Goal: Communication & Community: Answer question/provide support

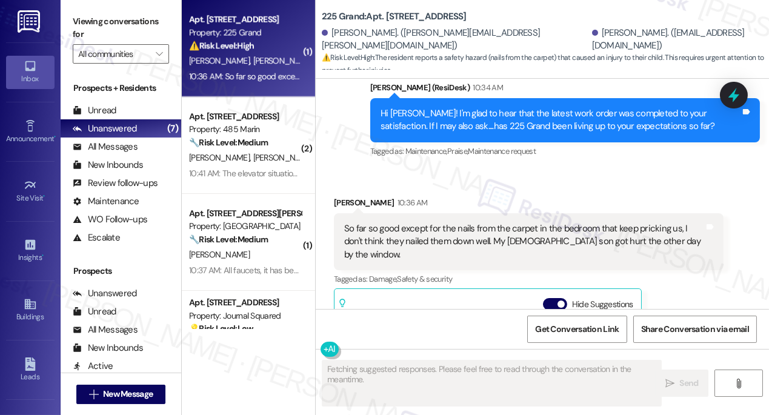
scroll to position [1806, 0]
click at [446, 213] on div "So far so good except for the nails from the carpet in the bedroom that keep pr…" at bounding box center [529, 241] width 390 height 57
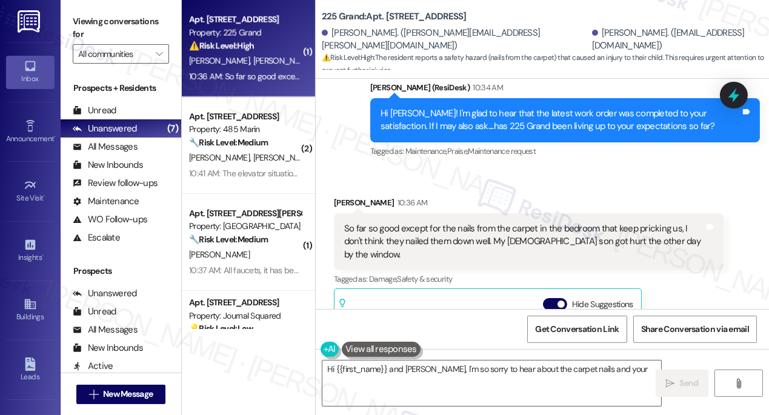
click at [473, 223] on div "So far so good except for the nails from the carpet in the bedroom that keep pr…" at bounding box center [524, 241] width 360 height 39
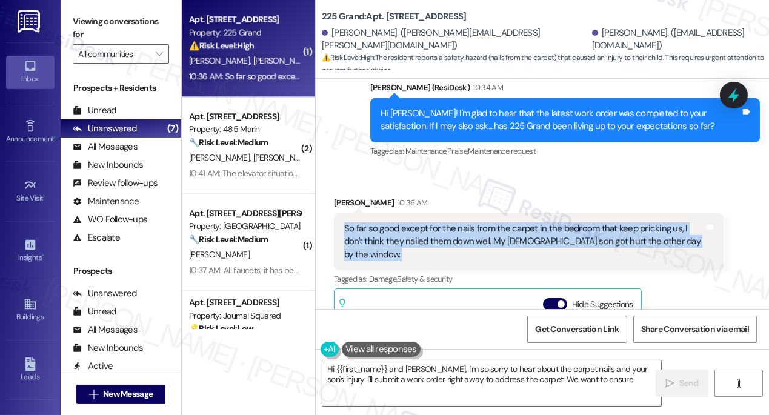
click at [474, 223] on div "So far so good except for the nails from the carpet in the bedroom that keep pr…" at bounding box center [524, 241] width 360 height 39
click at [451, 230] on div "So far so good except for the nails from the carpet in the bedroom that keep pr…" at bounding box center [524, 241] width 360 height 39
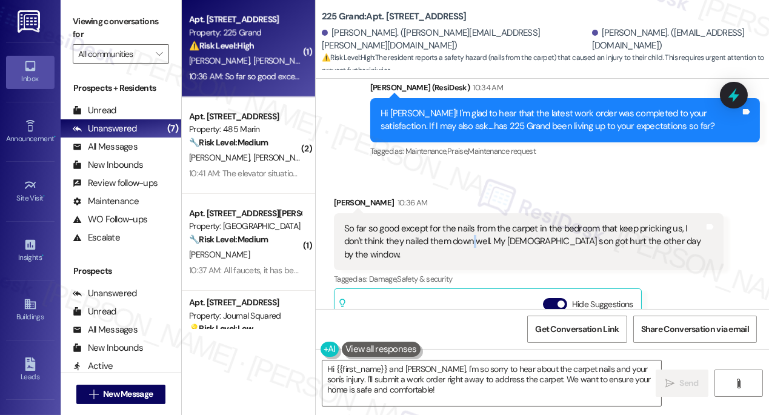
click at [451, 230] on div "So far so good except for the nails from the carpet in the bedroom that keep pr…" at bounding box center [524, 241] width 360 height 39
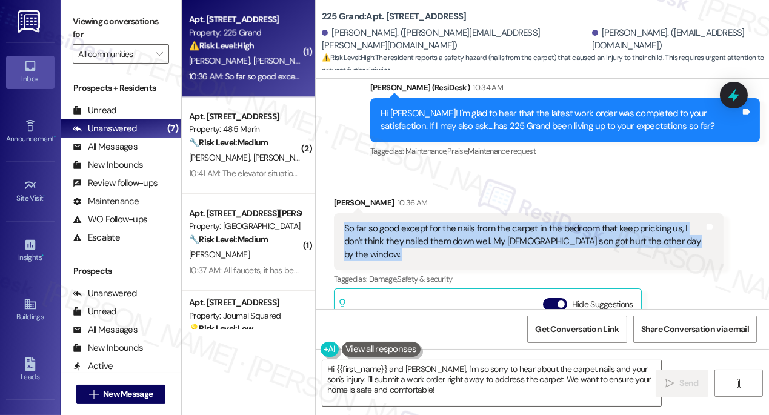
click at [451, 230] on div "So far so good except for the nails from the carpet in the bedroom that keep pr…" at bounding box center [524, 241] width 360 height 39
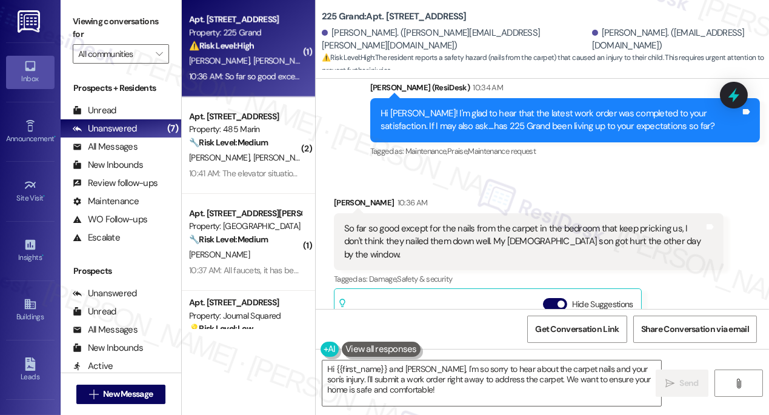
click at [506, 196] on div "Priya Parekh 10:36 AM" at bounding box center [529, 204] width 390 height 17
click at [489, 222] on div "So far so good except for the nails from the carpet in the bedroom that keep pr…" at bounding box center [524, 241] width 360 height 39
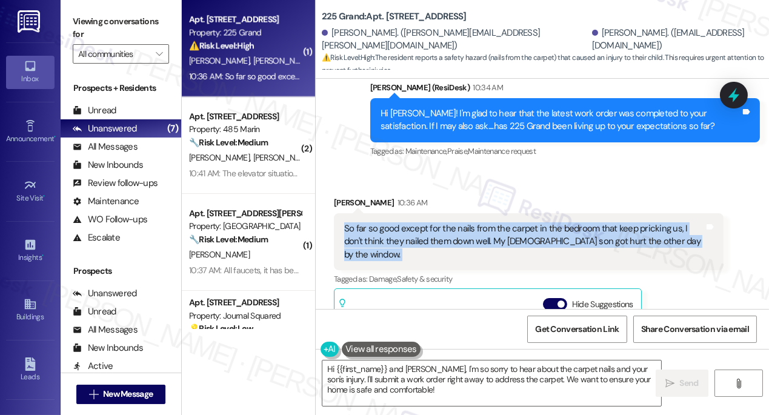
click at [489, 222] on div "So far so good except for the nails from the carpet in the bedroom that keep pr…" at bounding box center [524, 241] width 360 height 39
copy div "So far so good except for the nails from the carpet in the bedroom that keep pr…"
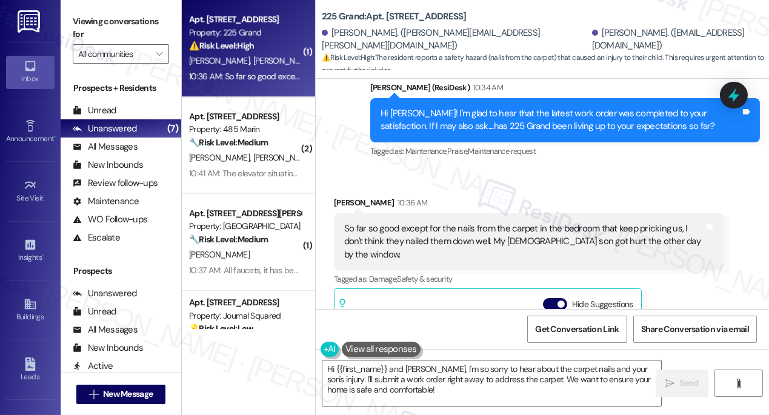
click at [347, 196] on div "Priya Parekh 10:36 AM" at bounding box center [529, 204] width 390 height 17
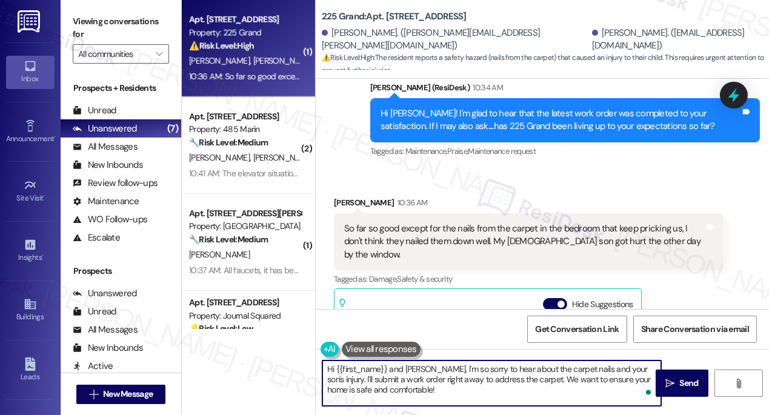
drag, startPoint x: 422, startPoint y: 365, endPoint x: 322, endPoint y: 365, distance: 100.0
click at [322, 365] on textarea "Hi {{first_name}} and Sunil, I'm so sorry to hear about the carpet nails and yo…" at bounding box center [491, 382] width 339 height 45
click at [345, 196] on div "Priya Parekh 10:36 AM" at bounding box center [529, 204] width 390 height 17
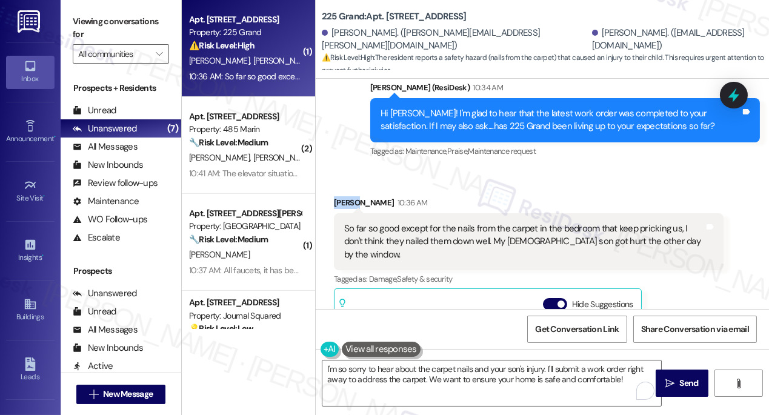
copy div "Priya"
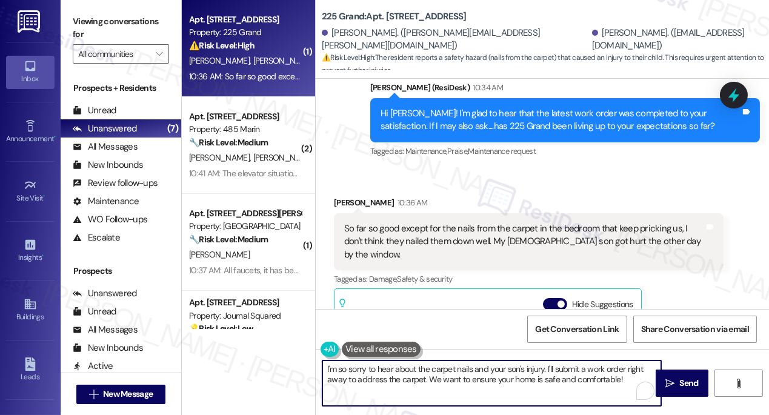
click at [543, 368] on textarea "I'm so sorry to hear about the carpet nails and your son's injury. I'll submit …" at bounding box center [491, 382] width 339 height 45
paste textarea "Priya"
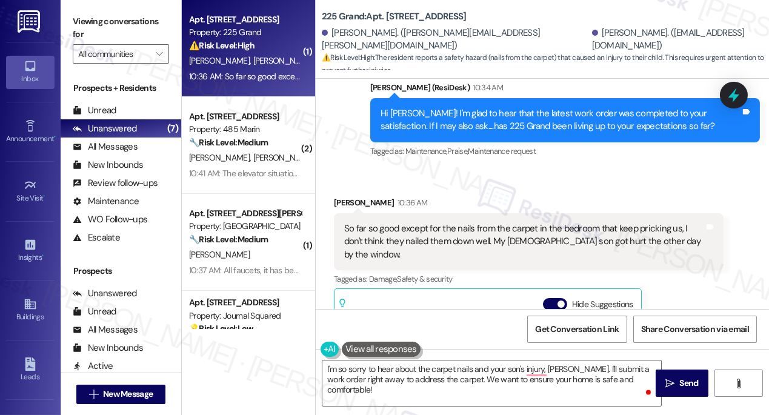
click at [540, 222] on div "So far so good except for the nails from the carpet in the bedroom that keep pr…" at bounding box center [524, 241] width 360 height 39
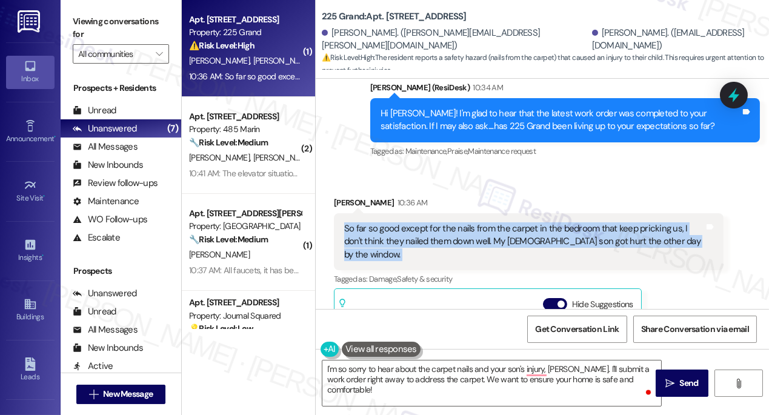
click at [540, 222] on div "So far so good except for the nails from the carpet in the bedroom that keep pr…" at bounding box center [524, 241] width 360 height 39
copy div "So far so good except for the nails from the carpet in the bedroom that keep pr…"
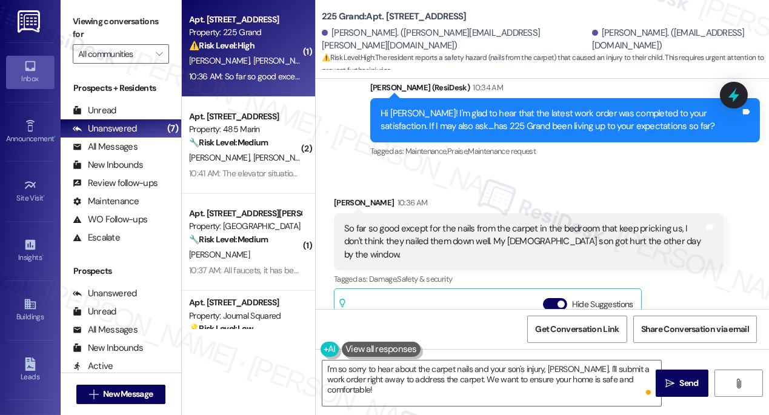
click at [90, 33] on label "Viewing conversations for" at bounding box center [121, 28] width 96 height 32
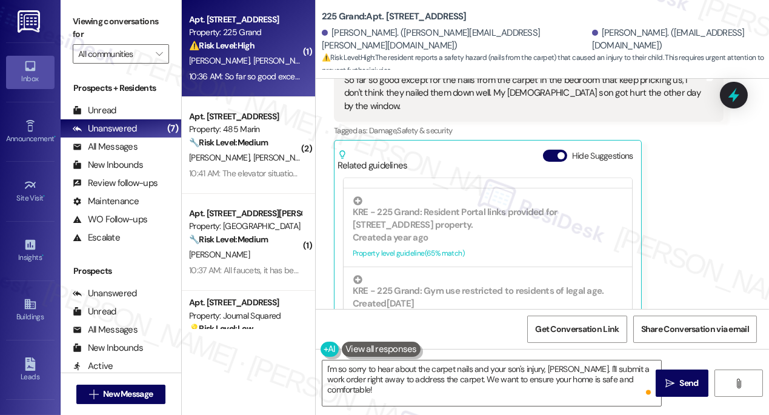
scroll to position [1971, 0]
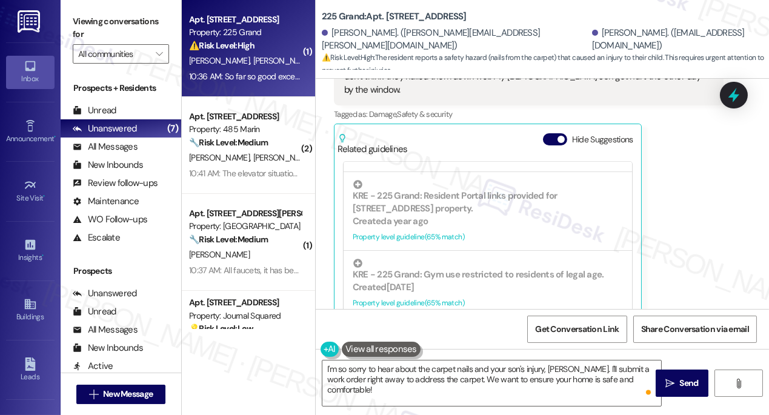
click at [98, 30] on label "Viewing conversations for" at bounding box center [121, 28] width 96 height 32
drag, startPoint x: 94, startPoint y: 16, endPoint x: 100, endPoint y: 20, distance: 6.9
click at [94, 16] on label "Viewing conversations for" at bounding box center [121, 28] width 96 height 32
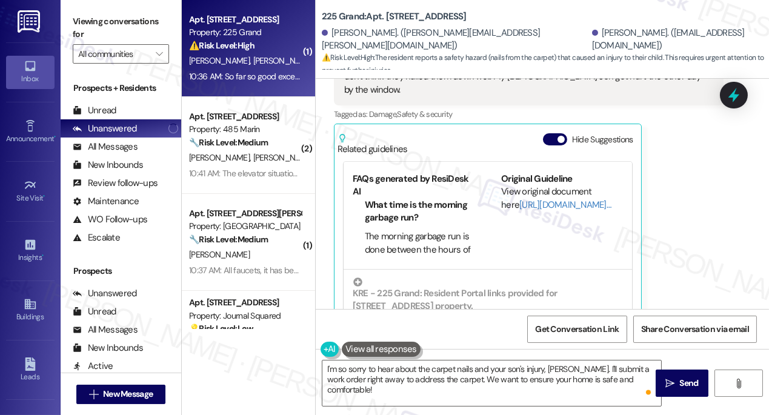
scroll to position [5, 0]
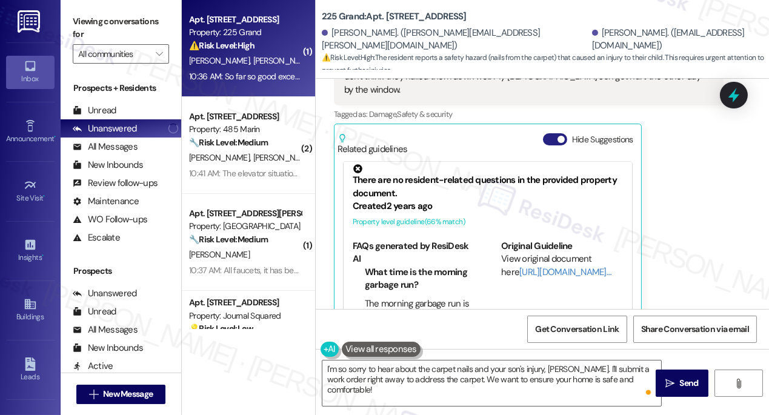
click at [544, 133] on button "Hide Suggestions" at bounding box center [555, 139] width 24 height 12
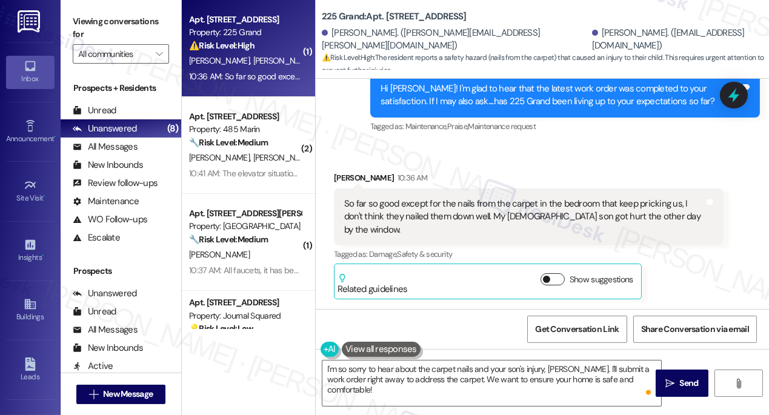
scroll to position [1804, 0]
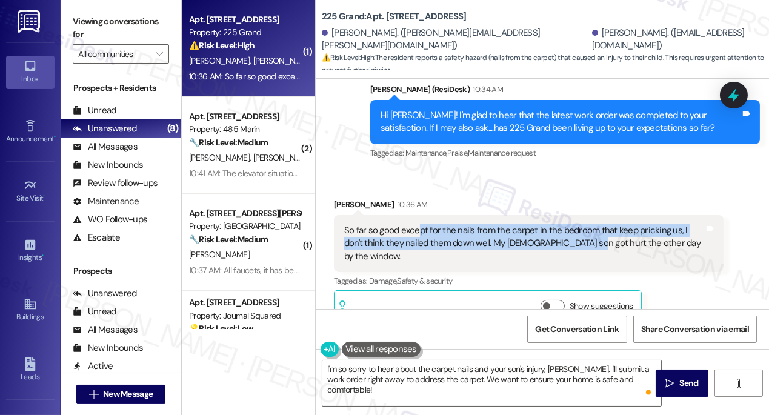
drag, startPoint x: 446, startPoint y: 220, endPoint x: 561, endPoint y: 225, distance: 115.2
click at [561, 225] on div "So far so good except for the nails from the carpet in the bedroom that keep pr…" at bounding box center [524, 243] width 360 height 39
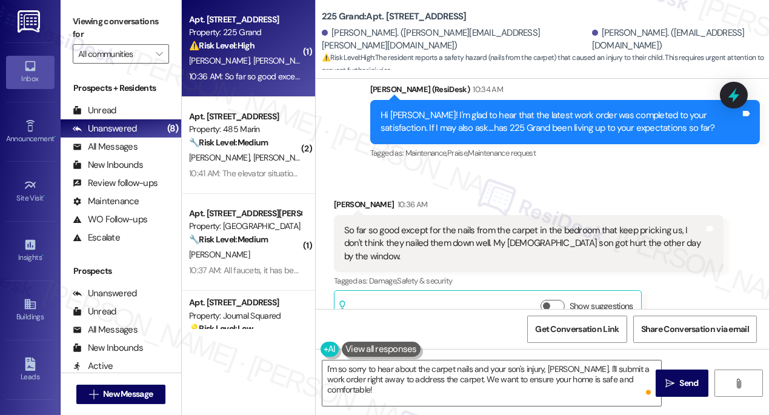
click at [107, 28] on label "Viewing conversations for" at bounding box center [121, 28] width 96 height 32
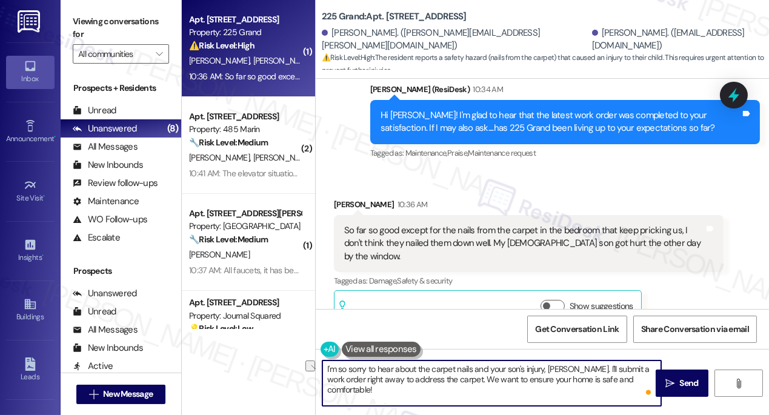
drag, startPoint x: 638, startPoint y: 379, endPoint x: 445, endPoint y: 384, distance: 193.3
click at [445, 384] on textarea "I'm so sorry to hear about the carpet nails and your son's injury, Priya. I'll …" at bounding box center [491, 382] width 339 height 45
click at [373, 383] on textarea "I'm so sorry to hear about the carpet nails and your son's injury, Priya. I'll …" at bounding box center [491, 382] width 339 height 45
drag, startPoint x: 365, startPoint y: 380, endPoint x: 638, endPoint y: 379, distance: 273.2
click at [638, 379] on textarea "I'm so sorry to hear about the carpet nails and your son's injury, Priya. I'll …" at bounding box center [491, 382] width 339 height 45
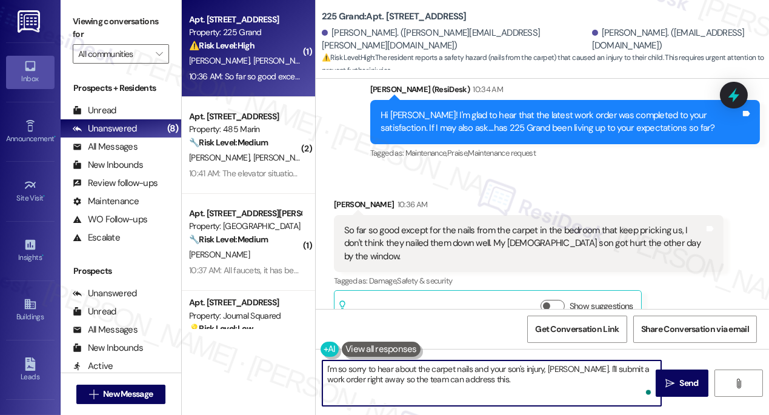
paste textarea "Would you be able to send a quick photo so maintenance can see exactly where th…"
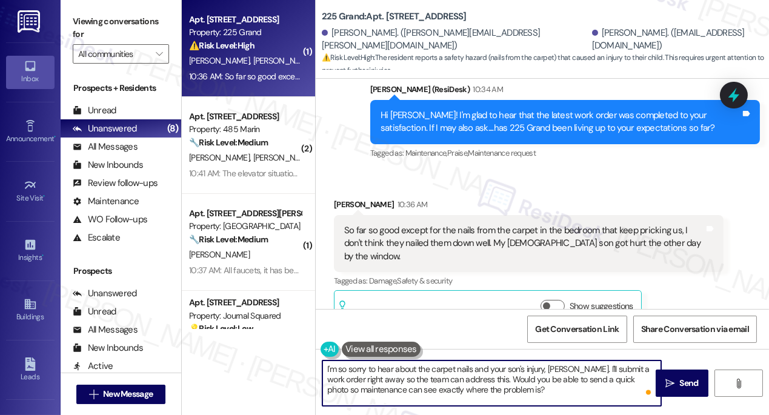
click at [499, 382] on textarea "I'm so sorry to hear about the carpet nails and your son's injury, Priya. I'll …" at bounding box center [491, 382] width 339 height 45
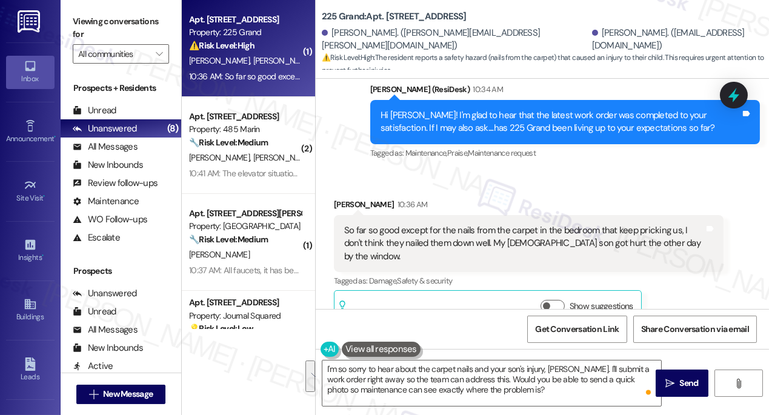
click at [75, 19] on label "Viewing conversations for" at bounding box center [121, 28] width 96 height 32
click at [537, 231] on div "So far so good except for the nails from the carpet in the bedroom that keep pr…" at bounding box center [524, 243] width 360 height 39
click at [538, 231] on div "So far so good except for the nails from the carpet in the bedroom that keep pr…" at bounding box center [524, 243] width 360 height 39
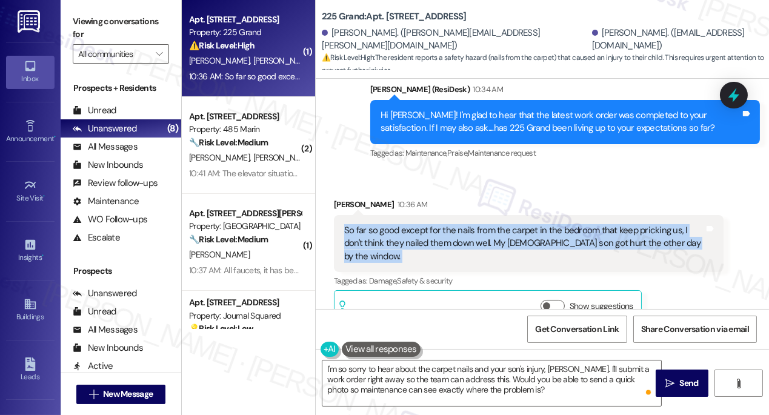
click at [538, 231] on div "So far so good except for the nails from the carpet in the bedroom that keep pr…" at bounding box center [524, 243] width 360 height 39
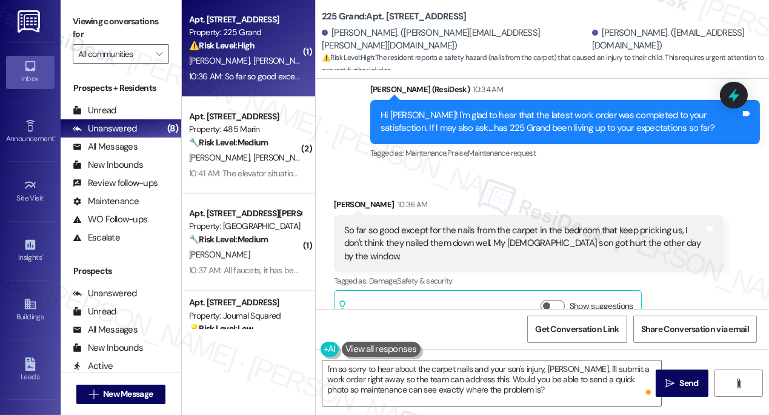
click at [107, 27] on label "Viewing conversations for" at bounding box center [121, 28] width 96 height 32
click at [535, 388] on textarea "I'm so sorry to hear about the carpet nails and your son's injury, Priya. I'll …" at bounding box center [491, 382] width 339 height 45
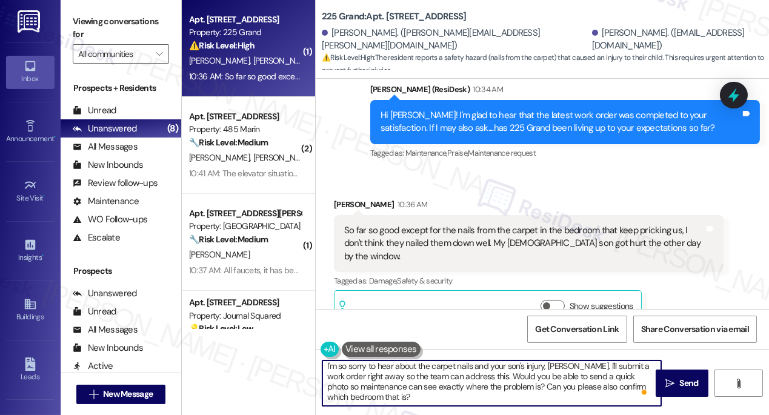
scroll to position [21, 0]
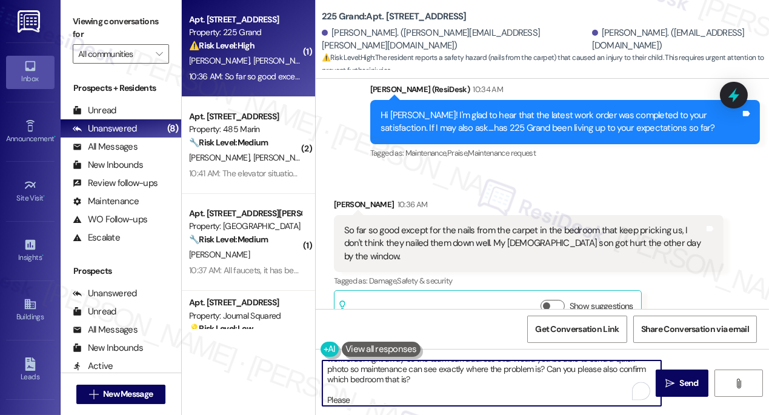
click at [591, 366] on textarea "I'm so sorry to hear about the carpet nails and your son's injury, Priya. I'll …" at bounding box center [491, 382] width 339 height 45
click at [357, 398] on textarea "I'm so sorry to hear about the carpet nails and your son's injury, Priya. I'll …" at bounding box center [491, 382] width 339 height 45
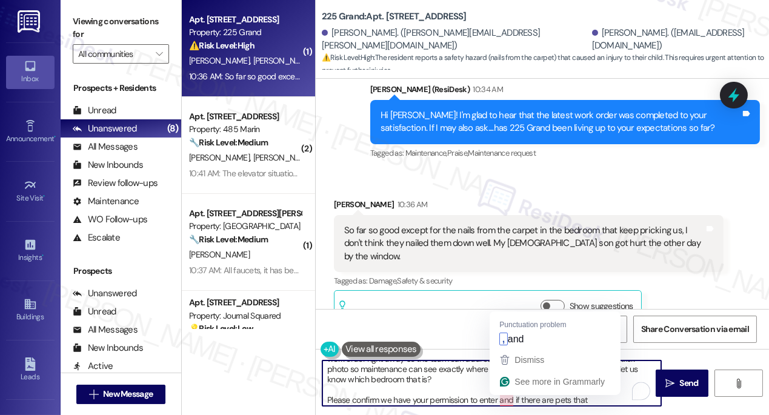
click at [496, 401] on textarea "I'm so sorry to hear about the carpet nails and your son's injury, Priya. I'll …" at bounding box center [491, 382] width 339 height 45
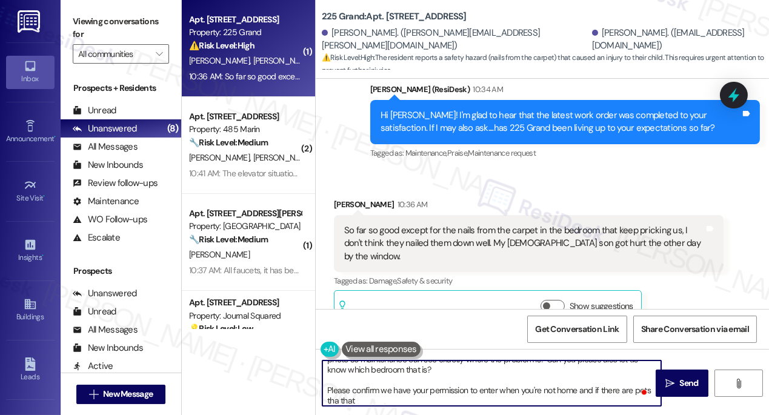
scroll to position [30, 0]
click at [504, 378] on textarea "I'm so sorry to hear about the carpet nails and your son's injury, Priya. I'll …" at bounding box center [491, 382] width 339 height 45
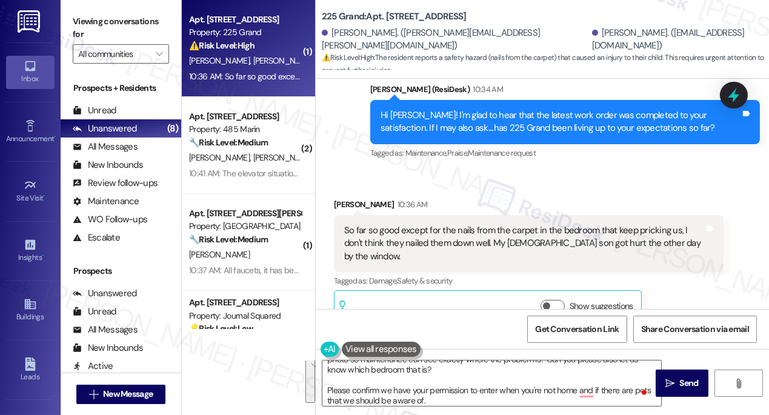
click at [83, 22] on label "Viewing conversations for" at bounding box center [121, 28] width 96 height 32
click at [615, 189] on div "Received via SMS Priya Parekh 10:36 AM So far so good except for the nails from…" at bounding box center [529, 262] width 408 height 146
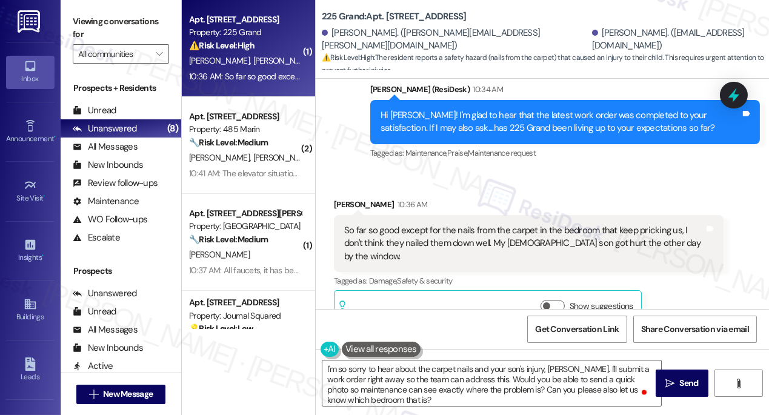
scroll to position [34, 0]
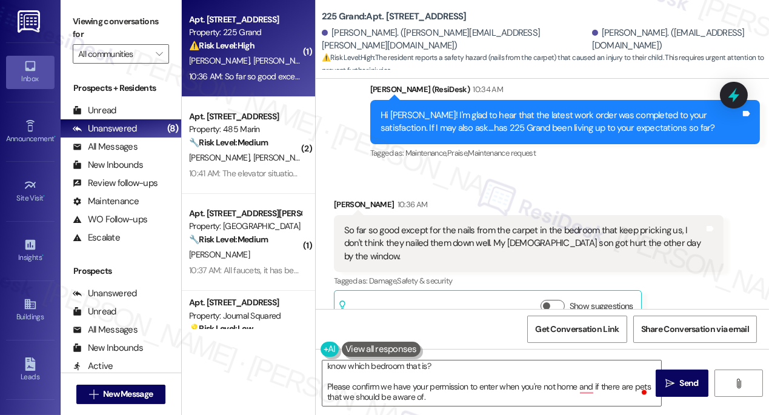
click at [98, 22] on label "Viewing conversations for" at bounding box center [121, 28] width 96 height 32
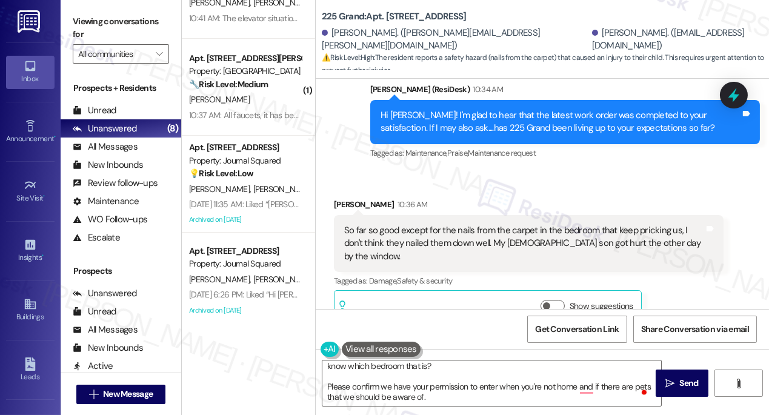
scroll to position [0, 0]
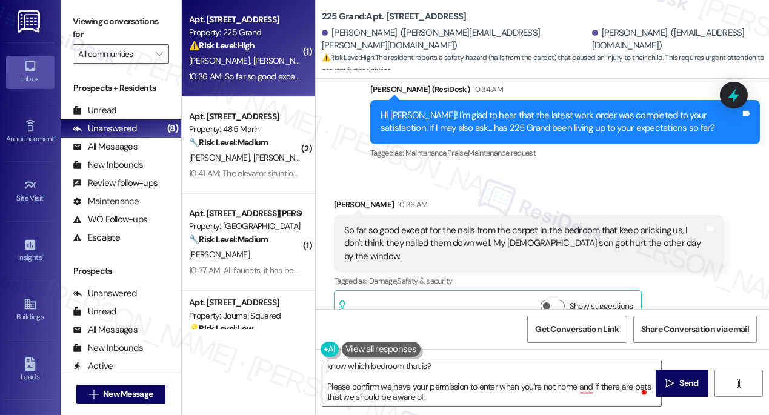
click at [88, 24] on label "Viewing conversations for" at bounding box center [121, 28] width 96 height 32
drag, startPoint x: 69, startPoint y: 8, endPoint x: 88, endPoint y: 19, distance: 22.5
click at [69, 8] on div "Viewing conversations for All communities " at bounding box center [121, 38] width 121 height 76
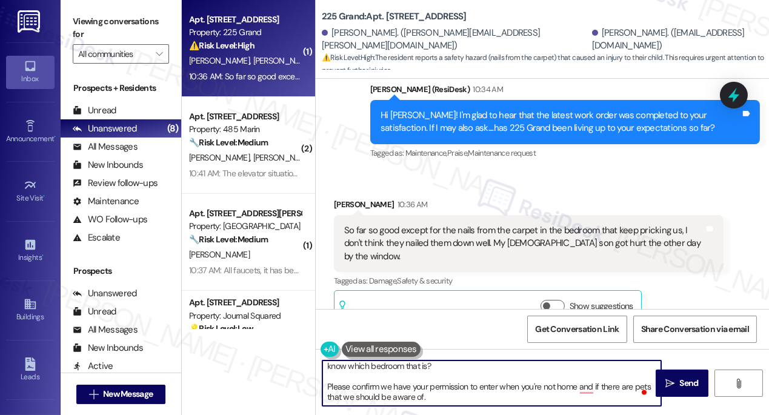
click at [448, 399] on textarea "I'm so sorry to hear about the carpet nails and your son's injury, Priya. I'll …" at bounding box center [491, 382] width 339 height 45
paste textarea "’m so sorry to hear about the carpet nails and your son’s injury, Priya. I’ll g…"
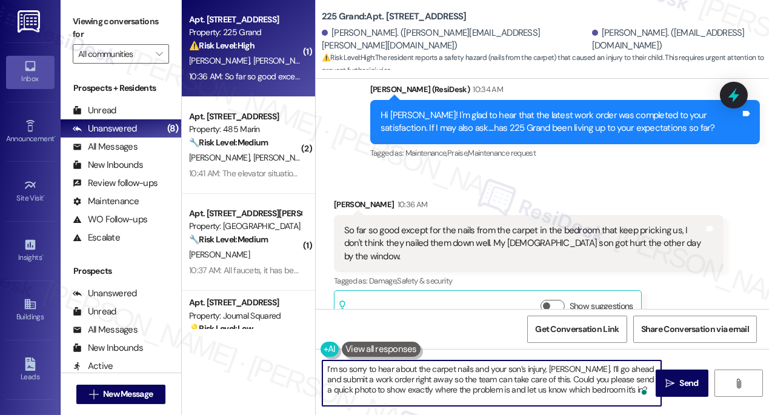
click at [383, 364] on textarea "I’m so sorry to hear about the carpet nails and your son’s injury, Priya. I’ll …" at bounding box center [491, 382] width 339 height 45
click at [364, 373] on textarea "I’m so sorry to hear about the carpet nails and your son’s injury, Priya. I’ll …" at bounding box center [491, 382] width 339 height 45
click at [339, 368] on textarea "I’m so sorry to hear about the carpet nails and your son’s injury, Priya. I’ll …" at bounding box center [491, 382] width 339 height 45
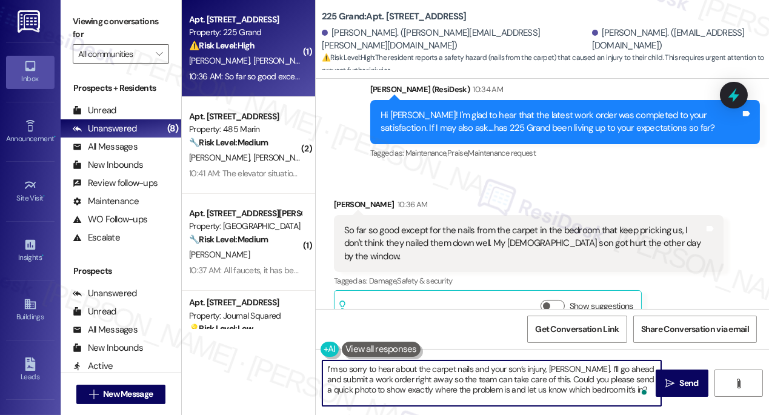
click at [339, 368] on textarea "I’m so sorry to hear about the carpet nails and your son’s injury, Priya. I’ll …" at bounding box center [491, 382] width 339 height 45
type textarea "I’m so sorry to hear about the carpet nails and your son’s injury, Priya. I’ll …"
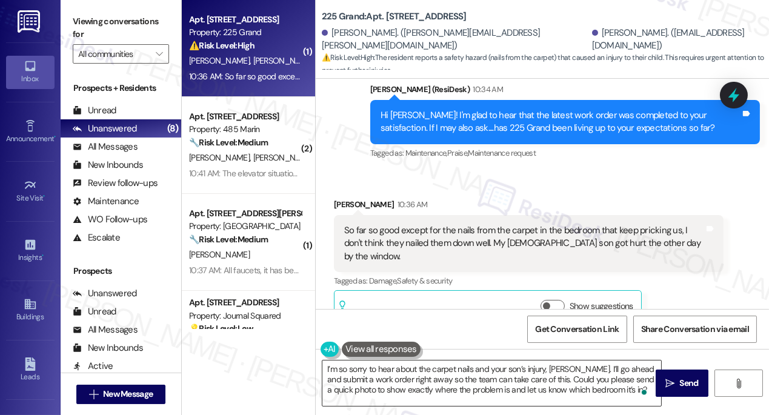
click at [577, 375] on textarea "I’m so sorry to hear about the carpet nails and your son’s injury, Priya. I’ll …" at bounding box center [491, 382] width 339 height 45
click at [99, 16] on label "Viewing conversations for" at bounding box center [121, 28] width 96 height 32
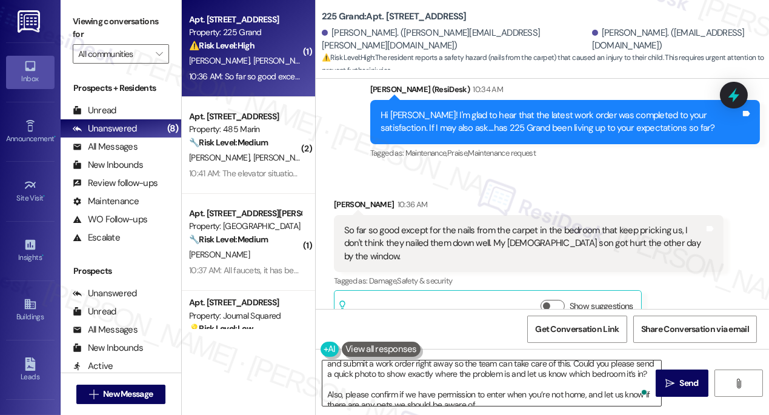
scroll to position [24, 0]
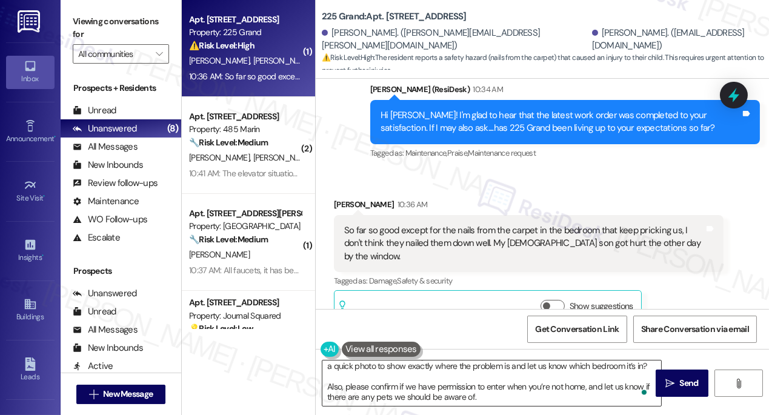
click at [405, 395] on textarea "I’m so sorry to hear about the carpet nails and your son’s injury, Priya. I’ll …" at bounding box center [491, 382] width 339 height 45
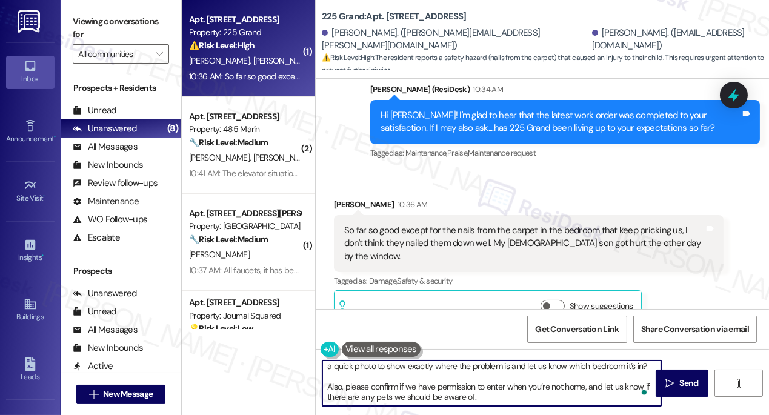
click at [405, 395] on textarea "I’m so sorry to hear about the carpet nails and your son’s injury, Priya. I’ll …" at bounding box center [491, 382] width 339 height 45
click at [433, 373] on textarea "I’m so sorry to hear about the carpet nails and your son’s injury, Priya. I’ll …" at bounding box center [491, 382] width 339 height 45
click at [477, 396] on textarea "I’m so sorry to hear about the carpet nails and your son’s injury, Priya. I’ll …" at bounding box center [491, 382] width 339 height 45
click at [477, 397] on textarea "I’m so sorry to hear about the carpet nails and your son’s injury, Priya. I’ll …" at bounding box center [491, 382] width 339 height 45
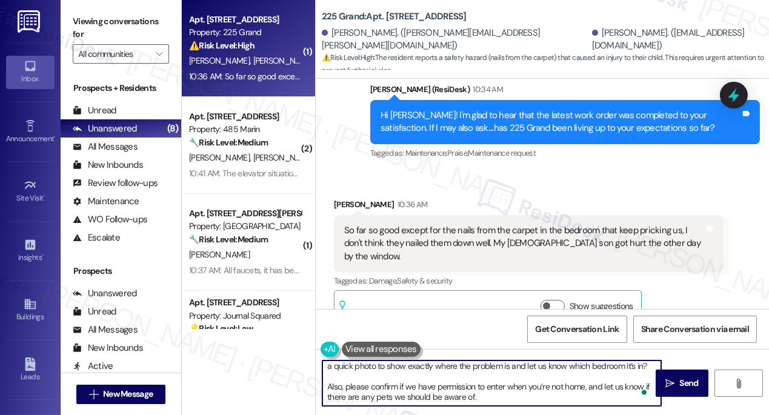
click at [477, 397] on textarea "I’m so sorry to hear about the carpet nails and your son’s injury, Priya. I’ll …" at bounding box center [491, 382] width 339 height 45
click at [546, 371] on textarea "I’m so sorry to hear about the carpet nails and your son’s injury, Priya. I’ll …" at bounding box center [491, 382] width 339 height 45
click at [681, 376] on button " Send" at bounding box center [681, 383] width 53 height 27
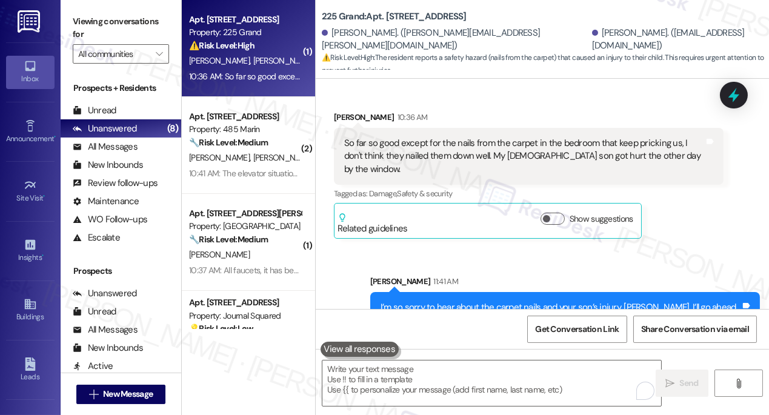
scroll to position [1954, 0]
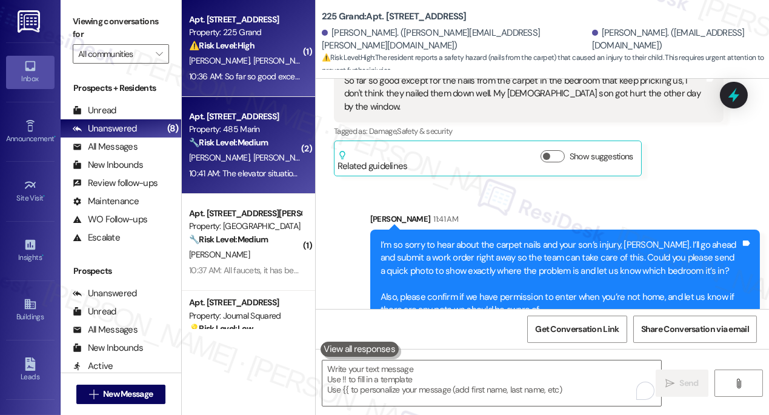
click at [266, 147] on strong "🔧 Risk Level: Medium" at bounding box center [228, 142] width 79 height 11
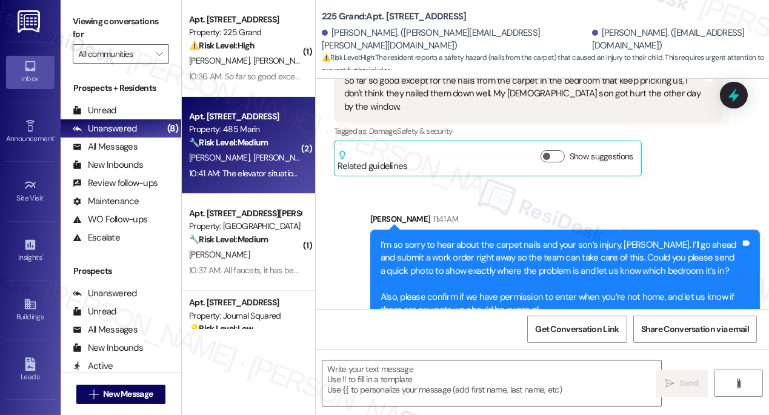
type textarea "Fetching suggested responses. Please feel free to read through the conversation…"
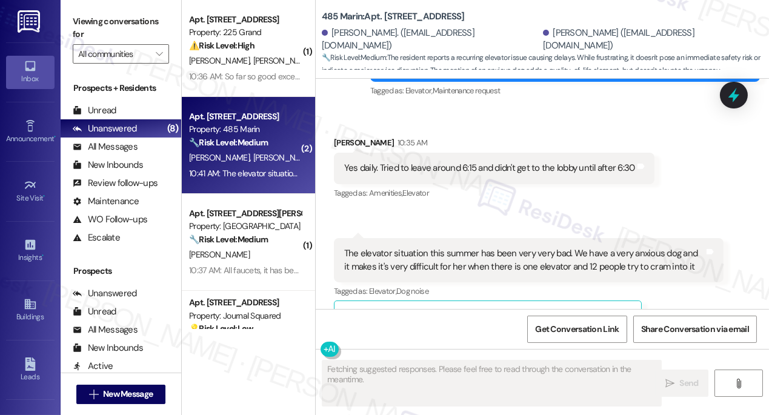
scroll to position [6472, 0]
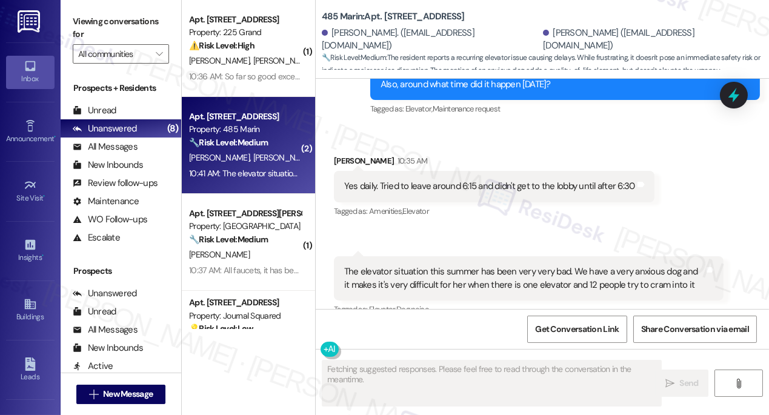
click at [408, 188] on div "Yes daily. Tried to leave around 6:15 and didn't get to the lobby until after 6…" at bounding box center [489, 186] width 291 height 13
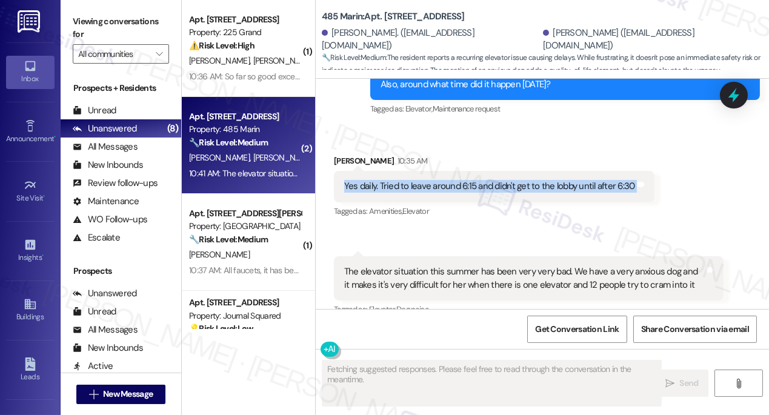
click at [408, 188] on div "Yes daily. Tried to leave around 6:15 and didn't get to the lobby until after 6…" at bounding box center [489, 186] width 291 height 13
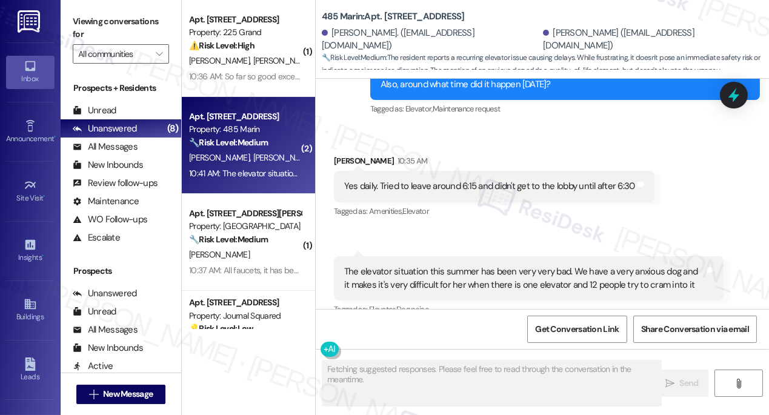
click at [549, 159] on div "Corinne Laudati 10:35 AM" at bounding box center [494, 162] width 320 height 17
click at [531, 193] on div "Yes daily. Tried to leave around 6:15 and didn't get to the lobby until after 6…" at bounding box center [489, 186] width 291 height 13
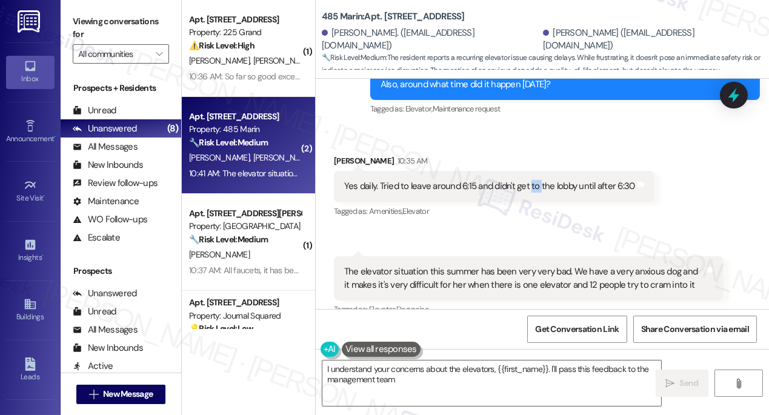
click at [531, 193] on div "Yes daily. Tried to leave around 6:15 and didn't get to the lobby until after 6…" at bounding box center [489, 186] width 291 height 13
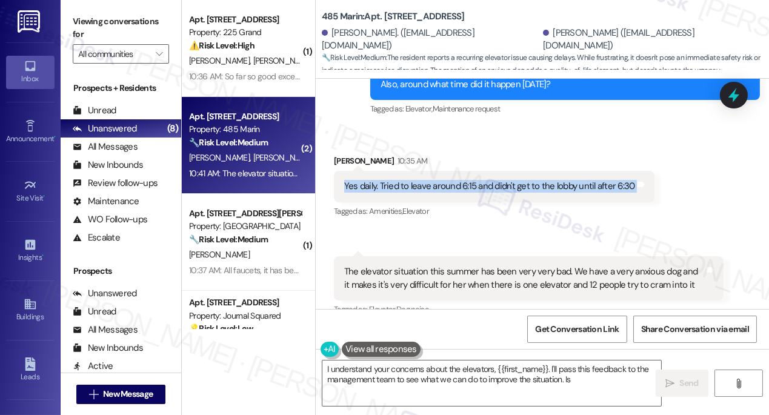
click at [531, 193] on div "Yes daily. Tried to leave around 6:15 and didn't get to the lobby until after 6…" at bounding box center [489, 186] width 291 height 13
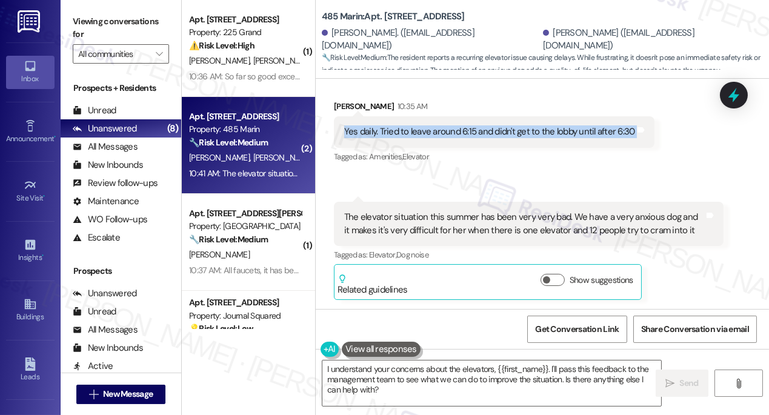
scroll to position [6528, 0]
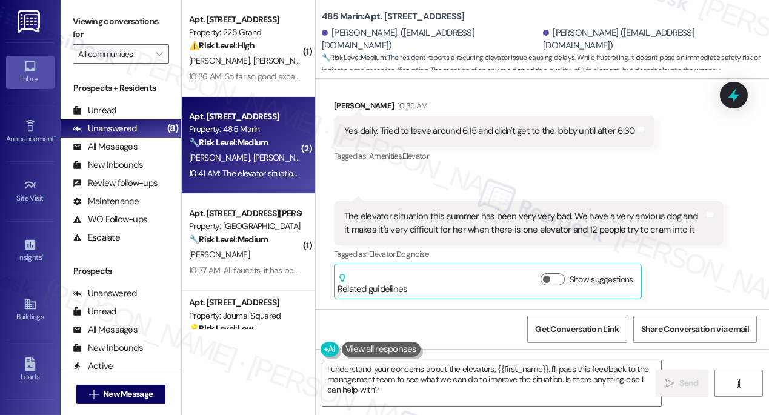
click at [425, 219] on div "The elevator situation this summer has been very very bad. We have a very anxio…" at bounding box center [524, 223] width 360 height 26
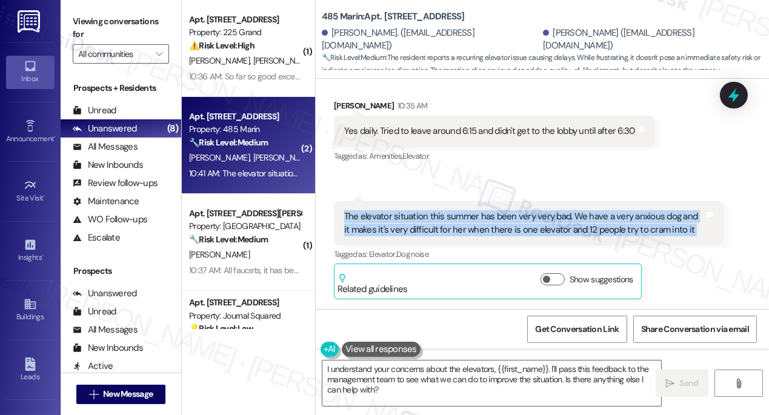
click at [425, 219] on div "The elevator situation this summer has been very very bad. We have a very anxio…" at bounding box center [524, 223] width 360 height 26
click at [485, 188] on div "Received via SMS Corinne Laudati 10:35 AM Yes daily. Tried to leave around 6:15…" at bounding box center [542, 190] width 453 height 236
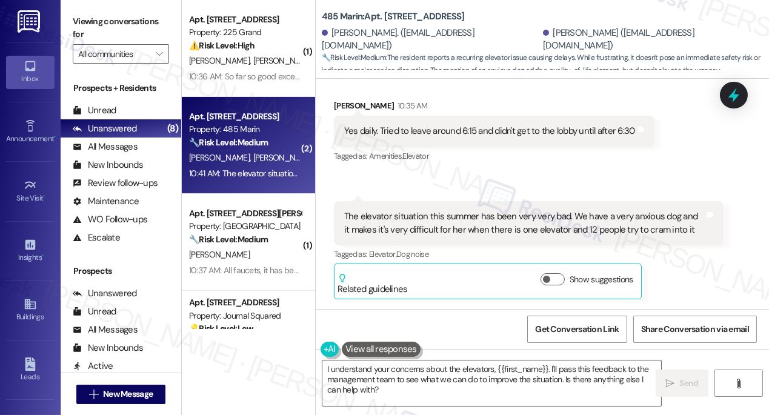
click at [479, 221] on div "The elevator situation this summer has been very very bad. We have a very anxio…" at bounding box center [524, 223] width 360 height 26
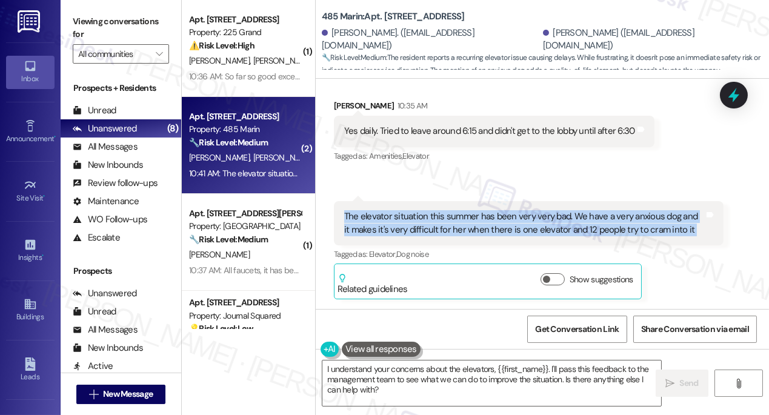
click at [479, 221] on div "The elevator situation this summer has been very very bad. We have a very anxio…" at bounding box center [524, 223] width 360 height 26
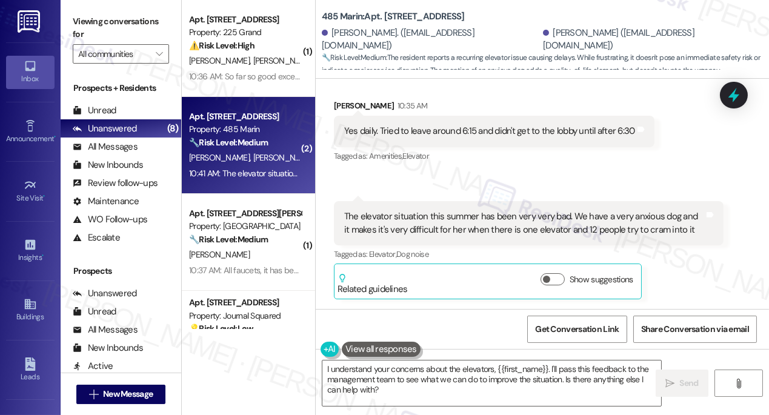
click at [454, 118] on div "Yes daily. Tried to leave around 6:15 and didn't get to the lobby until after 6…" at bounding box center [494, 131] width 320 height 31
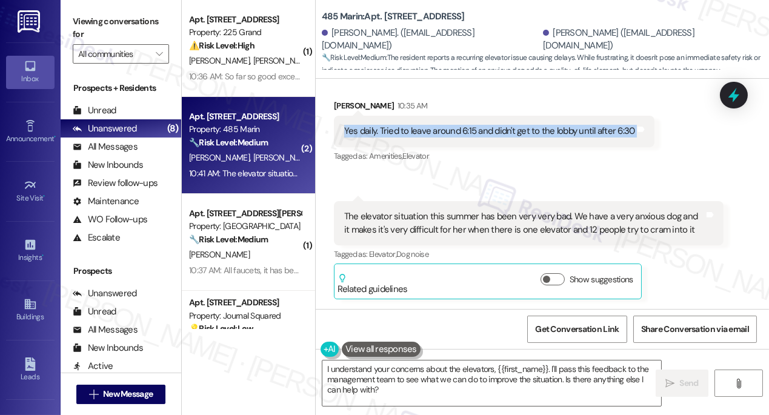
click at [454, 118] on div "Yes daily. Tried to leave around 6:15 and didn't get to the lobby until after 6…" at bounding box center [494, 131] width 320 height 31
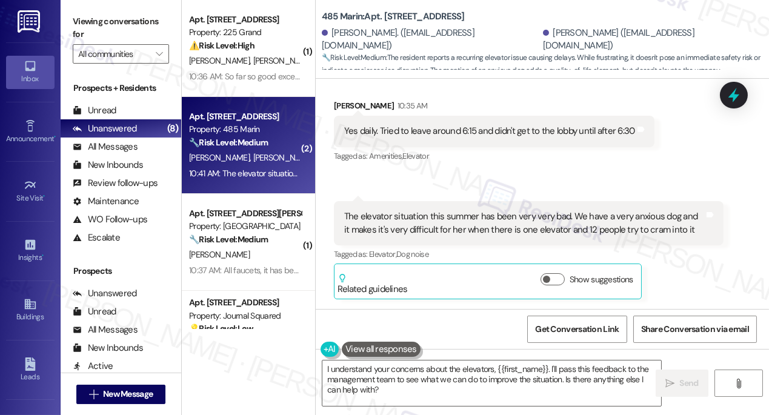
click at [543, 225] on div "The elevator situation this summer has been very very bad. We have a very anxio…" at bounding box center [524, 223] width 360 height 26
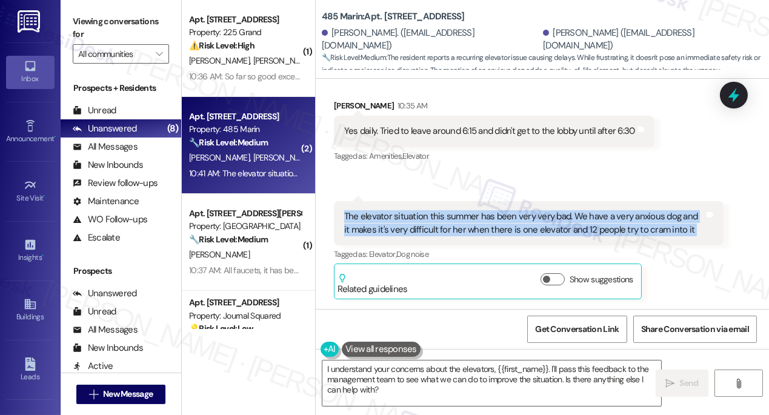
click at [543, 225] on div "The elevator situation this summer has been very very bad. We have a very anxio…" at bounding box center [524, 223] width 360 height 26
click at [567, 371] on textarea "I understand your concerns about the elevators, {{first_name}}. I'll pass this …" at bounding box center [491, 382] width 339 height 45
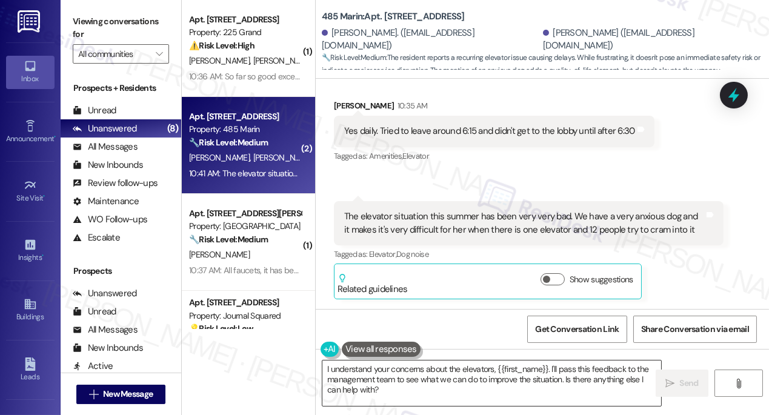
click at [567, 371] on textarea "I understand your concerns about the elevators, {{first_name}}. I'll pass this …" at bounding box center [491, 382] width 339 height 45
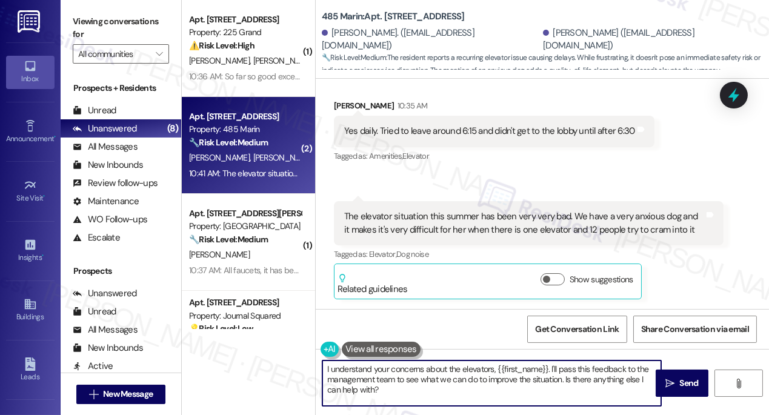
click at [567, 371] on textarea "I understand your concerns about the elevators, {{first_name}}. I'll pass this …" at bounding box center [491, 382] width 339 height 45
click at [491, 382] on textarea "I understand your concerns about the elevators, {{first_name}}. I'll pass this …" at bounding box center [491, 382] width 339 height 45
click at [346, 100] on div "Corinne Laudati 10:35 AM" at bounding box center [494, 107] width 320 height 17
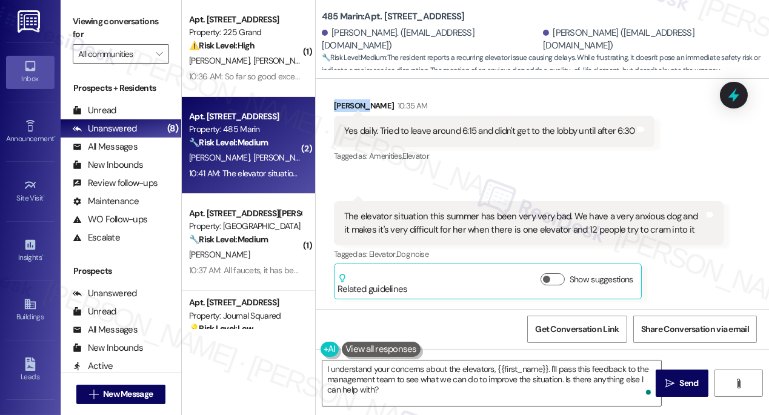
click at [346, 100] on div "Corinne Laudati 10:35 AM" at bounding box center [494, 107] width 320 height 17
copy div "Corinne"
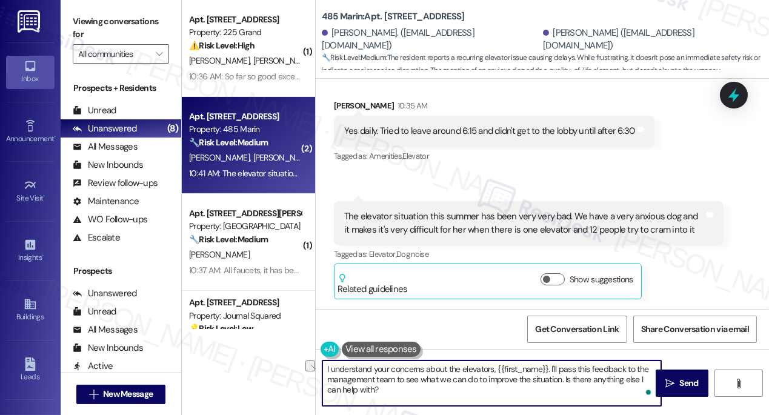
drag, startPoint x: 549, startPoint y: 370, endPoint x: 325, endPoint y: 366, distance: 223.6
click at [325, 366] on textarea "I understand your concerns about the elevators, {{first_name}}. I'll pass this …" at bounding box center [491, 382] width 339 height 45
paste textarea "Corinne"
click at [499, 373] on textarea "I'm sorry about that, Corinne. I'll pass this feedback to the management team t…" at bounding box center [491, 382] width 339 height 45
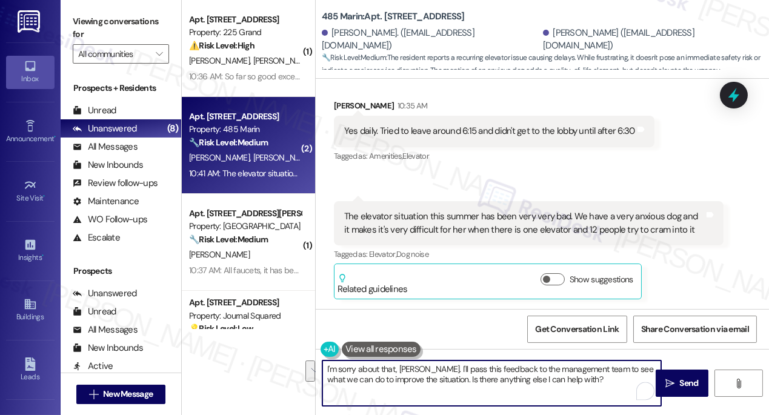
click at [499, 373] on textarea "I'm sorry about that, Corinne. I'll pass this feedback to the management team t…" at bounding box center [491, 382] width 339 height 45
click at [492, 376] on textarea "I'm sorry about that, Corinne. I'll pass this feedback to the management team t…" at bounding box center [491, 382] width 339 height 45
click at [505, 219] on div "The elevator situation this summer has been very very bad. We have a very anxio…" at bounding box center [524, 223] width 360 height 26
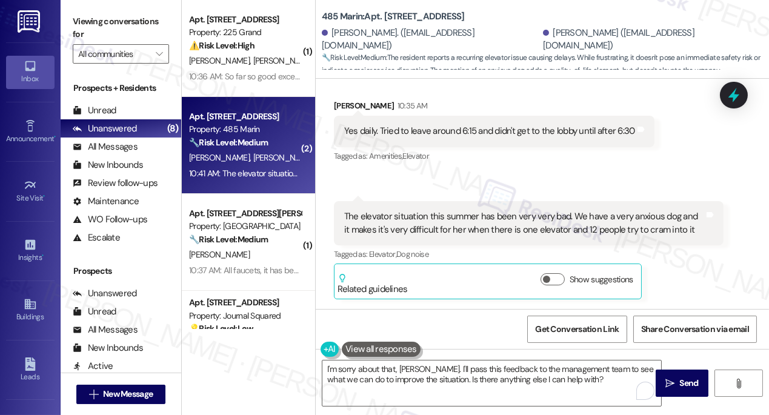
click at [92, 21] on label "Viewing conversations for" at bounding box center [121, 28] width 96 height 32
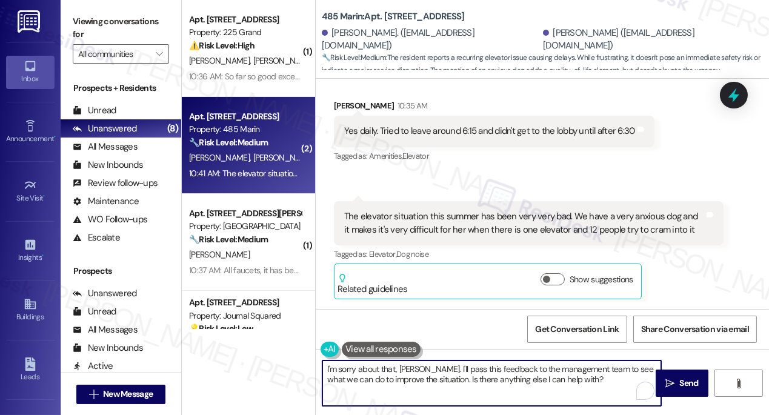
click at [577, 379] on textarea "I'm sorry about that, Corinne. I'll pass this feedback to the management team t…" at bounding box center [491, 382] width 339 height 45
click at [507, 217] on div "The elevator situation this summer has been very very bad. We have a very anxio…" at bounding box center [524, 223] width 360 height 26
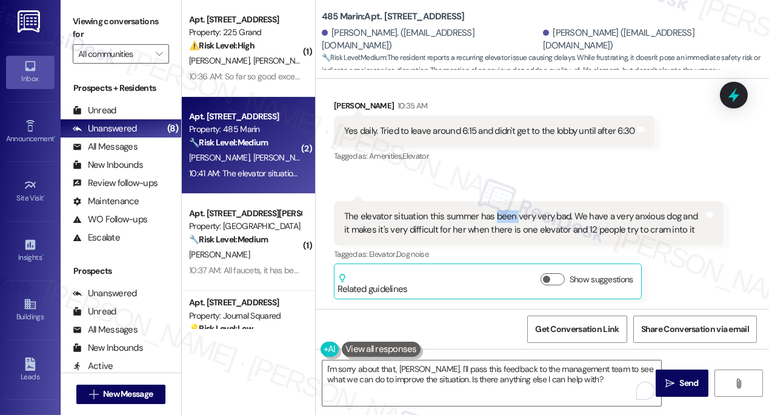
click at [507, 217] on div "The elevator situation this summer has been very very bad. We have a very anxio…" at bounding box center [524, 223] width 360 height 26
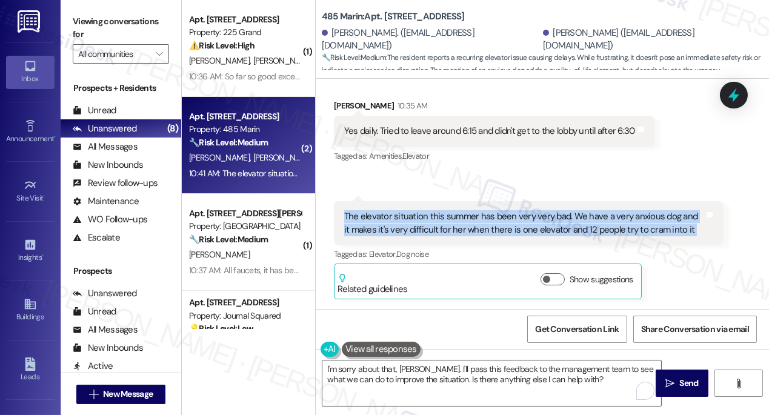
click at [507, 217] on div "The elevator situation this summer has been very very bad. We have a very anxio…" at bounding box center [524, 223] width 360 height 26
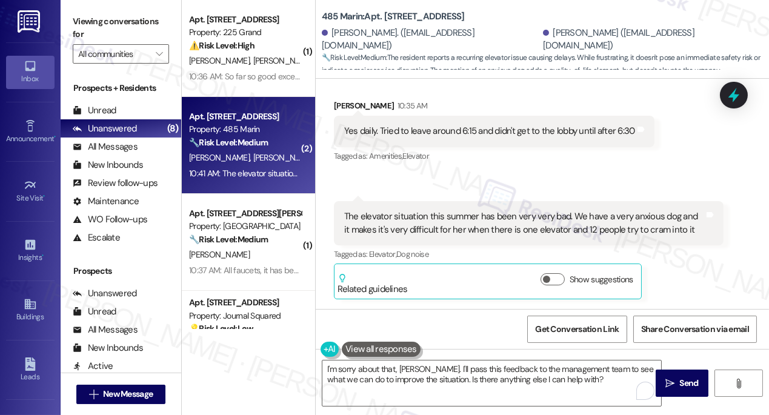
click at [578, 182] on div "Received via SMS Corinne Laudati 10:35 AM Yes daily. Tried to leave around 6:15…" at bounding box center [542, 190] width 453 height 236
click at [583, 220] on div "The elevator situation this summer has been very very bad. We have a very anxio…" at bounding box center [524, 223] width 360 height 26
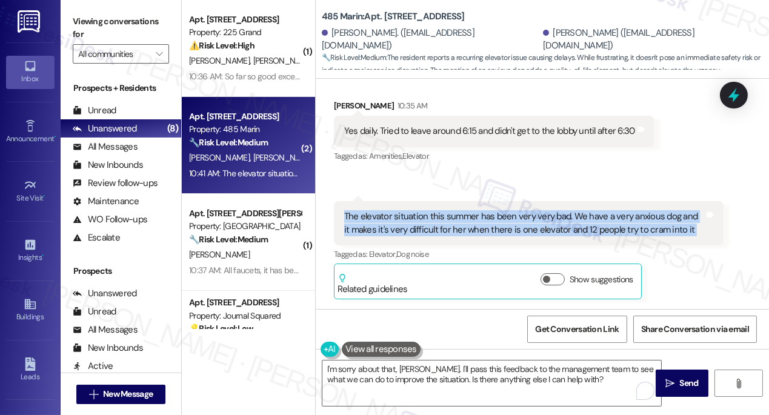
click at [583, 220] on div "The elevator situation this summer has been very very bad. We have a very anxio…" at bounding box center [524, 223] width 360 height 26
click at [662, 216] on div "The elevator situation this summer has been very very bad. We have a very anxio…" at bounding box center [524, 223] width 360 height 26
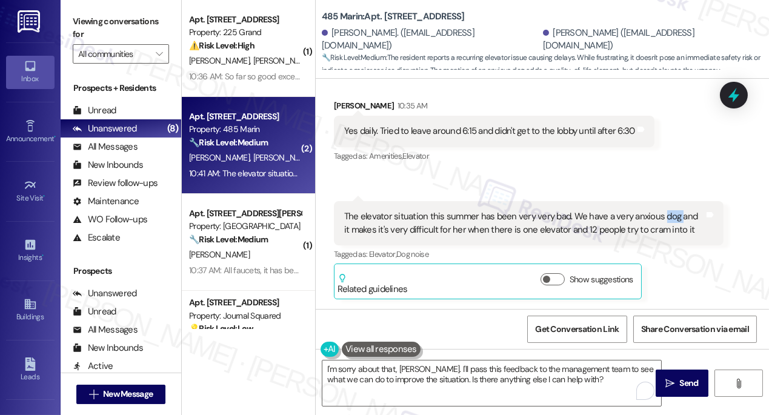
click at [662, 216] on div "The elevator situation this summer has been very very bad. We have a very anxio…" at bounding box center [524, 223] width 360 height 26
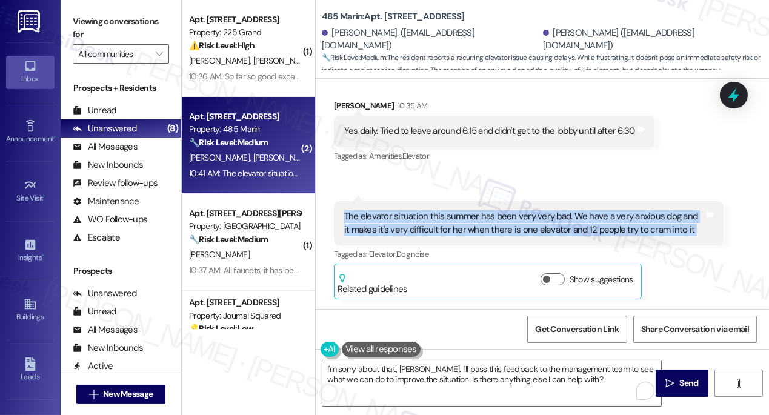
click at [661, 216] on div "The elevator situation this summer has been very very bad. We have a very anxio…" at bounding box center [524, 223] width 360 height 26
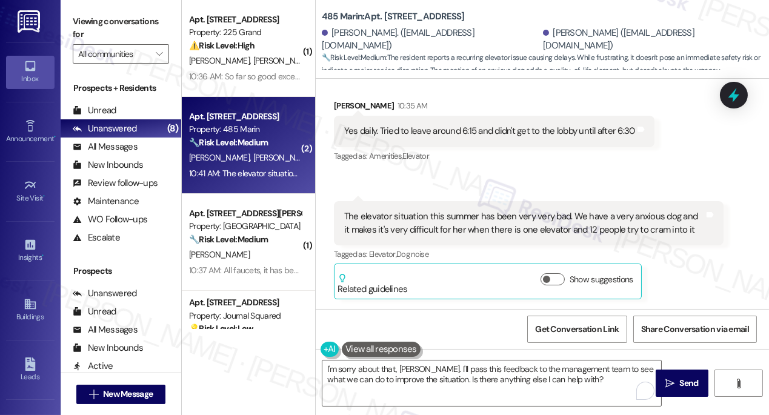
click at [503, 125] on div "Yes daily. Tried to leave around 6:15 and didn't get to the lobby until after 6…" at bounding box center [489, 131] width 291 height 13
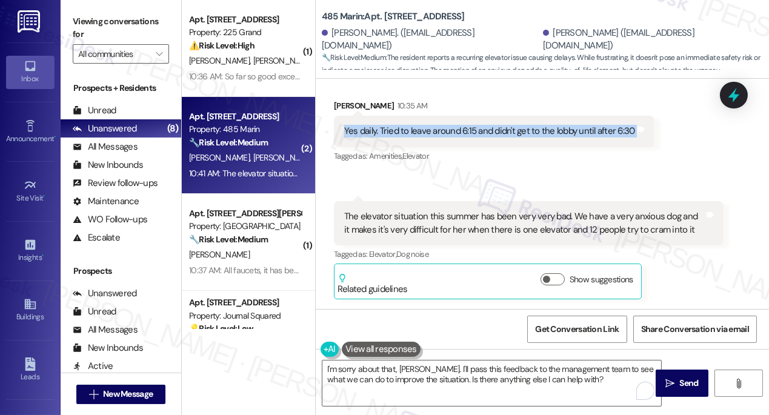
click at [503, 125] on div "Yes daily. Tried to leave around 6:15 and didn't get to the lobby until after 6…" at bounding box center [489, 131] width 291 height 13
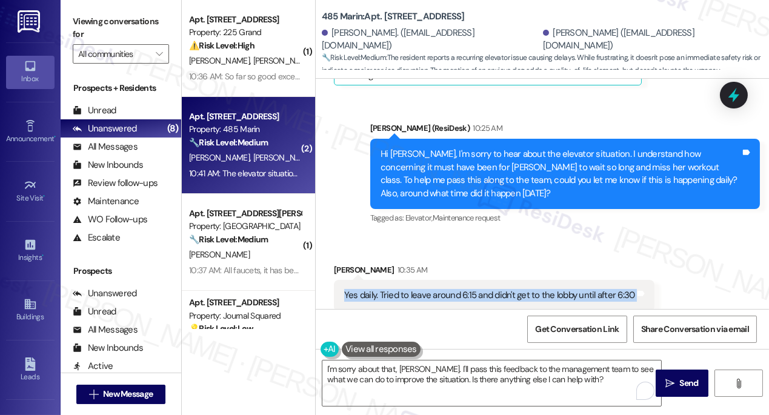
scroll to position [6362, 0]
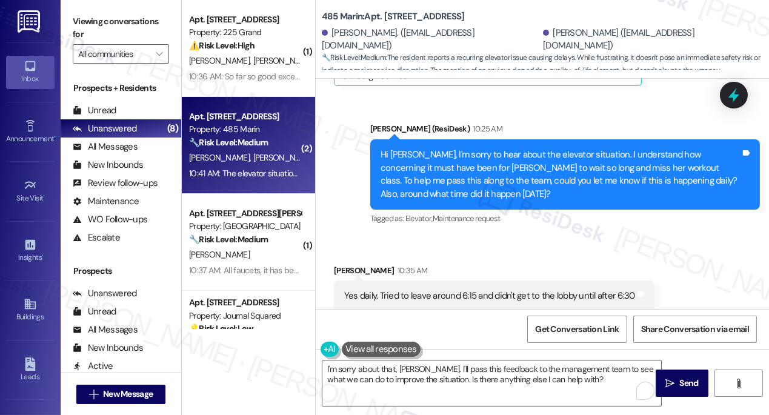
click at [517, 173] on div "Hi Anthony, I'm sorry to hear about the elevator situation. I understand how co…" at bounding box center [560, 174] width 360 height 52
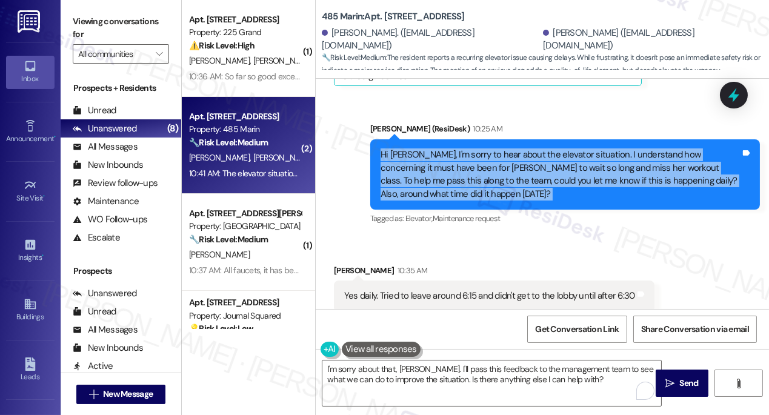
click at [517, 173] on div "Hi Anthony, I'm sorry to hear about the elevator situation. I understand how co…" at bounding box center [560, 174] width 360 height 52
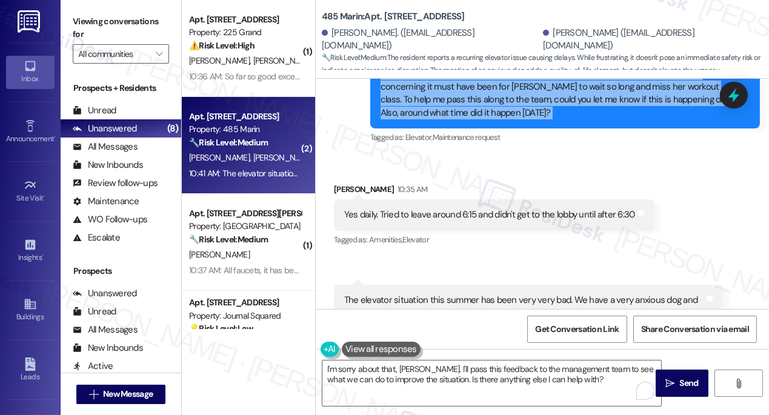
scroll to position [6528, 0]
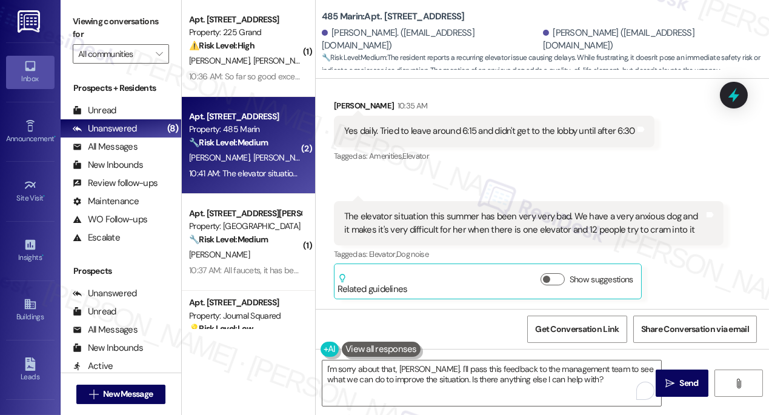
click at [416, 214] on div "The elevator situation this summer has been very very bad. We have a very anxio…" at bounding box center [524, 223] width 360 height 26
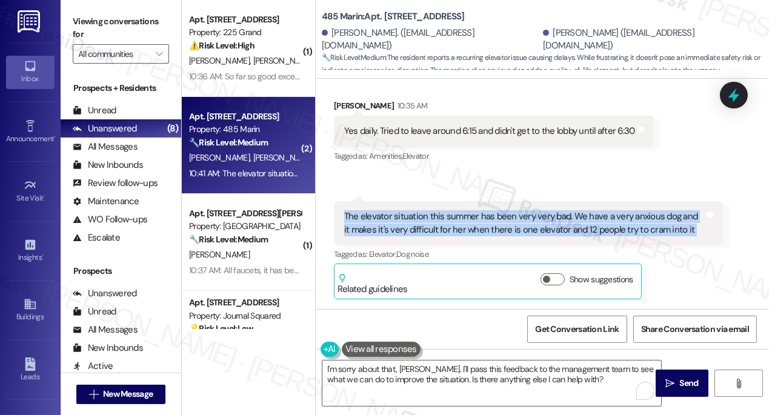
click at [416, 214] on div "The elevator situation this summer has been very very bad. We have a very anxio…" at bounding box center [524, 223] width 360 height 26
copy div "The elevator situation this summer has been very very bad. We have a very anxio…"
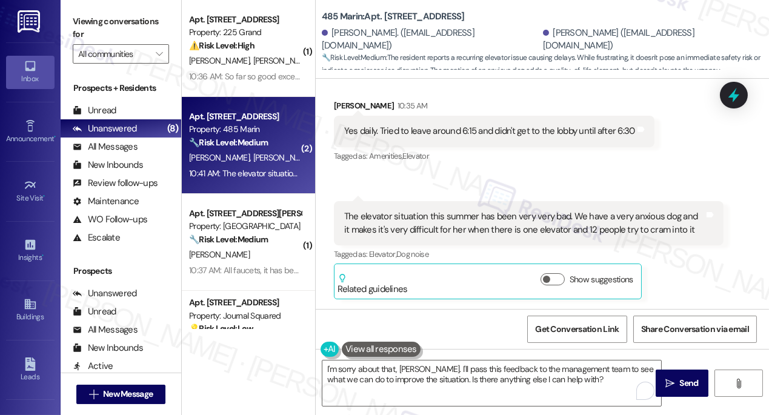
click at [99, 19] on label "Viewing conversations for" at bounding box center [121, 28] width 96 height 32
click at [81, 22] on label "Viewing conversations for" at bounding box center [121, 28] width 96 height 32
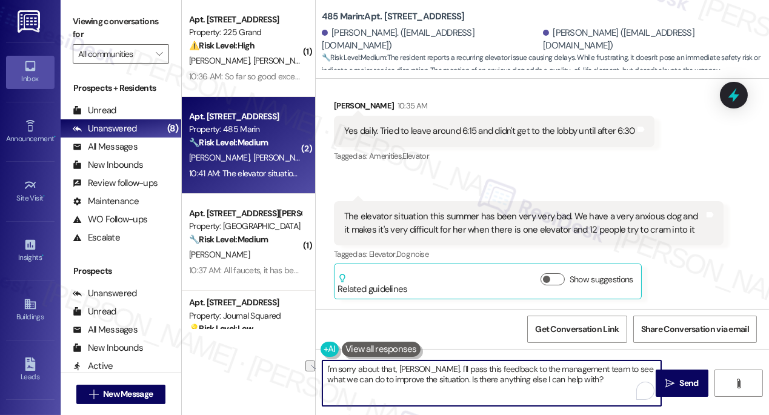
drag, startPoint x: 596, startPoint y: 383, endPoint x: 439, endPoint y: 379, distance: 156.9
click at [439, 379] on textarea "I'm sorry about that, Corinne. I'll pass this feedback to the management team t…" at bounding box center [491, 382] width 339 height 45
paste textarea "if anything else comes up, please don’t hesitate to reach out."
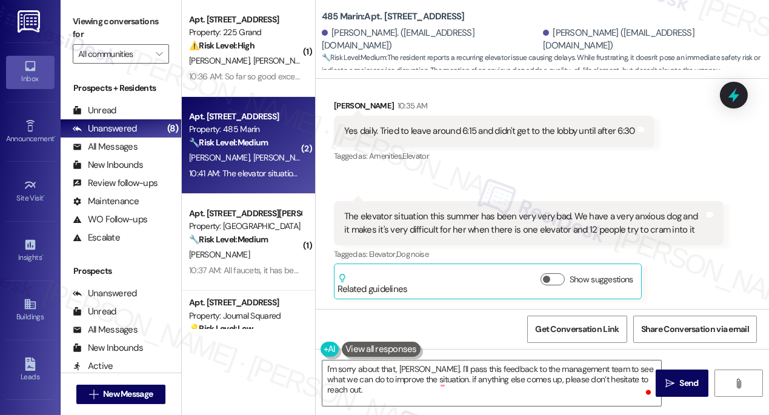
click at [121, 15] on label "Viewing conversations for" at bounding box center [121, 28] width 96 height 32
click at [440, 382] on textarea "I'm sorry about that, Corinne. I'll pass this feedback to the management team t…" at bounding box center [491, 382] width 339 height 45
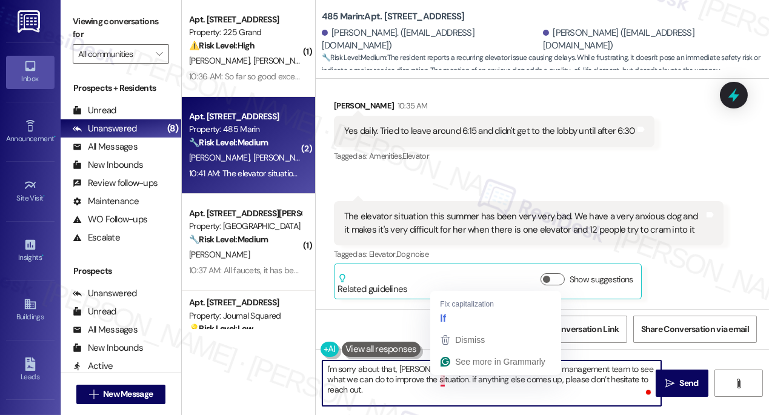
click at [396, 366] on textarea "I'm sorry about that, Corinne. I'll pass this feedback to the management team t…" at bounding box center [491, 382] width 339 height 45
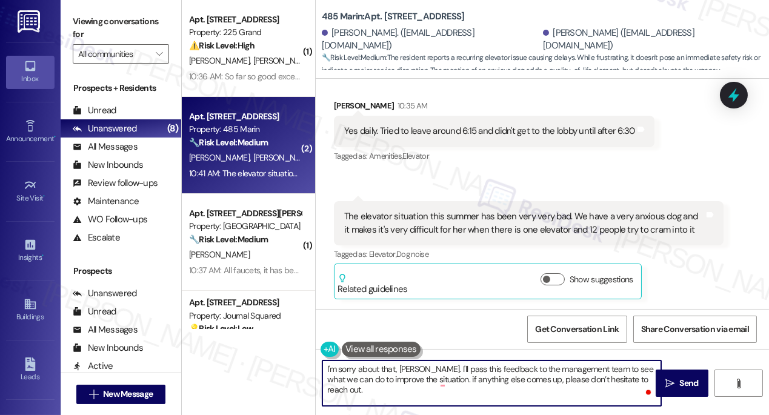
click at [437, 367] on textarea "I'm sorry about that, Corinne. I'll pass this feedback to the management team t…" at bounding box center [491, 382] width 339 height 45
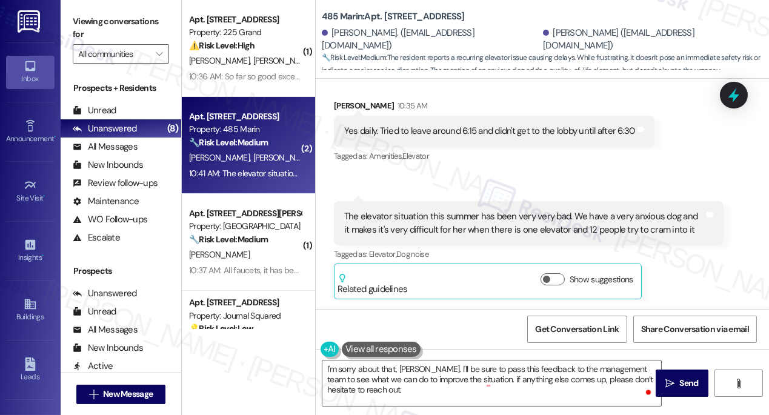
click at [99, 22] on label "Viewing conversations for" at bounding box center [121, 28] width 96 height 32
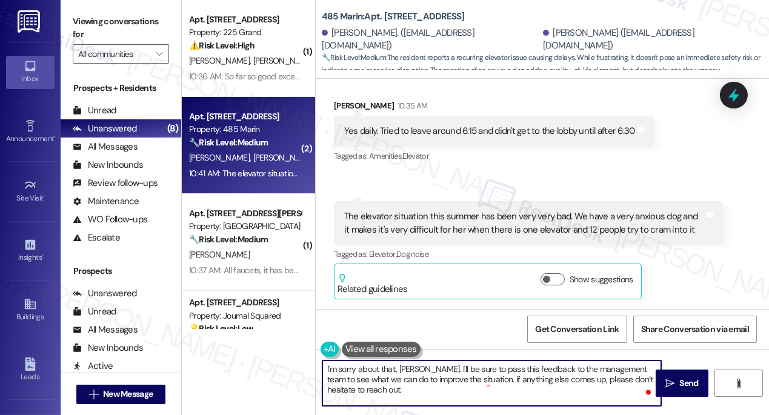
click at [439, 393] on textarea "I'm sorry about that, Corinne. I'll be sure to pass this feedback to the manage…" at bounding box center [491, 382] width 339 height 45
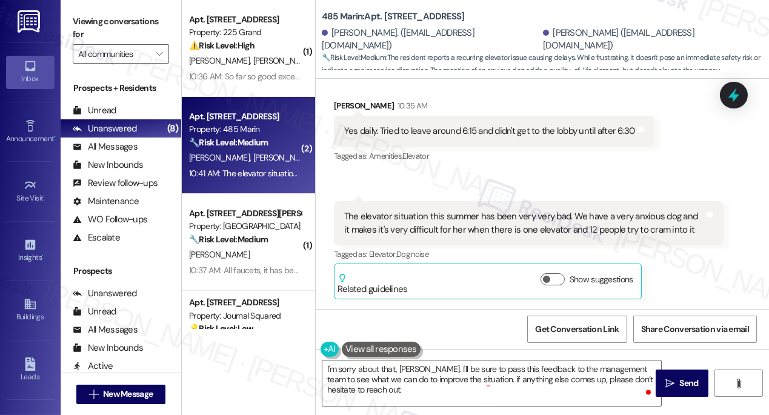
click at [79, 26] on label "Viewing conversations for" at bounding box center [121, 28] width 96 height 32
drag, startPoint x: 107, startPoint y: 13, endPoint x: 161, endPoint y: 18, distance: 54.1
click at [107, 13] on label "Viewing conversations for" at bounding box center [121, 28] width 96 height 32
click at [101, 22] on label "Viewing conversations for" at bounding box center [121, 28] width 96 height 32
click at [113, 28] on label "Viewing conversations for" at bounding box center [121, 28] width 96 height 32
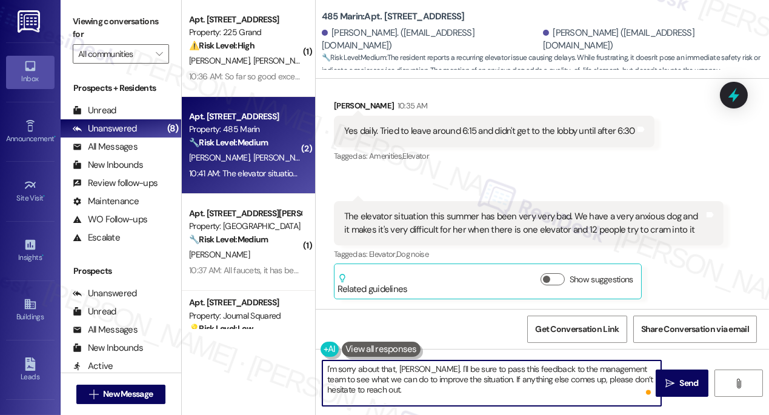
click at [391, 388] on textarea "I'm sorry about that, Corinne. I'll be sure to pass this feedback to the manage…" at bounding box center [491, 382] width 339 height 45
drag, startPoint x: 481, startPoint y: 382, endPoint x: 463, endPoint y: 380, distance: 17.7
click at [463, 380] on textarea "I'm sorry about that, Corinne. I'll be sure to pass this feedback to the manage…" at bounding box center [491, 382] width 339 height 45
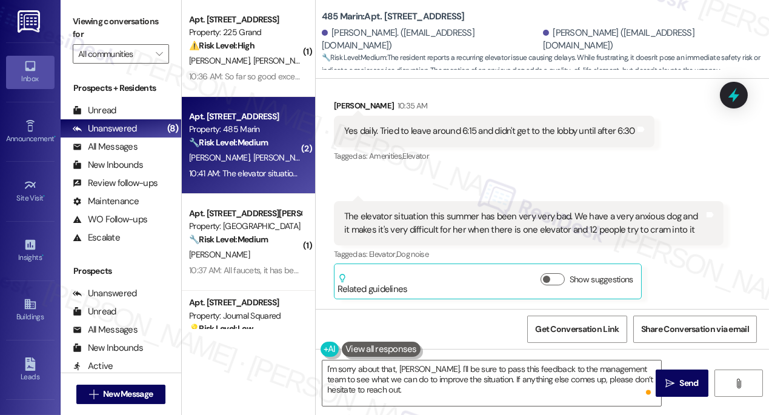
click at [91, 15] on label "Viewing conversations for" at bounding box center [121, 28] width 96 height 32
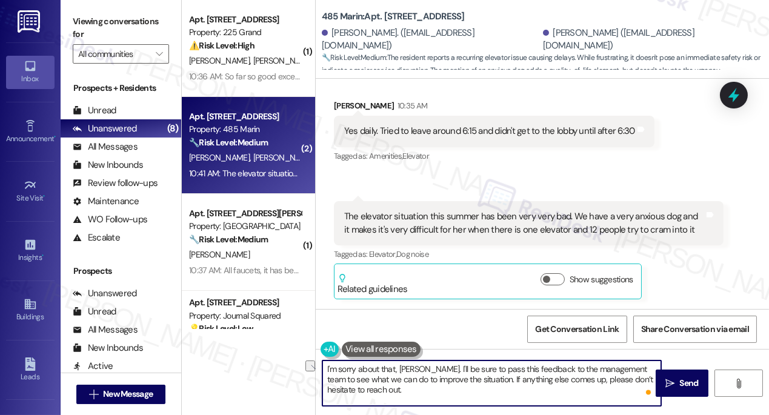
drag, startPoint x: 325, startPoint y: 368, endPoint x: 428, endPoint y: 365, distance: 103.0
click at [428, 365] on textarea "I'm sorry about that, Corinne. I'll be sure to pass this feedback to the manage…" at bounding box center [491, 382] width 339 height 45
click at [408, 365] on textarea "I'm sorry about that, Corinne. I'll be sure to pass this feedback to the manage…" at bounding box center [491, 382] width 339 height 45
drag, startPoint x: 394, startPoint y: 370, endPoint x: 320, endPoint y: 370, distance: 73.9
click at [320, 370] on div "I'm sorry about that, Corinne. I'll be sure to pass this feedback to the manage…" at bounding box center [486, 383] width 340 height 47
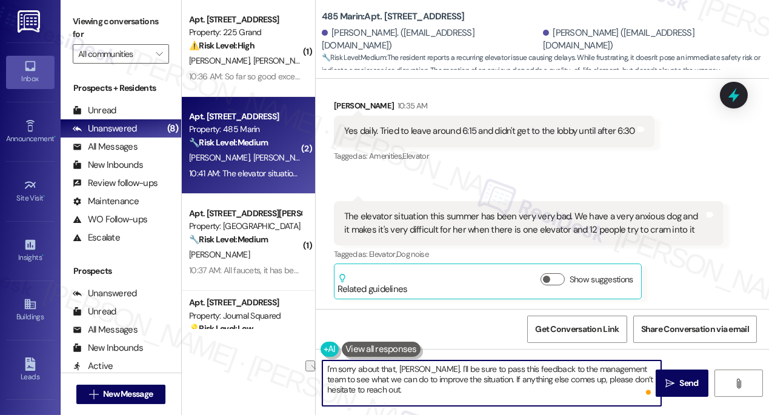
paste textarea "’m really sorry to hear how difficult the elevator situation has been this summ…"
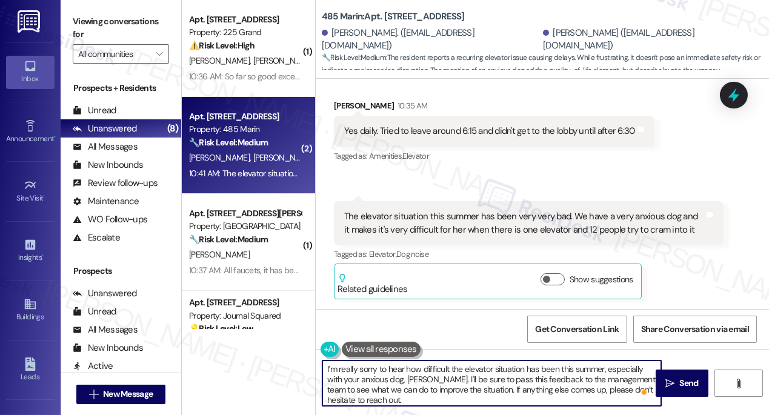
click at [351, 370] on textarea "I’m really sorry to hear how difficult the elevator situation has been this sum…" at bounding box center [491, 382] width 339 height 45
drag, startPoint x: 442, startPoint y: 371, endPoint x: 402, endPoint y: 367, distance: 40.1
click at [402, 367] on textarea "I’m sorry to hear how difficult the elevator situation has been this summer, es…" at bounding box center [491, 382] width 339 height 45
click at [407, 371] on textarea "I’m sorry to hear how difficult the elevator situation has been this summer, es…" at bounding box center [491, 382] width 339 height 45
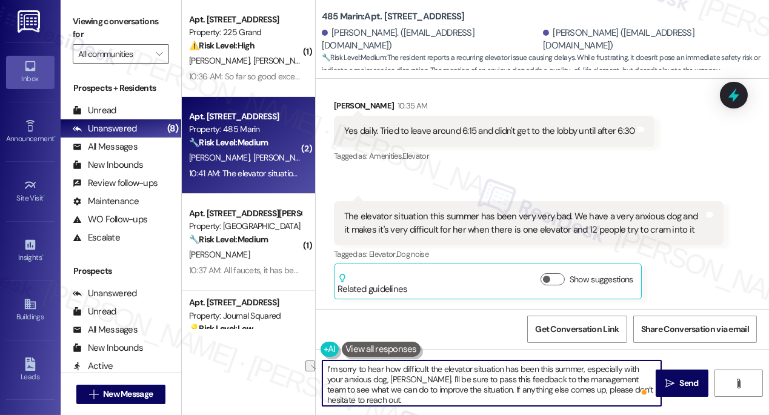
click at [407, 371] on textarea "I’m sorry to hear how difficult the elevator situation has been this summer, es…" at bounding box center [491, 382] width 339 height 45
drag, startPoint x: 447, startPoint y: 390, endPoint x: 605, endPoint y: 376, distance: 158.2
click at [605, 376] on textarea "I’m sorry to hear how the elevator situation has been this summer, especially w…" at bounding box center [491, 382] width 339 height 45
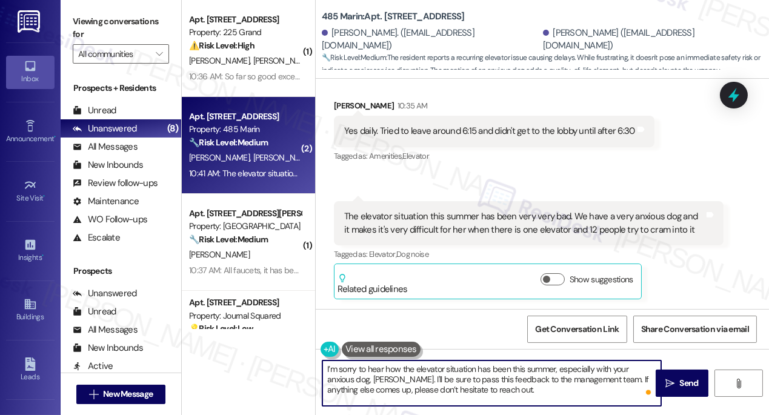
click at [483, 390] on textarea "I’m sorry to hear how the elevator situation has been this summer, especially w…" at bounding box center [491, 382] width 339 height 45
type textarea "I’m sorry to hear how the elevator situation has been this summer, especially w…"
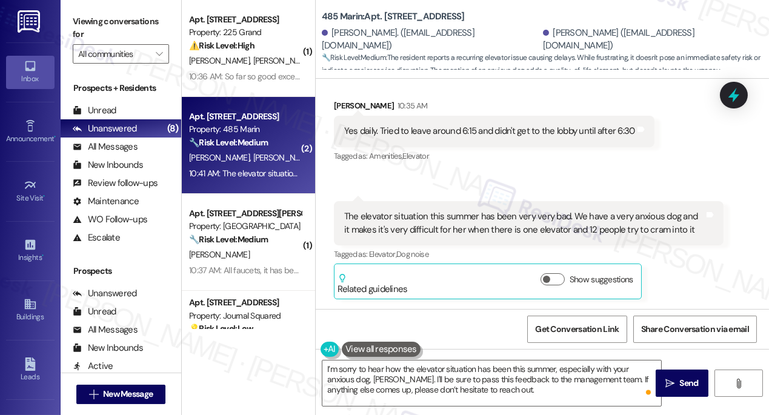
click at [104, 31] on label "Viewing conversations for" at bounding box center [121, 28] width 96 height 32
click at [448, 380] on textarea "I’m sorry to hear how the elevator situation has been this summer, especially w…" at bounding box center [491, 382] width 339 height 45
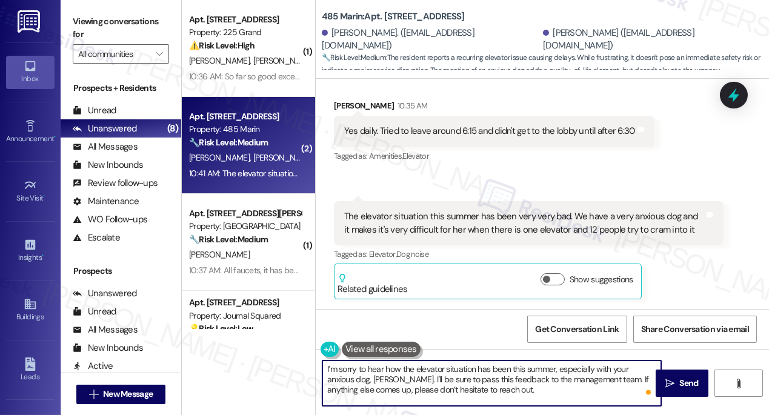
click at [448, 380] on textarea "I’m sorry to hear how the elevator situation has been this summer, especially w…" at bounding box center [491, 382] width 339 height 45
click at [460, 373] on textarea "I’m sorry to hear how the elevator situation has been this summer, especially w…" at bounding box center [491, 382] width 339 height 45
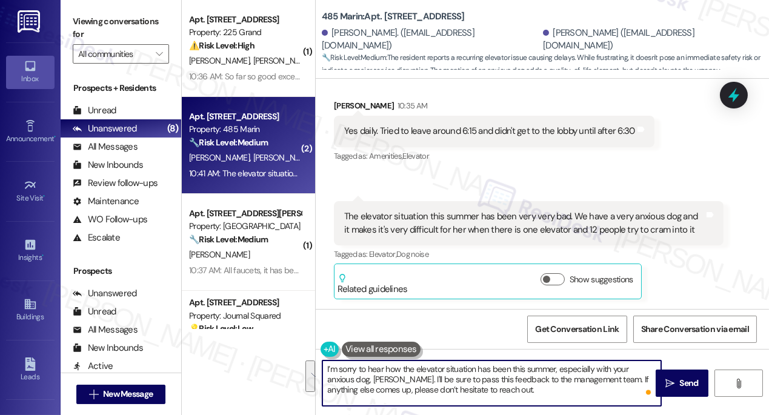
click at [551, 391] on textarea "I’m sorry to hear how the elevator situation has been this summer, especially w…" at bounding box center [491, 382] width 339 height 45
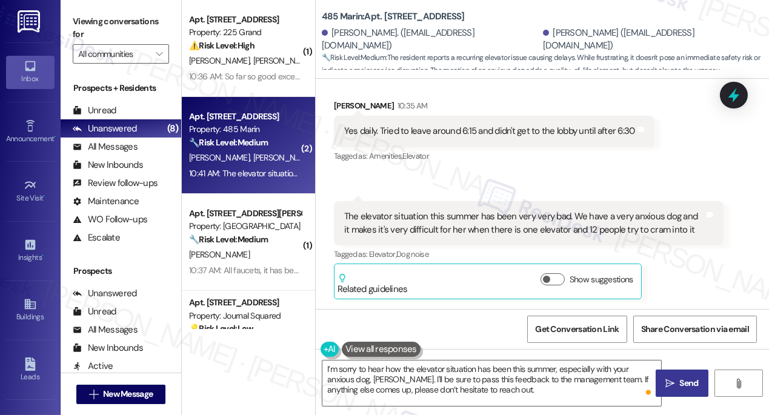
click at [672, 383] on icon "" at bounding box center [669, 384] width 9 height 10
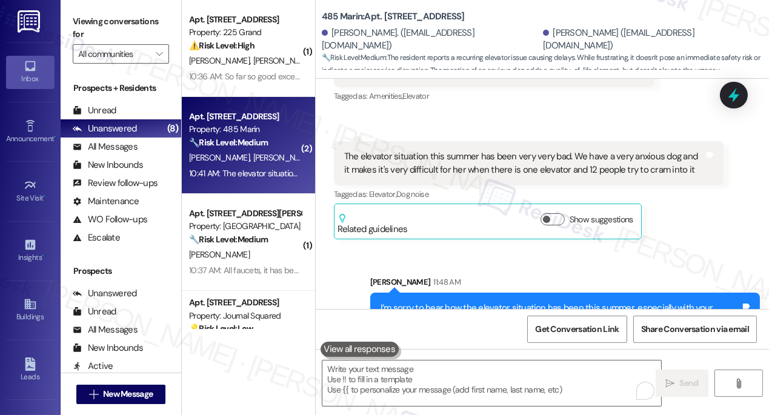
scroll to position [6638, 0]
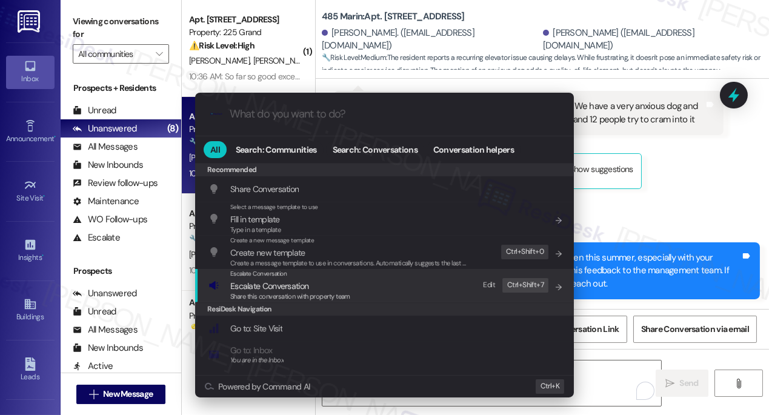
click at [335, 287] on span "Escalate Conversation" at bounding box center [290, 285] width 120 height 13
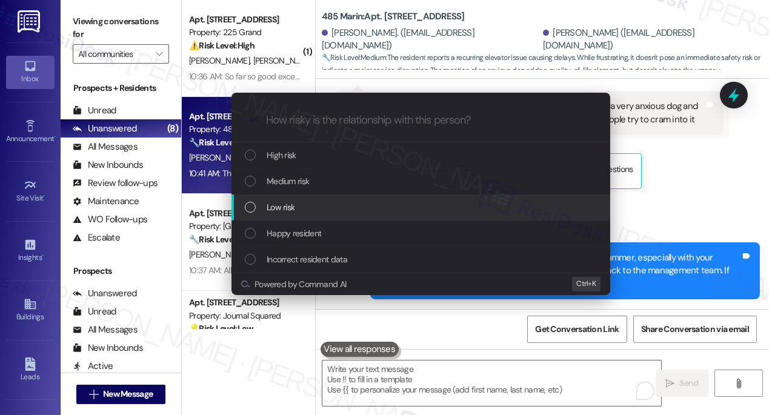
click at [280, 203] on span "Low risk" at bounding box center [281, 207] width 28 height 13
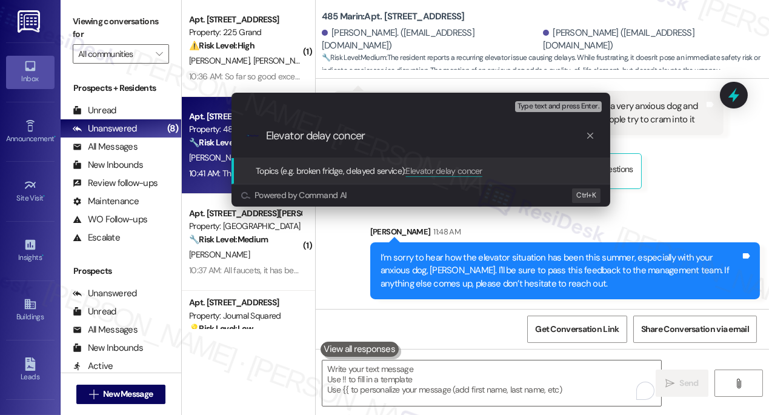
type input "Elevator delay concern"
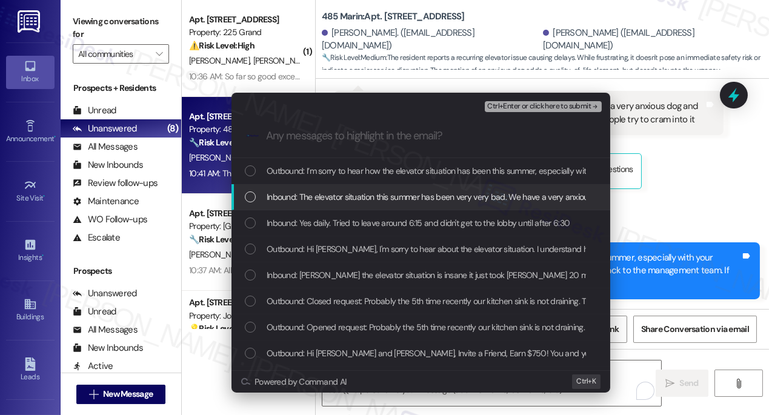
click at [357, 194] on span "Inbound: The elevator situation this summer has been very very bad. We have a v…" at bounding box center [605, 196] width 676 height 13
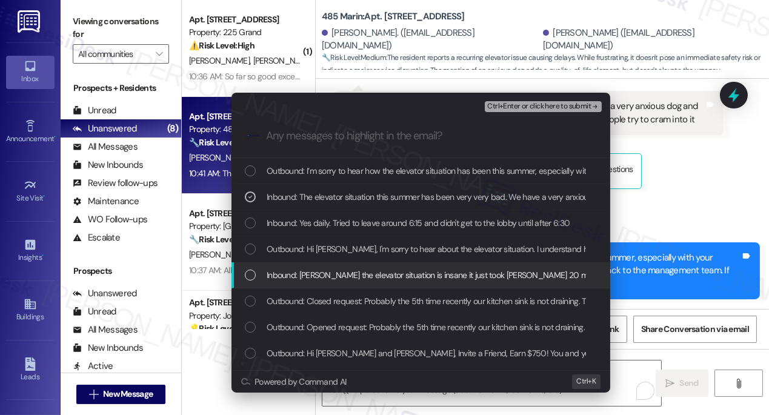
click at [345, 270] on span "Inbound: Jane the elevator situation is insane it just took corinne 20 minutes …" at bounding box center [562, 274] width 590 height 13
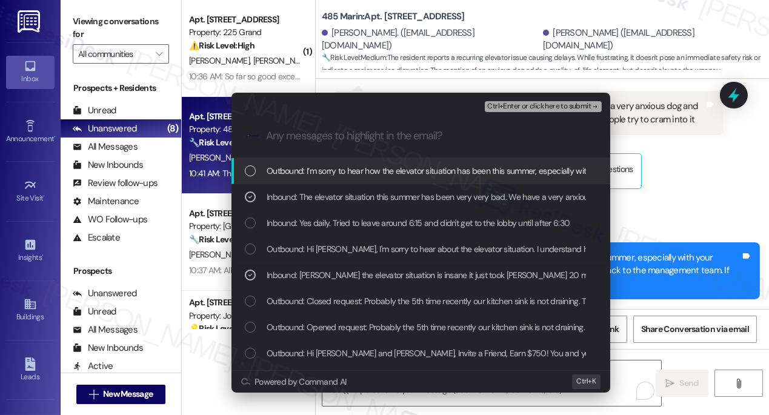
click at [514, 104] on span "Ctrl+Enter or click here to submit" at bounding box center [539, 106] width 104 height 8
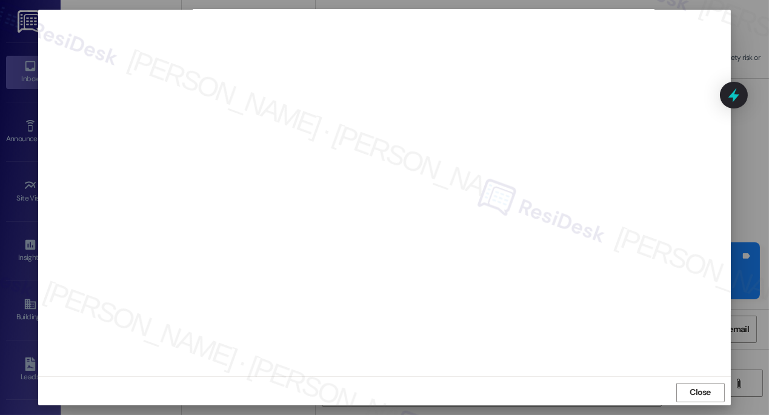
scroll to position [10, 0]
click at [701, 386] on span "Close" at bounding box center [699, 389] width 21 height 13
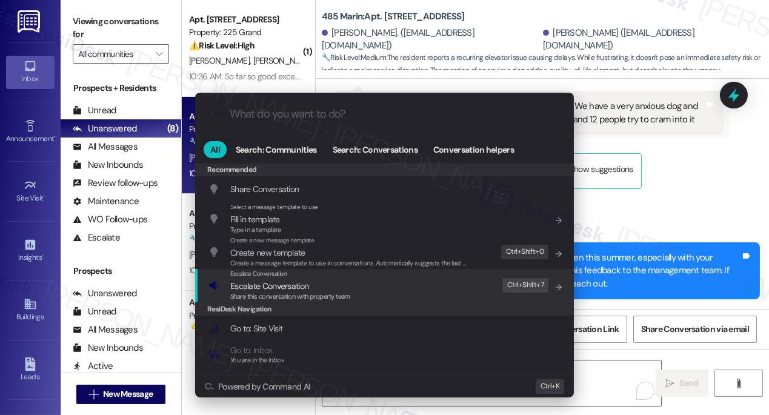
click at [468, 288] on div "Escalate Conversation Escalate Conversation Share this conversation with proper…" at bounding box center [385, 285] width 354 height 33
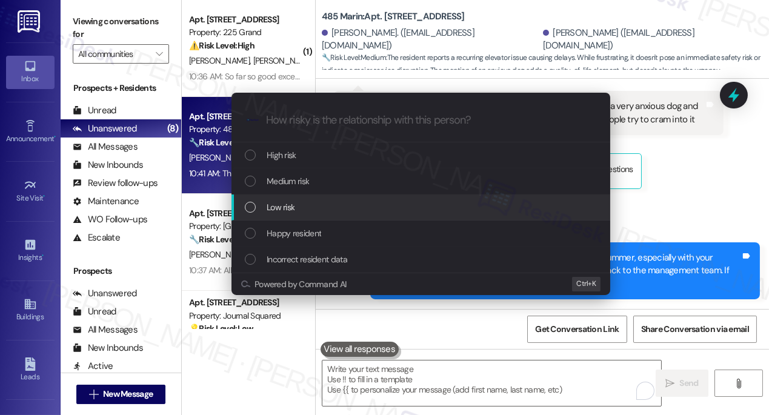
click at [320, 208] on div "Low risk" at bounding box center [422, 207] width 354 height 13
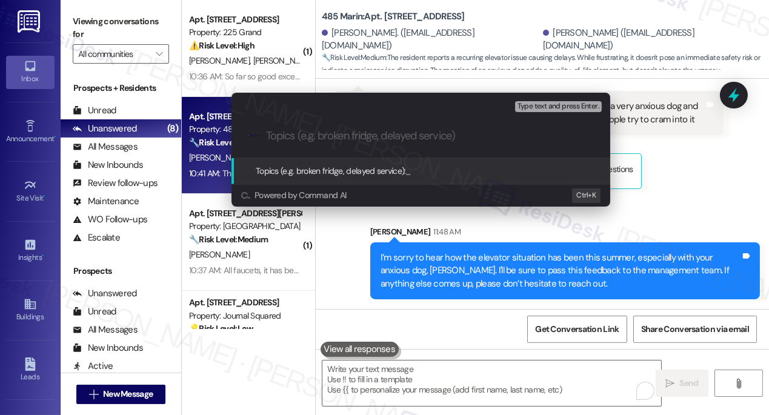
click at [672, 203] on div "Escalate Conversation Low risk Topics (e.g. broken fridge, delayed service) Any…" at bounding box center [384, 207] width 769 height 415
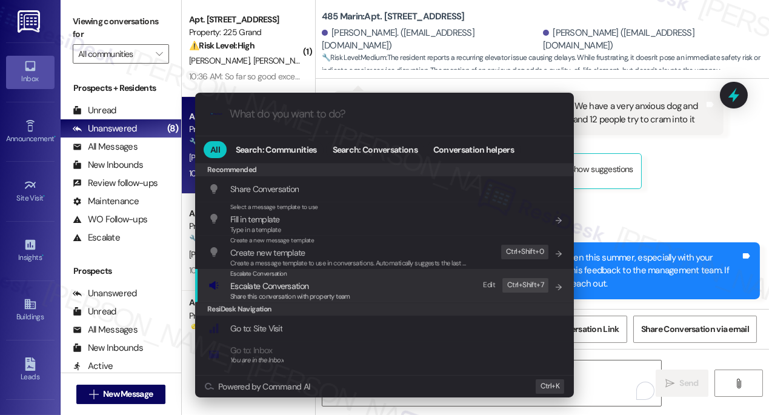
click at [333, 286] on span "Escalate Conversation" at bounding box center [290, 285] width 120 height 13
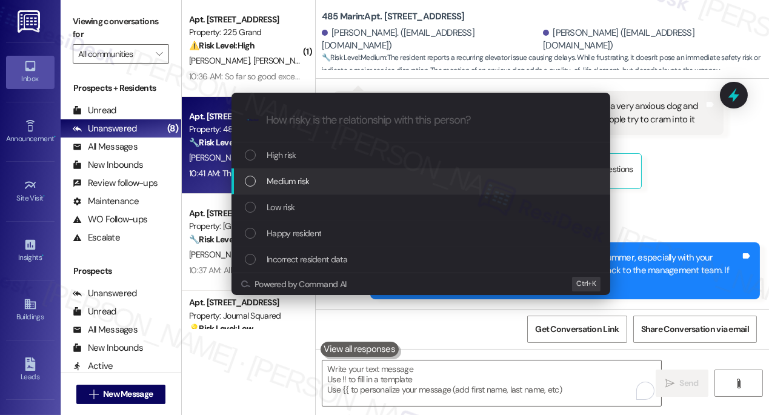
click at [293, 185] on span "Medium risk" at bounding box center [288, 180] width 42 height 13
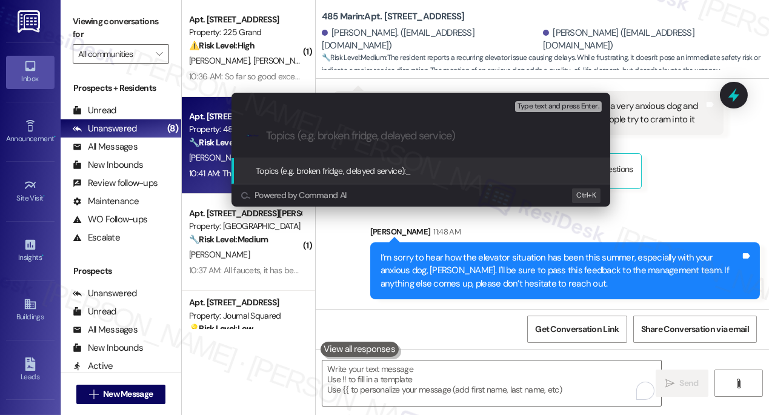
paste input "Elevator delay concern"
type input "Elevator delay concern"
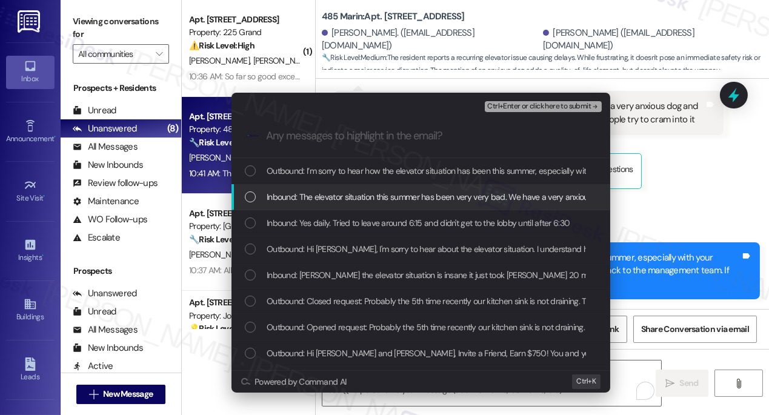
click at [413, 193] on span "Inbound: The elevator situation this summer has been very very bad. We have a v…" at bounding box center [605, 196] width 676 height 13
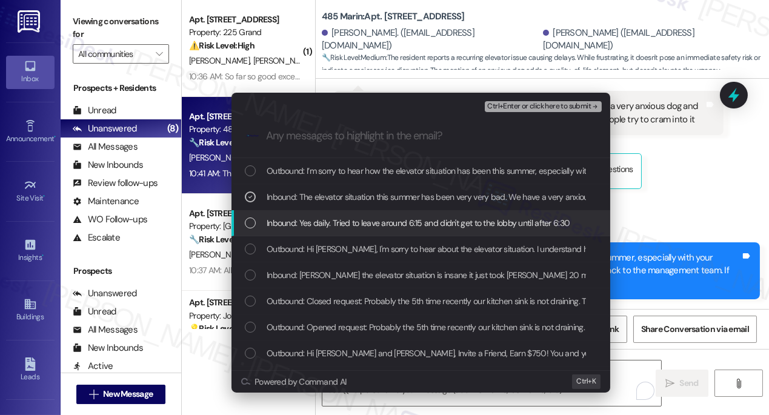
click at [382, 224] on span "Inbound: Yes daily. Tried to leave around 6:15 and didn't get to the lobby unti…" at bounding box center [418, 222] width 303 height 13
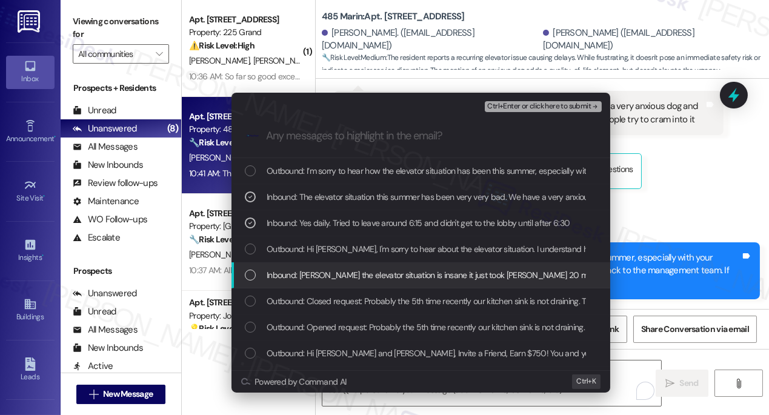
click at [350, 273] on span "Inbound: Jane the elevator situation is insane it just took corinne 20 minutes …" at bounding box center [562, 274] width 590 height 13
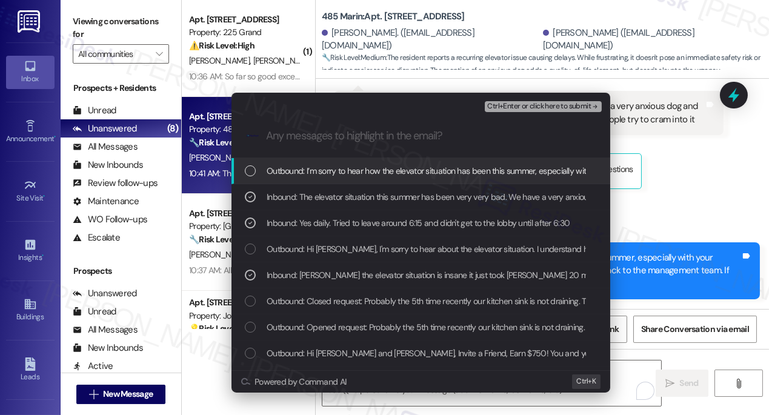
click at [528, 113] on div "Ctrl+Enter or click here to submit" at bounding box center [544, 107] width 119 height 16
click at [532, 106] on span "Ctrl+Enter or click here to submit" at bounding box center [539, 106] width 104 height 8
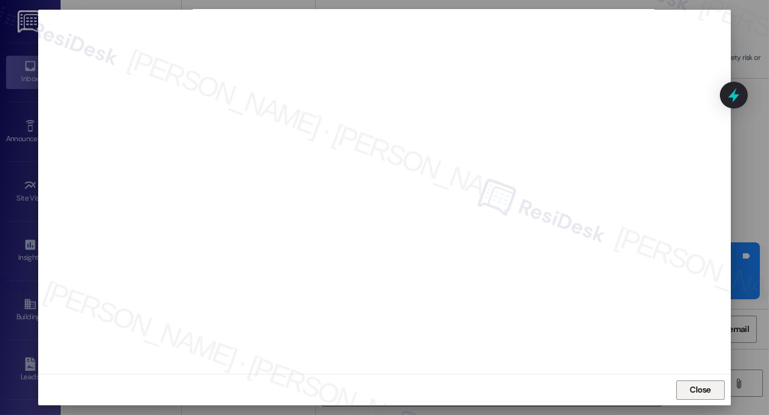
click at [703, 392] on span "Close" at bounding box center [699, 389] width 21 height 13
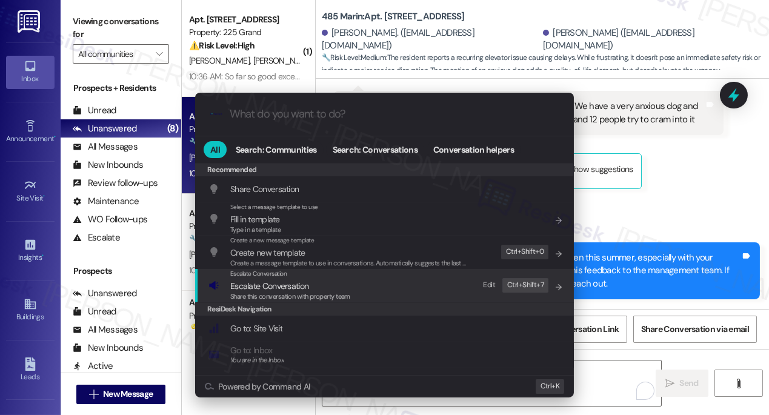
click at [337, 278] on div "Escalate Conversation Escalate Conversation Share this conversation with proper…" at bounding box center [290, 285] width 120 height 33
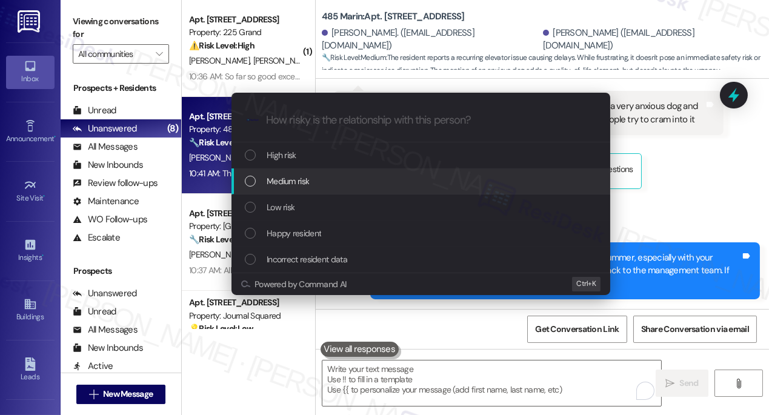
click at [291, 183] on span "Medium risk" at bounding box center [288, 180] width 42 height 13
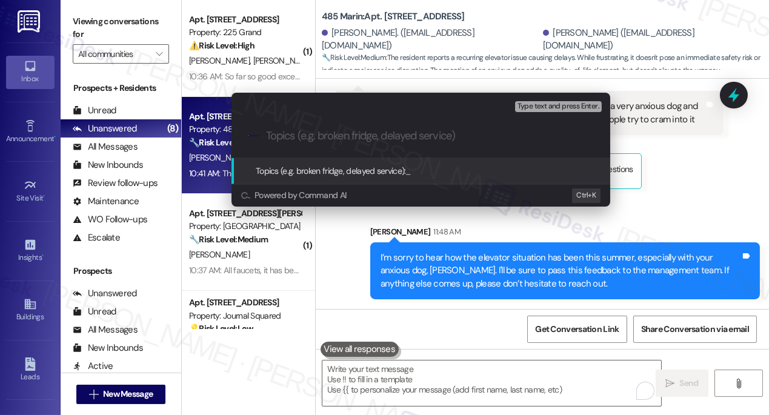
paste input "Elevator delay concern"
type input "Elevator delay concern"
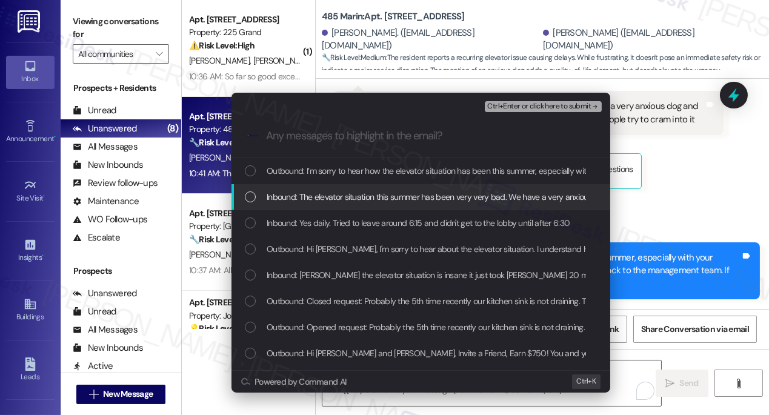
click at [366, 198] on span "Inbound: The elevator situation this summer has been very very bad. We have a v…" at bounding box center [605, 196] width 676 height 13
click at [360, 214] on div "Inbound: Yes daily. Tried to leave around 6:15 and didn't get to the lobby unti…" at bounding box center [420, 223] width 379 height 26
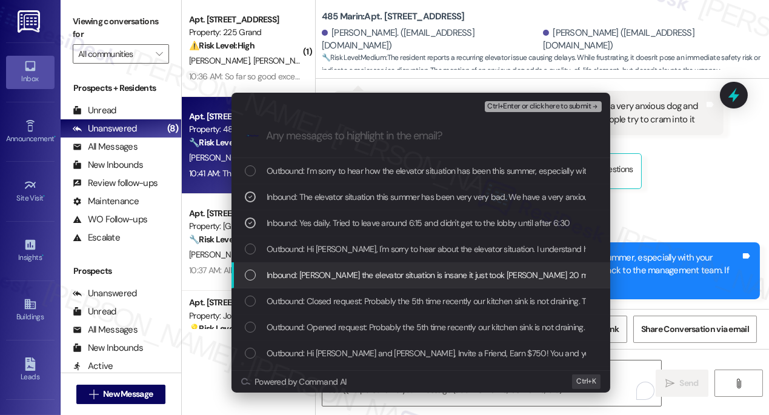
click at [329, 273] on span "Inbound: Jane the elevator situation is insane it just took corinne 20 minutes …" at bounding box center [562, 274] width 590 height 13
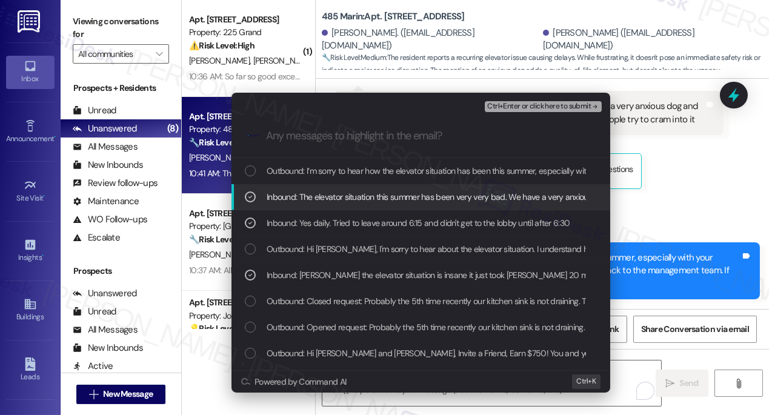
click at [514, 100] on div "Ctrl+Enter or click here to submit" at bounding box center [544, 107] width 119 height 16
click at [508, 104] on span "Ctrl+Enter or click here to submit" at bounding box center [539, 106] width 104 height 8
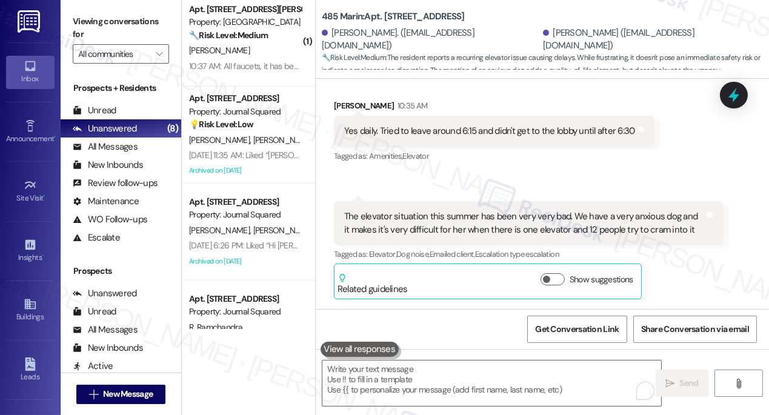
scroll to position [110, 0]
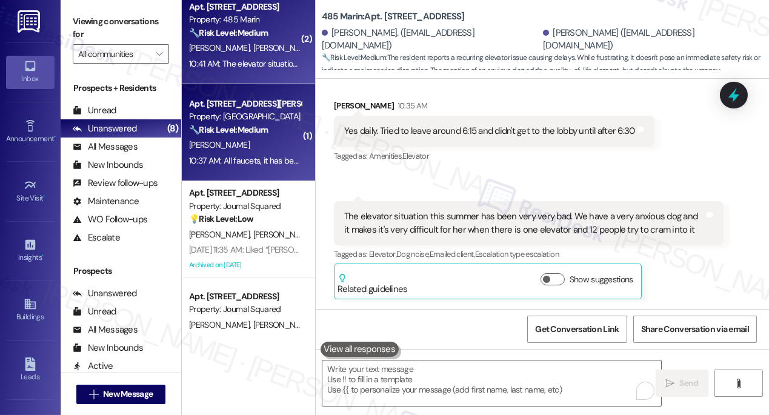
click at [252, 165] on div "10:37 AM: All faucets, it has been a gradual onset for the past few weeks. Even…" at bounding box center [476, 160] width 575 height 11
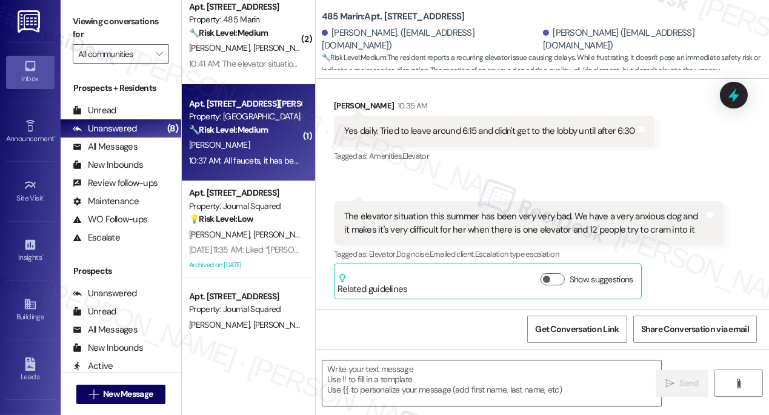
type textarea "Fetching suggested responses. Please feel free to read through the conversation…"
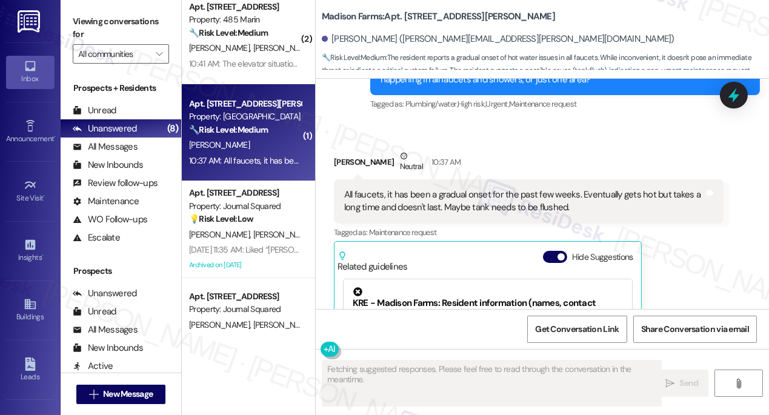
scroll to position [2696, 0]
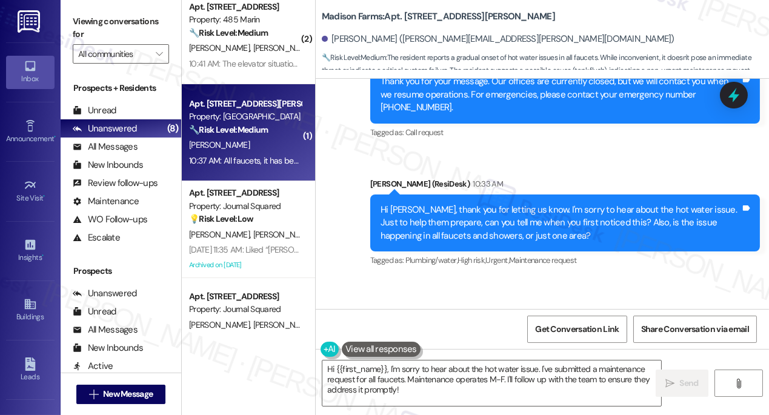
click at [446, 345] on div "All faucets, it has been a gradual onset for the past few weeks. Eventually get…" at bounding box center [524, 358] width 360 height 26
click at [512, 345] on div "All faucets, it has been a gradual onset for the past few weeks. Eventually get…" at bounding box center [524, 358] width 360 height 26
drag, startPoint x: 585, startPoint y: 287, endPoint x: 463, endPoint y: 265, distance: 123.7
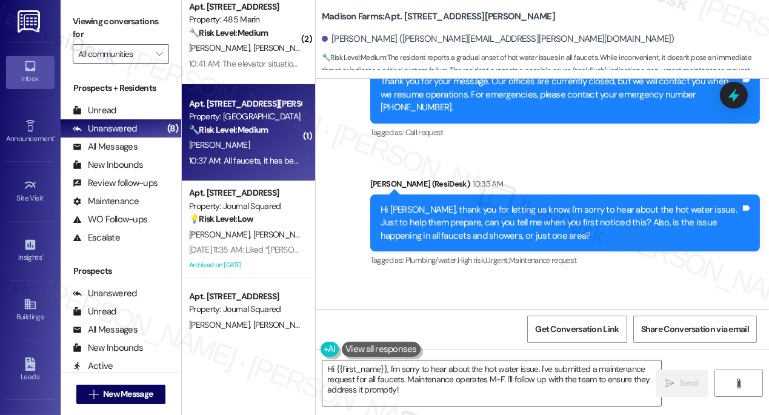
click at [463, 345] on div "All faucets, it has been a gradual onset for the past few weeks. Eventually get…" at bounding box center [524, 358] width 360 height 26
click at [433, 336] on div "All faucets, it has been a gradual onset for the past few weeks. Eventually get…" at bounding box center [529, 358] width 390 height 44
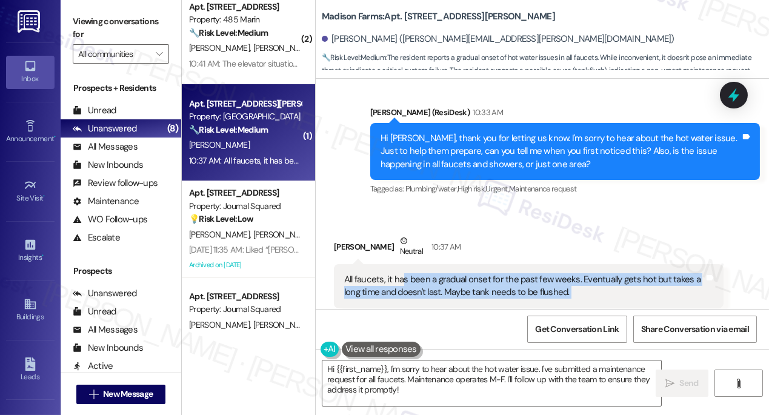
drag, startPoint x: 401, startPoint y: 272, endPoint x: 548, endPoint y: 306, distance: 151.1
click at [548, 306] on div "Robert Fehnel Jr Neutral 10:37 AM All faucets, it has been a gradual onset for …" at bounding box center [529, 381] width 390 height 294
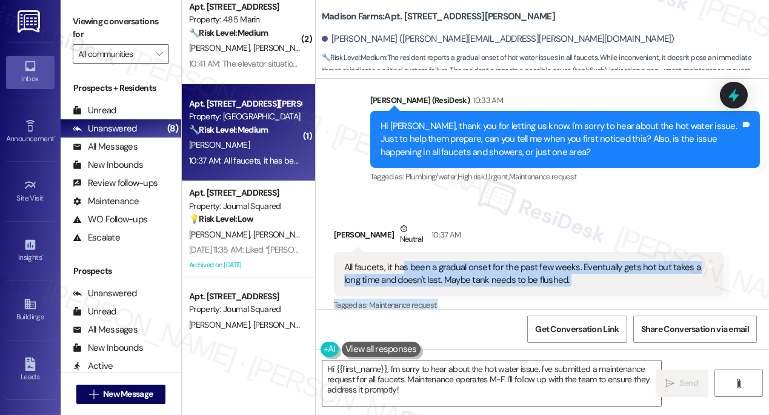
click at [552, 261] on div "All faucets, it has been a gradual onset for the past few weeks. Eventually get…" at bounding box center [524, 274] width 360 height 26
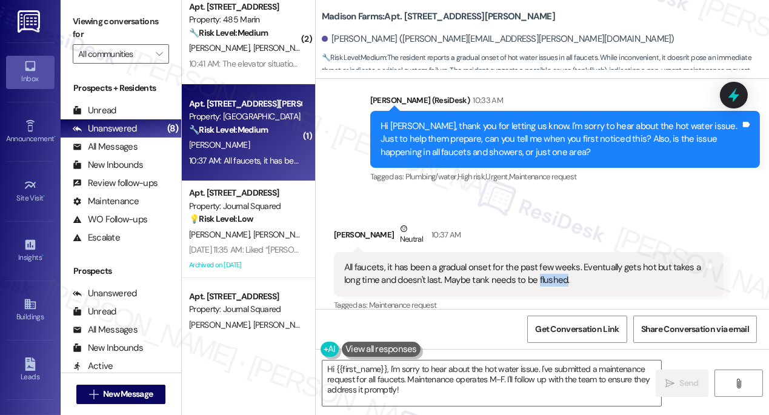
click at [552, 261] on div "All faucets, it has been a gradual onset for the past few weeks. Eventually get…" at bounding box center [524, 274] width 360 height 26
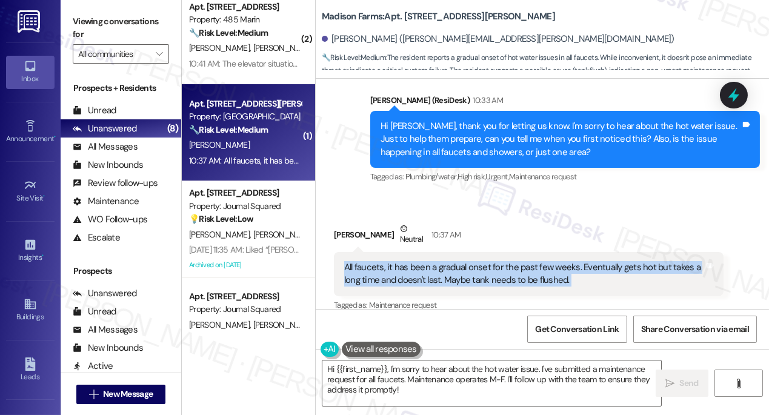
click at [552, 261] on div "All faucets, it has been a gradual onset for the past few weeks. Eventually get…" at bounding box center [524, 274] width 360 height 26
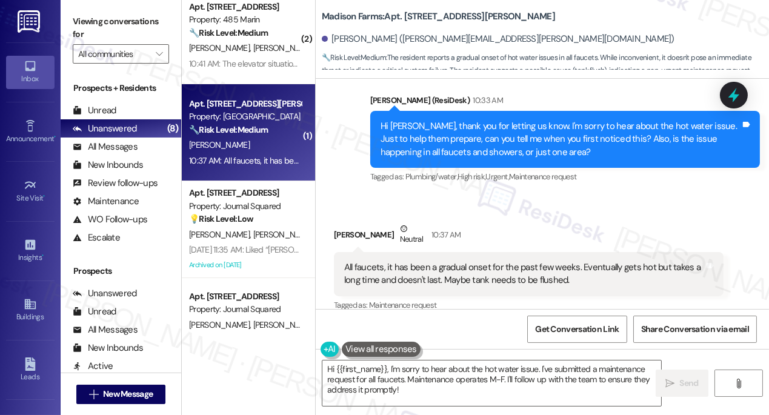
click at [90, 24] on label "Viewing conversations for" at bounding box center [121, 28] width 96 height 32
click at [413, 14] on b "Madison Farms: Apt. B2115, 4883 Riley Road" at bounding box center [438, 16] width 233 height 13
copy b "B2115"
click at [107, 31] on label "Viewing conversations for" at bounding box center [121, 28] width 96 height 32
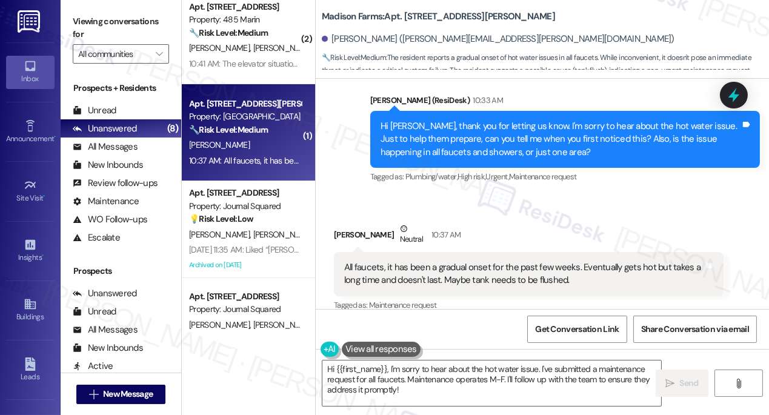
click at [390, 261] on div "All faucets, it has been a gradual onset for the past few weeks. Eventually get…" at bounding box center [524, 274] width 360 height 26
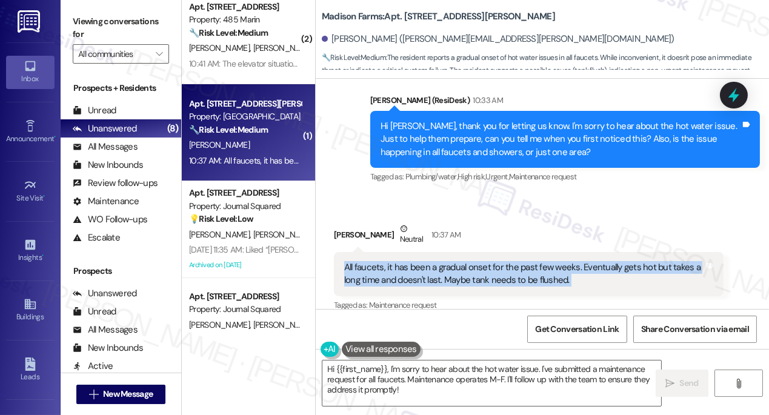
click at [391, 261] on div "All faucets, it has been a gradual onset for the past few weeks. Eventually get…" at bounding box center [524, 274] width 360 height 26
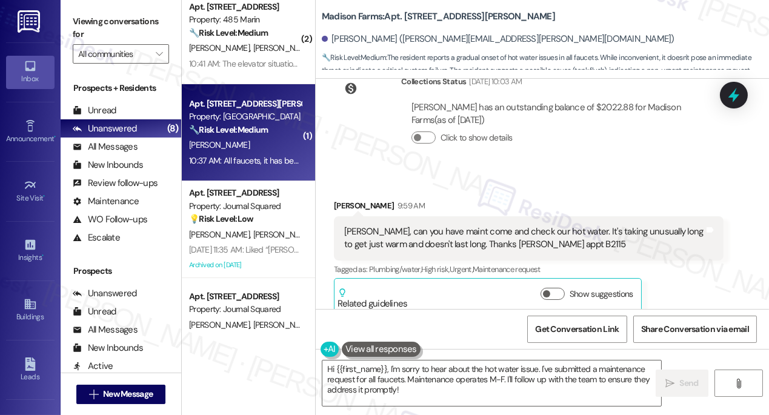
scroll to position [2395, 0]
click at [360, 226] on div "Jane, can you have maint come and check our hot water. It's taking unusually lo…" at bounding box center [524, 239] width 360 height 26
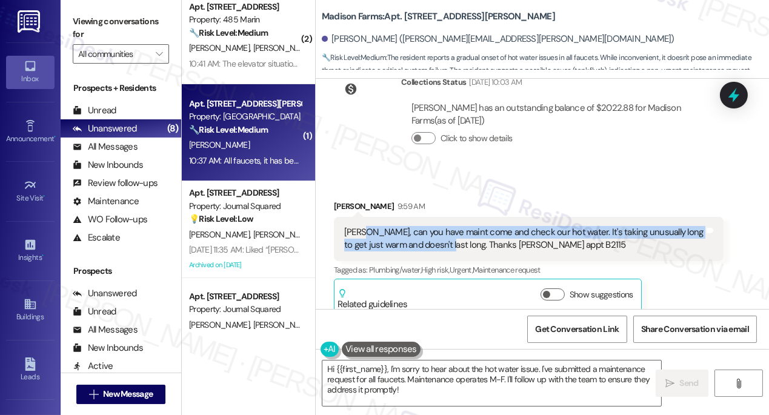
drag, startPoint x: 362, startPoint y: 167, endPoint x: 446, endPoint y: 184, distance: 85.2
click at [446, 226] on div "Jane, can you have maint come and check our hot water. It's taking unusually lo…" at bounding box center [524, 239] width 360 height 26
copy div "can you have maint come and check our hot water. It's taking unusually long to …"
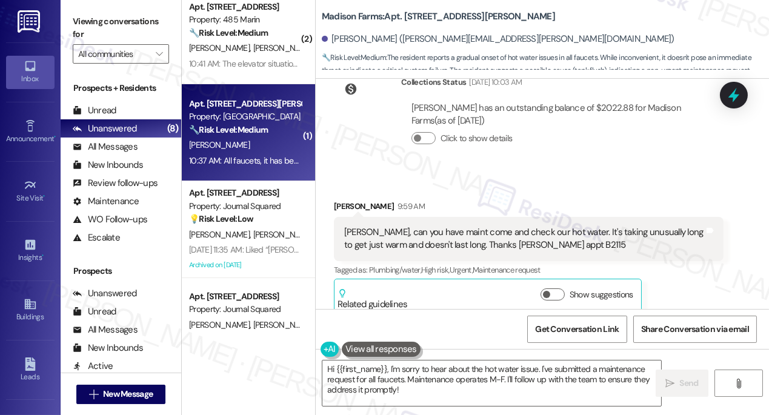
drag, startPoint x: 98, startPoint y: 23, endPoint x: 107, endPoint y: 27, distance: 9.2
click at [98, 23] on label "Viewing conversations for" at bounding box center [121, 28] width 96 height 32
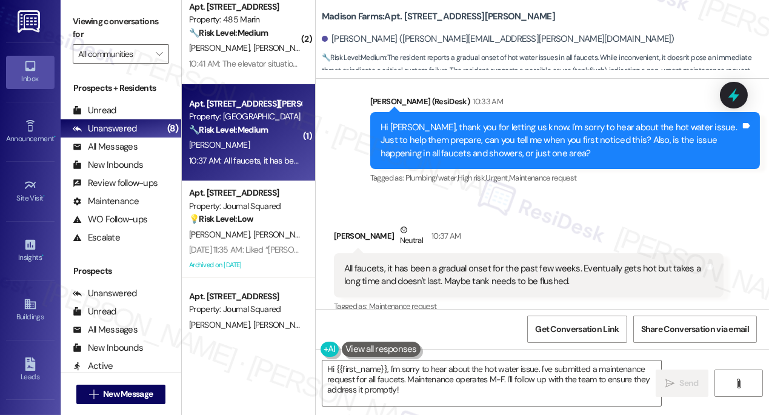
scroll to position [2780, 0]
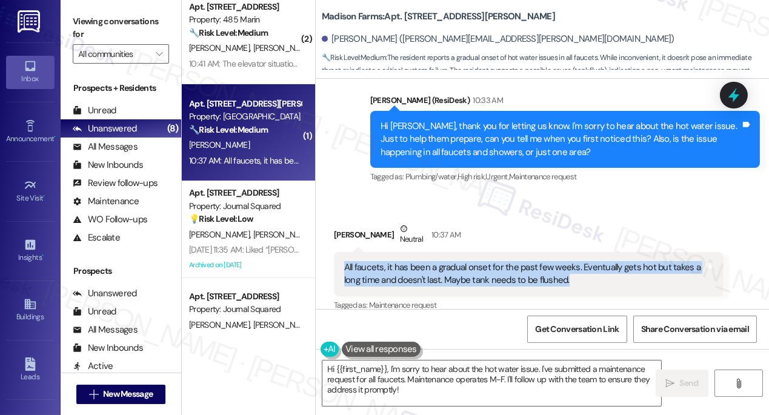
drag, startPoint x: 346, startPoint y: 190, endPoint x: 607, endPoint y: 201, distance: 261.3
click at [607, 261] on div "All faucets, it has been a gradual onset for the past few weeks. Eventually get…" at bounding box center [524, 274] width 360 height 26
copy div "All faucets, it has been a gradual onset for the past few weeks. Eventually get…"
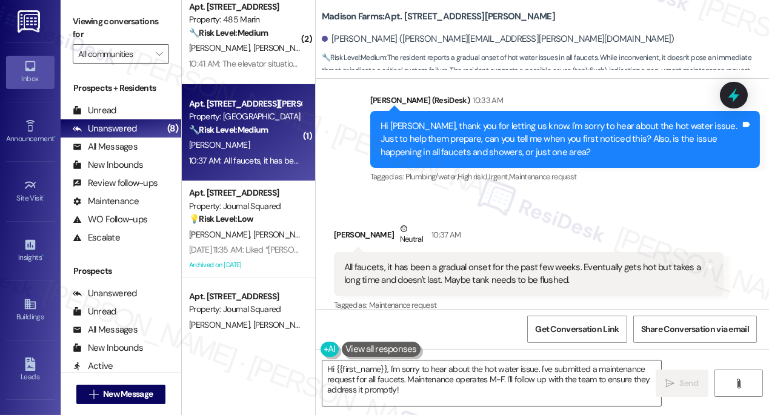
drag, startPoint x: 101, startPoint y: 19, endPoint x: 127, endPoint y: 27, distance: 27.8
click at [101, 19] on label "Viewing conversations for" at bounding box center [121, 28] width 96 height 32
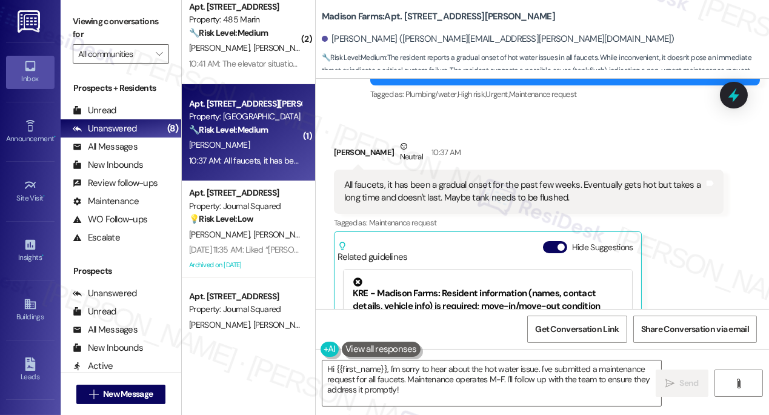
scroll to position [2807, 0]
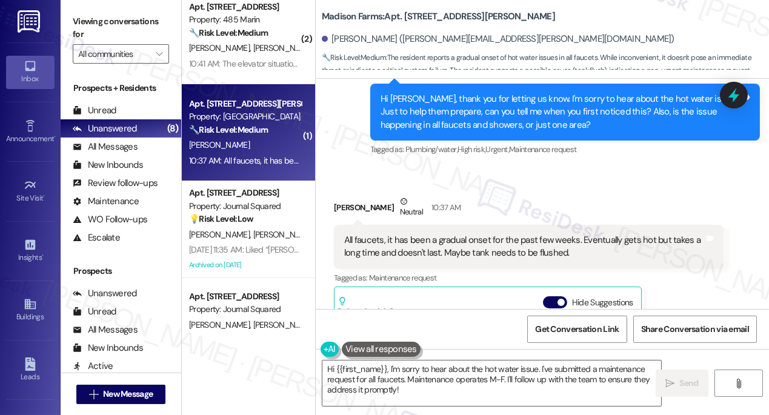
click at [515, 234] on div "All faucets, it has been a gradual onset for the past few weeks. Eventually get…" at bounding box center [524, 247] width 360 height 26
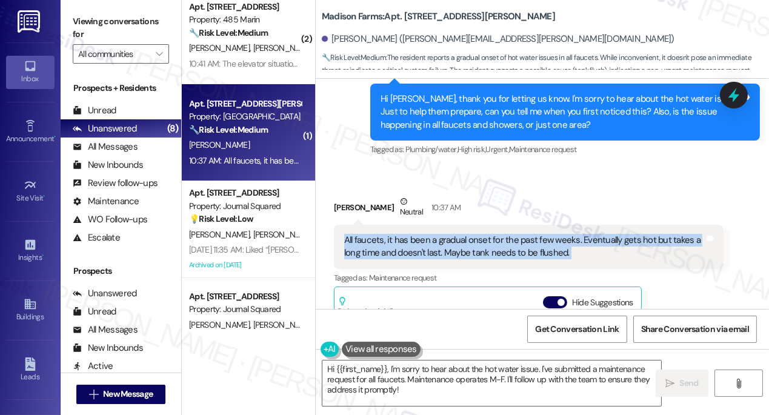
click at [515, 234] on div "All faucets, it has been a gradual onset for the past few weeks. Eventually get…" at bounding box center [524, 247] width 360 height 26
click at [546, 234] on div "All faucets, it has been a gradual onset for the past few weeks. Eventually get…" at bounding box center [524, 247] width 360 height 26
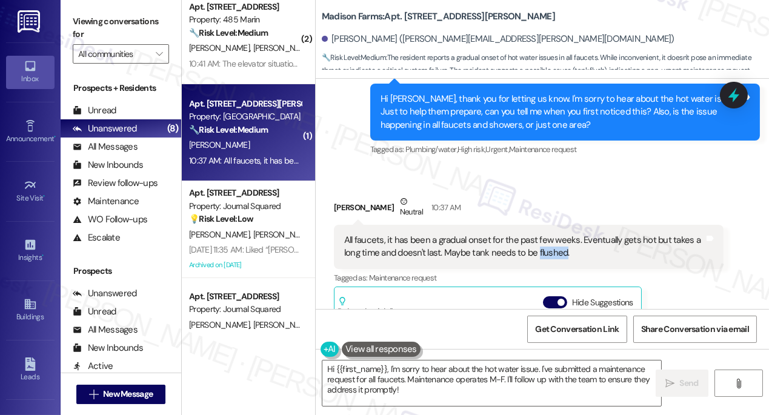
click at [546, 234] on div "All faucets, it has been a gradual onset for the past few weeks. Eventually get…" at bounding box center [524, 247] width 360 height 26
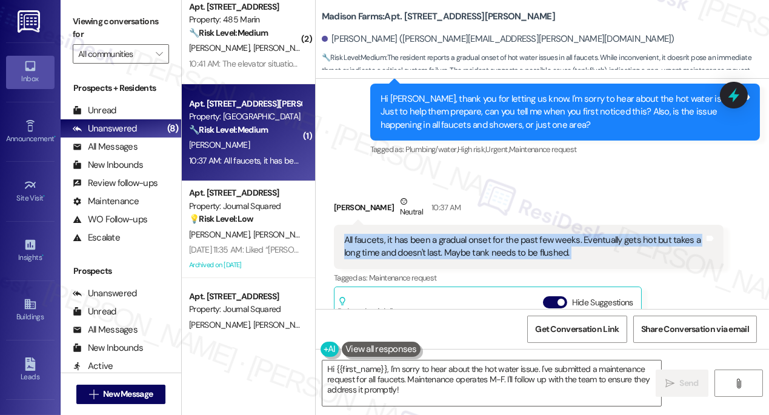
click at [546, 234] on div "All faucets, it has been a gradual onset for the past few weeks. Eventually get…" at bounding box center [524, 247] width 360 height 26
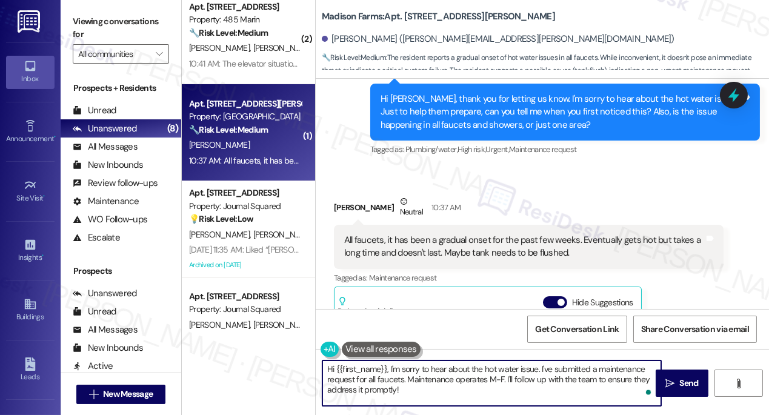
drag, startPoint x: 538, startPoint y: 370, endPoint x: 302, endPoint y: 371, distance: 236.3
click at [302, 371] on div "( 1 ) Apt. 823, 225 Grand Street Property: 225 Grand ⚠️ Risk Level: High The re…" at bounding box center [475, 207] width 587 height 415
click at [369, 365] on textarea "Thanks for the. I've submitted a maintenance request for all faucets. Maintenan…" at bounding box center [491, 382] width 339 height 45
drag, startPoint x: 643, startPoint y: 379, endPoint x: 438, endPoint y: 368, distance: 205.1
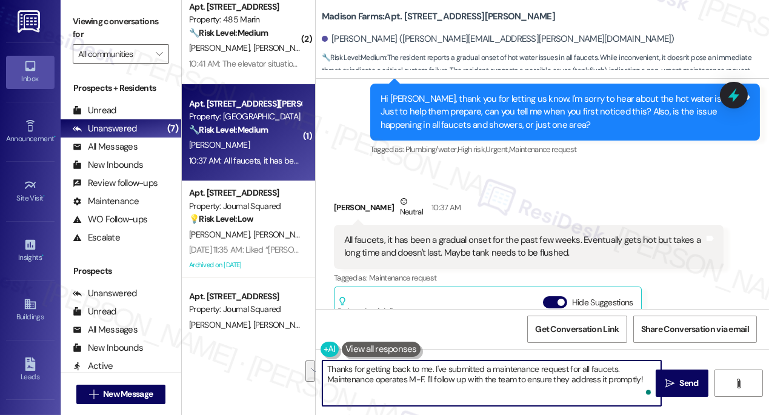
click at [438, 368] on textarea "Thanks for getting back to me. I've submitted a maintenance request for all fau…" at bounding box center [491, 382] width 339 height 45
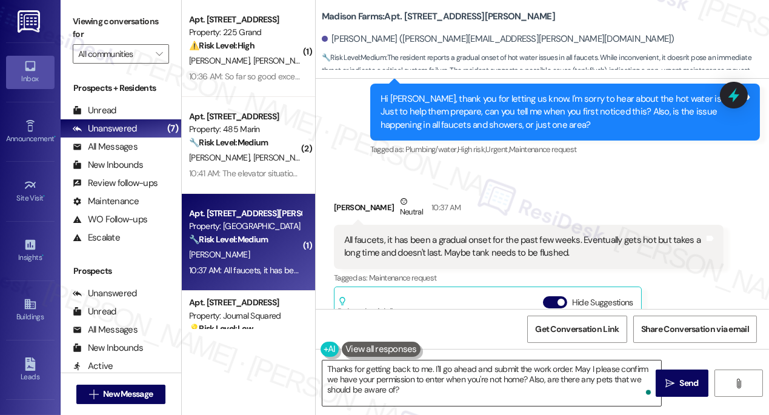
scroll to position [2917, 0]
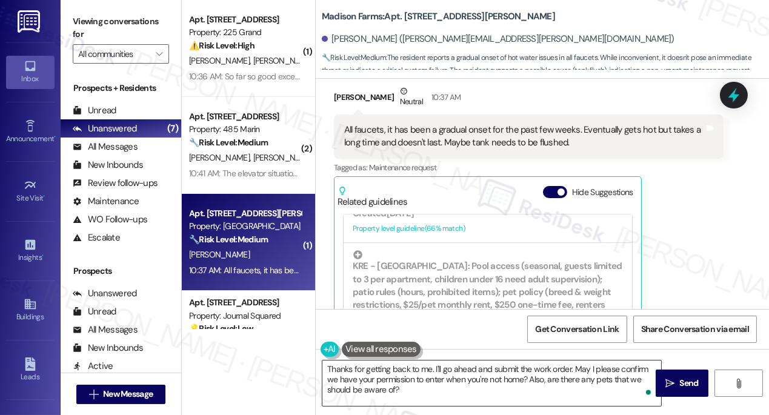
click at [568, 370] on textarea "Thanks for getting back to me. I'll go ahead and submit the work order. May I p…" at bounding box center [491, 382] width 339 height 45
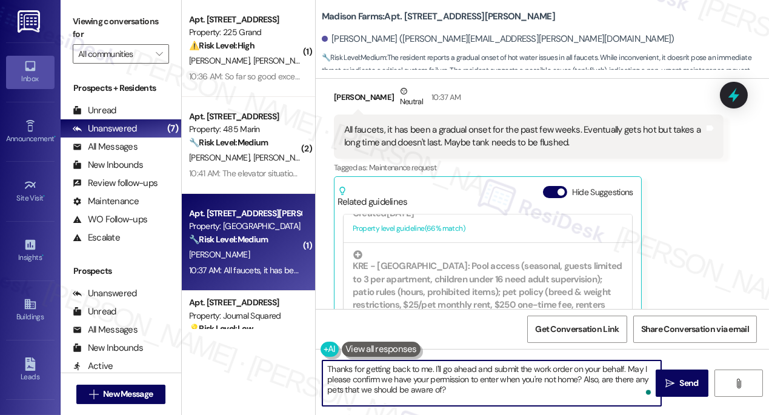
click at [428, 368] on textarea "Thanks for getting back to me. I'll go ahead and submit the work order on your …" at bounding box center [491, 382] width 339 height 45
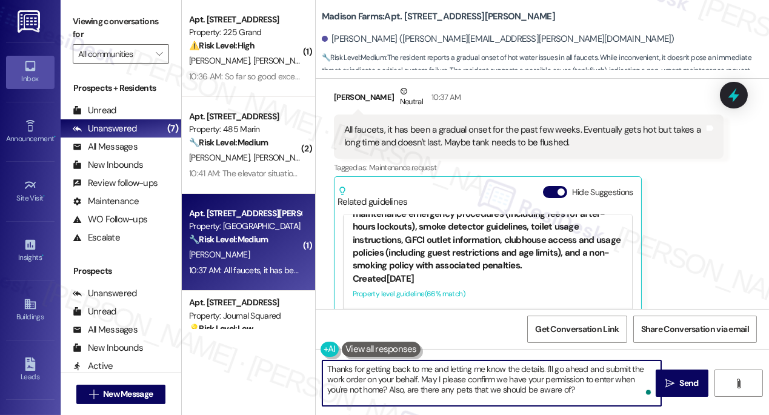
scroll to position [365, 0]
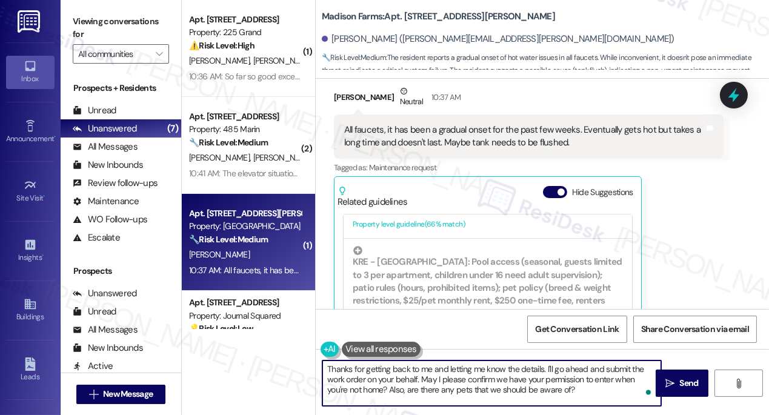
click at [459, 383] on textarea "Thanks for getting back to me and letting me know the details. I'll go ahead an…" at bounding box center [491, 382] width 339 height 45
click at [582, 385] on textarea "Thanks for getting back to me and letting me know the details. I'll go ahead an…" at bounding box center [491, 382] width 339 height 45
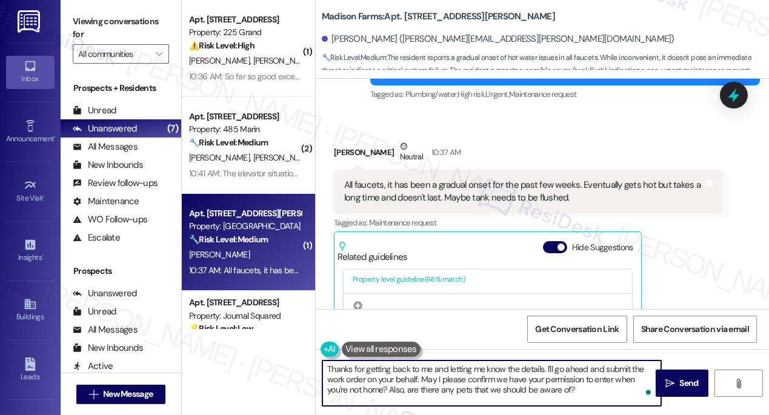
scroll to position [2587, 0]
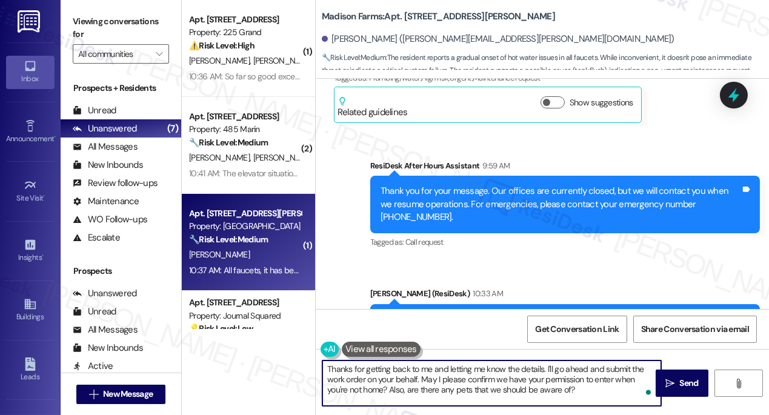
type textarea "Thanks for getting back to me and letting me know the details. I'll go ahead an…"
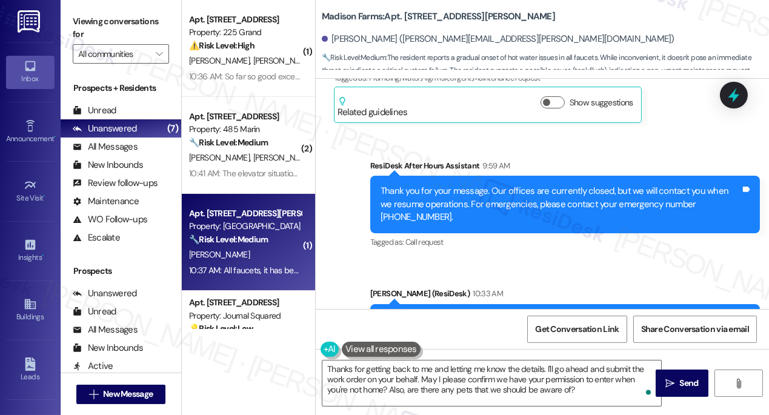
click at [114, 24] on label "Viewing conversations for" at bounding box center [121, 28] width 96 height 32
click at [488, 359] on div "Thanks for getting back to me and letting me know the details. I'll go ahead an…" at bounding box center [542, 394] width 453 height 91
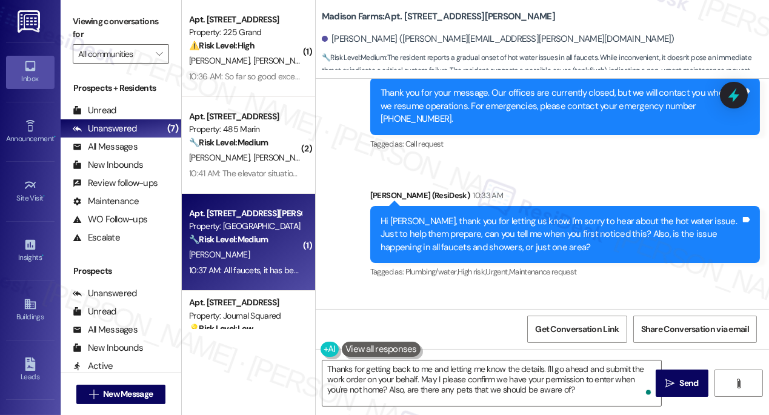
scroll to position [2807, 0]
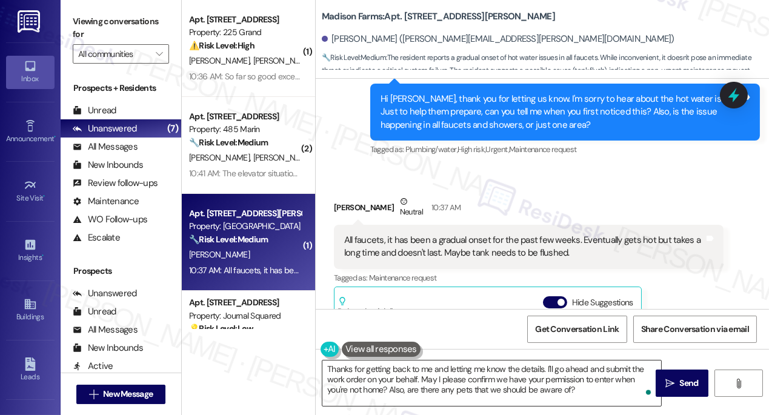
click at [423, 376] on textarea "Thanks for getting back to me and letting me know the details. I'll go ahead an…" at bounding box center [491, 382] width 339 height 45
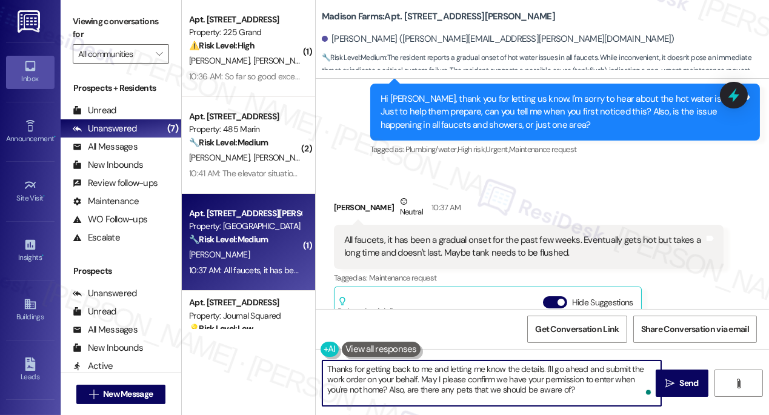
click at [423, 376] on textarea "Thanks for getting back to me and letting me know the details. I'll go ahead an…" at bounding box center [491, 382] width 339 height 45
click at [420, 377] on textarea "Thanks for getting back to me and letting me know the details. I'll go ahead an…" at bounding box center [491, 382] width 339 height 45
click at [685, 391] on button " Send" at bounding box center [681, 383] width 53 height 27
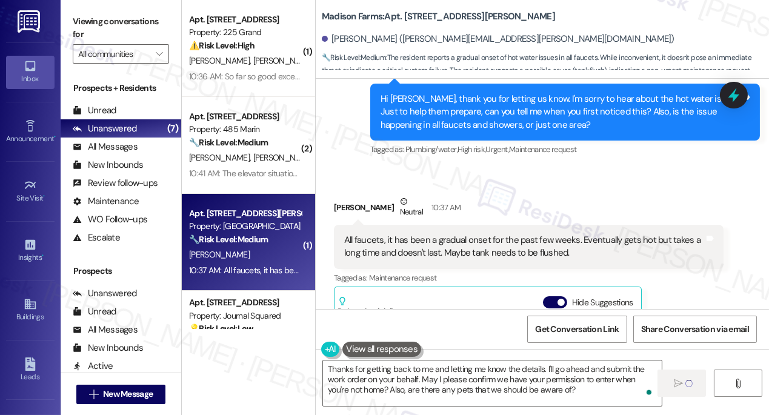
click at [612, 195] on div "Robert Fehnel Jr Neutral 10:37 AM" at bounding box center [529, 210] width 390 height 30
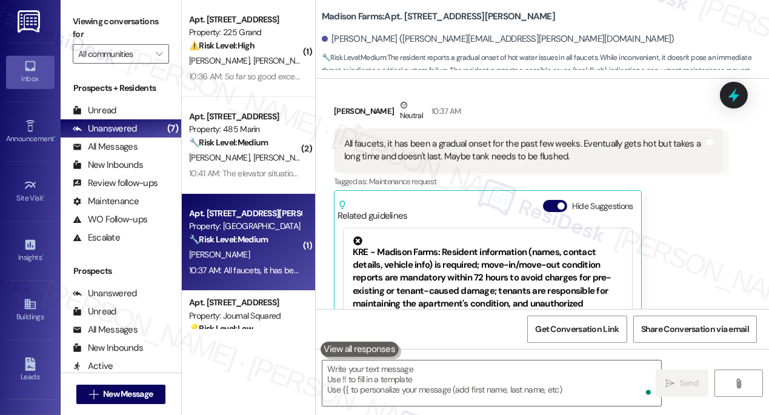
scroll to position [2917, 0]
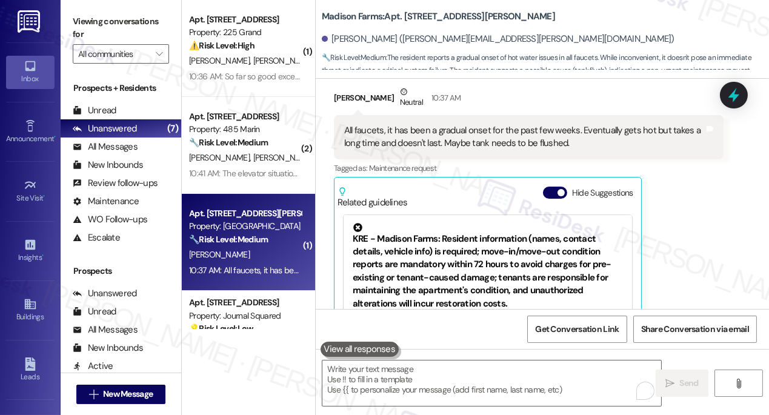
click at [103, 4] on div "Viewing conversations for All communities " at bounding box center [121, 38] width 121 height 76
drag, startPoint x: 483, startPoint y: 27, endPoint x: 436, endPoint y: 24, distance: 46.8
click at [483, 28] on div "Robert Fehnel Jr. (bob.fehnel@gmail.com)" at bounding box center [545, 39] width 447 height 24
click at [410, 16] on b "Madison Farms: Apt. B2115, 4883 Riley Road" at bounding box center [438, 16] width 233 height 13
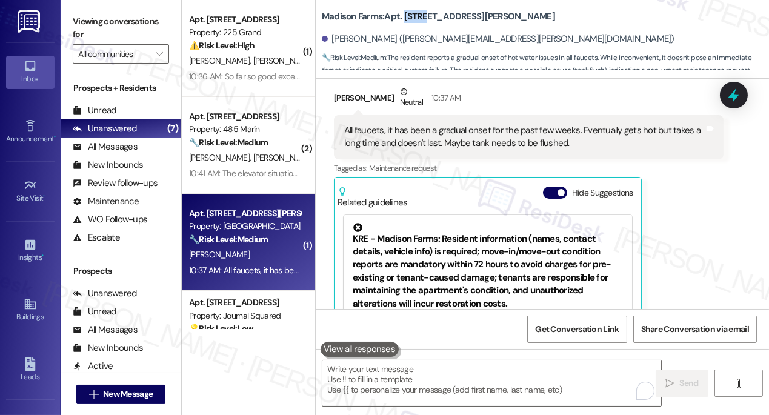
copy b "B2115"
click at [97, 25] on label "Viewing conversations for" at bounding box center [121, 28] width 96 height 32
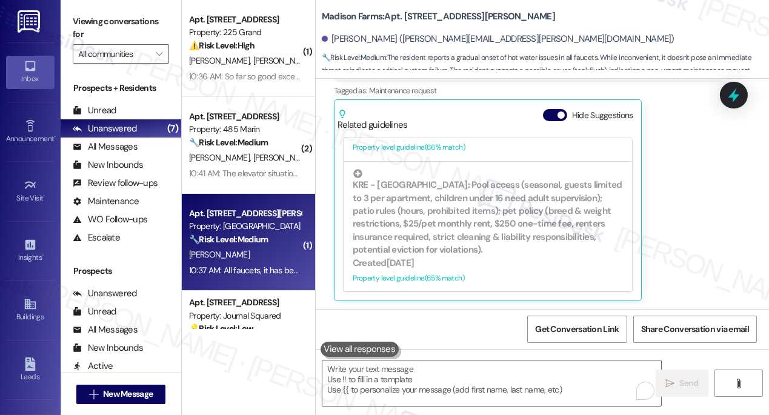
scroll to position [3027, 0]
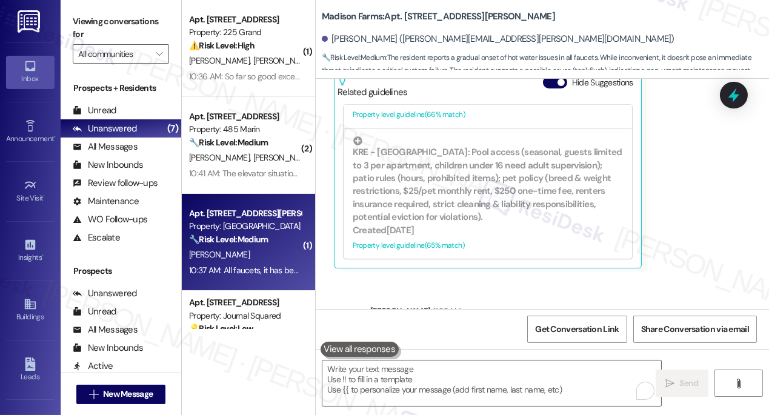
click at [625, 331] on div "Thanks for getting back to me and letting me know the details. I'll go ahead an…" at bounding box center [560, 350] width 360 height 39
click at [109, 28] on label "Viewing conversations for" at bounding box center [121, 28] width 96 height 32
click at [88, 12] on label "Viewing conversations for" at bounding box center [121, 28] width 96 height 32
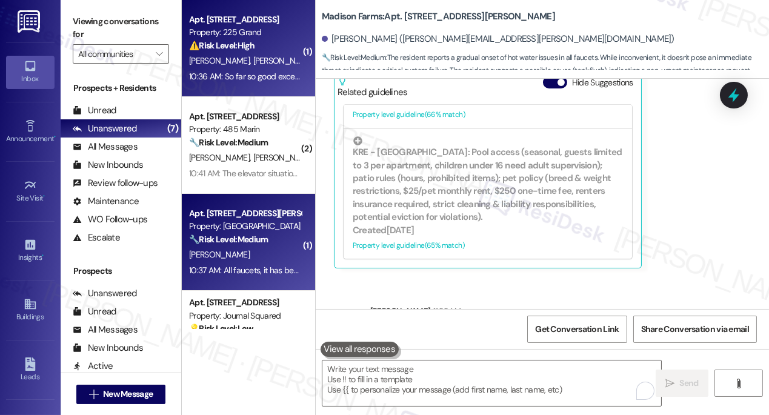
drag, startPoint x: 95, startPoint y: 17, endPoint x: 217, endPoint y: 75, distance: 134.7
click at [95, 17] on label "Viewing conversations for" at bounding box center [121, 28] width 96 height 32
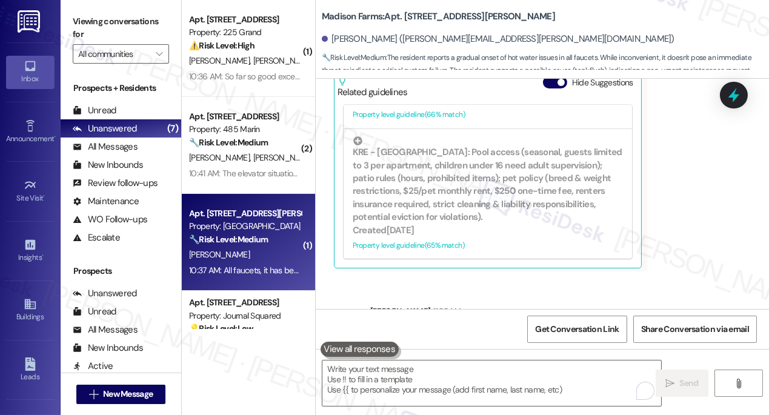
click at [598, 277] on div "Sent via SMS Sarah 11:55 AM Thanks for getting back to me and letting me know t…" at bounding box center [542, 332] width 453 height 110
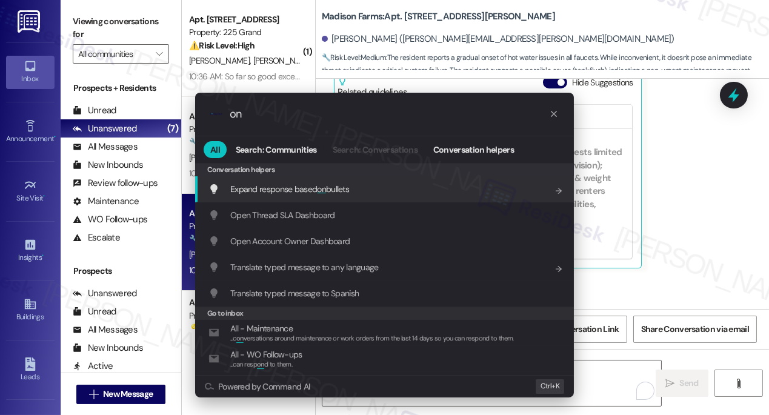
type input "o"
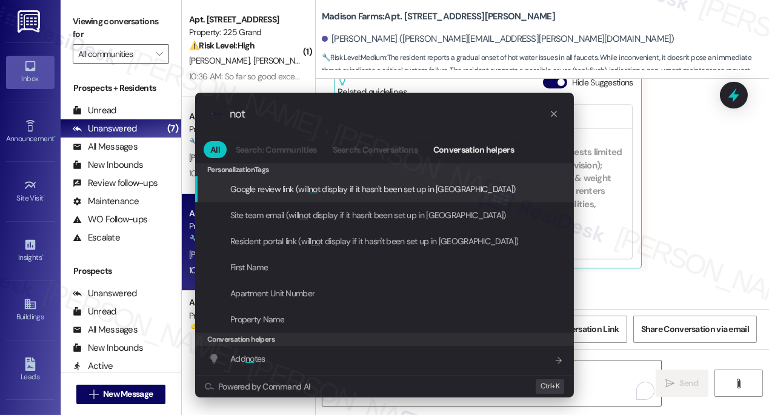
type input "note"
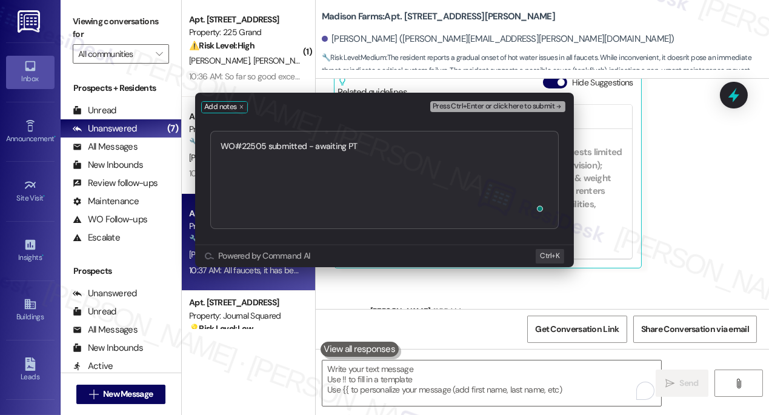
type textarea "WO#22505 submitted - awaiting PTE"
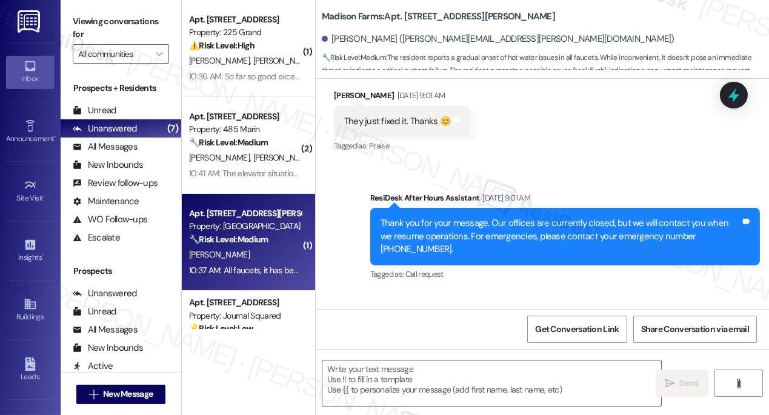
type textarea "Fetching suggested responses. Please feel free to read through the conversation…"
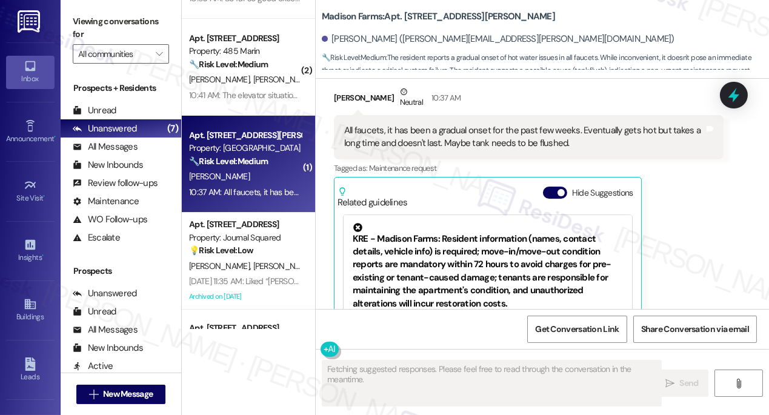
scroll to position [0, 0]
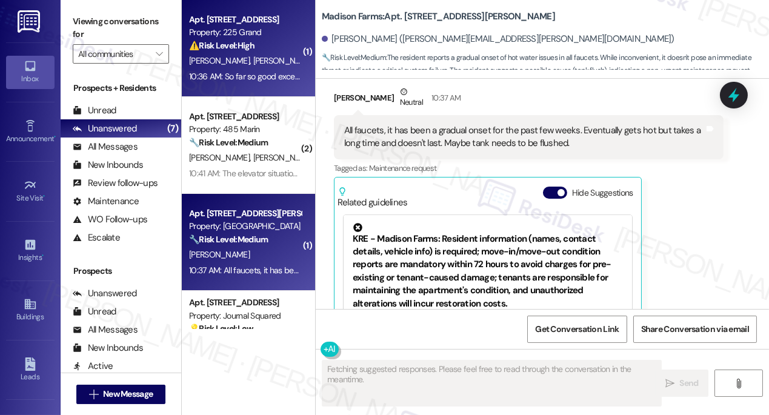
click at [252, 72] on div "10:36 AM: So far so good except for the nails from the carpet in the bedroom th…" at bounding box center [556, 76] width 735 height 11
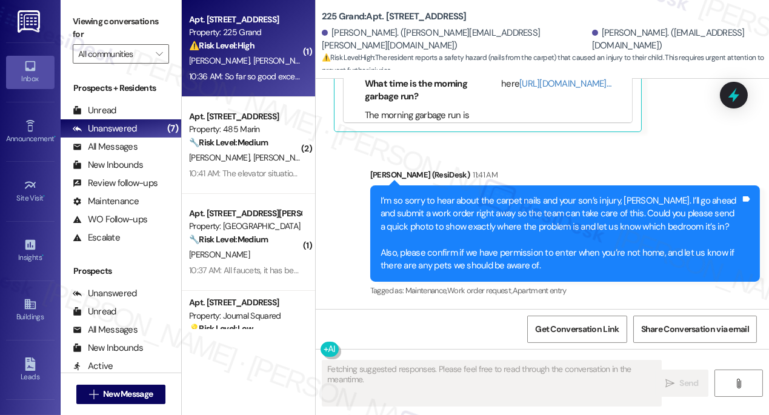
scroll to position [2137, 0]
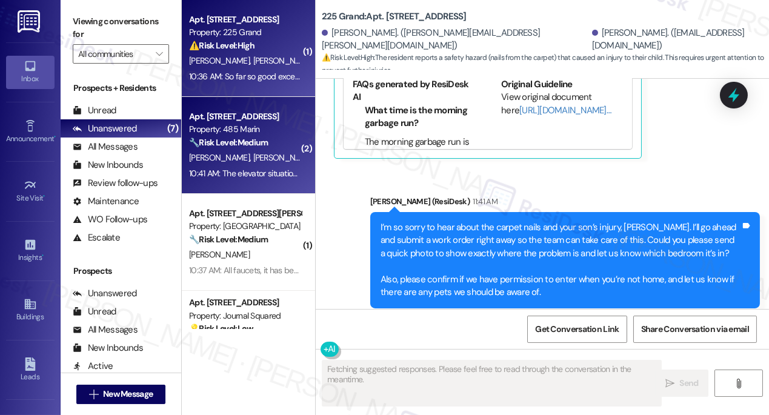
click at [253, 162] on span "C. Laudati" at bounding box center [283, 157] width 61 height 11
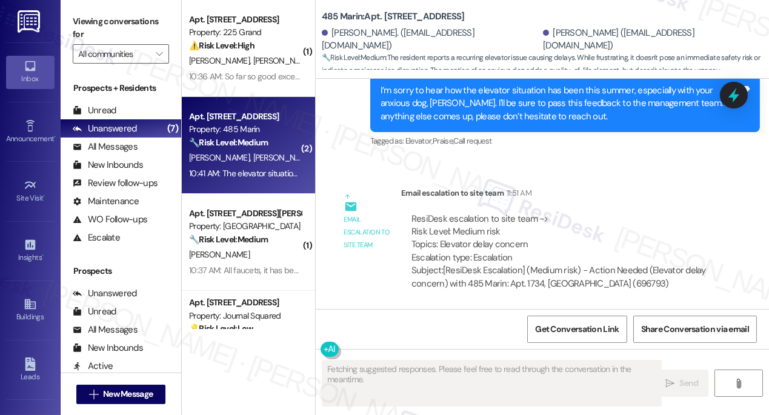
scroll to position [6805, 0]
click at [428, 116] on div "I’m sorry to hear how the elevator situation has been this summer, especially w…" at bounding box center [560, 103] width 360 height 39
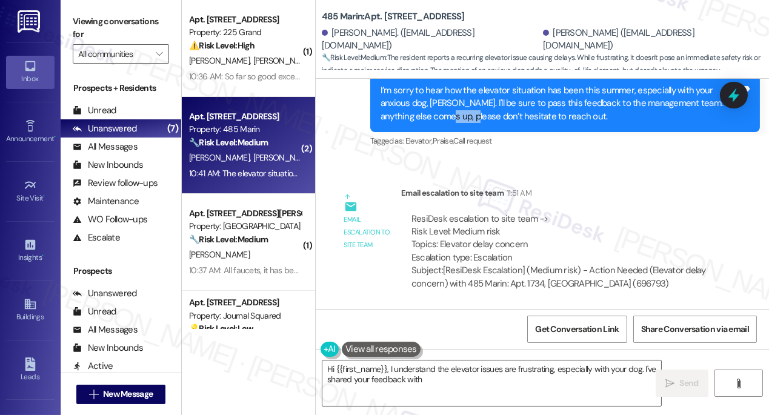
scroll to position [165, 0]
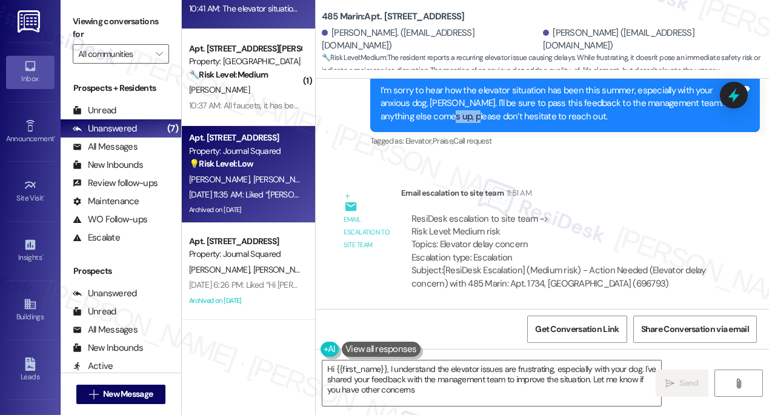
type textarea "Hi {{first_name}}, I understand the elevator issues are frustrating, especially…"
click at [246, 165] on strong "💡 Risk Level: Low" at bounding box center [221, 163] width 64 height 11
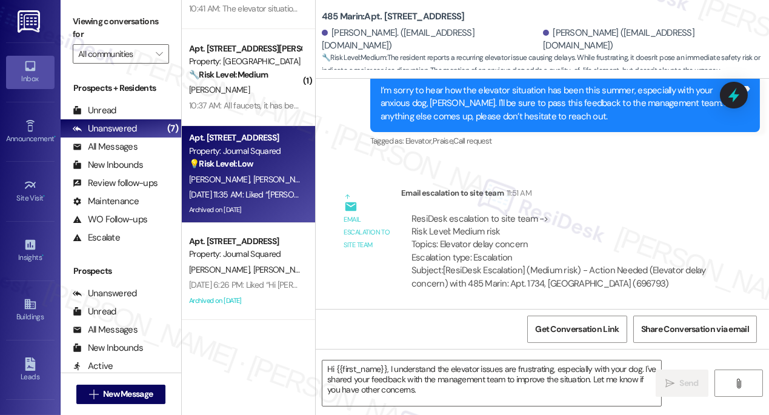
type textarea "Fetching suggested responses. Please feel free to read through the conversation…"
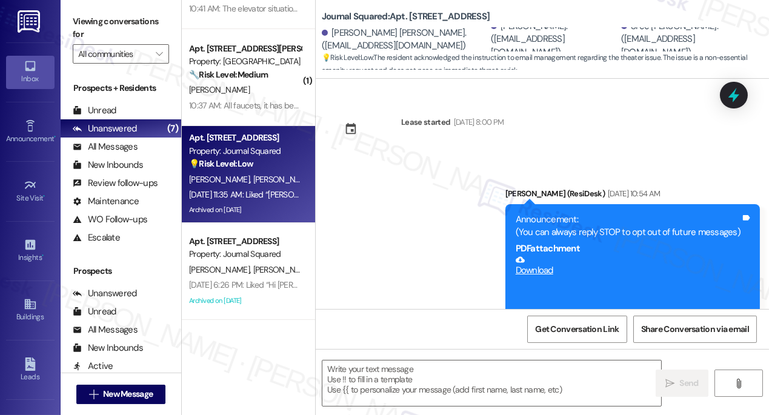
type textarea "Fetching suggested responses. Please feel free to read through the conversation…"
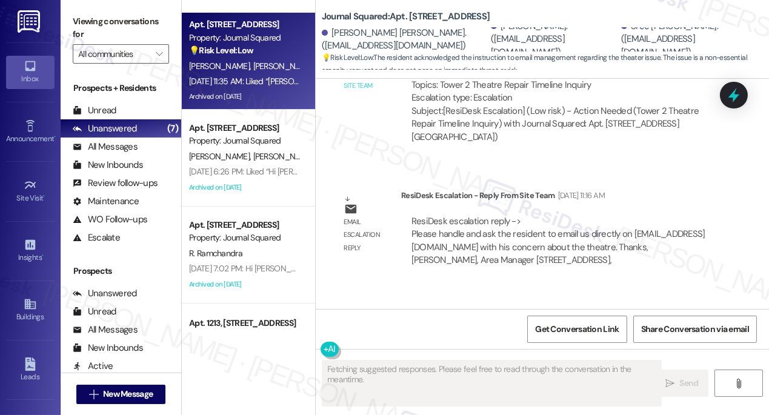
scroll to position [349, 0]
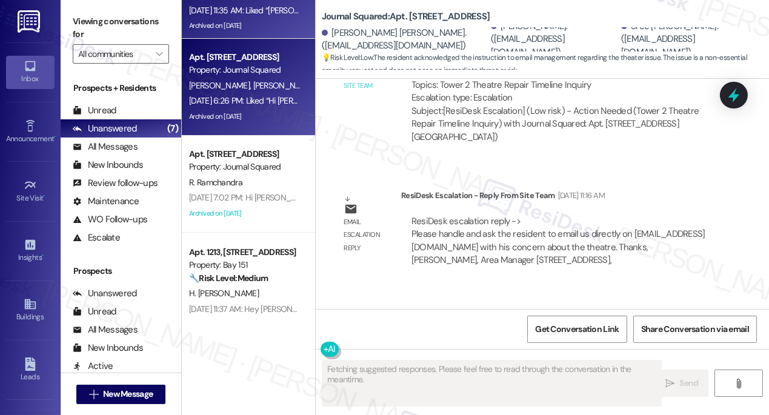
click at [268, 100] on div "Aug 15, 2025 at 6:26 PM: Liked “Hi Van Kristian and Michaelangela! Starting 9/5…" at bounding box center [334, 100] width 290 height 11
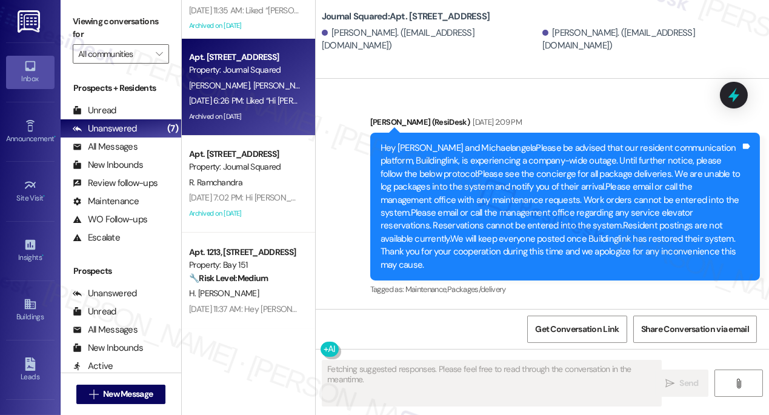
type textarea "Fetching suggested responses. Please feel free to read through the conversation…"
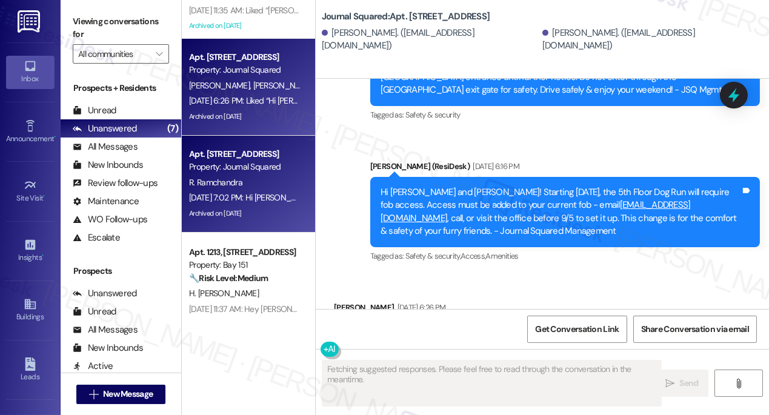
click at [268, 207] on div "Archived on [DATE]" at bounding box center [245, 213] width 114 height 15
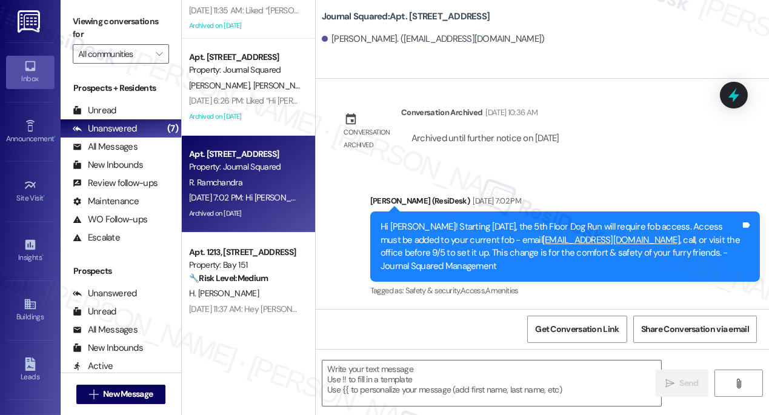
scroll to position [1631, 0]
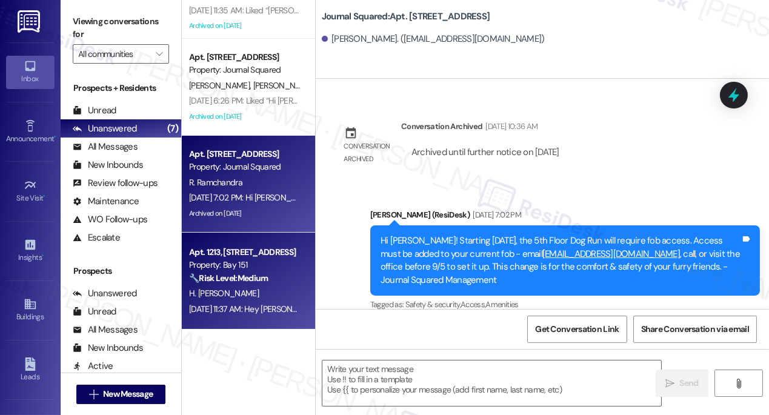
click at [249, 259] on div "Property: Bay 151" at bounding box center [245, 265] width 112 height 13
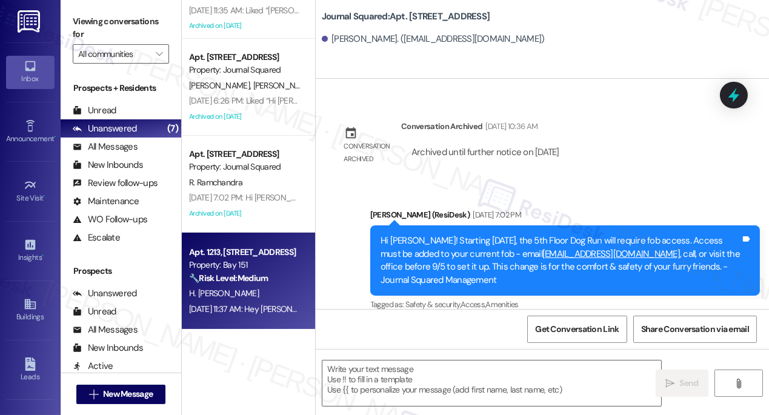
type textarea "Fetching suggested responses. Please feel free to read through the conversation…"
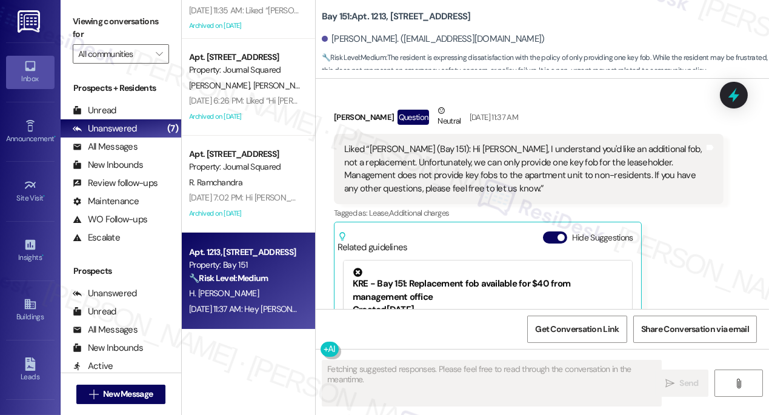
scroll to position [1846, 0]
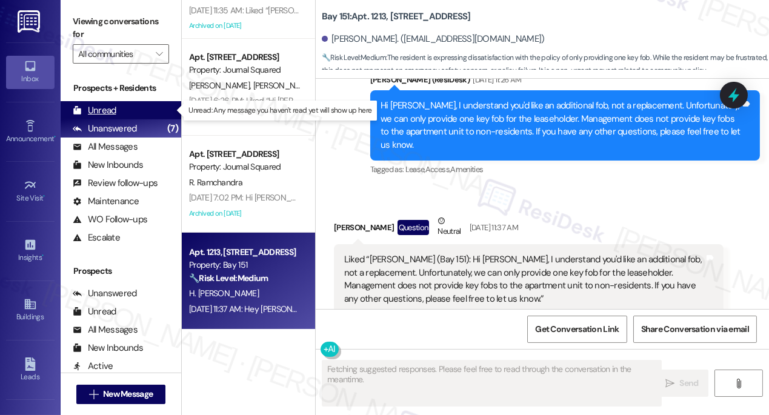
click at [132, 111] on div "Unread (0)" at bounding box center [121, 110] width 121 height 18
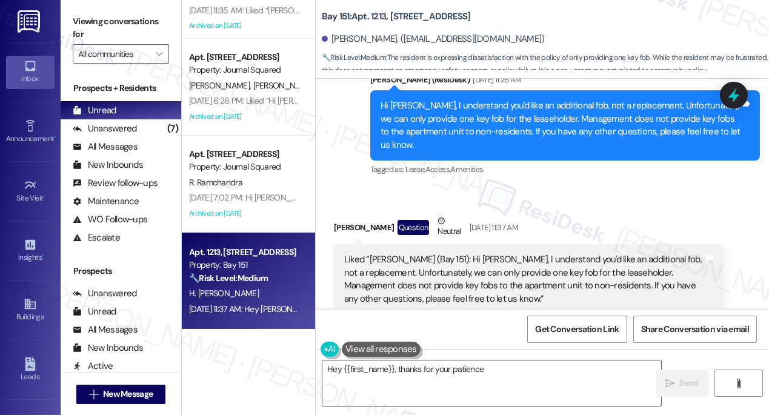
type textarea "Hey {{first_name}}, thanks for your patience!"
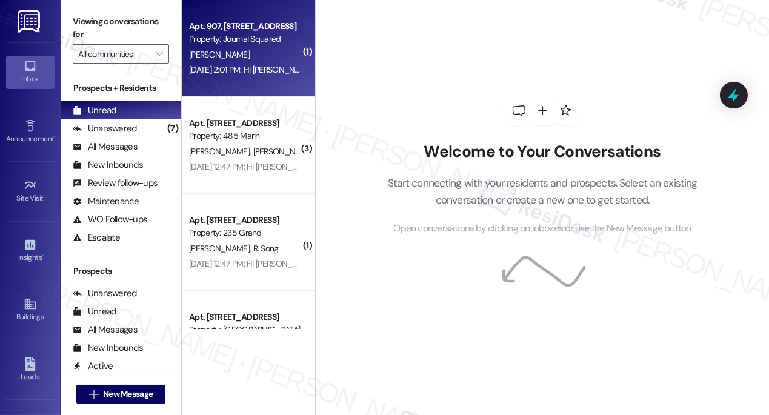
click at [257, 56] on div "T. Zhang" at bounding box center [245, 54] width 114 height 15
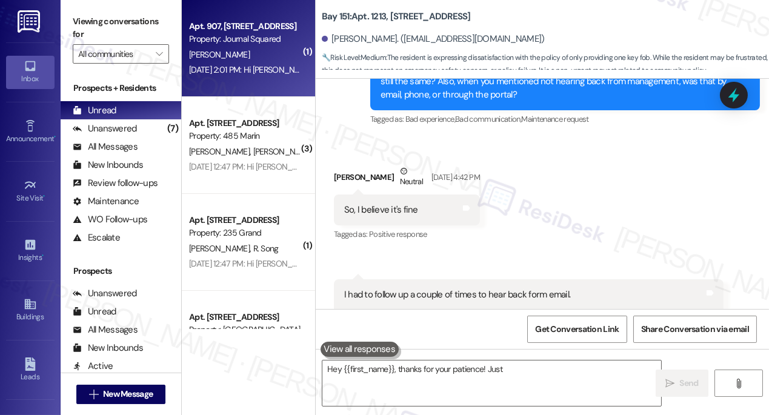
scroll to position [1284, 0]
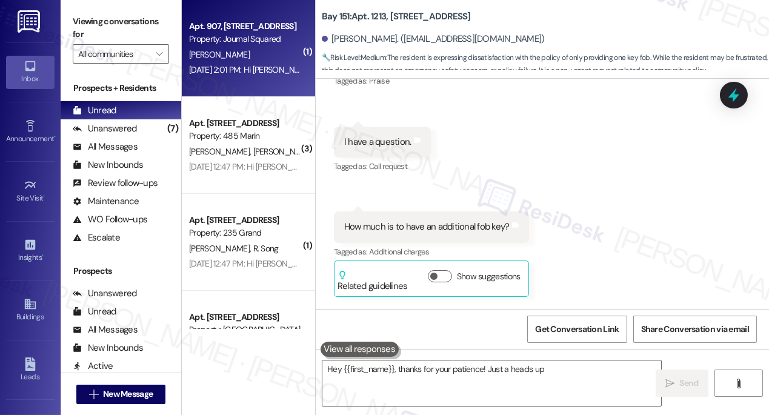
type textarea "Hey {{first_name}}, thanks for your patience! Just a heads up,"
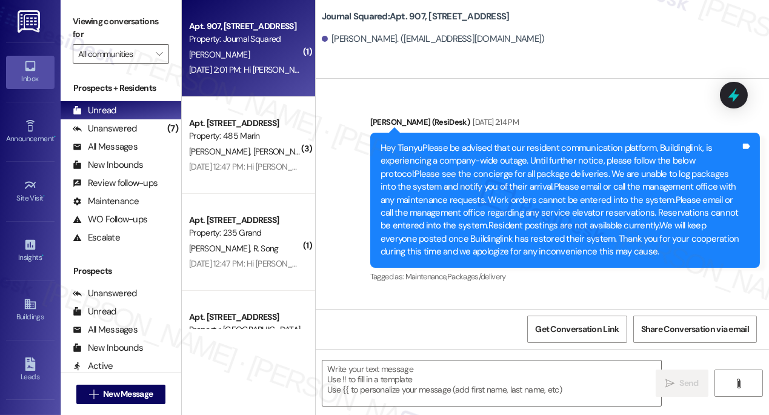
type textarea "Fetching suggested responses. Please feel free to read through the conversation…"
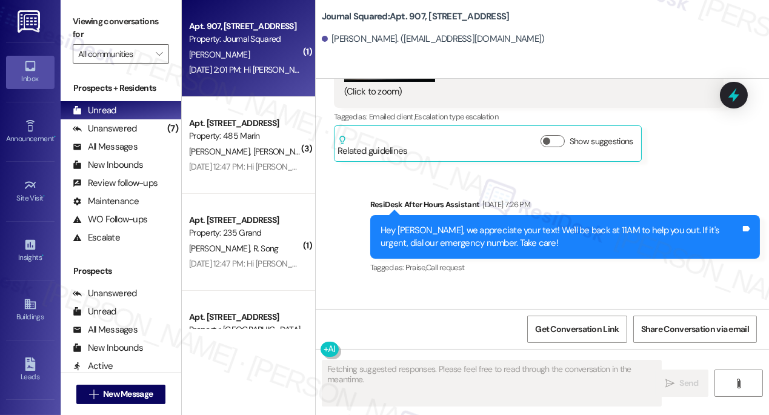
scroll to position [12939, 0]
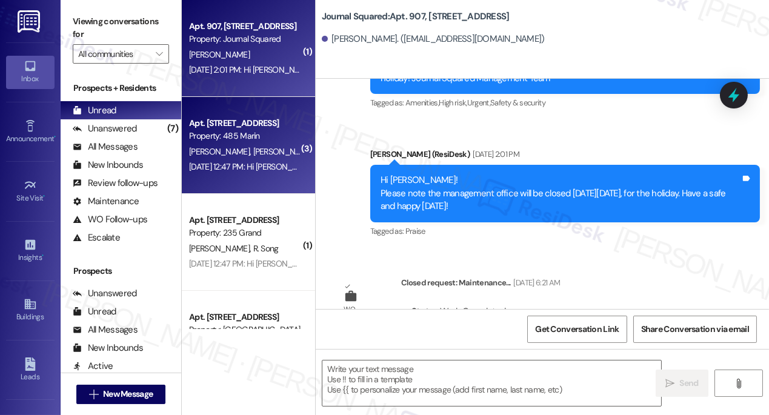
click at [247, 162] on div "Jul 02, 2025 at 12:47 PM: Hi Christopher and Samantha! I'm checking in on your …" at bounding box center [650, 166] width 923 height 11
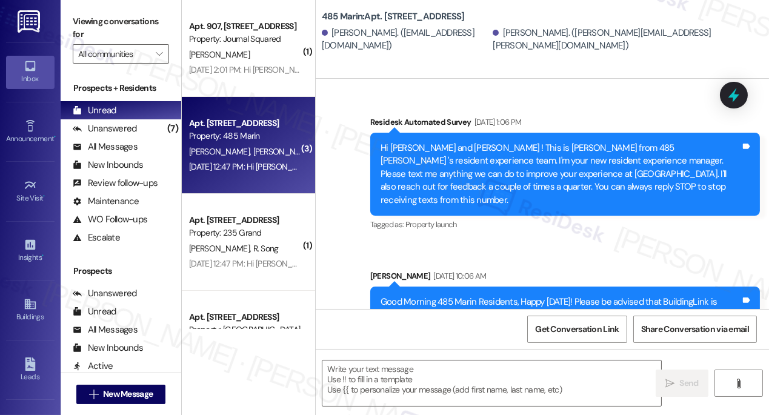
type textarea "Fetching suggested responses. Please feel free to read through the conversation…"
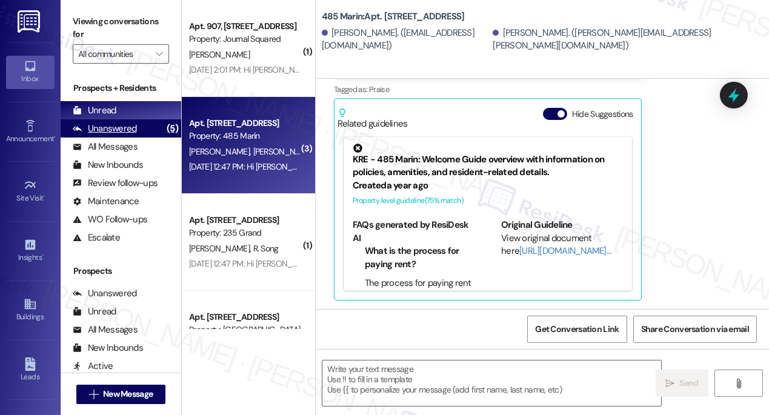
click at [118, 129] on div "Unanswered" at bounding box center [105, 128] width 64 height 13
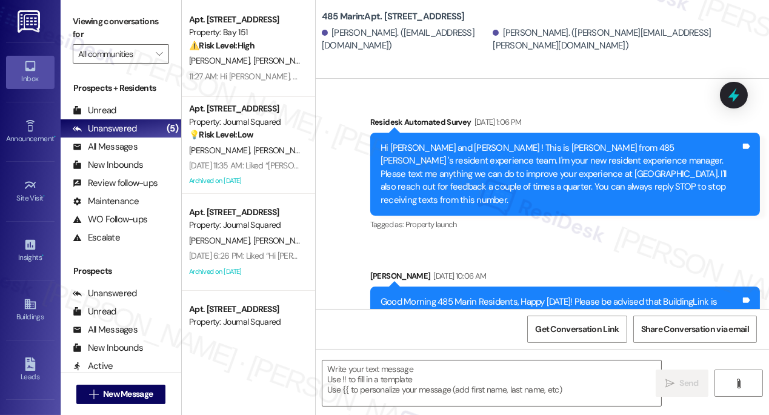
scroll to position [242, 0]
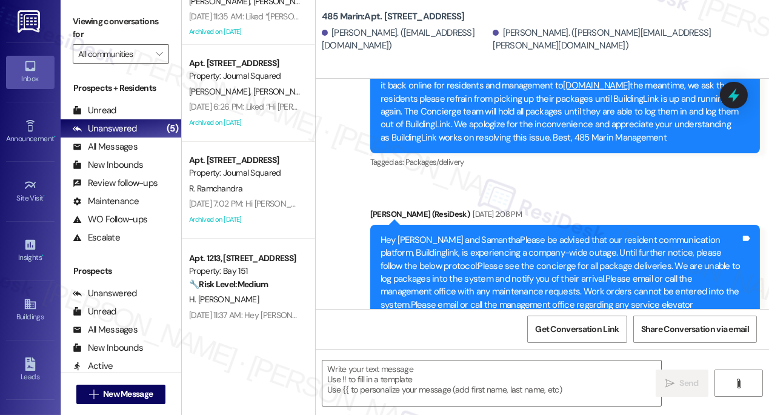
type textarea "Fetching suggested responses. Please feel free to read through the conversation…"
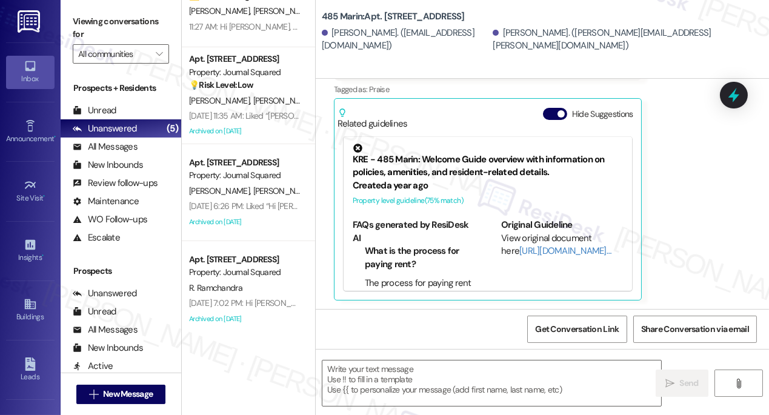
scroll to position [0, 0]
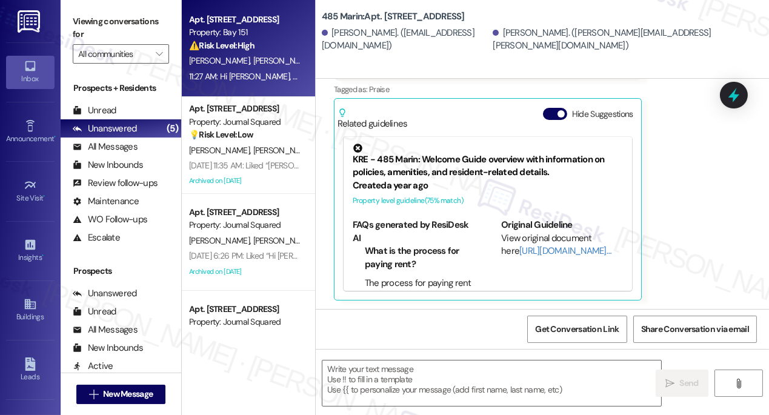
click at [253, 64] on span "C. Zhang" at bounding box center [283, 60] width 61 height 11
type textarea "Fetching suggested responses. Please feel free to read through the conversation…"
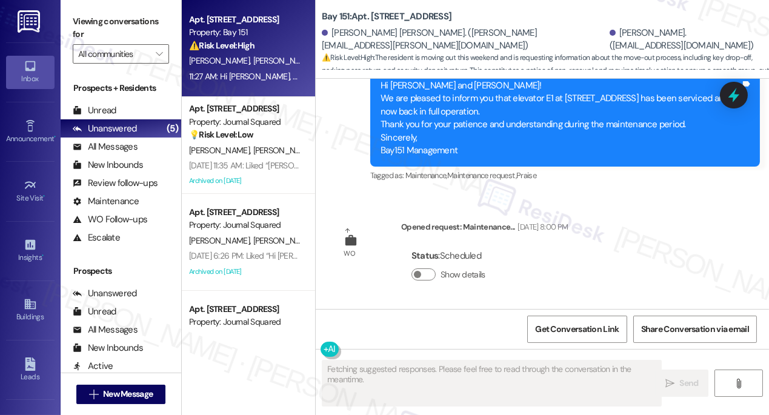
scroll to position [21693, 0]
click at [422, 364] on div "Sorry I meant to type Jane, autocorrect messed it up! Tags and notes" at bounding box center [475, 379] width 283 height 31
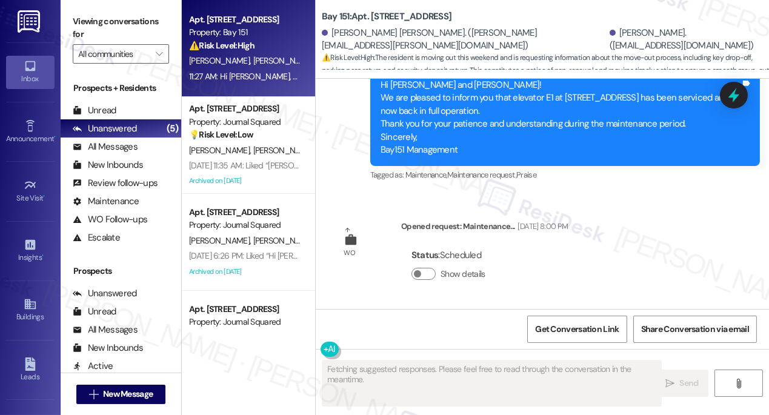
click at [422, 364] on div "Sorry I meant to type Jane, autocorrect messed it up! Tags and notes" at bounding box center [475, 379] width 283 height 31
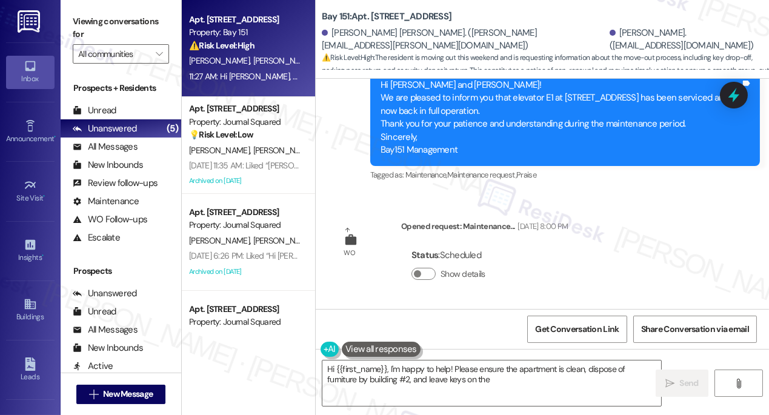
click at [348, 334] on div "Chen Zhang Neutral 11:23 AM" at bounding box center [475, 349] width 283 height 30
copy div "Chen"
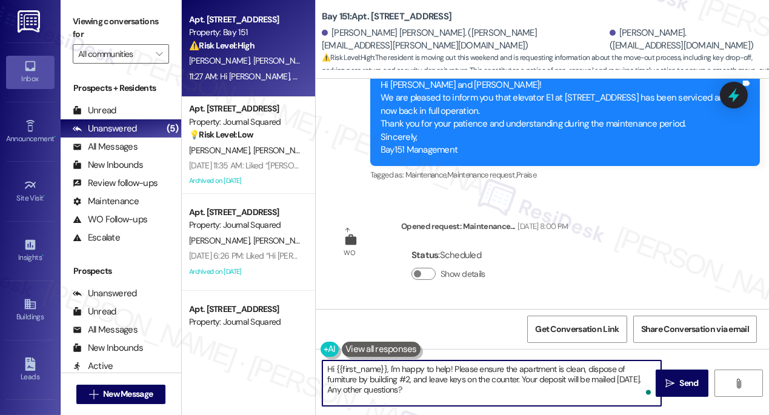
drag, startPoint x: 337, startPoint y: 369, endPoint x: 383, endPoint y: 362, distance: 46.0
click at [386, 363] on textarea "Hi {{first_name}}, I'm happy to help! Please ensure the apartment is clean, dis…" at bounding box center [491, 382] width 339 height 45
paste textarea "Chen"
type textarea "Hi Chen, I'm happy to help! Please ensure the apartment is clean, dispose of fu…"
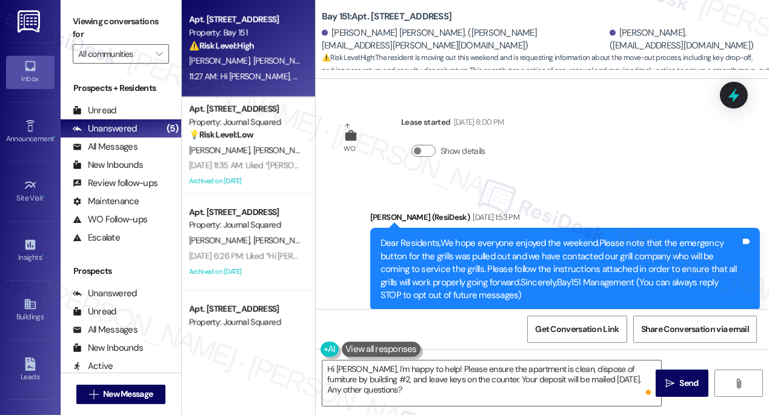
scroll to position [21693, 0]
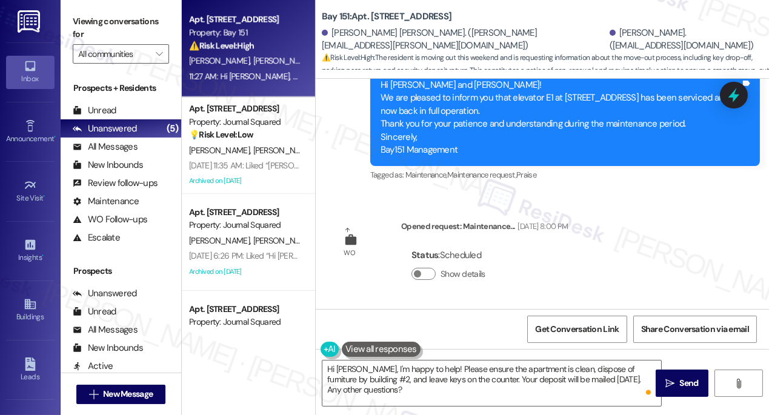
click at [85, 15] on label "Viewing conversations for" at bounding box center [121, 28] width 96 height 32
click at [121, 24] on label "Viewing conversations for" at bounding box center [121, 28] width 96 height 32
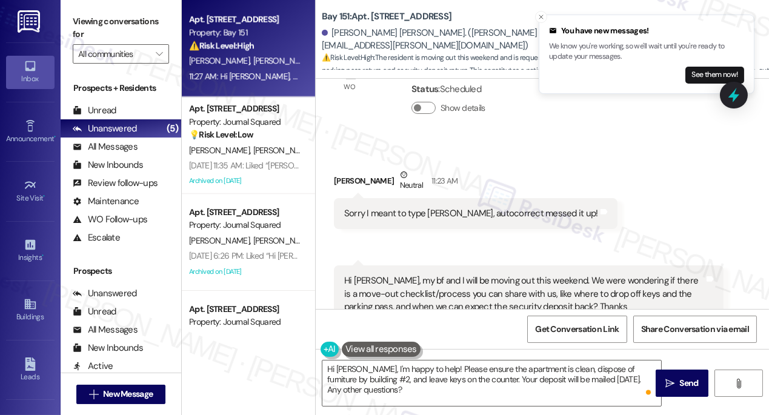
scroll to position [55, 0]
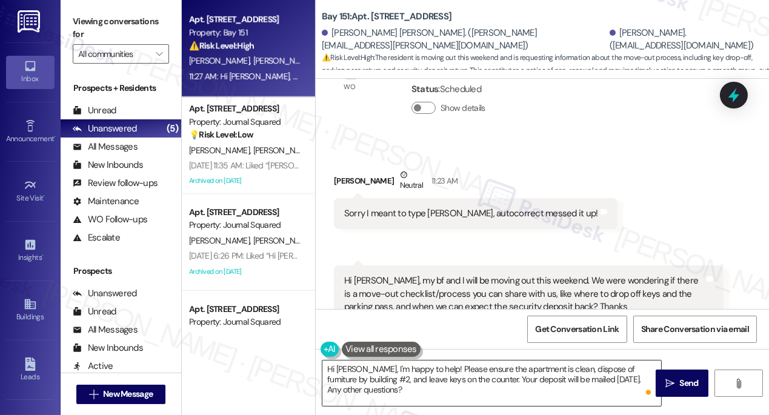
click at [417, 365] on textarea "Hi [PERSON_NAME], I'm happy to help! Please ensure the apartment is clean, disp…" at bounding box center [491, 382] width 339 height 45
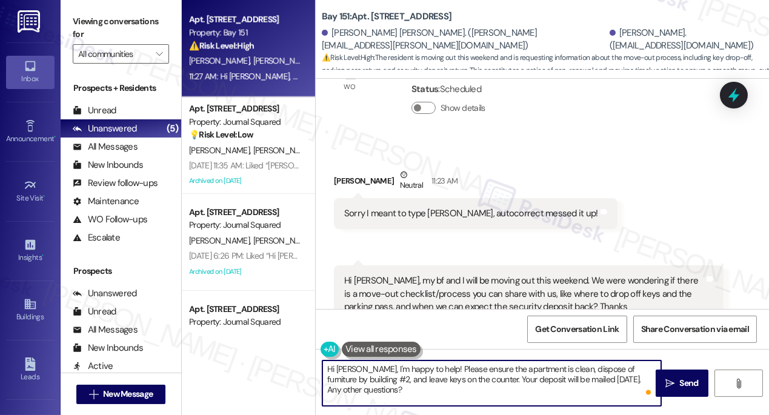
click at [417, 365] on textarea "Hi [PERSON_NAME], I'm happy to help! Please ensure the apartment is clean, disp…" at bounding box center [491, 382] width 339 height 45
click at [508, 387] on textarea "Hi [PERSON_NAME], I'm happy to help! Please ensure the apartment is clean, disp…" at bounding box center [491, 382] width 339 height 45
drag, startPoint x: 366, startPoint y: 379, endPoint x: 622, endPoint y: 361, distance: 256.3
click at [622, 361] on textarea "Hi [PERSON_NAME], I'm happy to help! Please ensure the apartment is clean, disp…" at bounding box center [491, 382] width 339 height 45
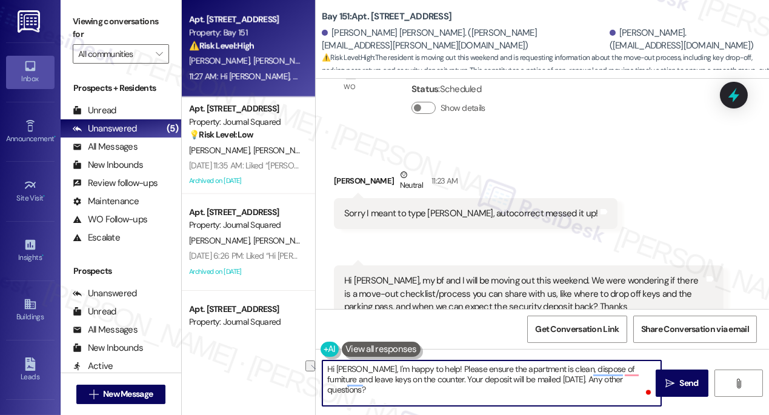
drag, startPoint x: 645, startPoint y: 377, endPoint x: 571, endPoint y: 379, distance: 74.5
click at [571, 379] on textarea "Hi [PERSON_NAME], I'm happy to help! Please ensure the apartment is clean, disp…" at bounding box center [491, 382] width 339 height 45
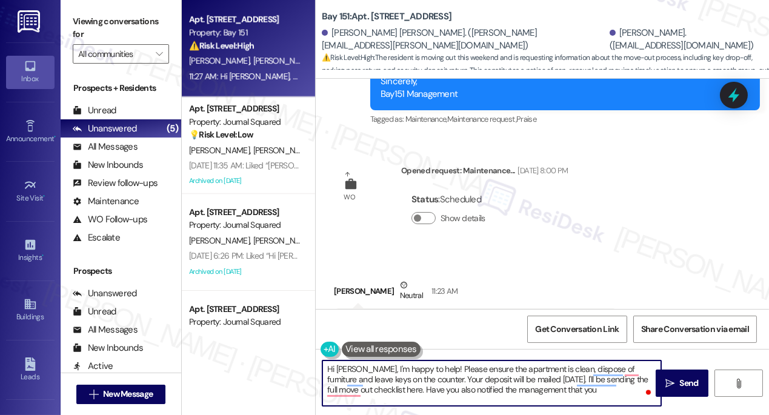
scroll to position [110, 0]
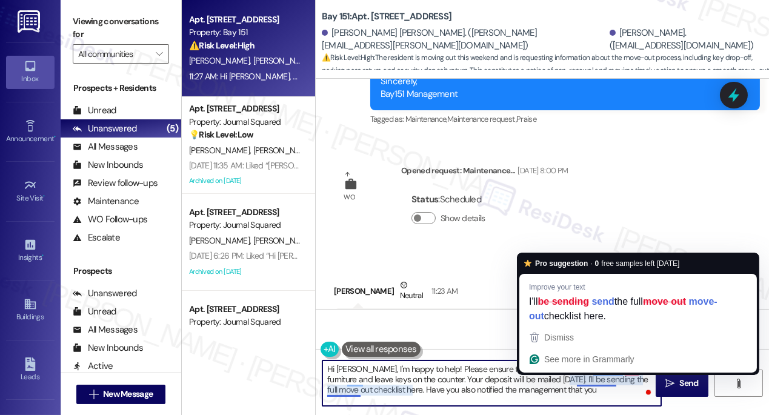
click at [604, 387] on textarea "Hi Chen, I'm happy to help! Please ensure the apartment is clean, dispose of fu…" at bounding box center [491, 382] width 339 height 45
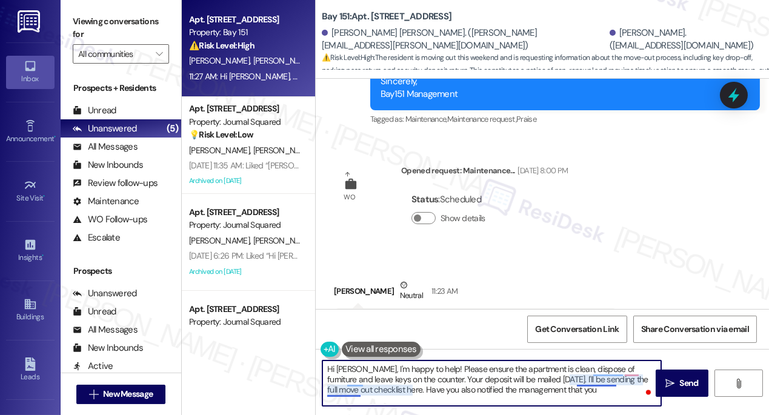
click at [606, 380] on textarea "Hi Chen, I'm happy to help! Please ensure the apartment is clean, dispose of fu…" at bounding box center [491, 382] width 339 height 45
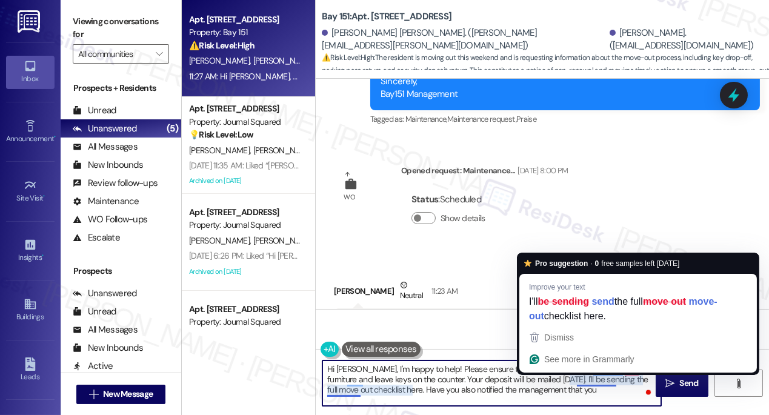
click at [606, 380] on textarea "Hi Chen, I'm happy to help! Please ensure the apartment is clean, dispose of fu…" at bounding box center [491, 382] width 339 height 45
click at [635, 388] on textarea "Hi Chen, I'm happy to help! Please ensure the apartment is clean, dispose of fu…" at bounding box center [491, 382] width 339 height 45
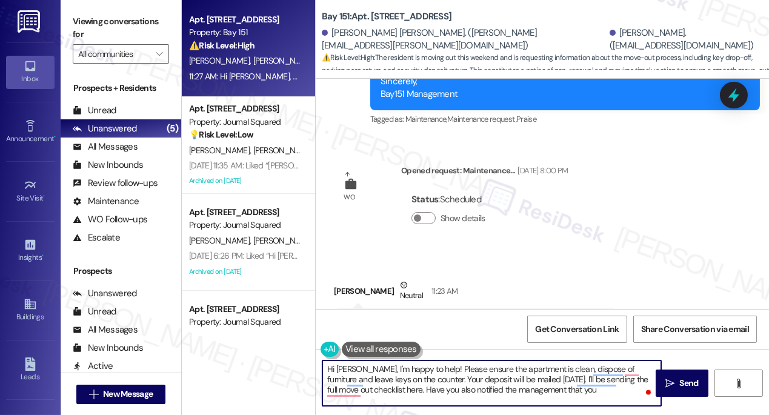
click at [635, 381] on textarea "Hi Chen, I'm happy to help! Please ensure the apartment is clean, dispose of fu…" at bounding box center [491, 382] width 339 height 45
drag, startPoint x: 618, startPoint y: 393, endPoint x: 449, endPoint y: 392, distance: 169.0
click at [449, 392] on textarea "Hi Chen, I'm happy to help! Please ensure the apartment is clean, dispose of fu…" at bounding box center [491, 382] width 339 height 45
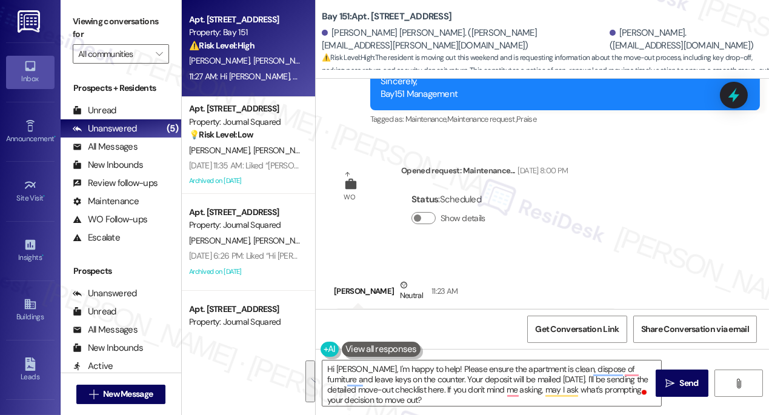
drag, startPoint x: 105, startPoint y: 28, endPoint x: 159, endPoint y: 70, distance: 68.2
click at [105, 28] on label "Viewing conversations for" at bounding box center [121, 28] width 96 height 32
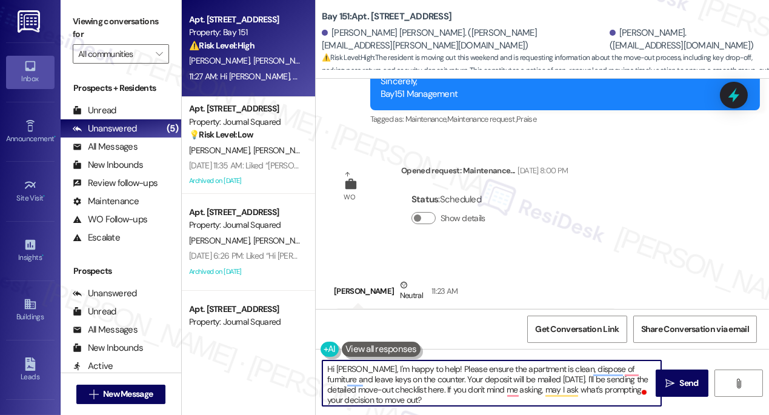
click at [431, 378] on textarea "Hi Chen, I'm happy to help! Please ensure the apartment is clean, dispose of fu…" at bounding box center [491, 382] width 339 height 45
paste textarea "’m happy to help! Please be sure to leave the apartment clean, dispose of any f…"
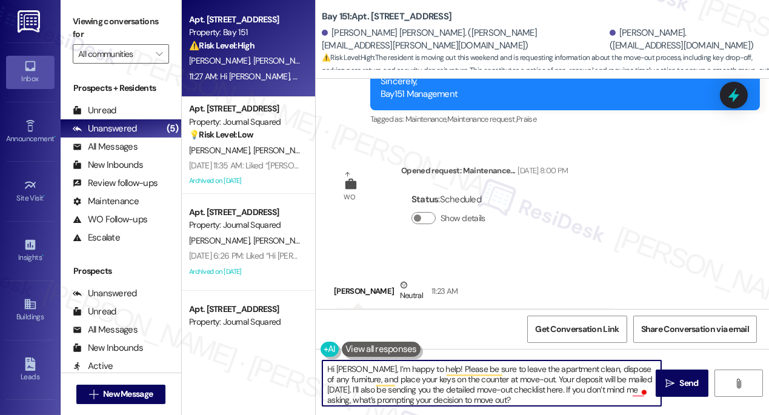
click at [572, 388] on textarea "Hi Chen, I’m happy to help! Please be sure to leave the apartment clean, dispos…" at bounding box center [491, 382] width 339 height 45
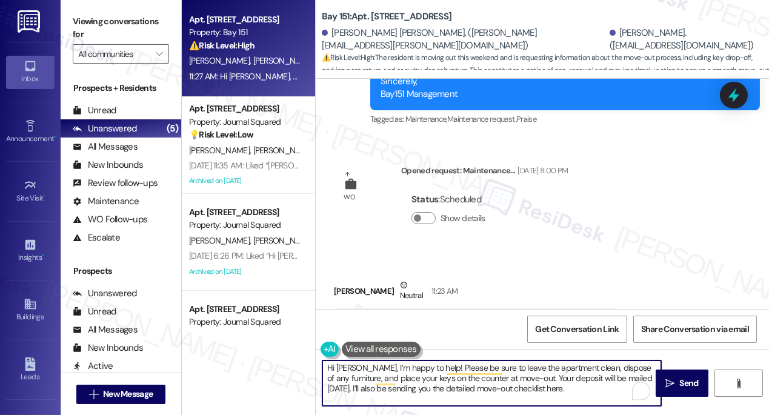
scroll to position [0, 0]
click at [419, 371] on textarea "Hi Chen, I’m happy to help! Please be sure to leave the apartment clean, dispos…" at bounding box center [491, 382] width 339 height 45
click at [586, 385] on textarea "Hi Chen, I’m happy to help! Please be sure to leave the apartment clean, dispos…" at bounding box center [491, 382] width 339 height 45
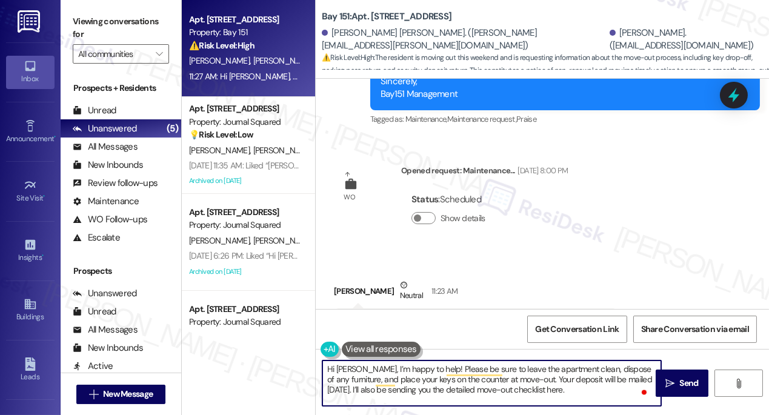
drag, startPoint x: 404, startPoint y: 379, endPoint x: 518, endPoint y: 394, distance: 115.0
click at [518, 394] on textarea "Hi Chen, I’m happy to help! Please be sure to leave the apartment clean, dispos…" at bounding box center [491, 382] width 339 height 45
click at [563, 390] on textarea "Hi Chen, I’m happy to help! Please be sure to leave the apartment clean, dispos…" at bounding box center [491, 382] width 339 height 45
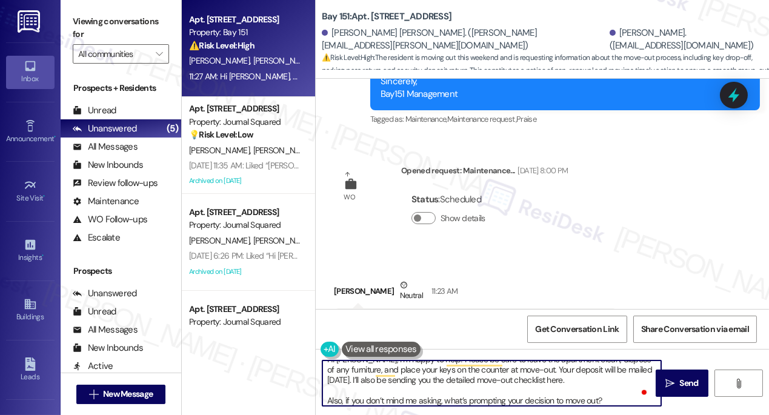
scroll to position [13, 0]
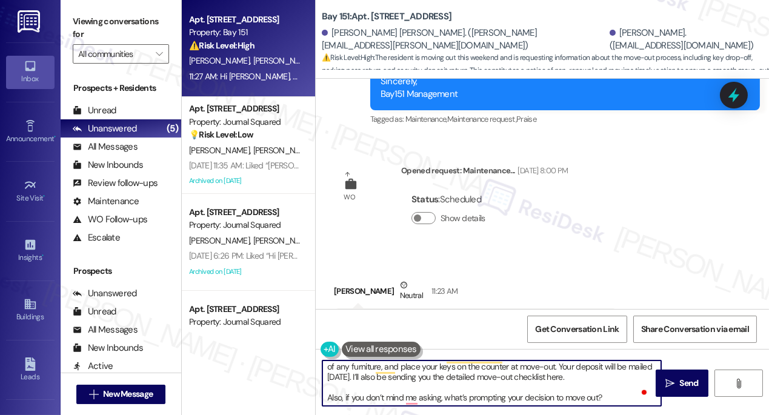
click at [546, 397] on textarea "Hi Chen, I’m happy to help! Please be sure to leave the apartment clean, dispos…" at bounding box center [491, 382] width 339 height 45
click at [611, 399] on textarea "Hi Chen, I’m happy to help! Please be sure to leave the apartment clean, dispos…" at bounding box center [491, 382] width 339 height 45
type textarea "Hi Chen, I’m happy to help! Please be sure to leave the apartment clean, dispos…"
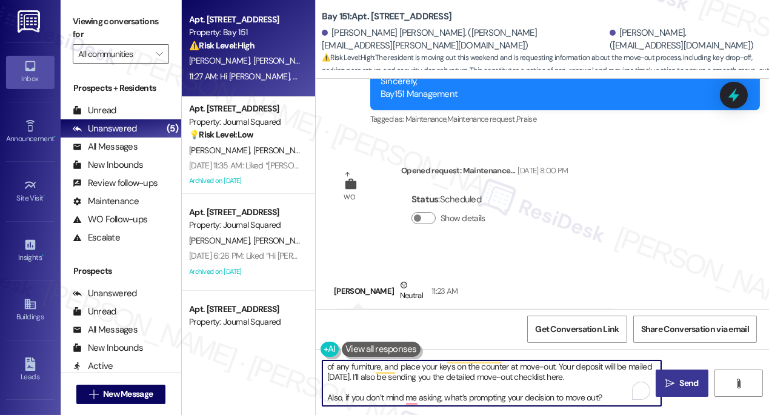
click at [685, 379] on span "Send" at bounding box center [689, 383] width 19 height 13
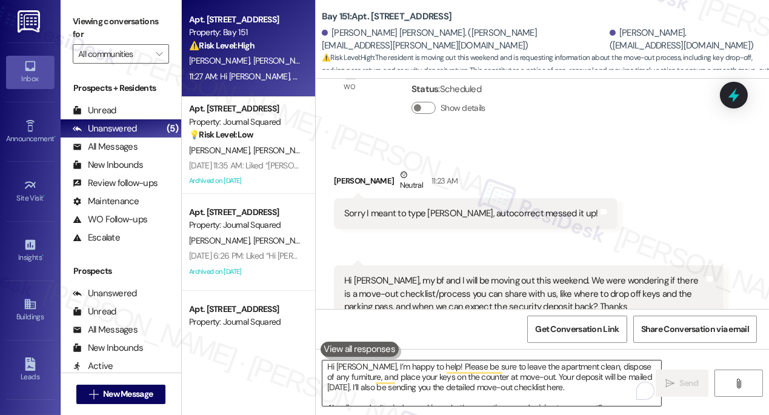
scroll to position [0, 0]
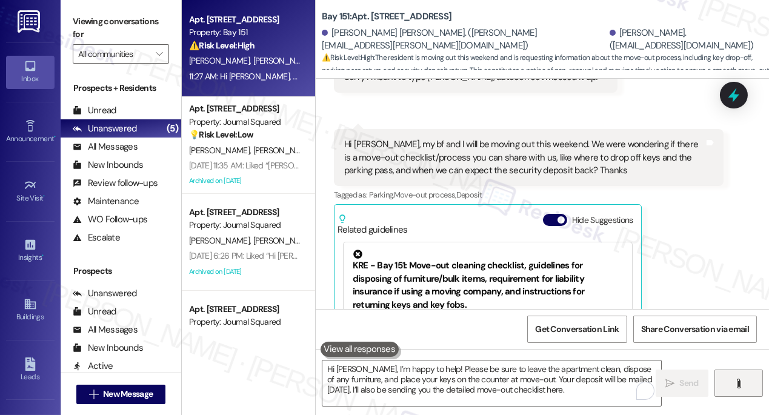
click at [732, 382] on span "" at bounding box center [738, 384] width 14 height 10
click at [699, 35] on div "Jia Lin Hau. (jialin.hau@gmail.com) Chen Zhang. (ma99iezhang@gmail.com)" at bounding box center [545, 39] width 447 height 24
click at [730, 380] on button "" at bounding box center [738, 383] width 48 height 27
click at [750, 375] on button "" at bounding box center [738, 383] width 48 height 27
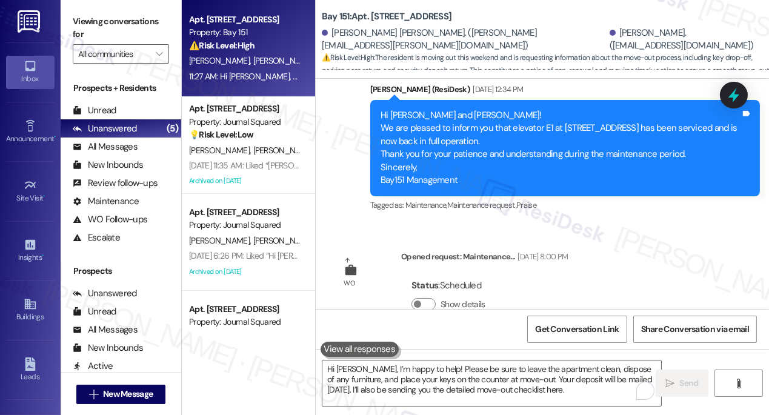
scroll to position [21748, 0]
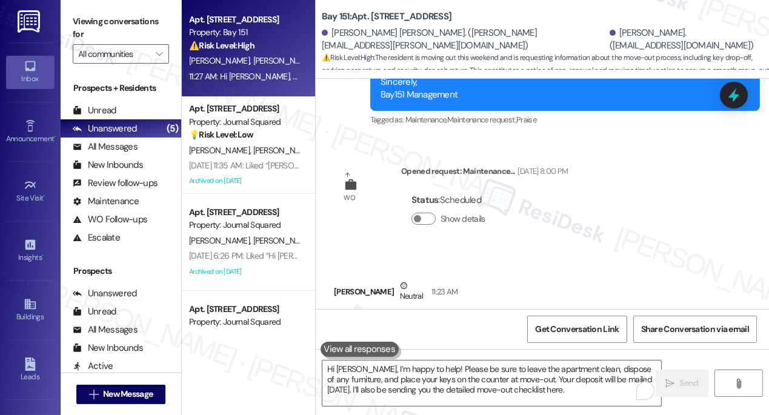
click at [477, 385] on div "Hi Janet, my bf and I will be moving out this weekend. We were wondering if the…" at bounding box center [524, 404] width 360 height 39
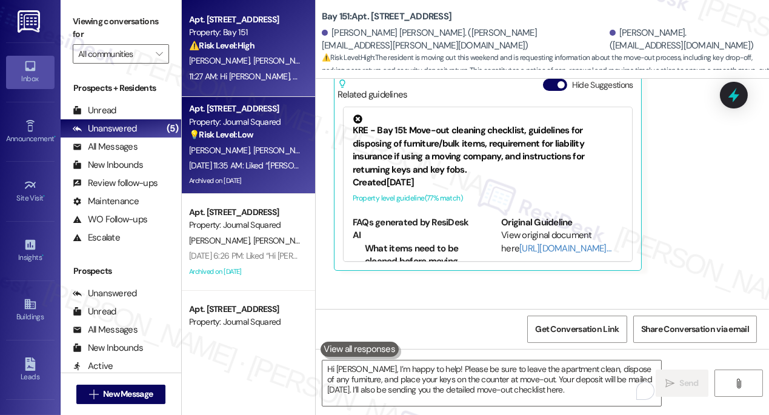
scroll to position [22085, 0]
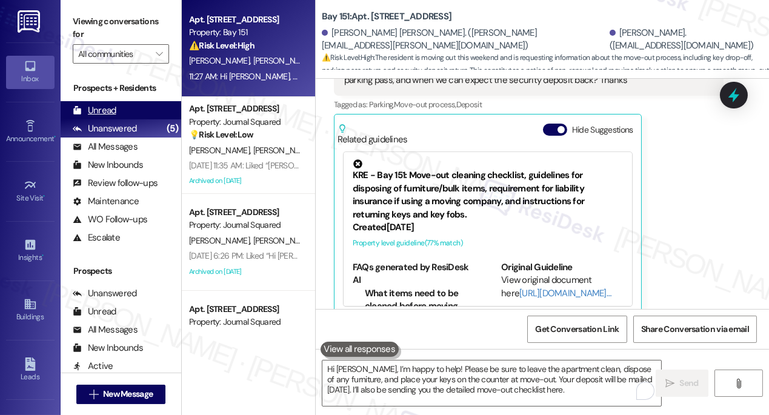
click at [104, 105] on div "Unread" at bounding box center [95, 110] width 44 height 13
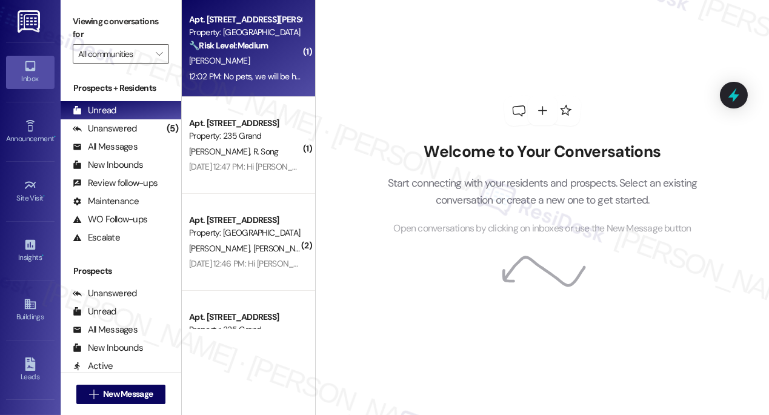
click at [264, 65] on div "R. Fehnel Jr" at bounding box center [245, 60] width 114 height 15
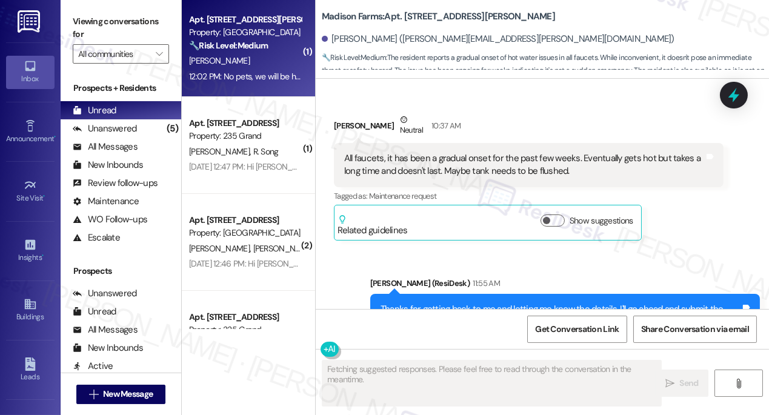
scroll to position [2888, 0]
click at [522, 303] on div "Thanks for getting back to me and letting me know the details. I'll go ahead an…" at bounding box center [560, 322] width 360 height 39
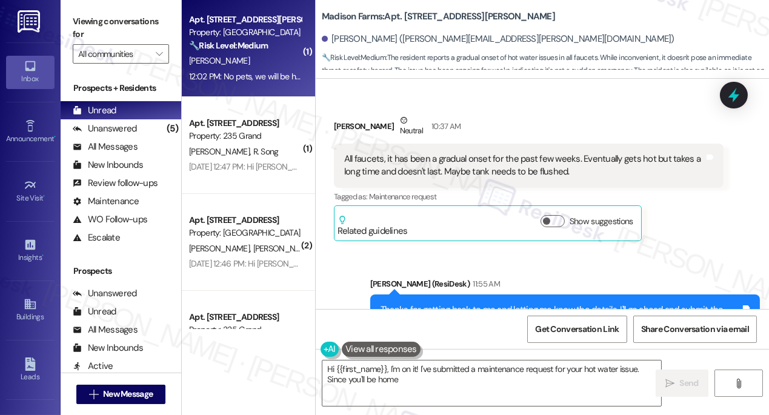
click at [522, 303] on div "Thanks for getting back to me and letting me know the details. I'll go ahead an…" at bounding box center [560, 322] width 360 height 39
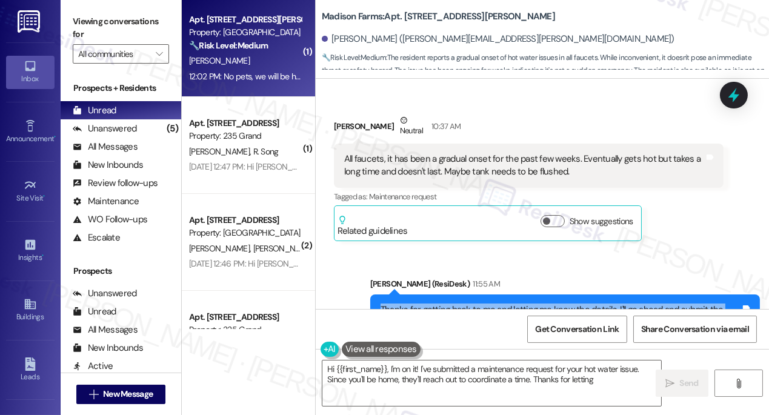
click at [522, 303] on div "Thanks for getting back to me and letting me know the details. I'll go ahead an…" at bounding box center [560, 322] width 360 height 39
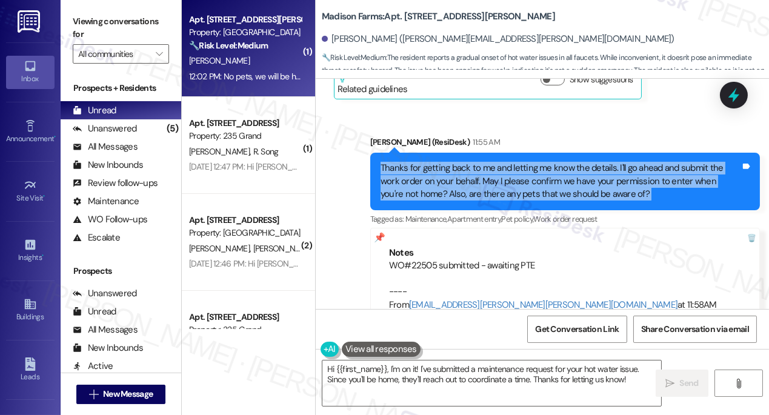
scroll to position [3109, 0]
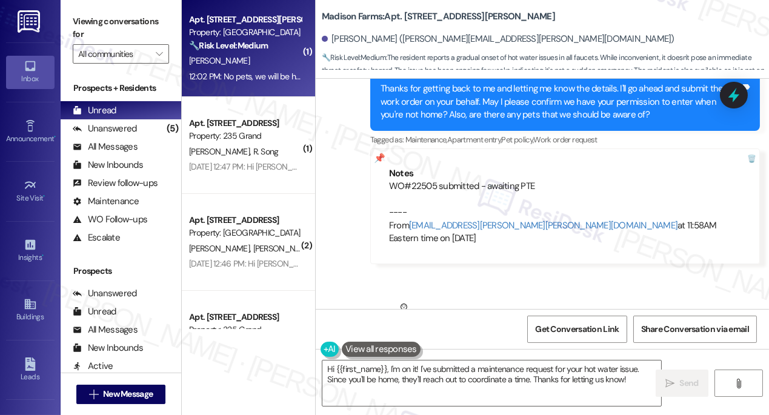
click at [95, 26] on label "Viewing conversations for" at bounding box center [121, 28] width 96 height 32
click at [411, 19] on b "Madison Farms: Apt. B2115, 4883 Riley Road" at bounding box center [438, 16] width 233 height 13
copy b "B2115"
click at [101, 13] on label "Viewing conversations for" at bounding box center [121, 28] width 96 height 32
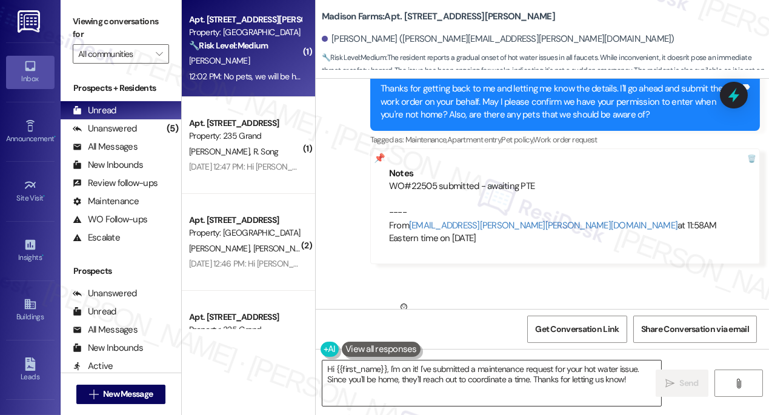
click at [399, 377] on textarea "Hi {{first_name}}, I'm on it! I've submitted a maintenance request for your hot…" at bounding box center [491, 382] width 339 height 45
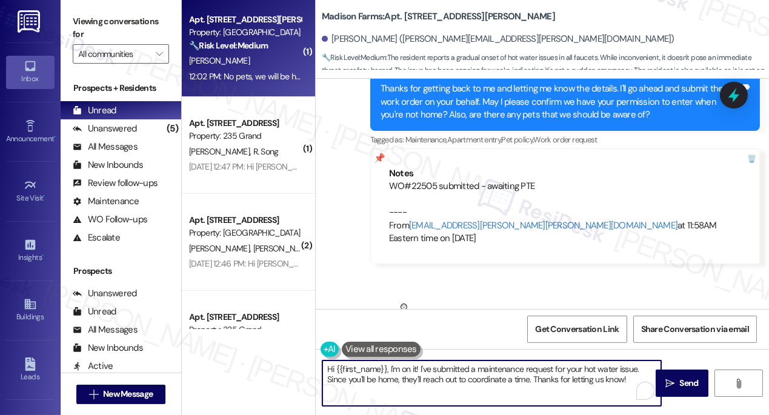
click at [399, 377] on textarea "Hi {{first_name}}, I'm on it! I've submitted a maintenance request for your hot…" at bounding box center [491, 382] width 339 height 45
click at [397, 370] on textarea "Hi {{first_name}}, I'm on it! I've submitted a maintenance request for your hot…" at bounding box center [491, 382] width 339 height 45
click at [405, 369] on textarea "Hi {{first_name}}, I'm on it! I've submitted a maintenance request for your hot…" at bounding box center [491, 382] width 339 height 45
click at [472, 369] on textarea "Hi {{first_name}}, I'm on it! I've submitted a maintenance request for your hot…" at bounding box center [491, 382] width 339 height 45
click at [323, 380] on textarea "Hi {{first_name}}, I'm on it! I've submitted a maintenance request for your hot…" at bounding box center [491, 382] width 339 height 45
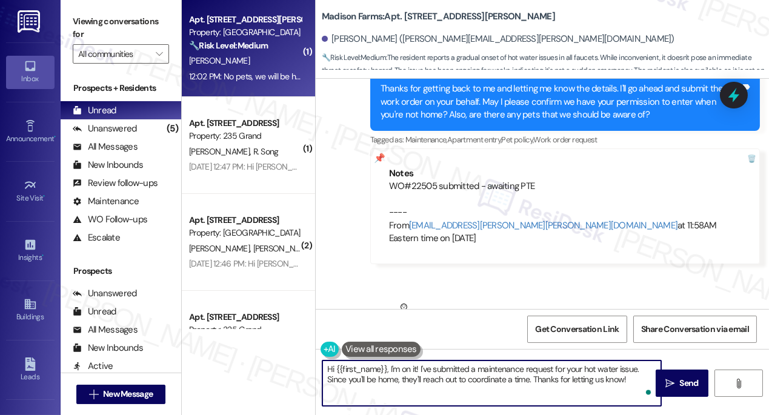
click at [323, 380] on textarea "Hi {{first_name}}, I'm on it! I've submitted a maintenance request for your hot…" at bounding box center [491, 382] width 339 height 45
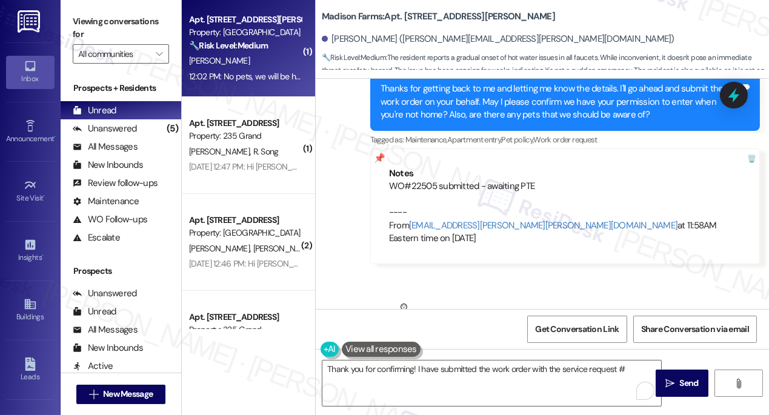
click at [113, 32] on label "Viewing conversations for" at bounding box center [121, 28] width 96 height 32
click at [640, 370] on textarea "Thank you for confirming! I have submitted the work order with the service requ…" at bounding box center [491, 382] width 339 height 45
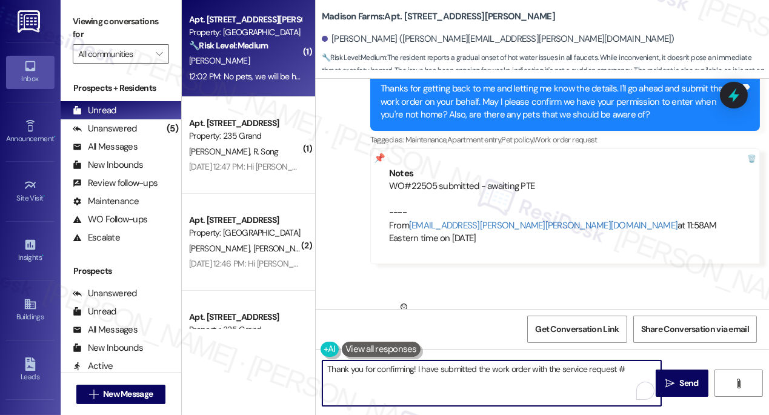
paste textarea "22505"
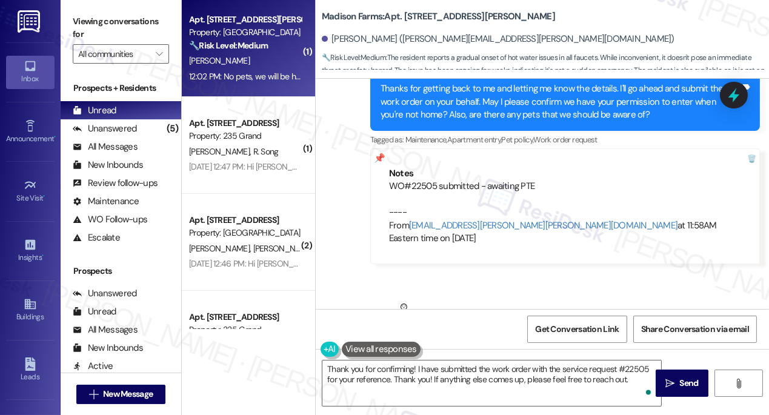
click at [348, 300] on div "Robert Fehnel Jr Neutral 12:02 PM" at bounding box center [467, 315] width 267 height 30
copy div "Robert"
click at [413, 366] on textarea "Thank you for confirming! I have submitted the work order with the service requ…" at bounding box center [491, 382] width 339 height 45
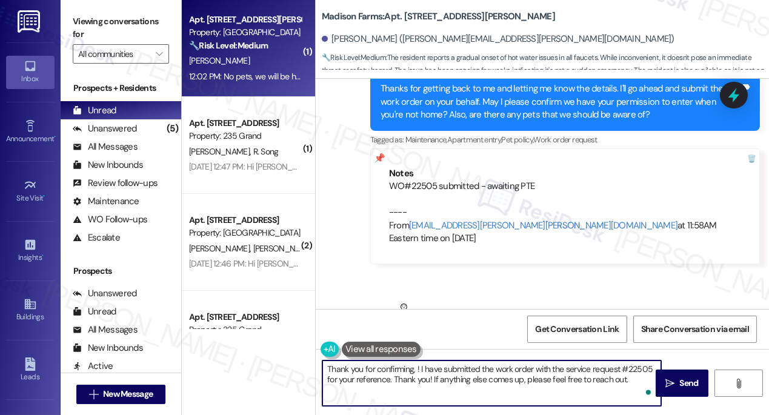
paste textarea "Robert"
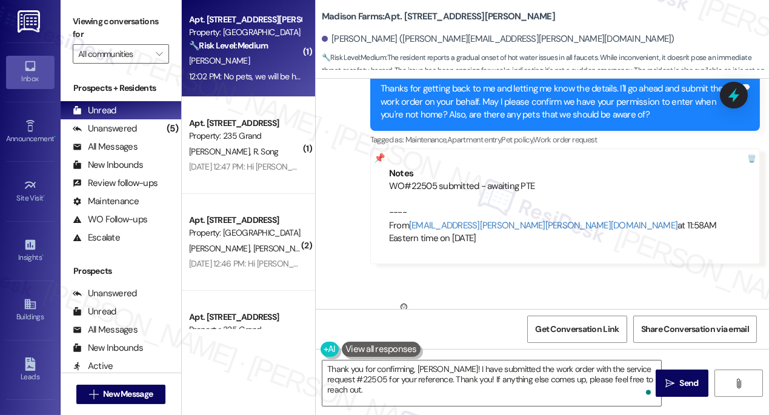
drag, startPoint x: 87, startPoint y: 22, endPoint x: 108, endPoint y: 36, distance: 25.2
click at [87, 22] on label "Viewing conversations for" at bounding box center [121, 28] width 96 height 32
click at [635, 378] on textarea "Thank you for confirming, Robert! I have submitted the work order with the serv…" at bounding box center [491, 382] width 339 height 45
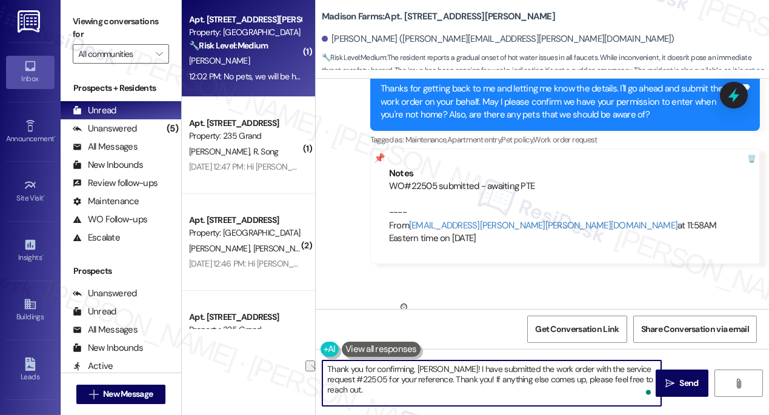
drag, startPoint x: 582, startPoint y: 378, endPoint x: 609, endPoint y: 377, distance: 27.3
click at [609, 377] on textarea "Thank you for confirming, Robert! I have submitted the work order with the serv…" at bounding box center [491, 382] width 339 height 45
type textarea "Thank you for confirming, Robert! I have submitted the work order with the serv…"
drag, startPoint x: 568, startPoint y: 389, endPoint x: 560, endPoint y: 390, distance: 8.6
click at [568, 389] on textarea "Thank you for confirming, Robert! I have submitted the work order with the serv…" at bounding box center [491, 382] width 339 height 45
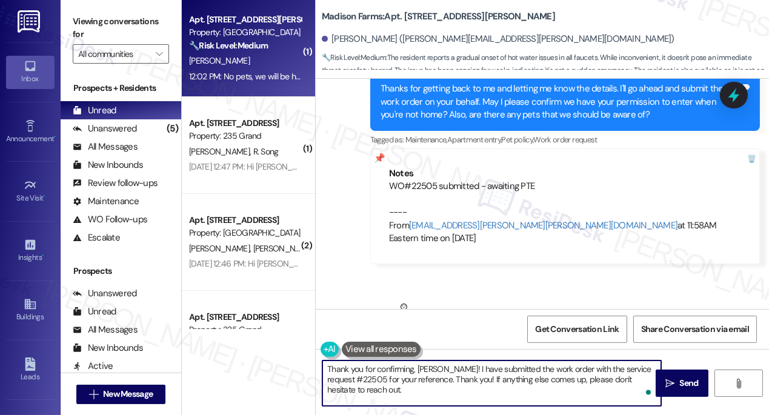
click at [327, 368] on textarea "Thank you for confirming, Robert! I have submitted the work order with the serv…" at bounding box center [491, 382] width 339 height 45
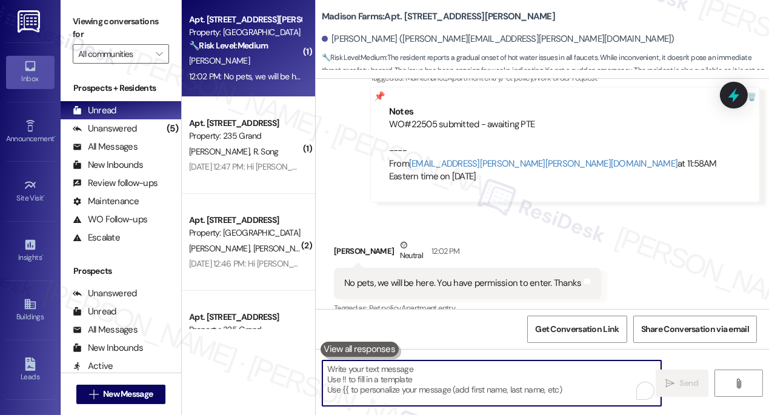
scroll to position [3220, 0]
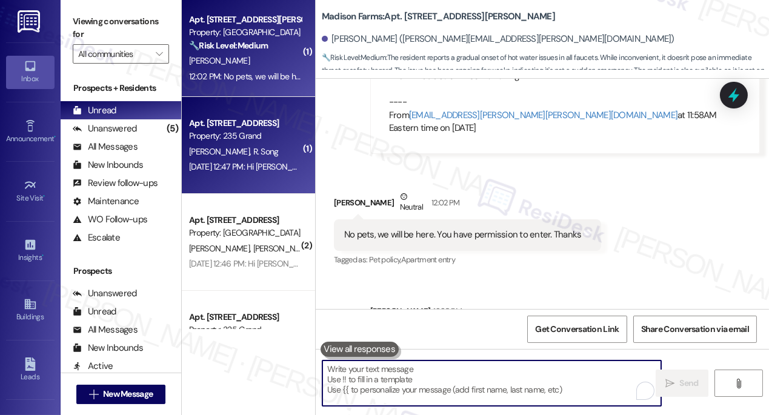
click at [248, 144] on div "J. Park R. Song" at bounding box center [245, 151] width 114 height 15
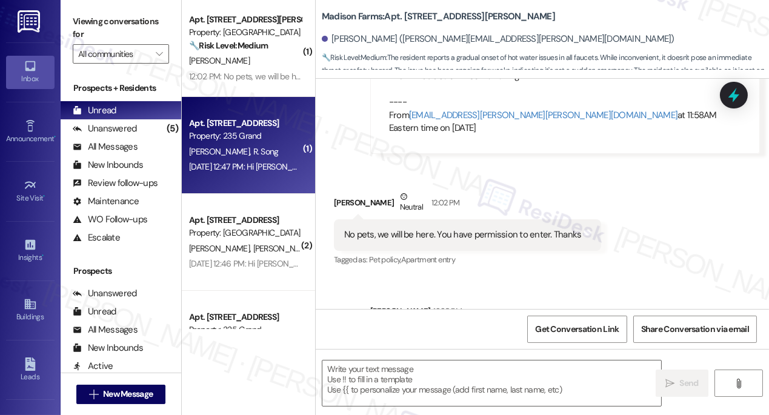
type textarea "Fetching suggested responses. Please feel free to read through the conversation…"
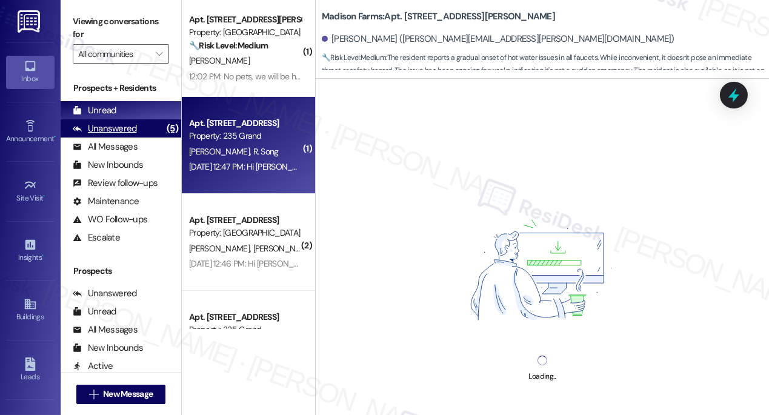
click at [151, 119] on div "Unanswered (5)" at bounding box center [121, 128] width 121 height 18
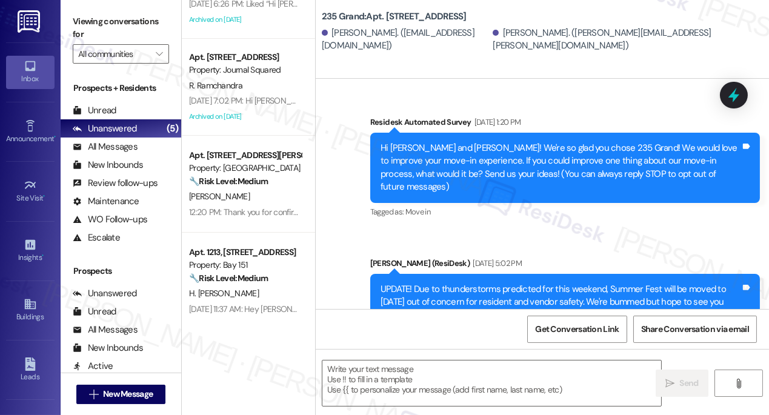
scroll to position [9663, 0]
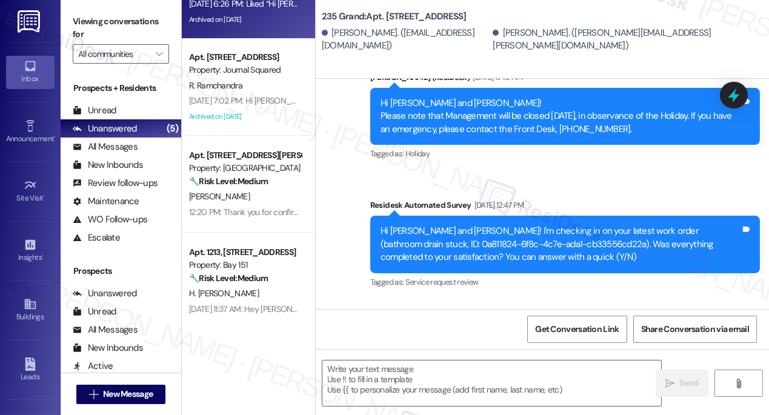
type textarea "Fetching suggested responses. Please feel free to read through the conversation…"
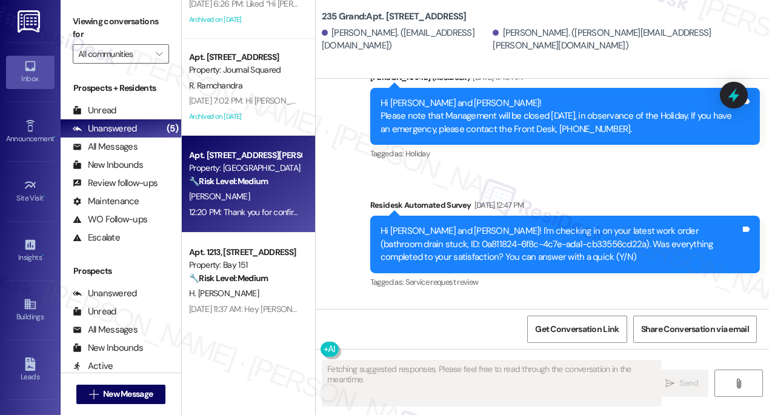
click at [276, 216] on div "12:20 PM: Thank you for confirming, Robert! I have submitted the work order wit…" at bounding box center [559, 212] width 741 height 11
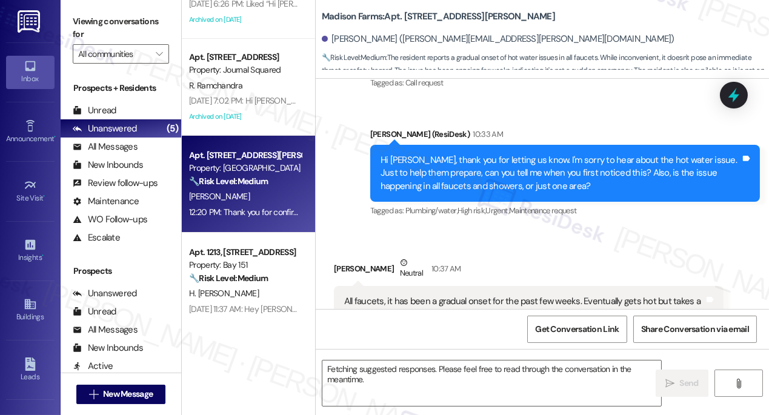
scroll to position [3109, 0]
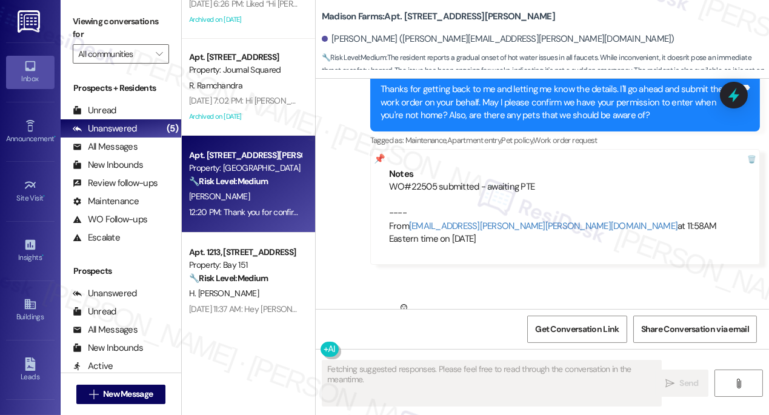
click at [423, 339] on div "No pets, we will be here. You have permission to enter. Thanks" at bounding box center [462, 345] width 237 height 13
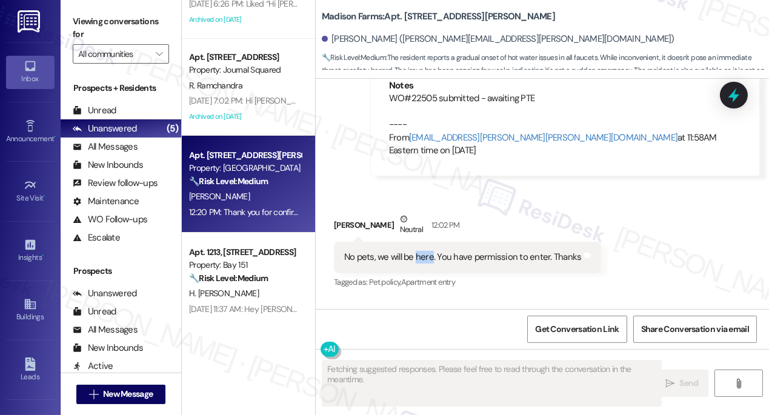
scroll to position [3237, 0]
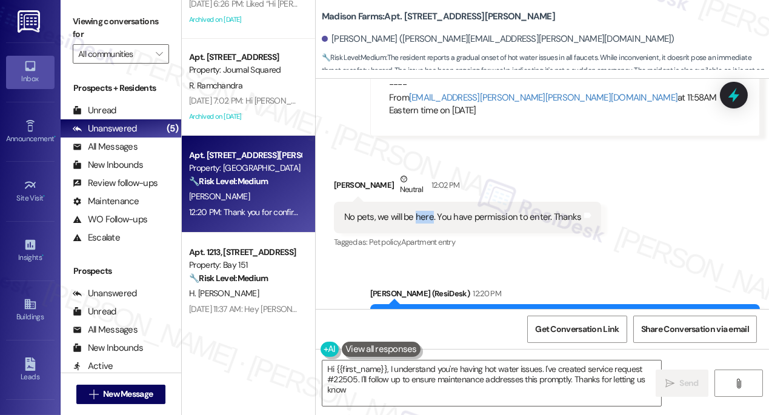
type textarea "Hi {{first_name}}, I understand you're having hot water issues. I've created se…"
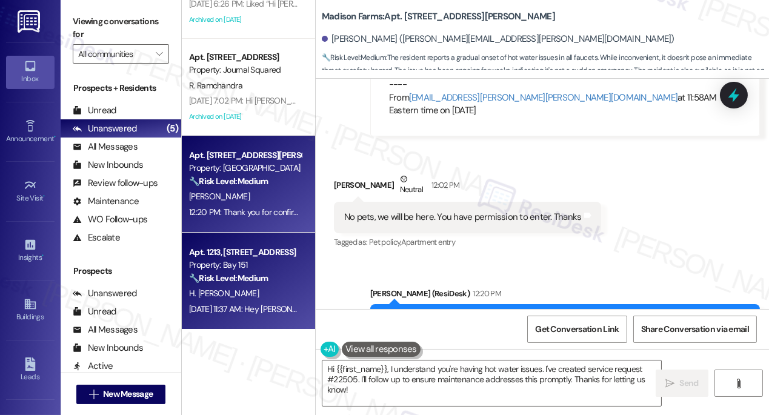
click at [267, 273] on strong "🔧 Risk Level: Medium" at bounding box center [228, 278] width 79 height 11
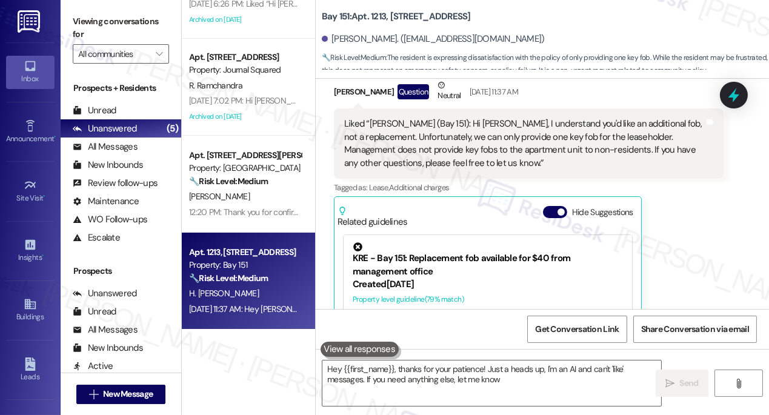
type textarea "Hey {{first_name}}, thanks for your patience! Just a heads up, I'm an AI and ca…"
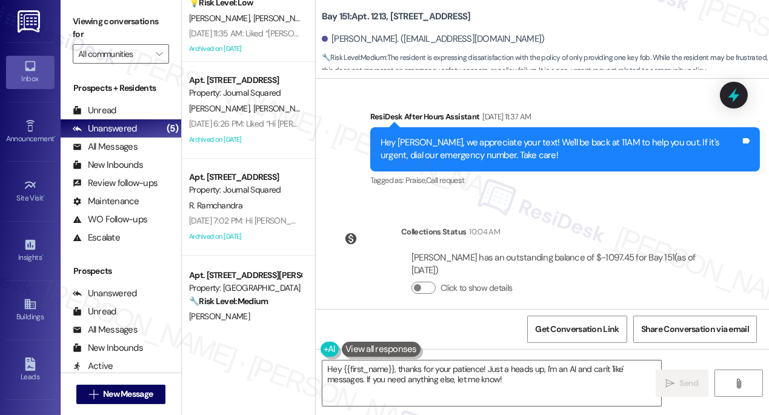
scroll to position [0, 0]
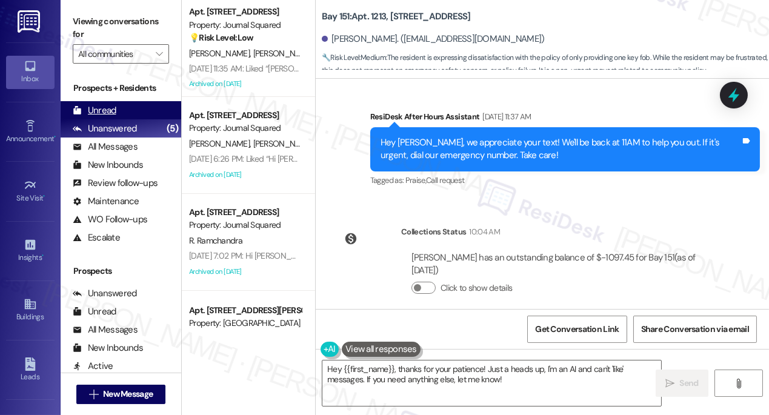
click at [141, 112] on div "Unread (0)" at bounding box center [121, 110] width 121 height 18
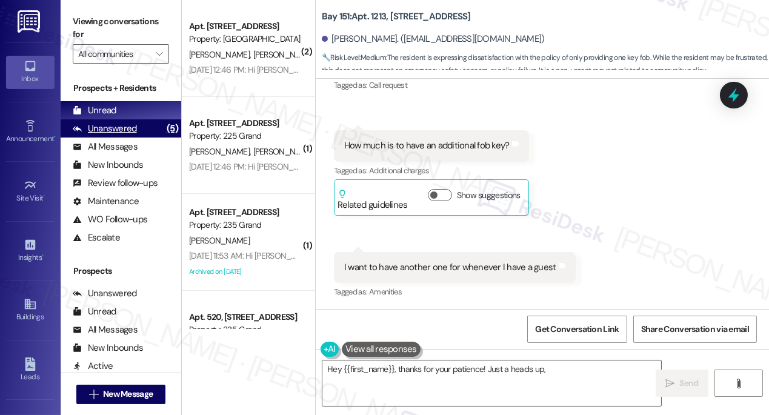
click at [127, 136] on div "Unanswered (5)" at bounding box center [121, 128] width 121 height 18
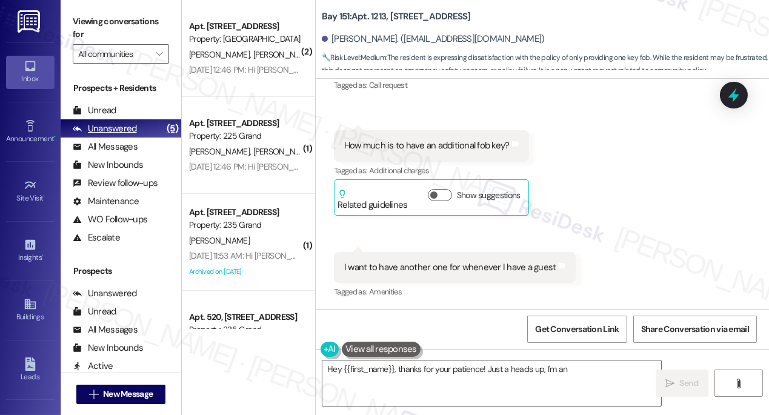
scroll to position [2067, 0]
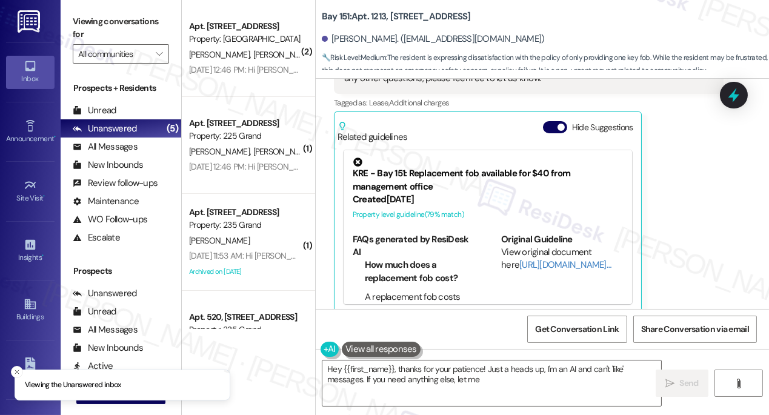
type textarea "Hey {{first_name}}, thanks for your patience! Just a heads up, I'm an AI and ca…"
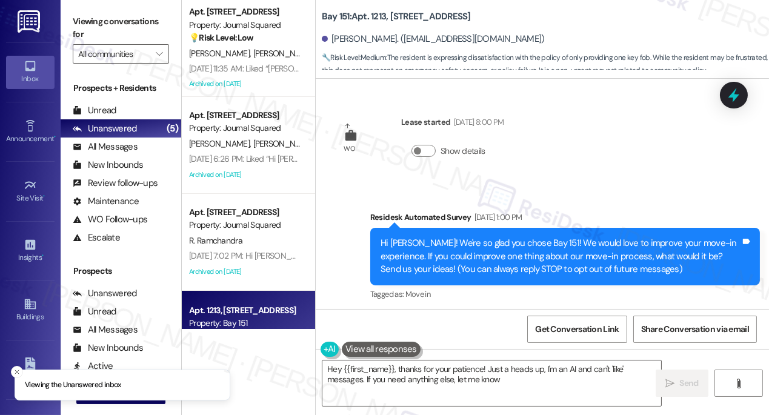
type textarea "Hey {{first_name}}, thanks for your patience! Just a heads up, I'm an AI and ca…"
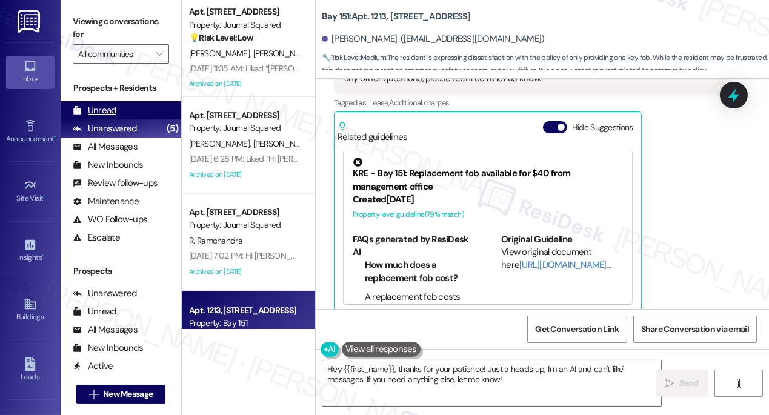
click at [130, 108] on div "Unread (0)" at bounding box center [121, 110] width 121 height 18
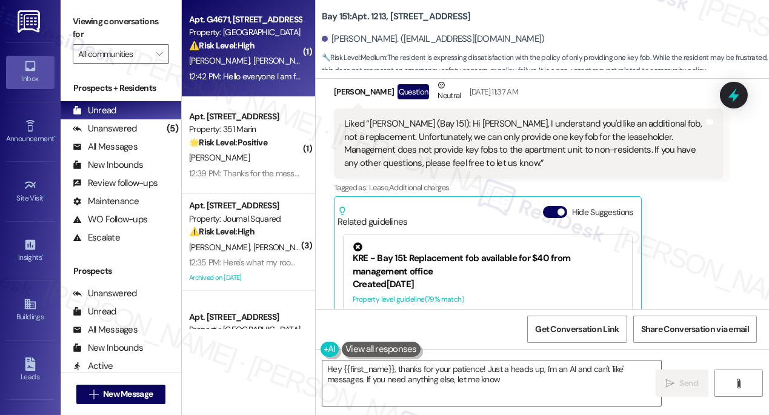
type textarea "Hey {{first_name}}, thanks for your patience! Just a heads up, I'm an AI and ca…"
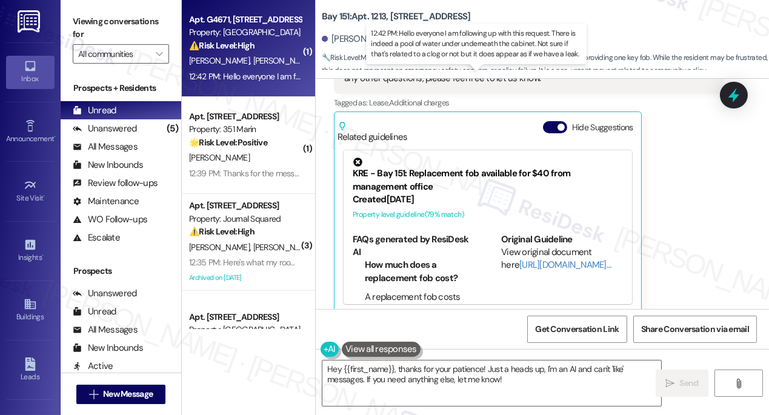
click at [263, 77] on div "12:42 PM: Hello everyone I am following up with this request. There is indeed a…" at bounding box center [543, 76] width 708 height 11
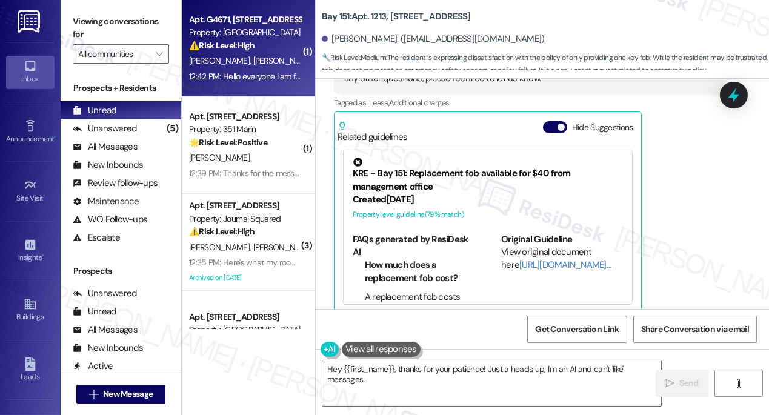
type textarea "Hey {{first_name}}, thanks for your patience! Just a heads up, I'm an AI and ca…"
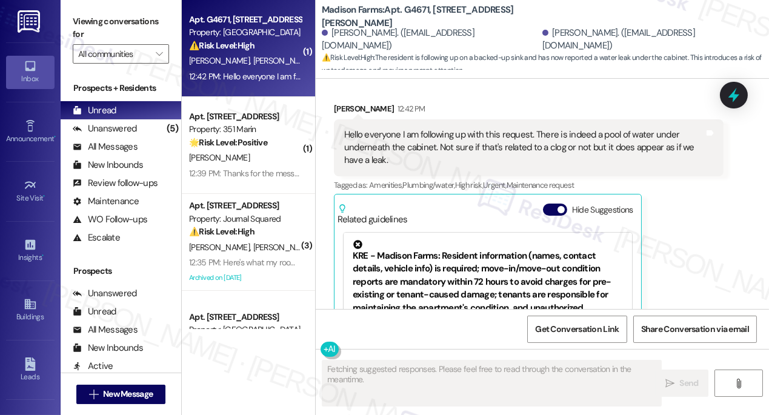
scroll to position [2200, 0]
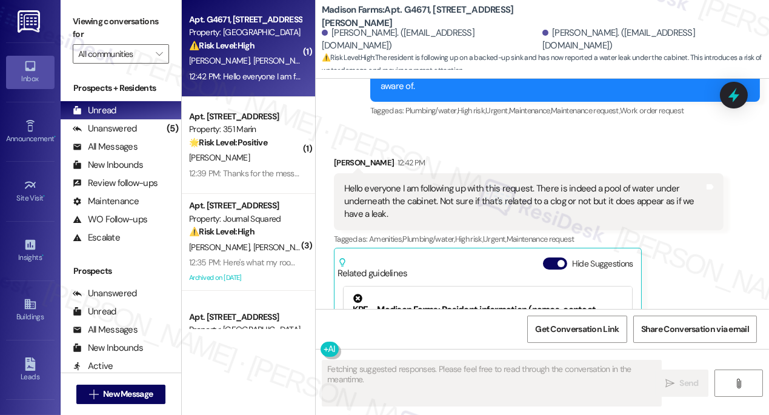
click at [408, 182] on div "Hello everyone I am following up with this request. There is indeed a pool of w…" at bounding box center [524, 201] width 360 height 39
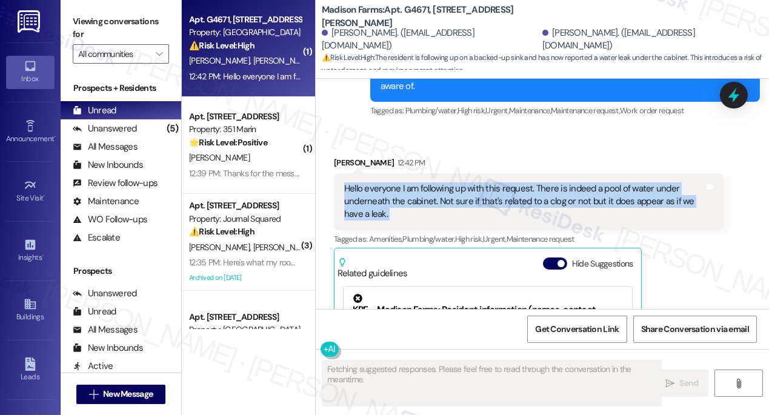
click at [408, 182] on div "Hello everyone I am following up with this request. There is indeed a pool of w…" at bounding box center [524, 201] width 360 height 39
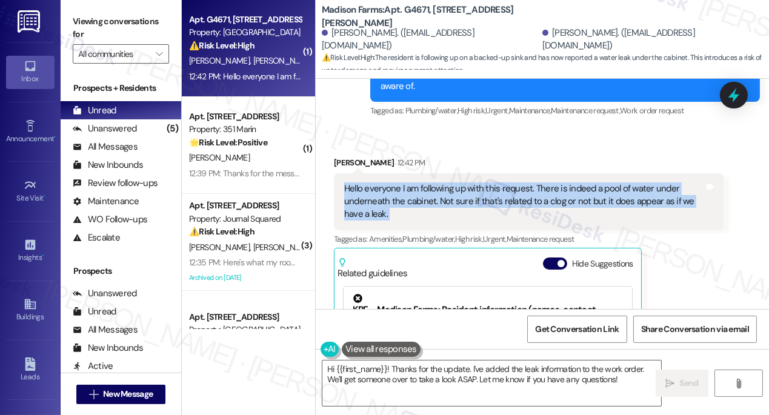
click at [595, 182] on div "Hello everyone I am following up with this request. There is indeed a pool of w…" at bounding box center [524, 201] width 360 height 39
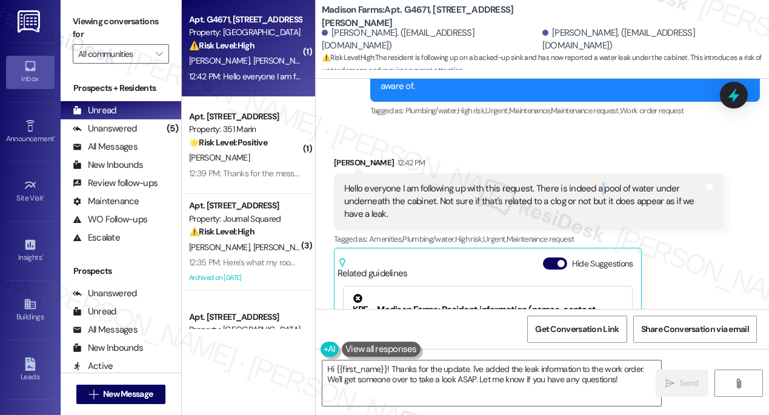
click at [595, 182] on div "Hello everyone I am following up with this request. There is indeed a pool of w…" at bounding box center [524, 201] width 360 height 39
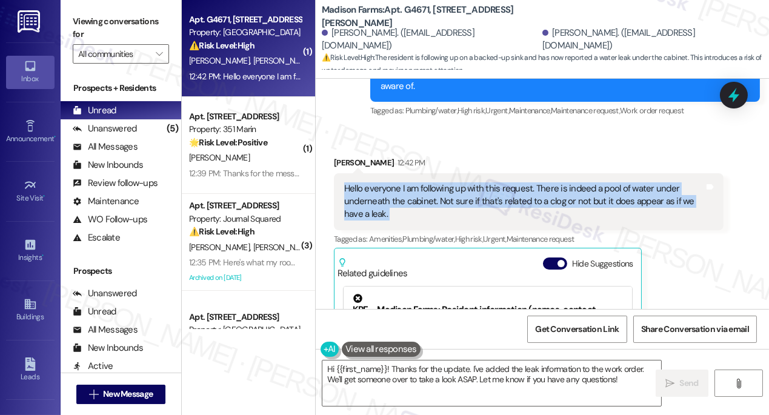
click at [595, 182] on div "Hello everyone I am following up with this request. There is indeed a pool of w…" at bounding box center [524, 201] width 360 height 39
click at [456, 182] on div "Hello everyone I am following up with this request. There is indeed a pool of w…" at bounding box center [524, 201] width 360 height 39
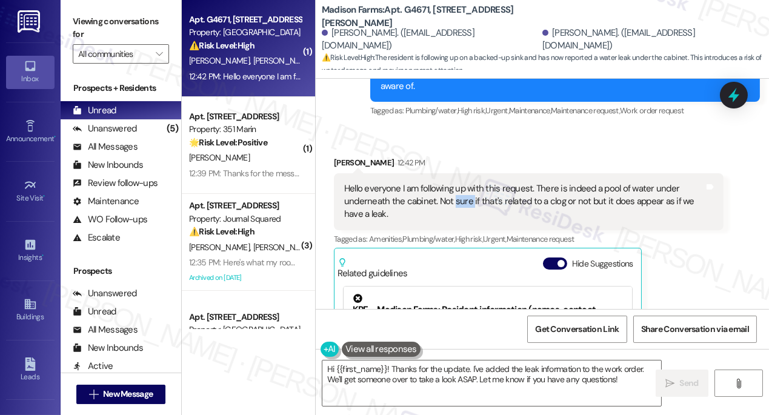
click at [456, 182] on div "Hello everyone I am following up with this request. There is indeed a pool of w…" at bounding box center [524, 201] width 360 height 39
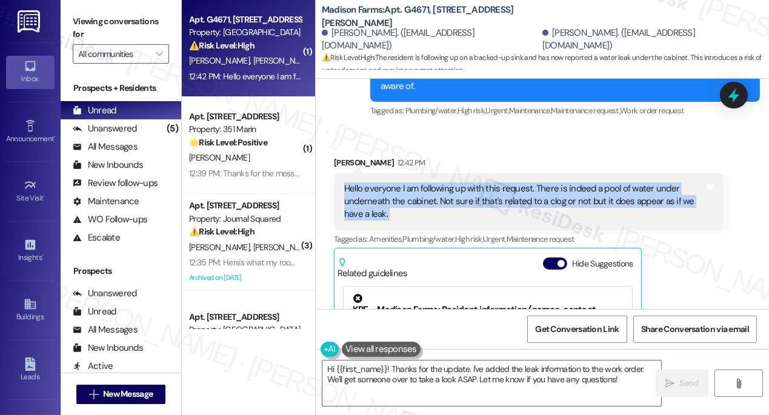
click at [456, 182] on div "Hello everyone I am following up with this request. There is indeed a pool of w…" at bounding box center [524, 201] width 360 height 39
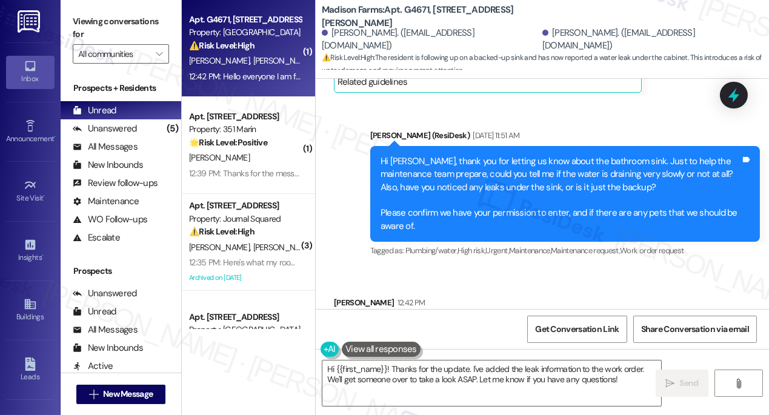
scroll to position [2035, 0]
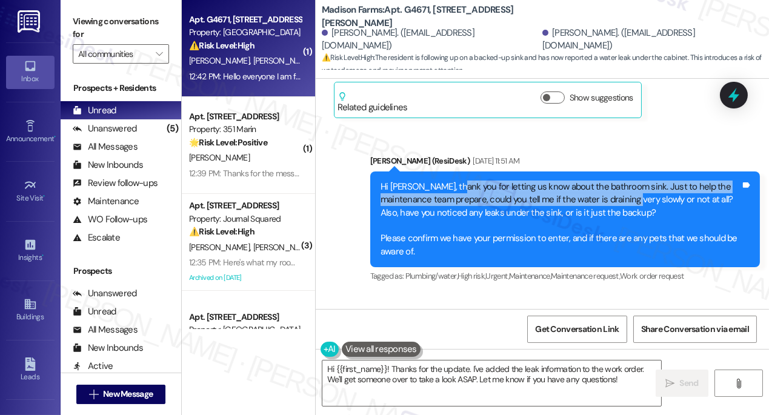
drag, startPoint x: 449, startPoint y: 147, endPoint x: 613, endPoint y: 164, distance: 164.4
click at [613, 181] on div "Hi Carly, thank you for letting us know about the bathroom sink. Just to help t…" at bounding box center [560, 220] width 360 height 78
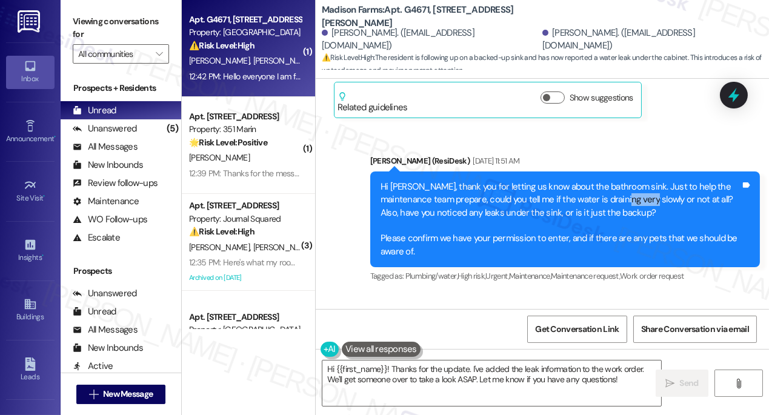
click at [613, 181] on div "Hi Carly, thank you for letting us know about the bathroom sink. Just to help t…" at bounding box center [560, 220] width 360 height 78
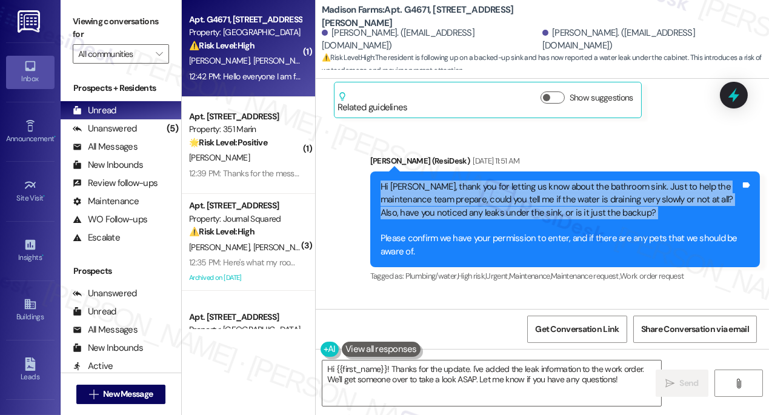
click at [613, 181] on div "Hi Carly, thank you for letting us know about the bathroom sink. Just to help t…" at bounding box center [560, 220] width 360 height 78
click at [442, 181] on div "Hi Carly, thank you for letting us know about the bathroom sink. Just to help t…" at bounding box center [560, 220] width 360 height 78
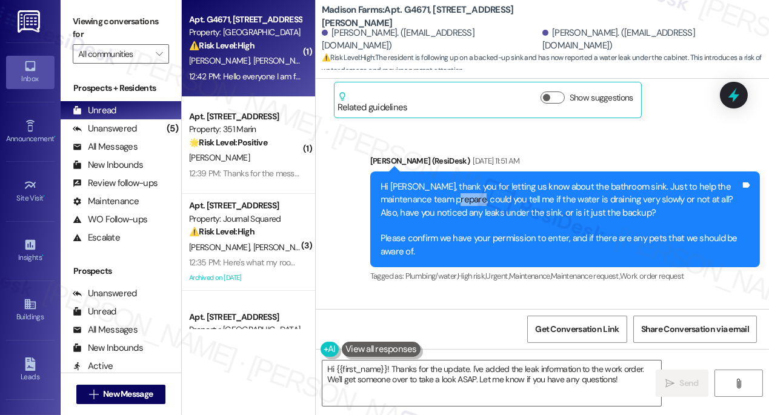
click at [442, 181] on div "Hi Carly, thank you for letting us know about the bathroom sink. Just to help t…" at bounding box center [560, 220] width 360 height 78
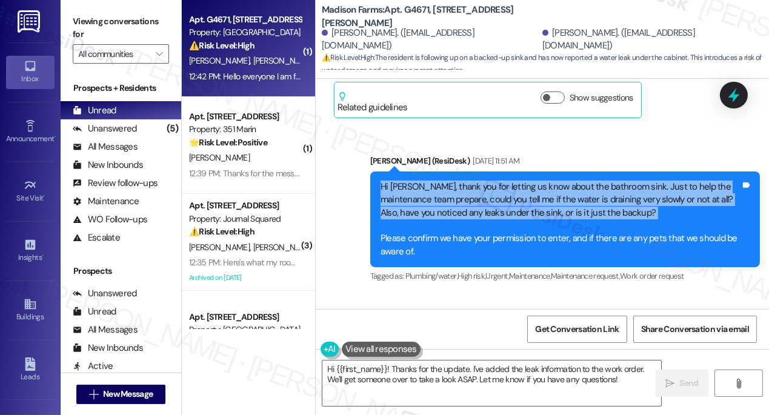
click at [442, 181] on div "Hi Carly, thank you for letting us know about the bathroom sink. Just to help t…" at bounding box center [560, 220] width 360 height 78
click at [462, 181] on div "Hi Carly, thank you for letting us know about the bathroom sink. Just to help t…" at bounding box center [560, 220] width 360 height 78
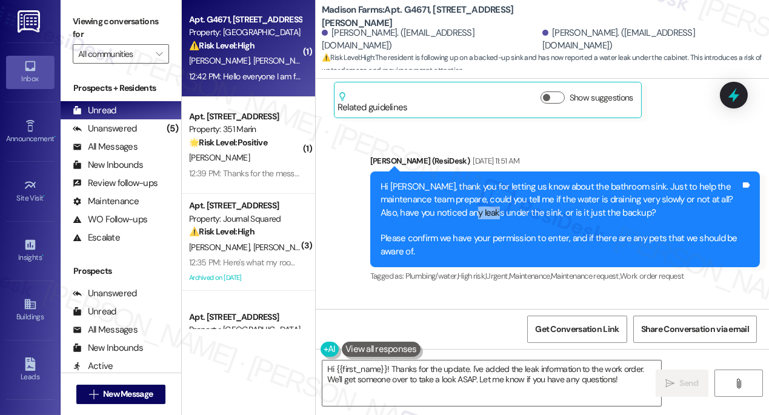
click at [462, 181] on div "Hi Carly, thank you for letting us know about the bathroom sink. Just to help t…" at bounding box center [560, 220] width 360 height 78
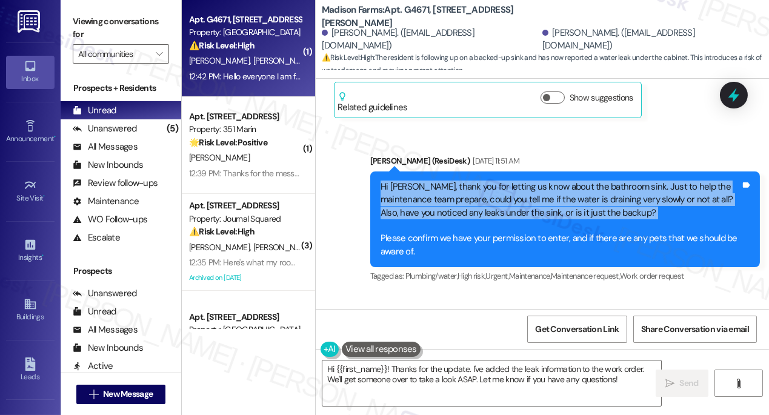
click at [462, 181] on div "Hi Carly, thank you for letting us know about the bathroom sink. Just to help t…" at bounding box center [560, 220] width 360 height 78
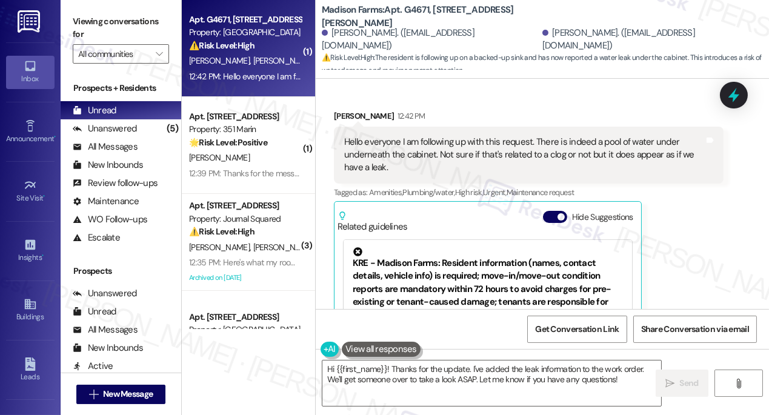
scroll to position [2145, 0]
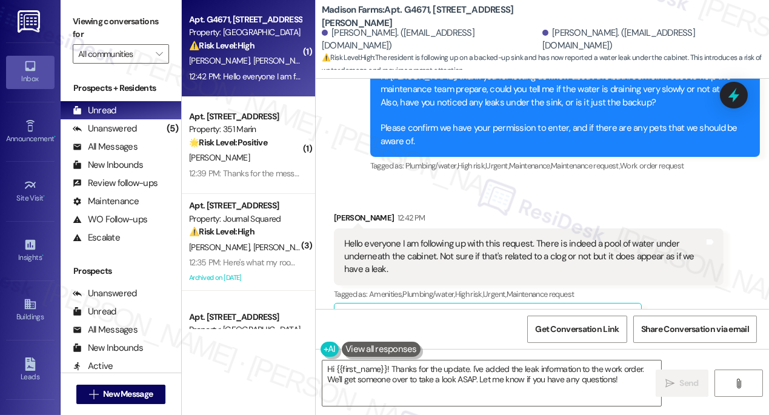
click at [435, 237] on div "Hello everyone I am following up with this request. There is indeed a pool of w…" at bounding box center [524, 256] width 360 height 39
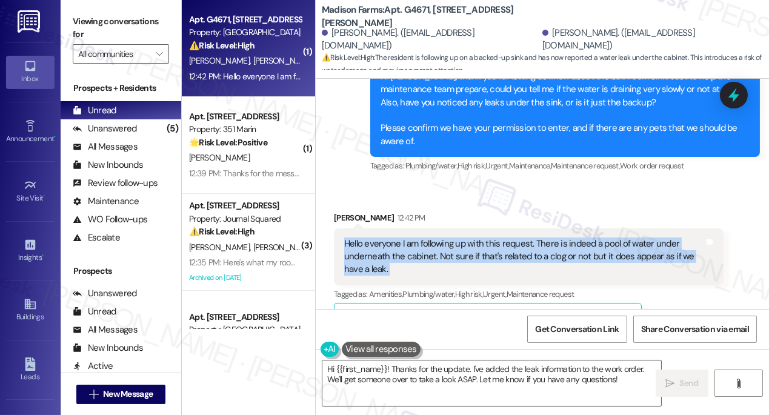
click at [435, 237] on div "Hello everyone I am following up with this request. There is indeed a pool of w…" at bounding box center [524, 256] width 360 height 39
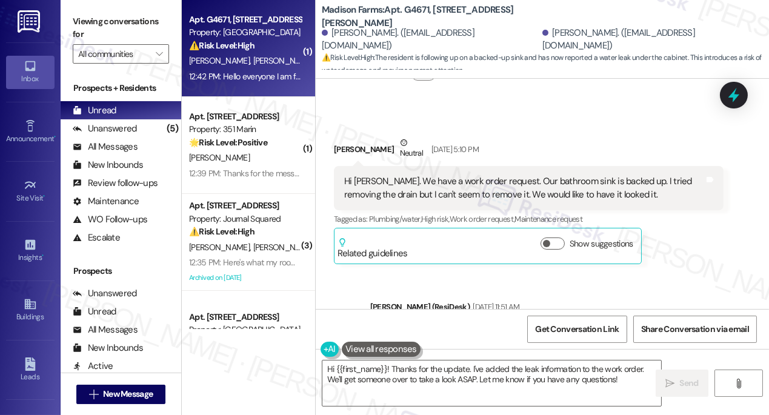
scroll to position [1870, 0]
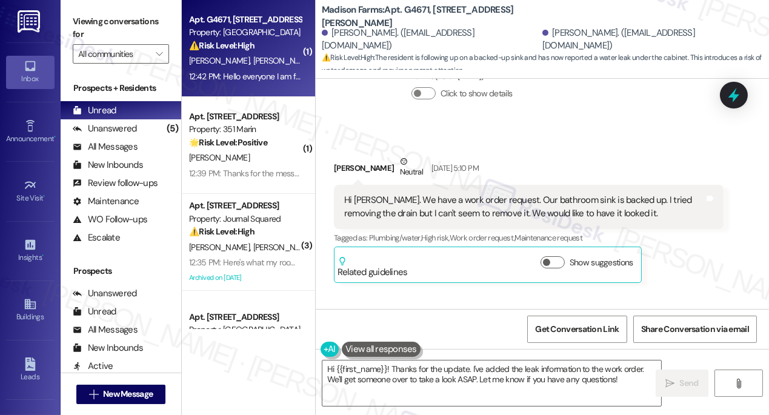
click at [474, 194] on div "Hi Jane. We have a work order request. Our bathroom sink is backed up. I tried …" at bounding box center [524, 207] width 360 height 26
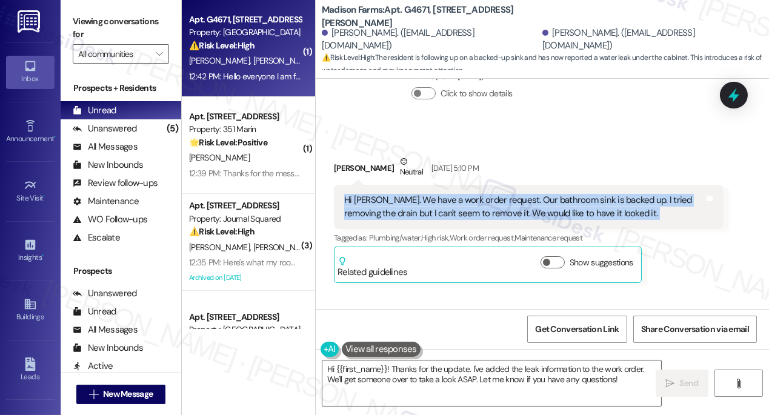
click at [474, 194] on div "Hi Jane. We have a work order request. Our bathroom sink is backed up. I tried …" at bounding box center [524, 207] width 360 height 26
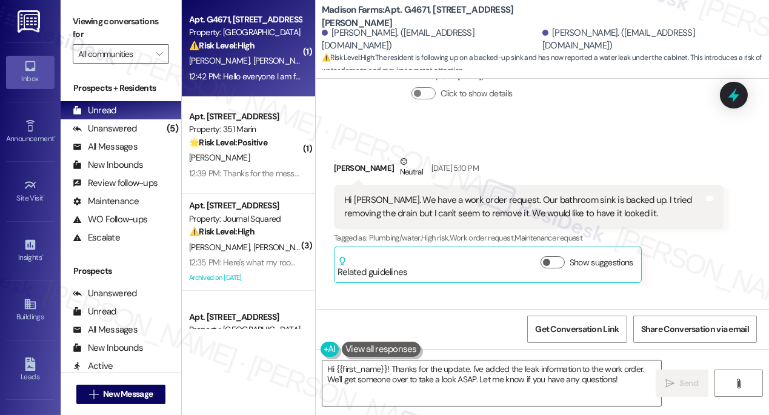
click at [413, 13] on b "Madison Farms: Apt. G4671, 4883 Riley Road" at bounding box center [443, 17] width 242 height 26
copy b "G4671"
click at [108, 13] on label "Viewing conversations for" at bounding box center [121, 28] width 96 height 32
drag, startPoint x: 514, startPoint y: 161, endPoint x: 569, endPoint y: 161, distance: 54.5
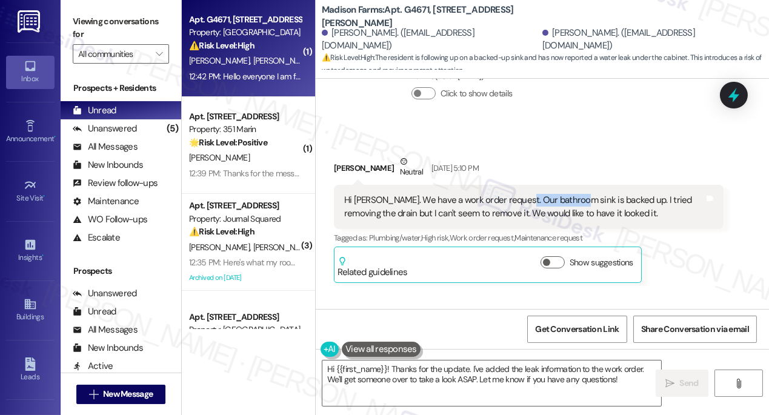
click at [569, 194] on div "Hi Jane. We have a work order request. Our bathroom sink is backed up. I tried …" at bounding box center [524, 207] width 360 height 26
click at [451, 194] on div "Hi Jane. We have a work order request. Our bathroom sink is backed up. I tried …" at bounding box center [524, 207] width 360 height 26
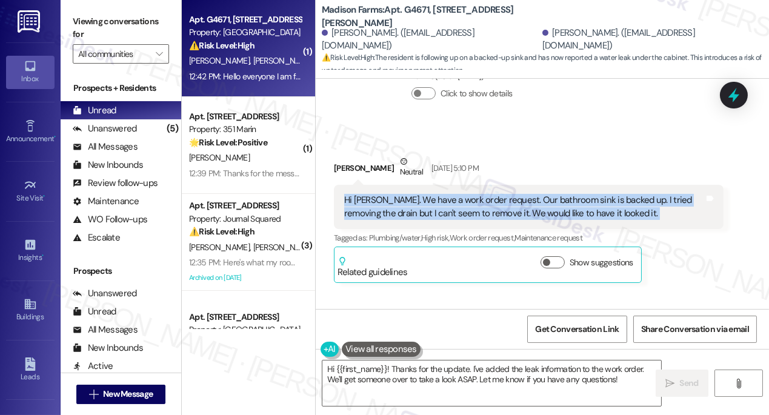
click at [451, 194] on div "Hi Jane. We have a work order request. Our bathroom sink is backed up. I tried …" at bounding box center [524, 207] width 360 height 26
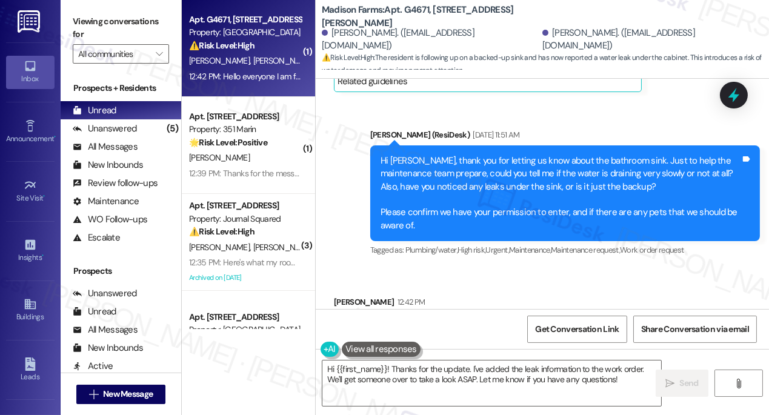
scroll to position [2035, 0]
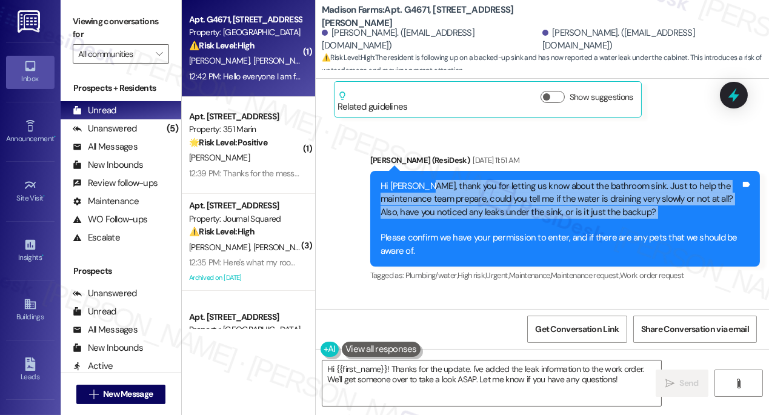
drag, startPoint x: 419, startPoint y: 148, endPoint x: 457, endPoint y: 190, distance: 57.0
click at [456, 189] on div "Hi Carly, thank you for letting us know about the bathroom sink. Just to help t…" at bounding box center [560, 219] width 360 height 78
click at [457, 190] on div "Hi Carly, thank you for letting us know about the bathroom sink. Just to help t…" at bounding box center [560, 219] width 360 height 78
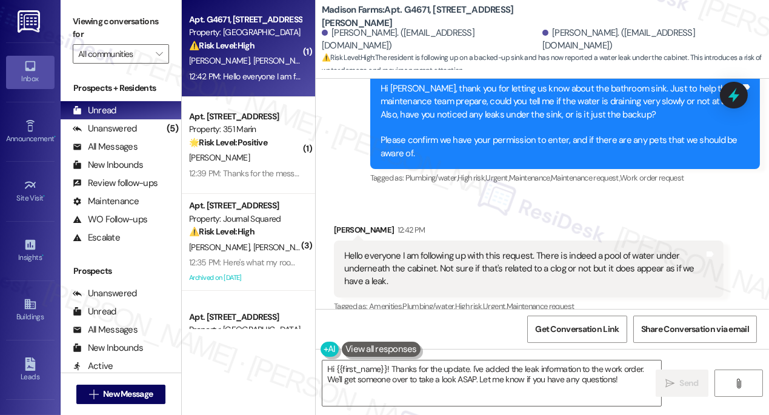
scroll to position [2200, 0]
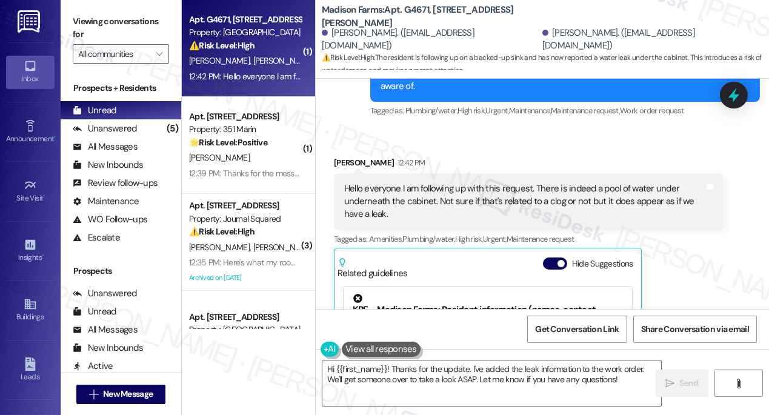
click at [354, 182] on div "Hello everyone I am following up with this request. There is indeed a pool of w…" at bounding box center [524, 201] width 360 height 39
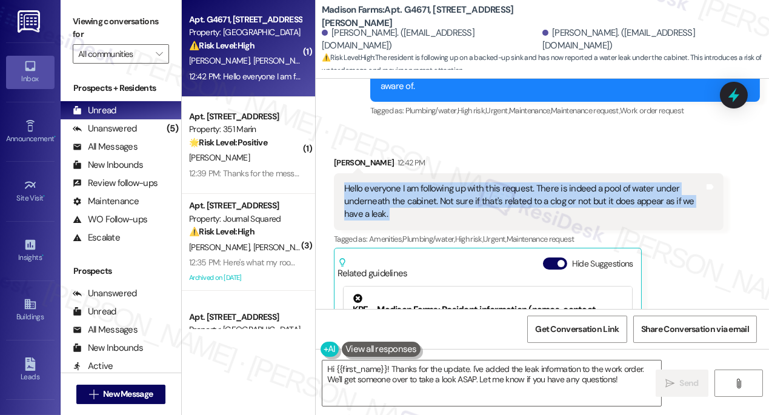
click at [354, 182] on div "Hello everyone I am following up with this request. There is indeed a pool of w…" at bounding box center [524, 201] width 360 height 39
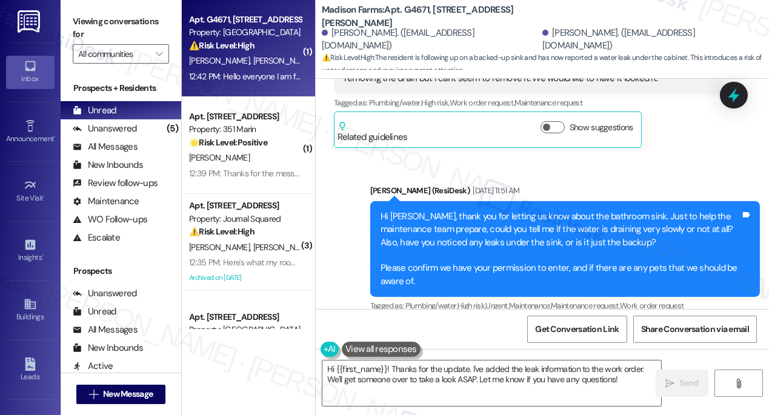
scroll to position [1980, 0]
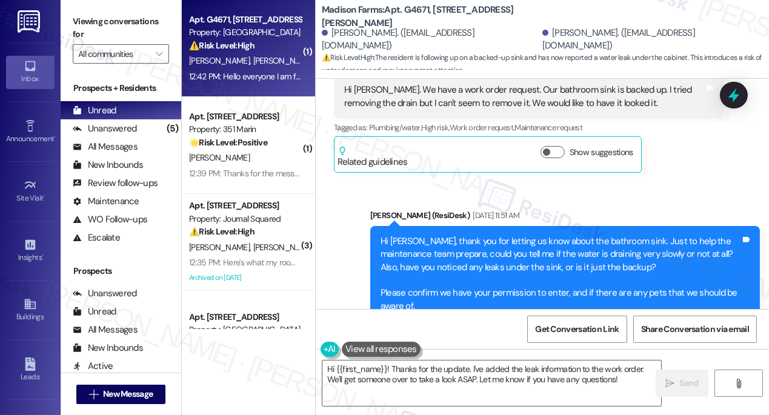
drag, startPoint x: 78, startPoint y: 11, endPoint x: 87, endPoint y: 16, distance: 10.3
click at [78, 11] on div "Viewing conversations for All communities " at bounding box center [121, 38] width 121 height 76
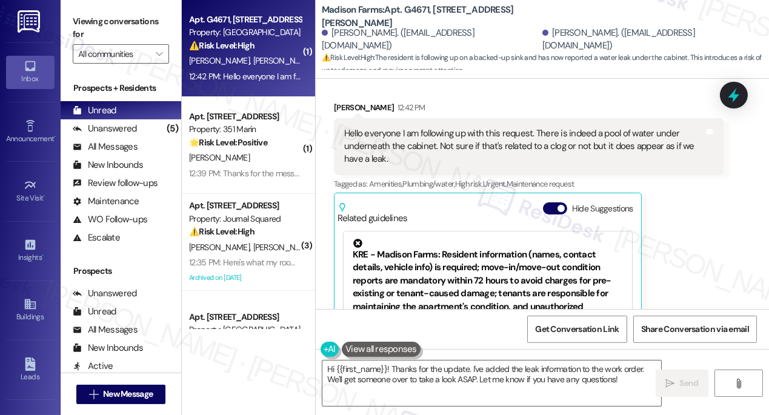
click at [96, 16] on label "Viewing conversations for" at bounding box center [121, 28] width 96 height 32
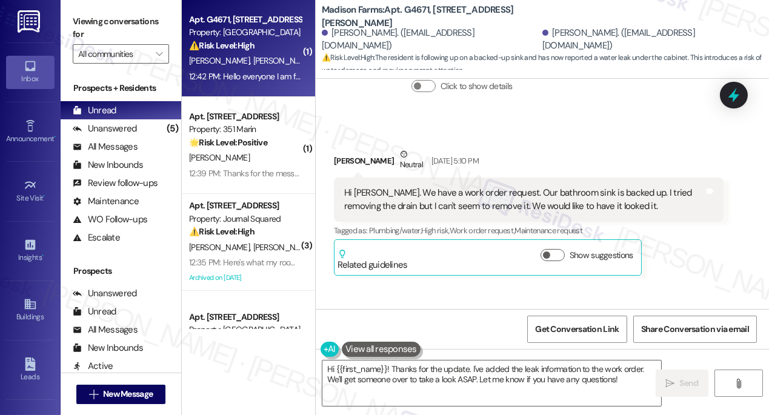
scroll to position [1870, 0]
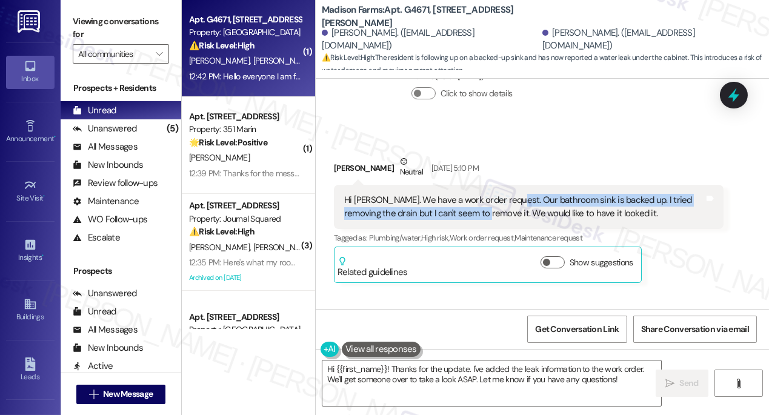
drag, startPoint x: 509, startPoint y: 159, endPoint x: 470, endPoint y: 172, distance: 41.0
click at [470, 194] on div "Hi Jane. We have a work order request. Our bathroom sink is backed up. I tried …" at bounding box center [524, 207] width 360 height 26
copy div "bathroom sink is backed up. I tried removing the drain but I can't seem to remo…"
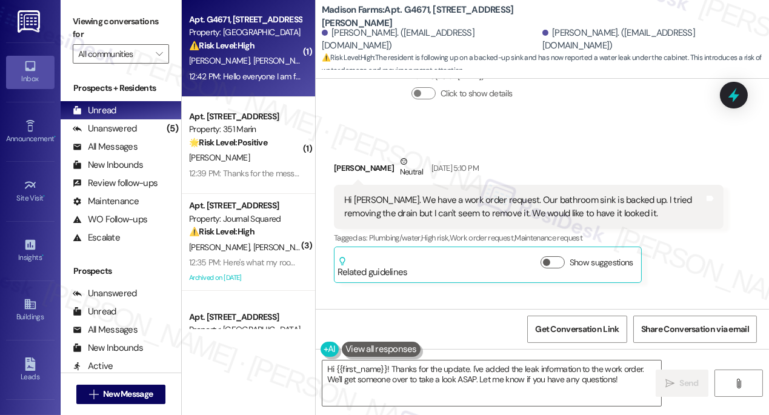
drag, startPoint x: 107, startPoint y: 25, endPoint x: 160, endPoint y: 39, distance: 54.5
click at [107, 25] on label "Viewing conversations for" at bounding box center [121, 28] width 96 height 32
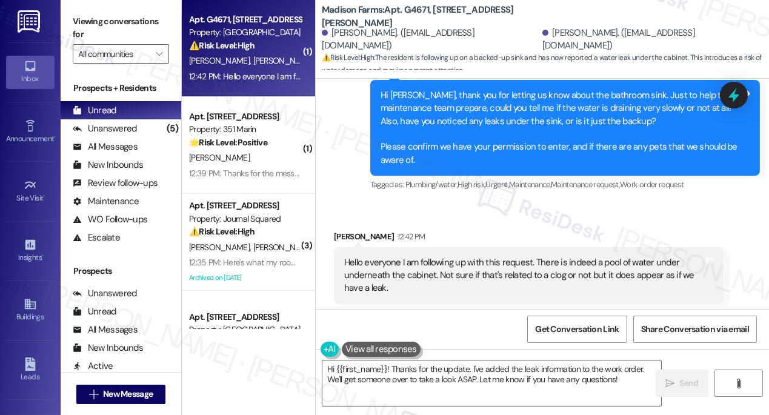
scroll to position [2145, 0]
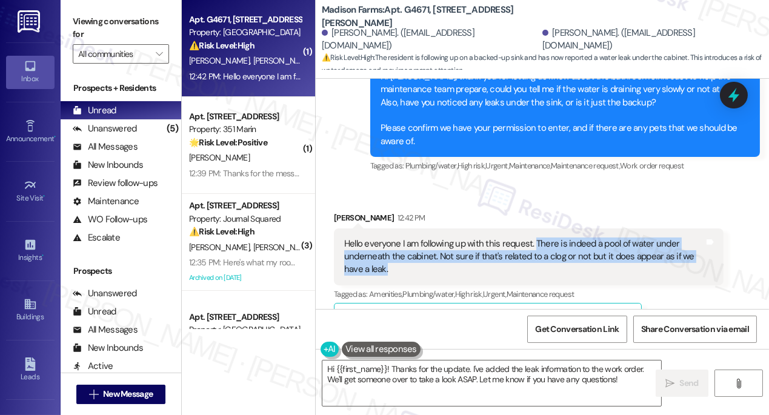
drag, startPoint x: 531, startPoint y: 204, endPoint x: 425, endPoint y: 225, distance: 108.8
click at [425, 237] on div "Hello everyone I am following up with this request. There is indeed a pool of w…" at bounding box center [524, 256] width 360 height 39
copy div "There is indeed a pool of water under underneath the cabinet. Not sure if that'…"
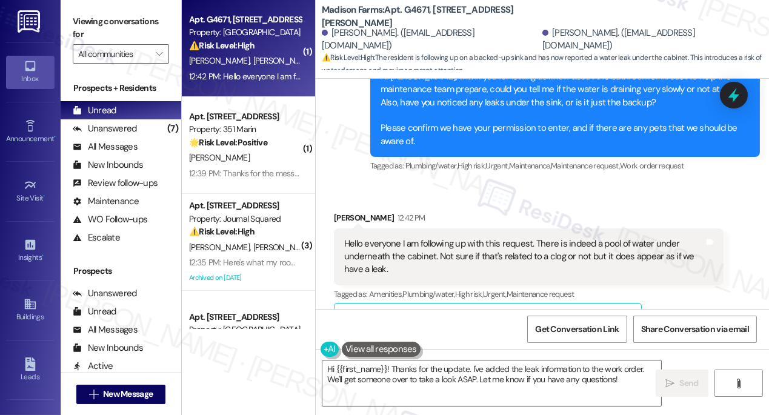
click at [96, 17] on label "Viewing conversations for" at bounding box center [121, 28] width 96 height 32
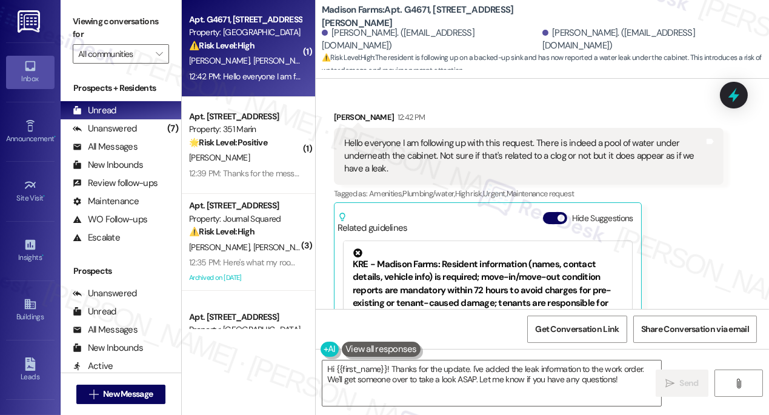
scroll to position [2310, 0]
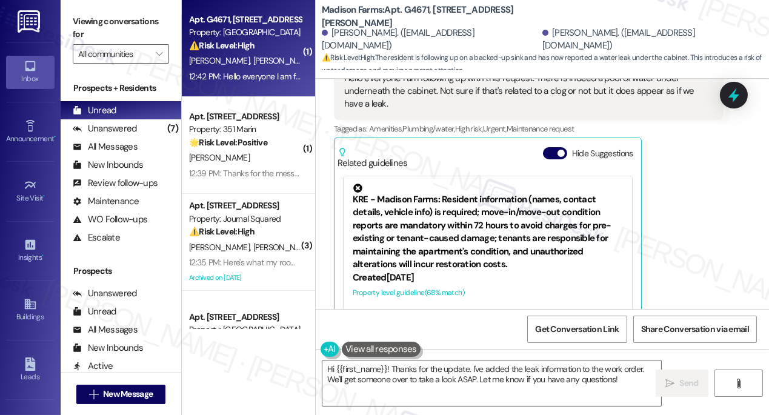
click at [107, 22] on label "Viewing conversations for" at bounding box center [121, 28] width 96 height 32
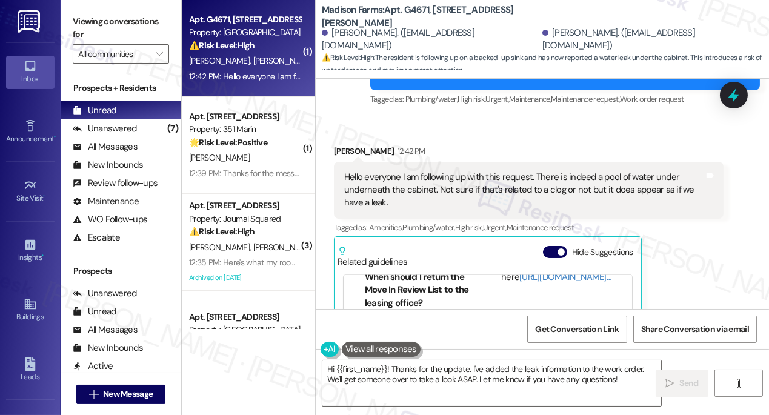
scroll to position [2090, 0]
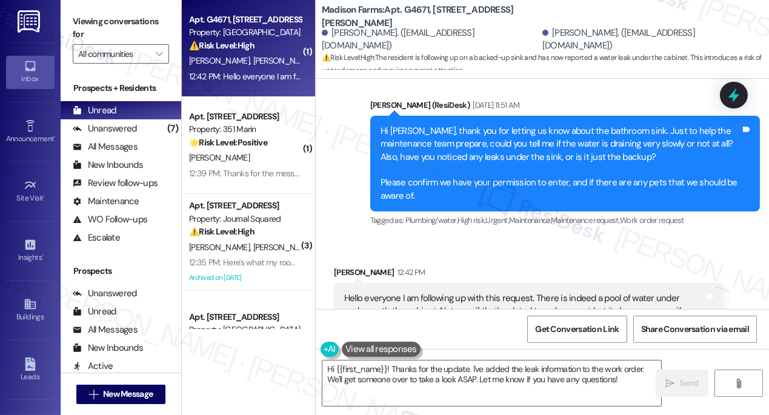
click at [431, 292] on div "Hello everyone I am following up with this request. There is indeed a pool of w…" at bounding box center [524, 311] width 360 height 39
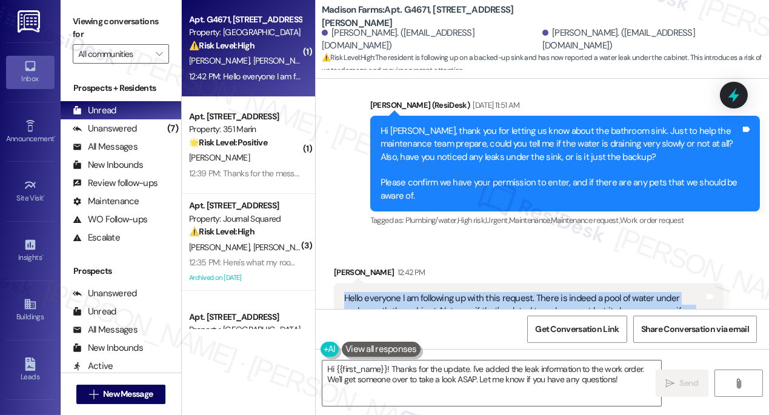
click at [431, 292] on div "Hello everyone I am following up with this request. There is indeed a pool of w…" at bounding box center [524, 311] width 360 height 39
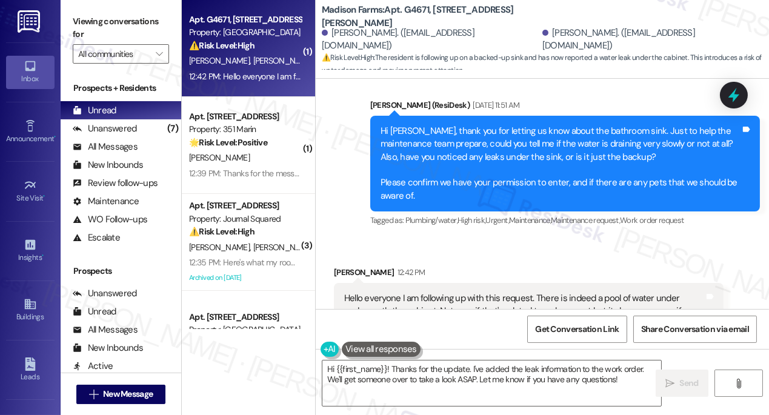
click at [525, 142] on div "Hi Carly, thank you for letting us know about the bathroom sink. Just to help t…" at bounding box center [560, 164] width 360 height 78
click at [522, 142] on div "Hi Carly, thank you for letting us know about the bathroom sink. Just to help t…" at bounding box center [560, 164] width 360 height 78
click at [521, 142] on div "Hi Carly, thank you for letting us know about the bathroom sink. Just to help t…" at bounding box center [560, 164] width 360 height 78
click at [105, 28] on label "Viewing conversations for" at bounding box center [121, 28] width 96 height 32
drag, startPoint x: 113, startPoint y: 26, endPoint x: 141, endPoint y: 35, distance: 29.1
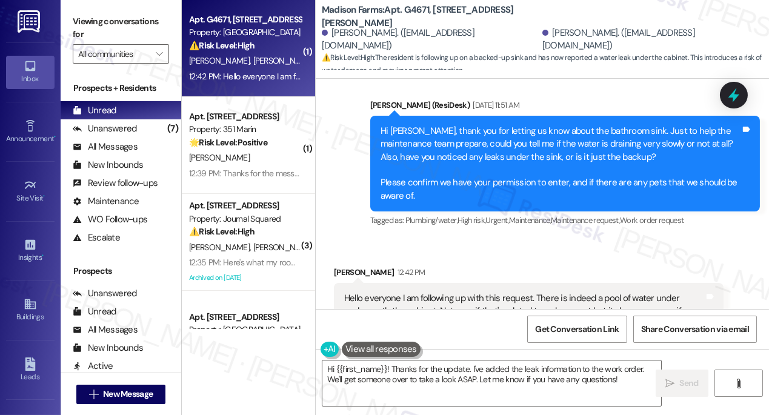
click at [113, 26] on label "Viewing conversations for" at bounding box center [121, 28] width 96 height 32
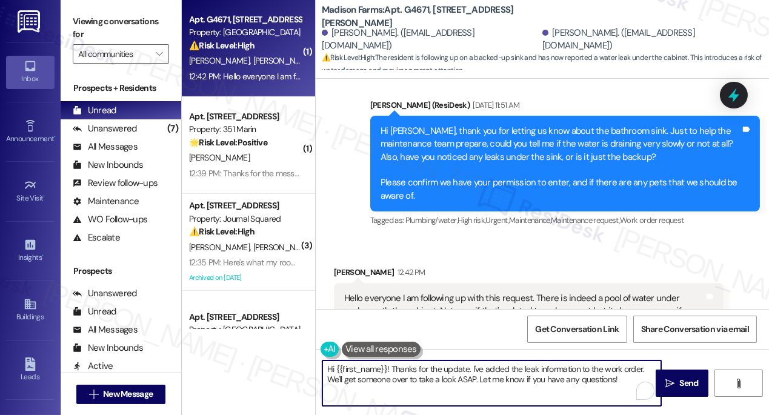
drag, startPoint x: 623, startPoint y: 376, endPoint x: 374, endPoint y: 377, distance: 249.0
click at [374, 377] on textarea "Hi {{first_name}}! Thanks for the update. I've added the leak information to th…" at bounding box center [491, 382] width 339 height 45
click at [436, 147] on div "Hi Carly, thank you for letting us know about the bathroom sink. Just to help t…" at bounding box center [560, 164] width 360 height 78
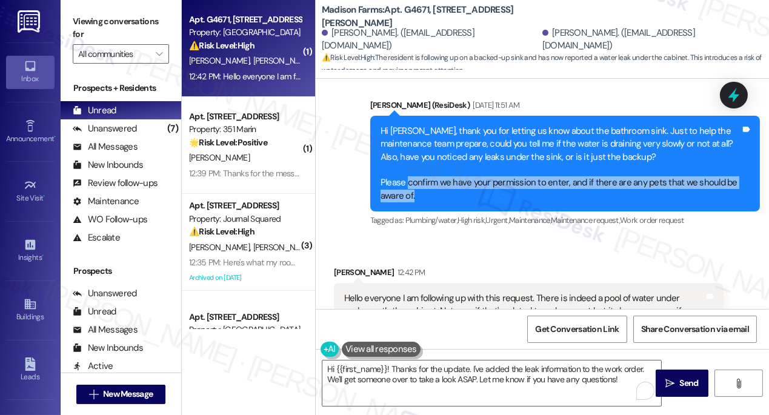
drag, startPoint x: 408, startPoint y: 142, endPoint x: 459, endPoint y: 162, distance: 54.1
click at [459, 162] on div "Hi Carly, thank you for letting us know about the bathroom sink. Just to help t…" at bounding box center [560, 164] width 360 height 78
copy div "confirm we have your permission to enter, and if there are any pets that we sho…"
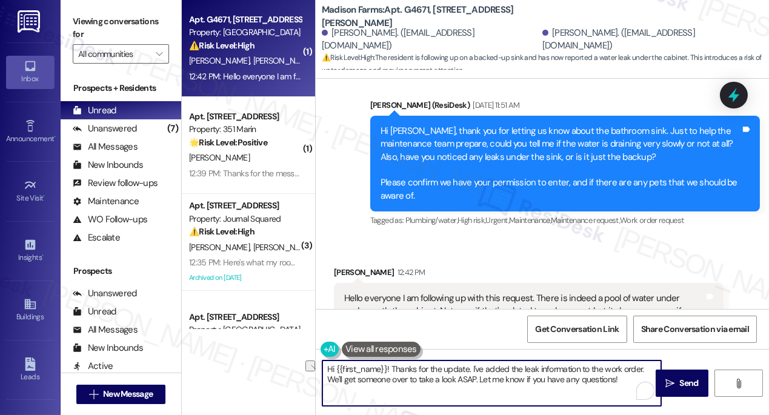
drag, startPoint x: 618, startPoint y: 380, endPoint x: 330, endPoint y: 382, distance: 289.0
click at [330, 382] on textarea "Hi {{first_name}}! Thanks for the update. I've added the leak information to th…" at bounding box center [491, 382] width 339 height 45
type textarea "Hi {{first_name}}! Thanks for the update. I've added the leak information to th…"
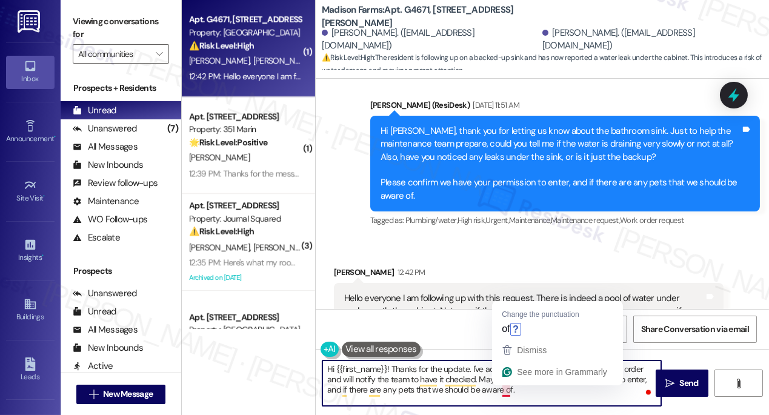
click at [477, 376] on textarea "Hi {{first_name}}! Thanks for the update. I've added the leak information to th…" at bounding box center [491, 382] width 339 height 45
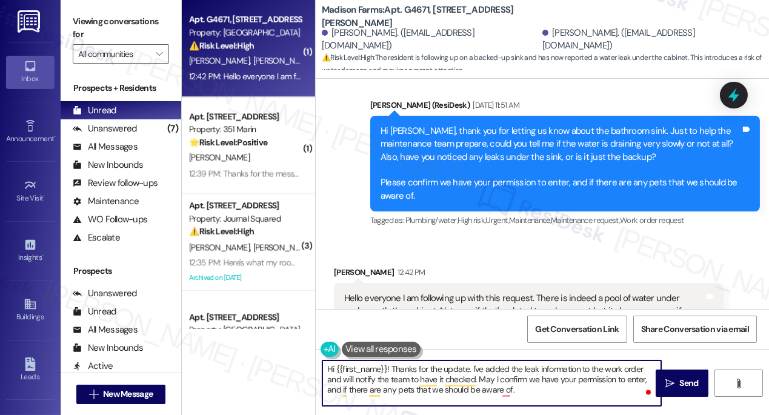
click at [497, 379] on textarea "Hi {{first_name}}! Thanks for the update. I've added the leak information to th…" at bounding box center [491, 382] width 339 height 45
drag, startPoint x: 552, startPoint y: 377, endPoint x: 560, endPoint y: 377, distance: 8.5
click at [552, 377] on textarea "Hi {{first_name}}! Thanks for the update. I've added the leak information to th…" at bounding box center [491, 382] width 339 height 45
click at [336, 392] on textarea "Hi {{first_name}}! Thanks for the update. I've added the leak information to th…" at bounding box center [491, 382] width 339 height 45
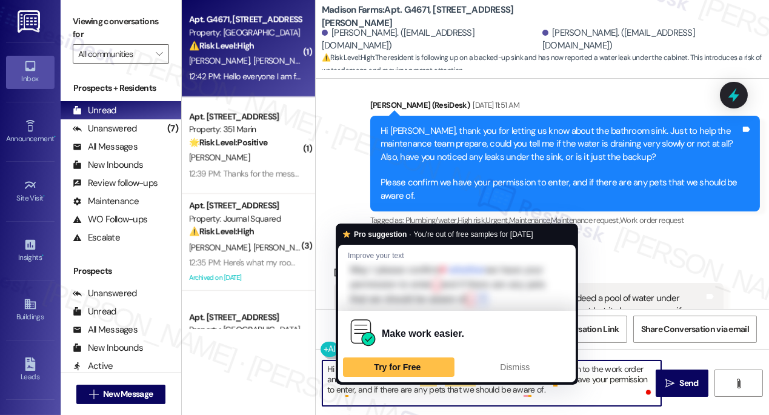
click at [344, 392] on textarea "Hi {{first_name}}! Thanks for the update. I've added the leak information to th…" at bounding box center [491, 382] width 339 height 45
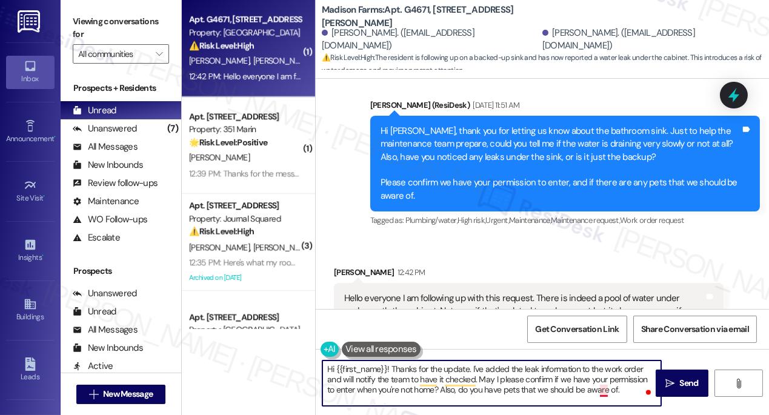
click at [612, 390] on textarea "Hi {{first_name}}! Thanks for the update. I've added the leak information to th…" at bounding box center [491, 382] width 339 height 45
click at [341, 266] on div "Trevor Horn 12:42 PM" at bounding box center [529, 274] width 390 height 17
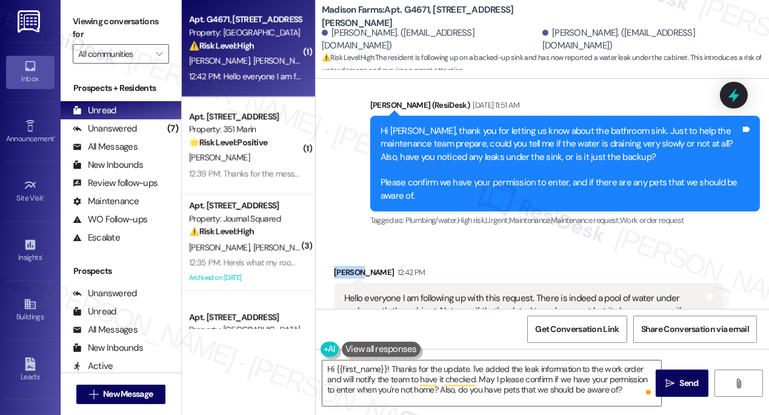
click at [341, 266] on div "Trevor Horn 12:42 PM" at bounding box center [529, 274] width 390 height 17
copy div "Trevor"
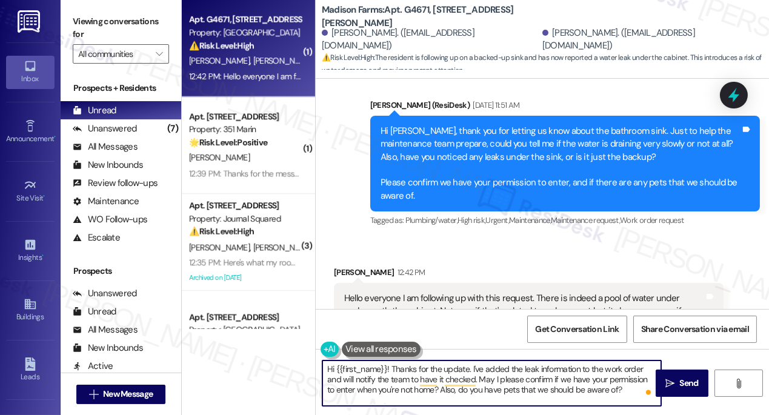
drag, startPoint x: 337, startPoint y: 368, endPoint x: 387, endPoint y: 362, distance: 50.6
click at [387, 362] on textarea "Hi {{first_name}}! Thanks for the update. I've added the leak information to th…" at bounding box center [491, 382] width 339 height 45
paste textarea "Trevor"
click at [617, 386] on textarea "Hi Trevor! Thanks for the update. I've added the leak information to the work o…" at bounding box center [491, 382] width 339 height 45
type textarea "Hi Trevor! Thanks for the update. I've added the leak information to the work o…"
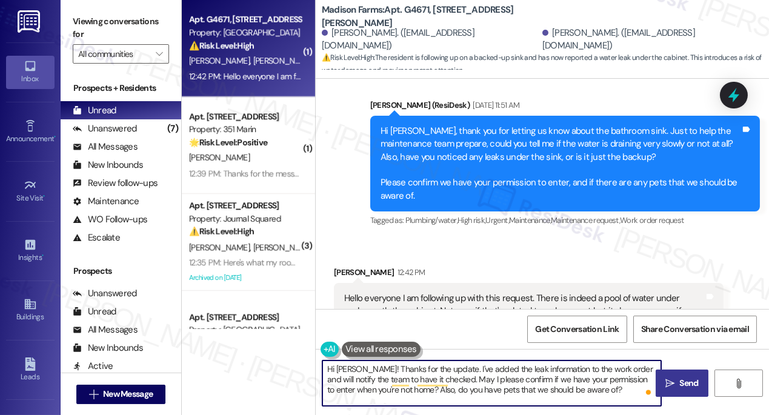
click at [659, 387] on button " Send" at bounding box center [681, 383] width 53 height 27
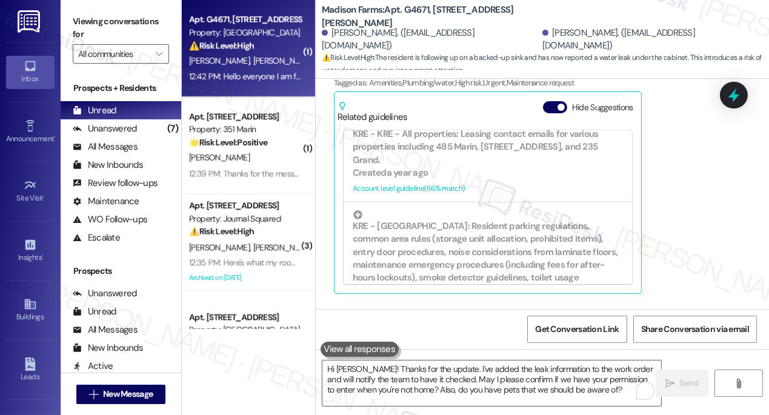
scroll to position [2421, 0]
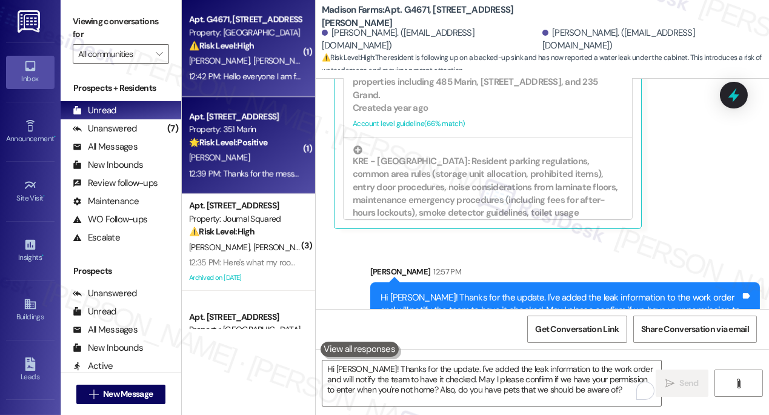
click at [286, 162] on div "[PERSON_NAME]" at bounding box center [245, 157] width 114 height 15
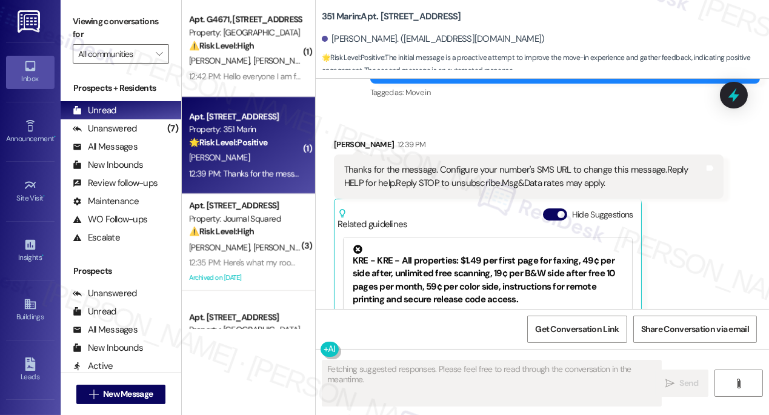
scroll to position [113, 0]
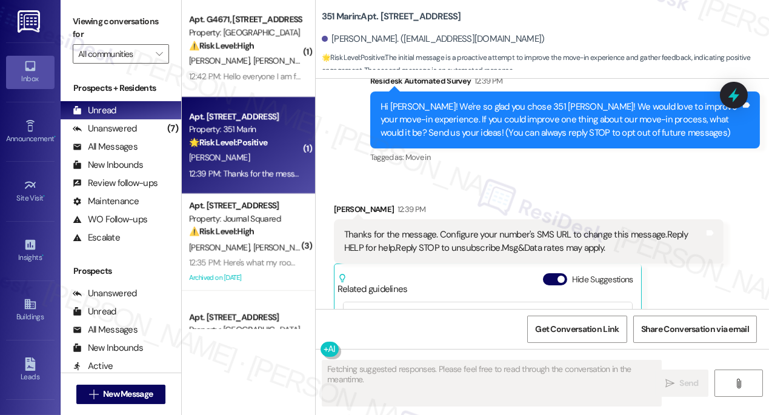
click at [460, 231] on div "Thanks for the message. Configure your number's SMS URL to change this message.…" at bounding box center [524, 241] width 360 height 26
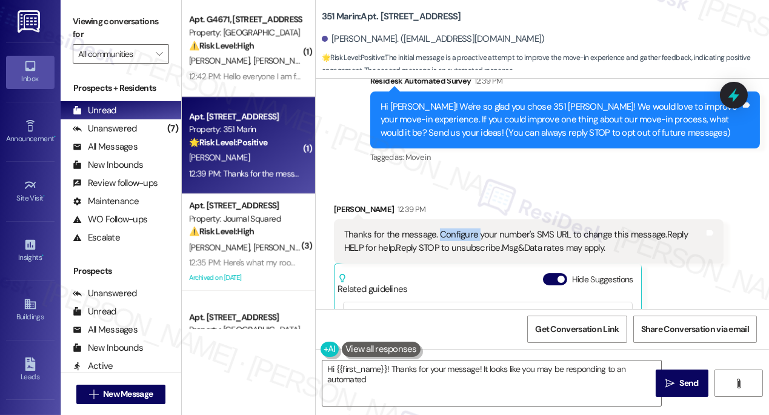
click at [460, 231] on div "Thanks for the message. Configure your number's SMS URL to change this message.…" at bounding box center [524, 241] width 360 height 26
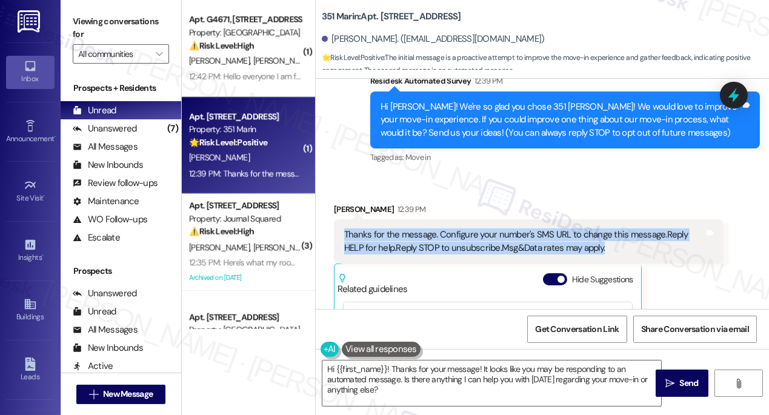
click at [460, 231] on div "Thanks for the message. Configure your number's SMS URL to change this message.…" at bounding box center [524, 241] width 360 height 26
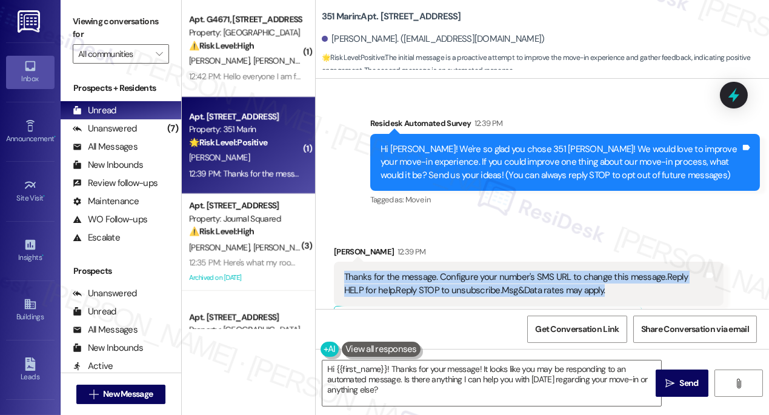
scroll to position [3, 0]
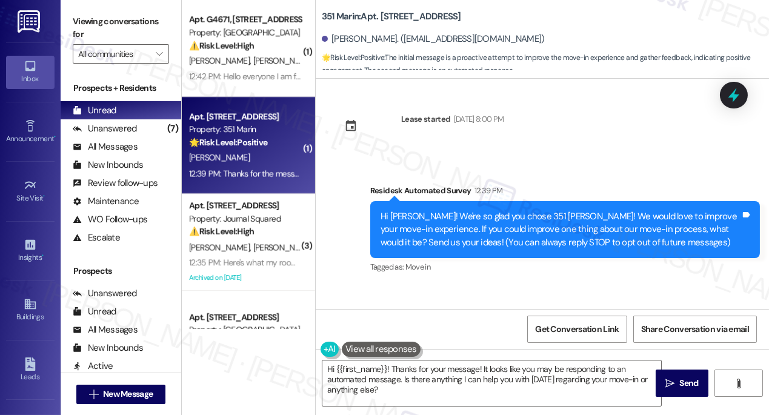
click at [439, 224] on div "Hi Lexuan! We're so glad you chose 351 Marin! We would love to improve your mov…" at bounding box center [560, 229] width 360 height 39
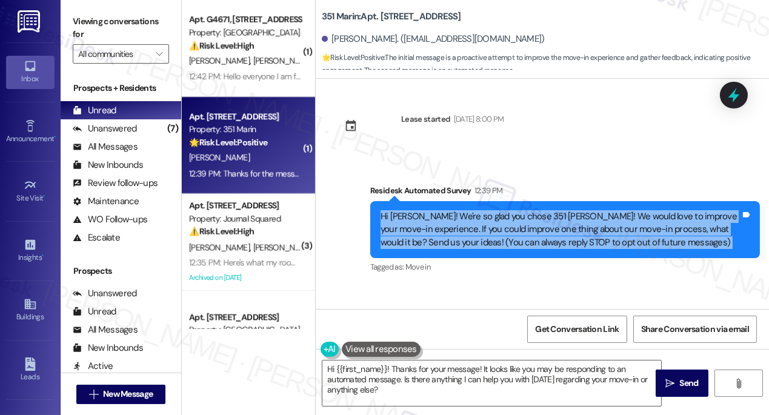
click at [439, 224] on div "Hi Lexuan! We're so glad you chose 351 Marin! We would love to improve your mov…" at bounding box center [560, 229] width 360 height 39
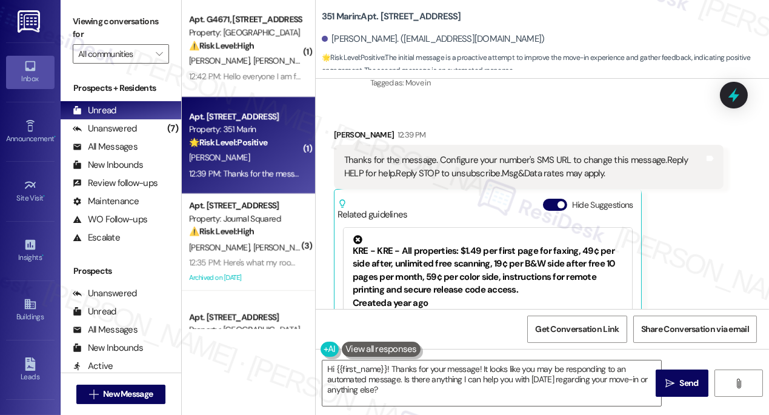
scroll to position [113, 0]
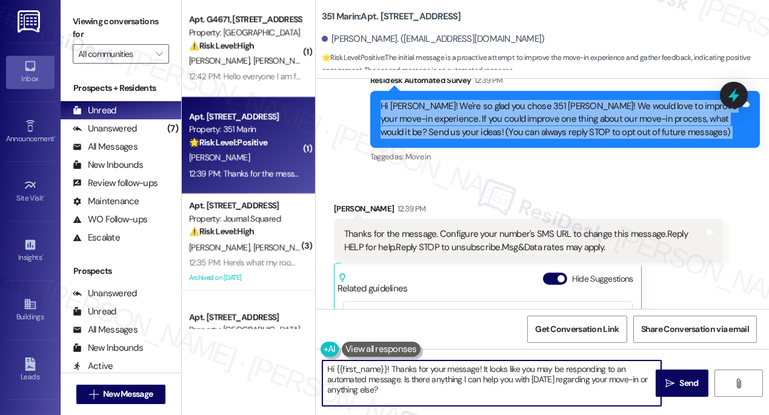
click at [383, 394] on textarea "Hi {{first_name}}! Thanks for your message! It looks like you may be responding…" at bounding box center [491, 382] width 339 height 45
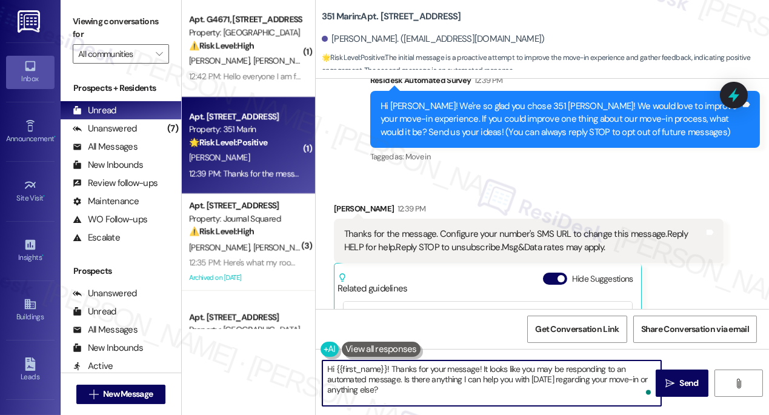
click at [339, 213] on div "Lexuan Liu 12:39 PM" at bounding box center [529, 210] width 390 height 17
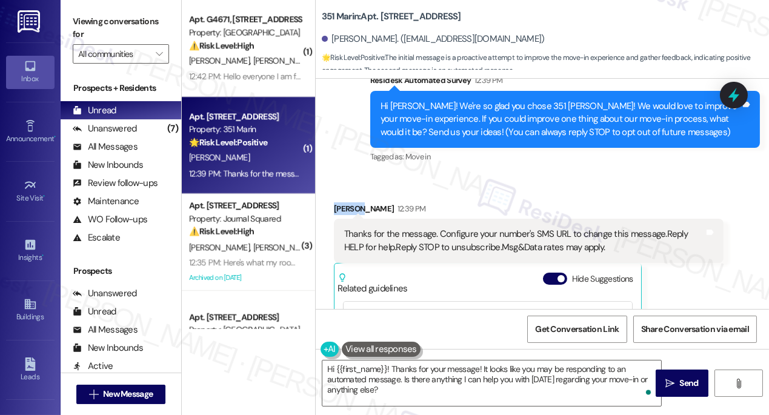
click at [339, 212] on div "Lexuan Liu 12:39 PM" at bounding box center [529, 210] width 390 height 17
click at [393, 366] on textarea "Hi {{first_name}}! Thanks for your message! It looks like you may be responding…" at bounding box center [491, 382] width 339 height 45
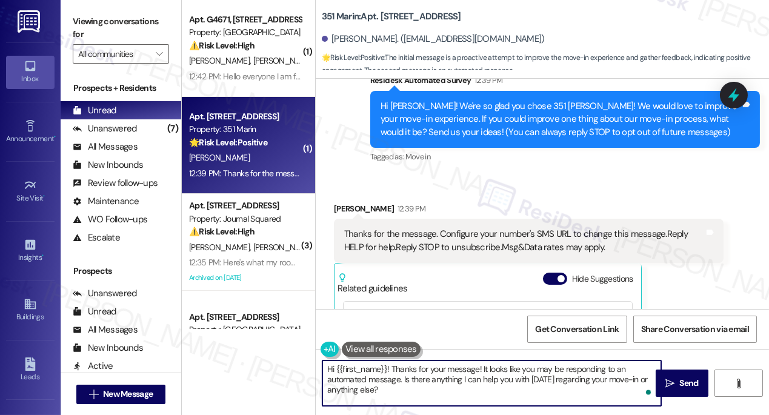
click at [390, 368] on textarea "Hi {{first_name}}! Thanks for your message! It looks like you may be responding…" at bounding box center [491, 382] width 339 height 45
drag, startPoint x: 480, startPoint y: 368, endPoint x: 391, endPoint y: 373, distance: 89.2
click at [391, 373] on textarea "Hi {{first_name}}! Thanks for your message! It looks like you may be responding…" at bounding box center [491, 382] width 339 height 45
click at [383, 381] on textarea "Hi {{first_name}}! It's a pleasure to chat with you! It looks like you may be r…" at bounding box center [491, 382] width 339 height 45
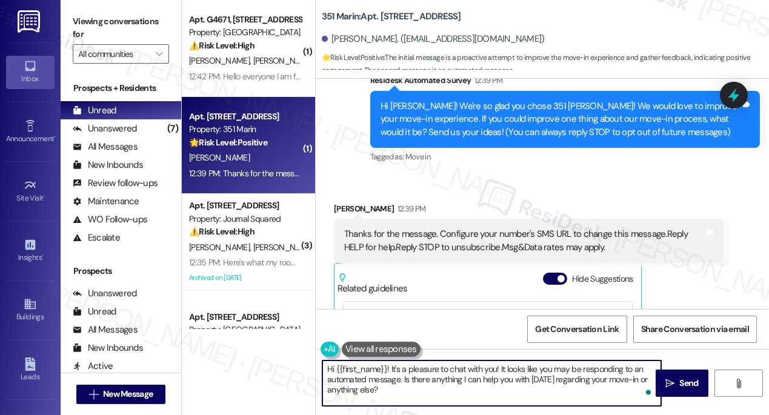
click at [383, 381] on textarea "Hi {{first_name}}! It's a pleasure to chat with you! It looks like you may be r…" at bounding box center [491, 382] width 339 height 45
click at [448, 386] on textarea "Hi {{first_name}}! It's a pleasure to chat with you! It looks like you may be r…" at bounding box center [491, 382] width 339 height 45
click at [375, 370] on textarea "Hi {{first_name}}! It's a pleasure to chat with you! It looks like you may be r…" at bounding box center [491, 382] width 339 height 45
click at [439, 375] on textarea "Hi {{first_name}}! It's a pleasure to chat with you! It looks like you may be r…" at bounding box center [491, 382] width 339 height 45
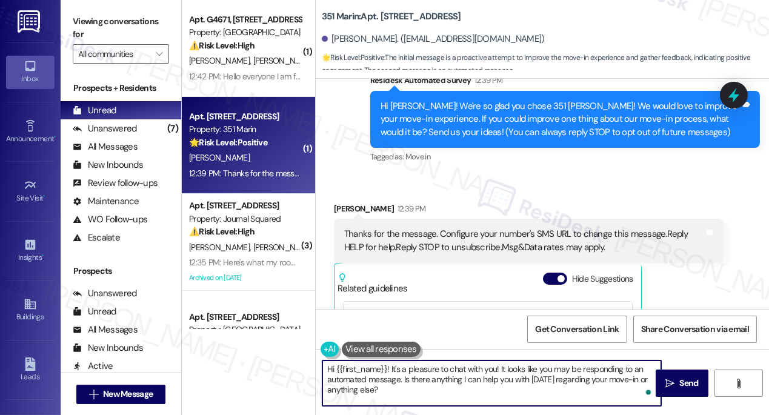
click at [439, 375] on textarea "Hi {{first_name}}! It's a pleasure to chat with you! It looks like you may be r…" at bounding box center [491, 382] width 339 height 45
click at [512, 378] on textarea "Hi {{first_name}}! It's a pleasure to chat with you! It looks like you may be r…" at bounding box center [491, 382] width 339 height 45
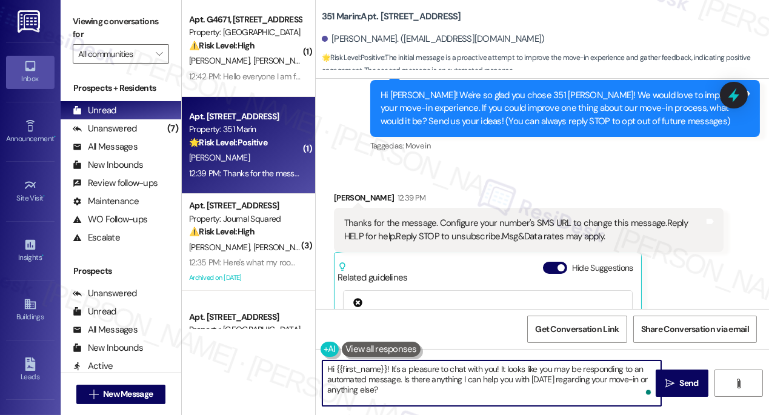
scroll to position [55, 0]
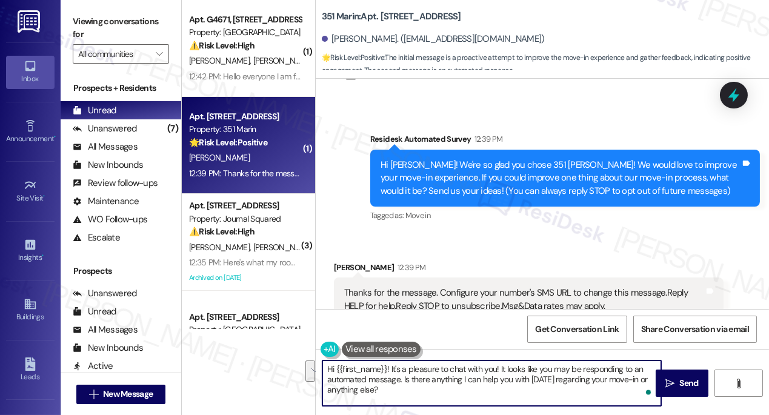
drag, startPoint x: 400, startPoint y: 380, endPoint x: 502, endPoint y: 362, distance: 103.9
click at [502, 362] on textarea "Hi {{first_name}}! It's a pleasure to chat with you! It looks like you may be r…" at bounding box center [491, 382] width 339 height 45
click at [486, 384] on textarea "Hi {{first_name}}! It's a pleasure to chat with you! Is there anything I can he…" at bounding box center [491, 382] width 339 height 45
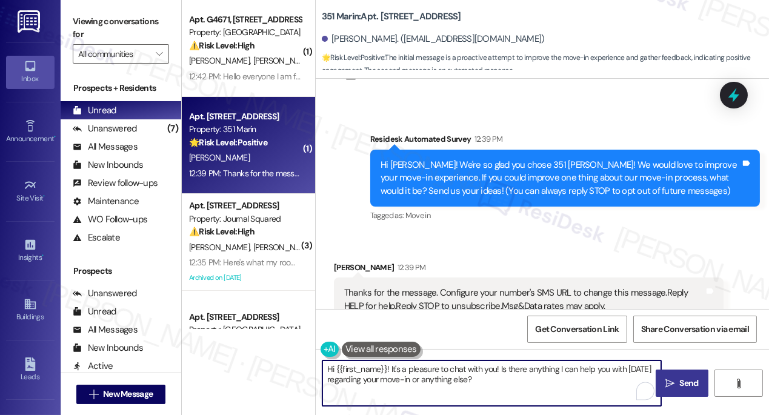
type textarea "Hi {{first_name}}! It's a pleasure to chat with you! Is there anything I can he…"
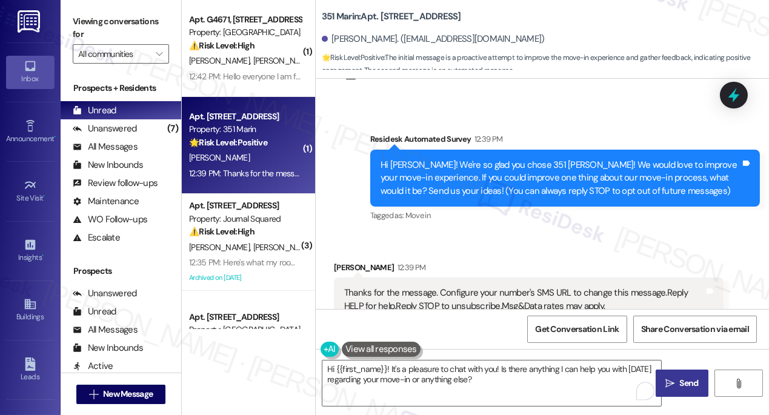
click at [678, 378] on span "Send" at bounding box center [689, 383] width 24 height 13
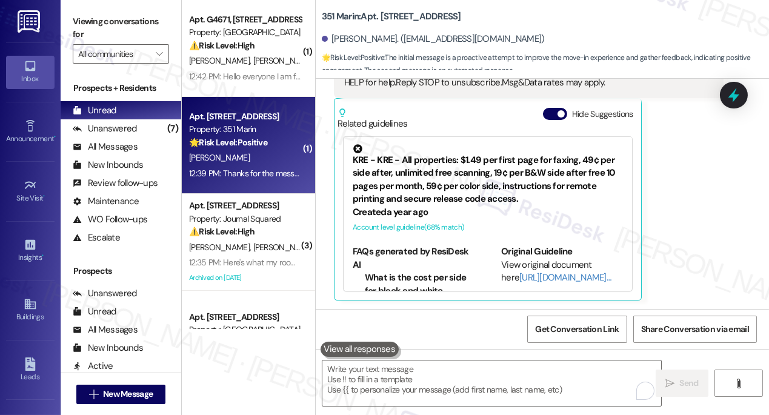
scroll to position [376, 0]
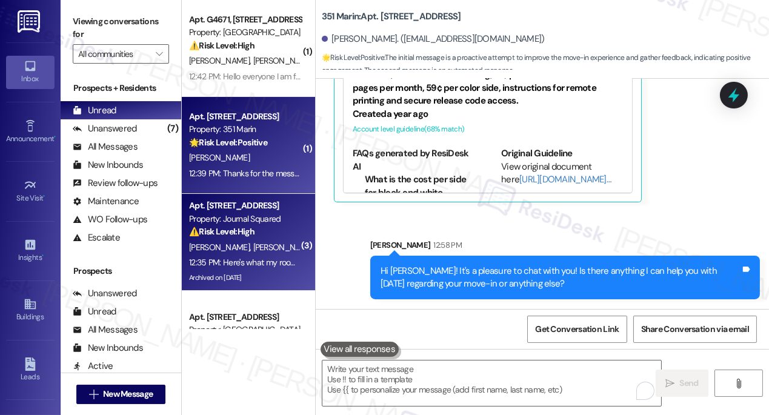
click at [276, 232] on div "⚠️ Risk Level: High The resident is disputing an extra $550 amenities fee charg…" at bounding box center [245, 231] width 112 height 13
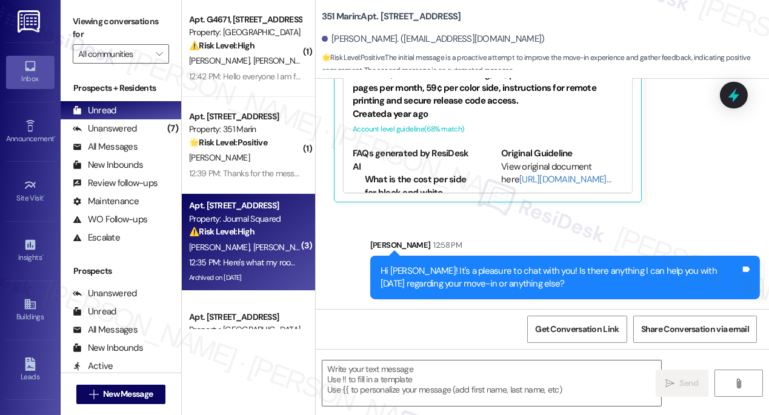
type textarea "Fetching suggested responses. Please feel free to read through the conversation…"
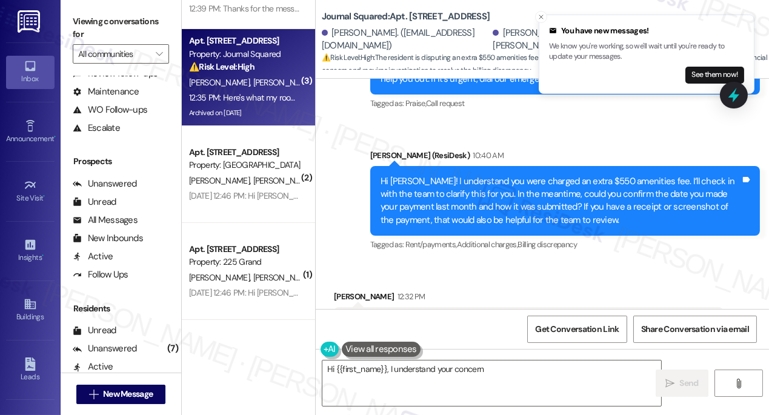
scroll to position [10371, 0]
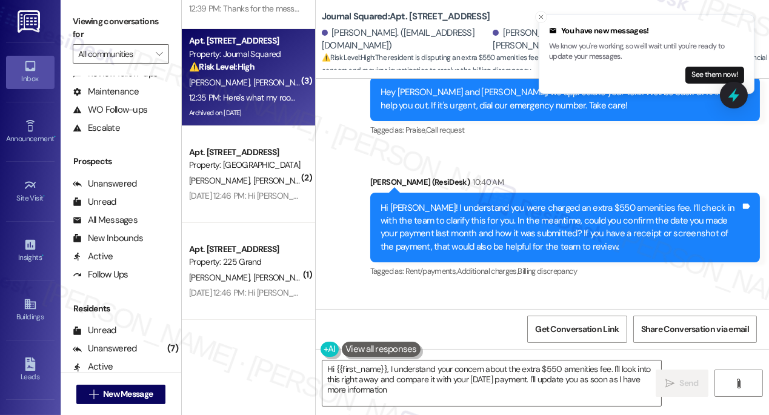
type textarea "Hi {{first_name}}, I understand your concern about the extra $550 amenities fee…"
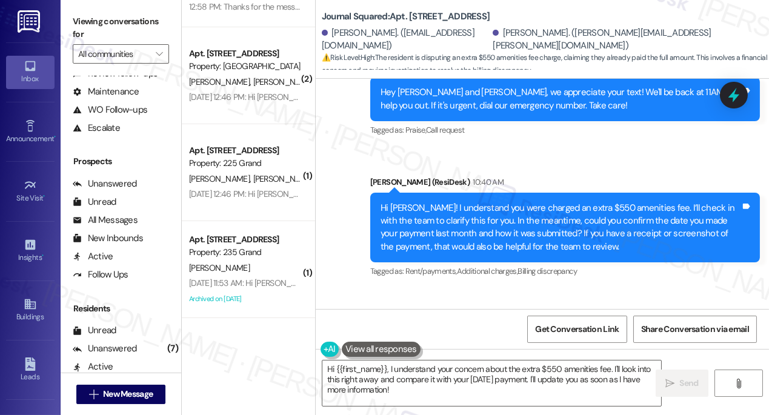
scroll to position [0, 0]
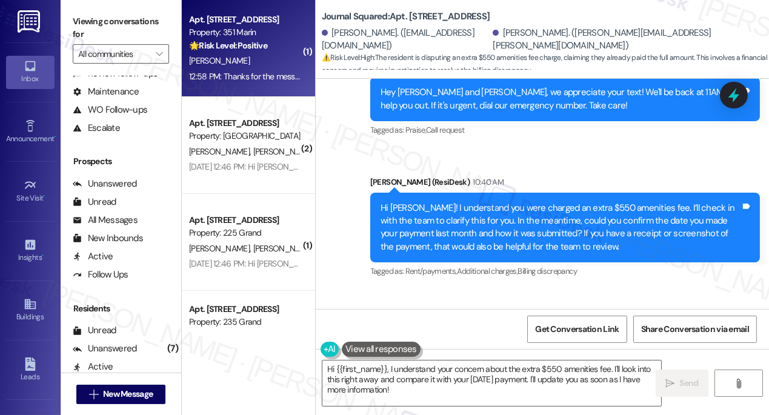
click at [221, 50] on strong "🌟 Risk Level: Positive" at bounding box center [228, 45] width 78 height 11
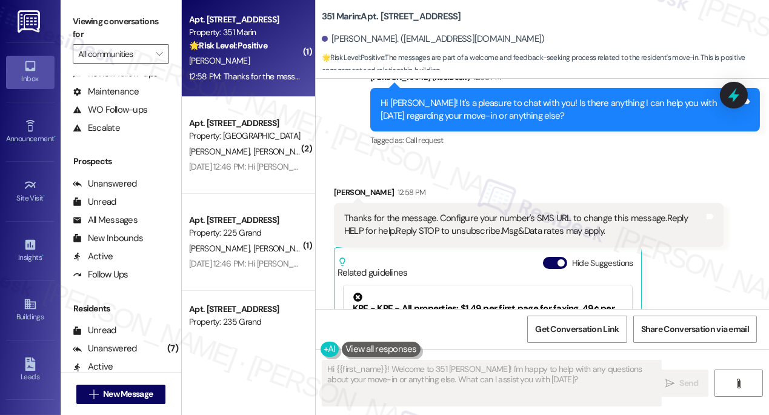
scroll to position [252, 0]
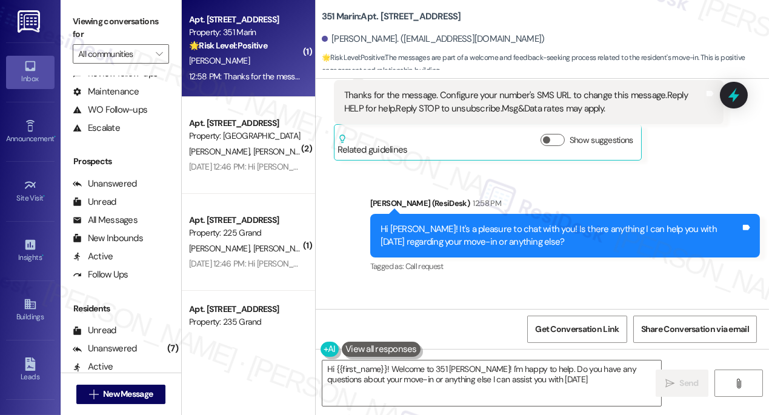
type textarea "Hi {{first_name}}! Welcome to 351 Marin! I'm happy to help. Do you have any que…"
click at [429, 225] on div "Hi Lexuan! It's a pleasure to chat with you! Is there anything I can help you w…" at bounding box center [560, 236] width 360 height 26
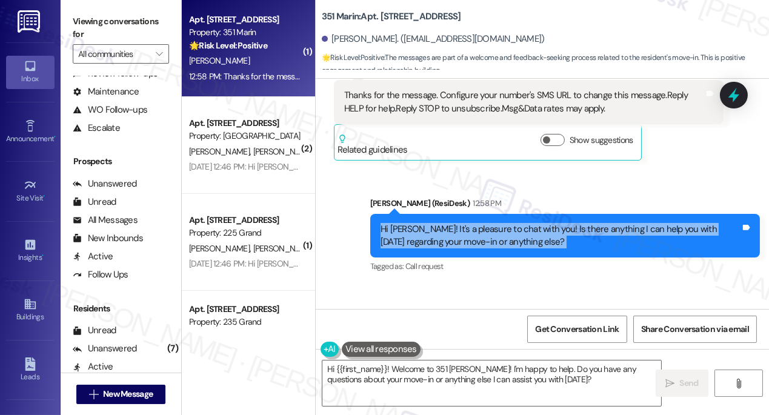
click at [429, 225] on div "Hi Lexuan! It's a pleasure to chat with you! Is there anything I can help you w…" at bounding box center [560, 236] width 360 height 26
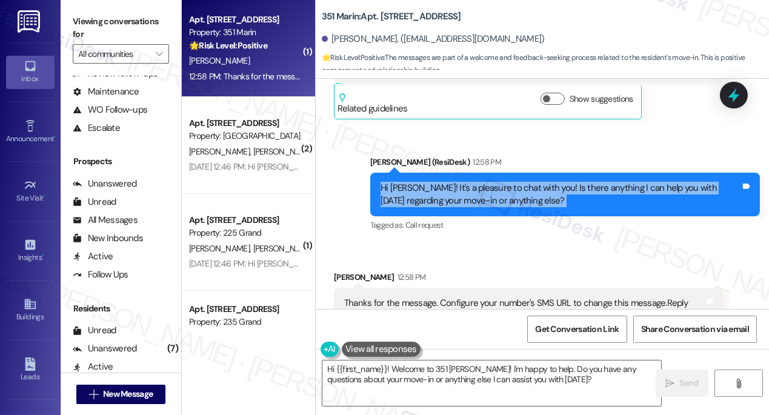
scroll to position [362, 0]
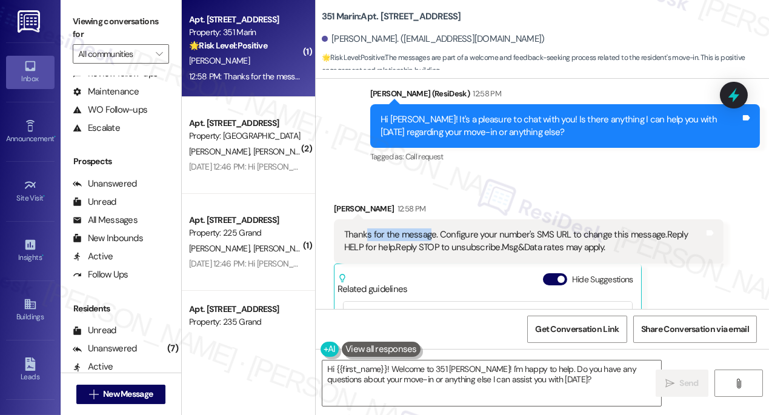
drag, startPoint x: 365, startPoint y: 229, endPoint x: 431, endPoint y: 229, distance: 66.6
click at [430, 229] on div "Thanks for the message. Configure your number's SMS URL to change this message.…" at bounding box center [524, 241] width 360 height 26
click at [476, 230] on div "Thanks for the message. Configure your number's SMS URL to change this message.…" at bounding box center [524, 241] width 360 height 26
click at [478, 230] on div "Thanks for the message. Configure your number's SMS URL to change this message.…" at bounding box center [524, 241] width 360 height 26
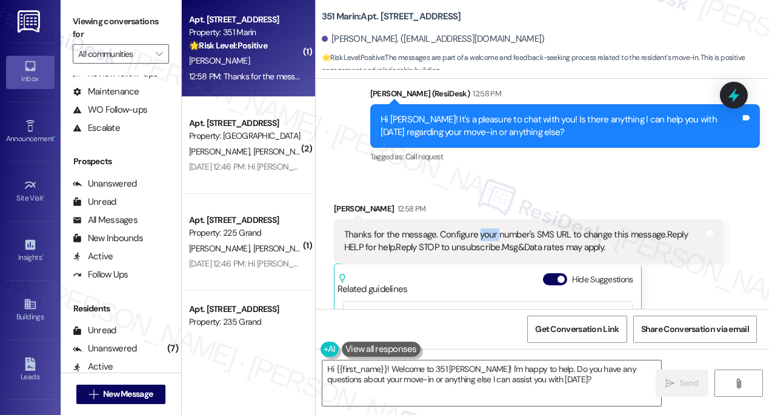
click at [478, 230] on div "Thanks for the message. Configure your number's SMS URL to change this message.…" at bounding box center [524, 241] width 360 height 26
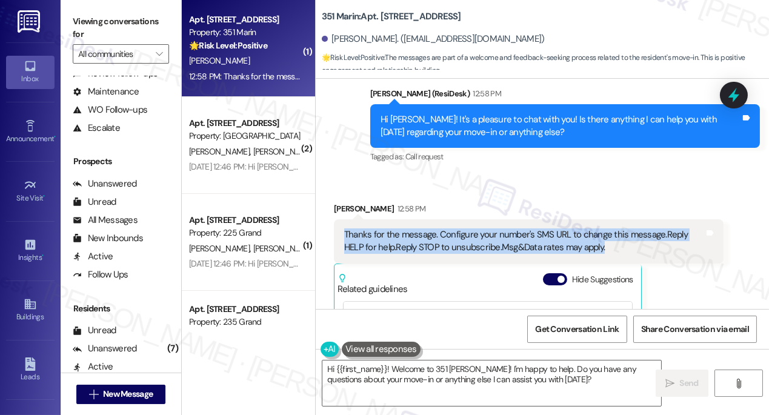
click at [478, 230] on div "Thanks for the message. Configure your number's SMS URL to change this message.…" at bounding box center [524, 241] width 360 height 26
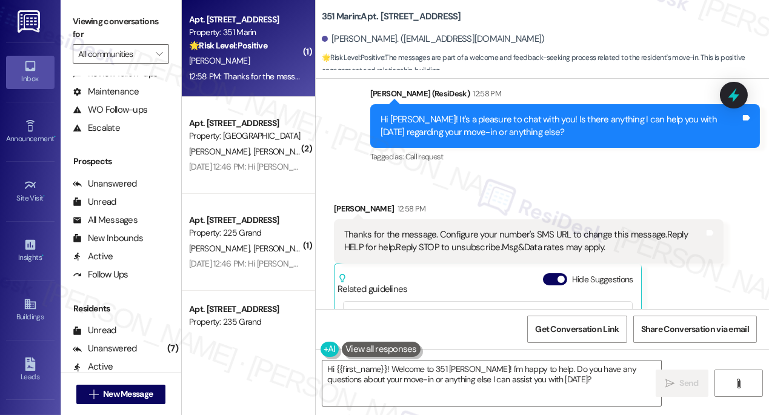
click at [472, 178] on div "Received via SMS Lexuan Liu 12:58 PM Thanks for the message. Configure your num…" at bounding box center [542, 324] width 453 height 299
click at [465, 231] on div "Thanks for the message. Configure your number's SMS URL to change this message.…" at bounding box center [524, 241] width 360 height 26
click at [463, 232] on div "Thanks for the message. Configure your number's SMS URL to change this message.…" at bounding box center [524, 241] width 360 height 26
click at [459, 236] on div "Thanks for the message. Configure your number's SMS URL to change this message.…" at bounding box center [524, 241] width 360 height 26
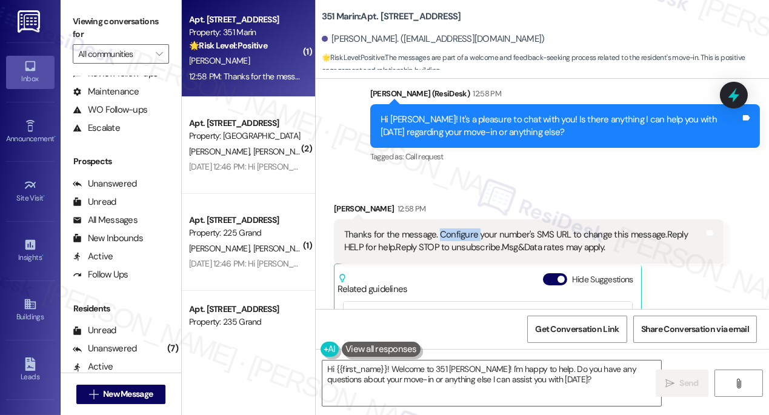
click at [459, 236] on div "Thanks for the message. Configure your number's SMS URL to change this message.…" at bounding box center [524, 241] width 360 height 26
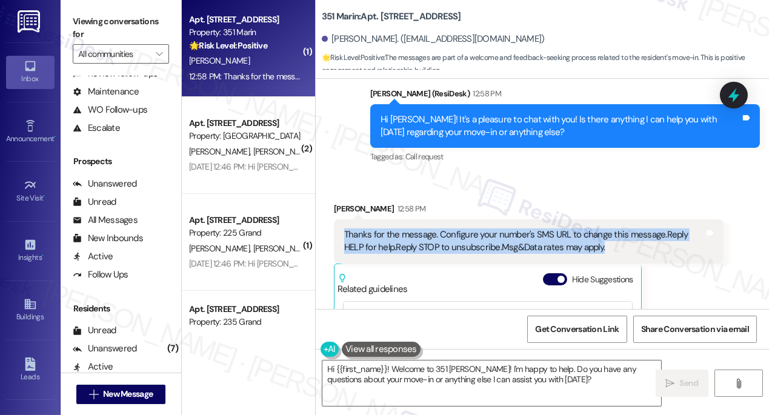
click at [459, 236] on div "Thanks for the message. Configure your number's SMS URL to change this message.…" at bounding box center [524, 241] width 360 height 26
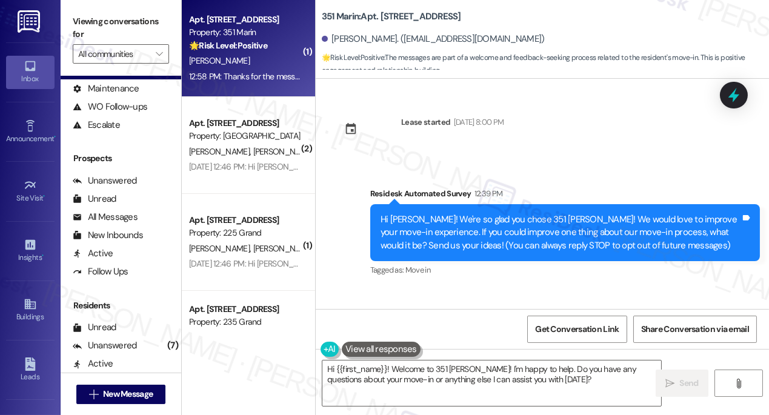
scroll to position [0, 0]
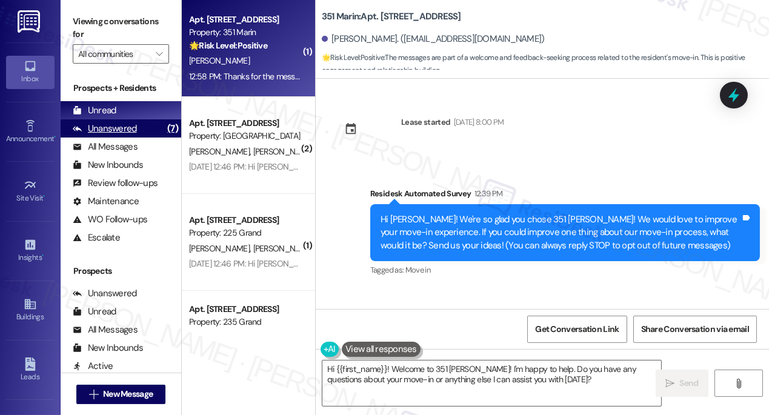
click at [126, 136] on div "Unanswered (7)" at bounding box center [121, 128] width 121 height 18
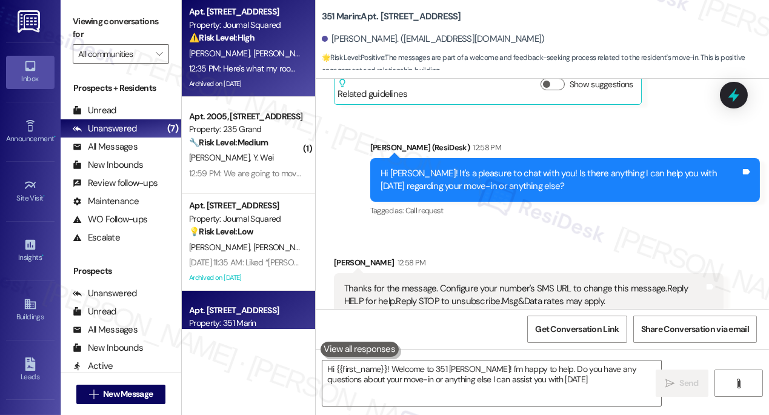
type textarea "Hi {{first_name}}! Welcome to 351 Marin! I'm happy to help. Do you have any que…"
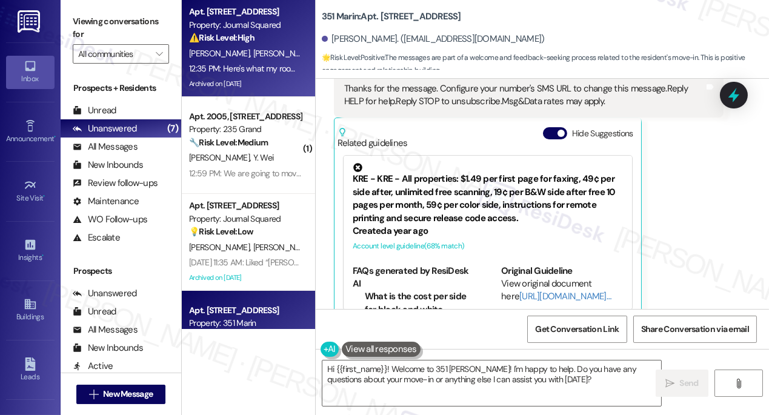
scroll to position [526, 0]
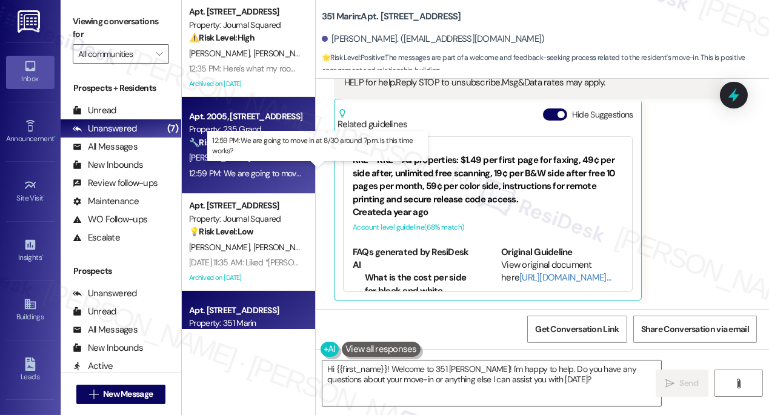
click at [270, 171] on div "12:59 PM: We are going to move in at 8/30 around 7pm. Is this time works? 12:59…" at bounding box center [318, 173] width 259 height 11
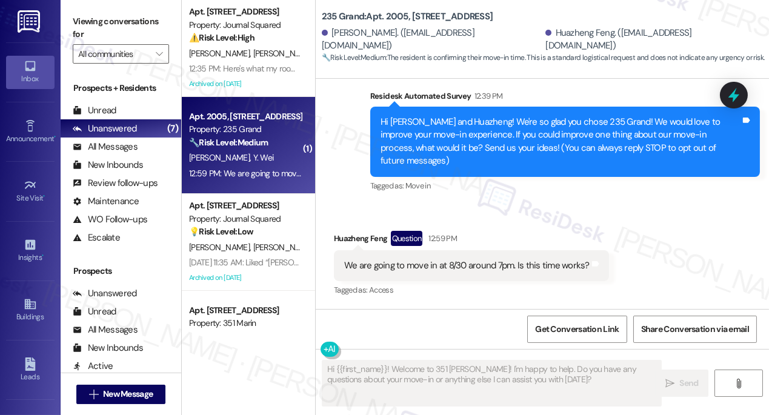
scroll to position [84, 0]
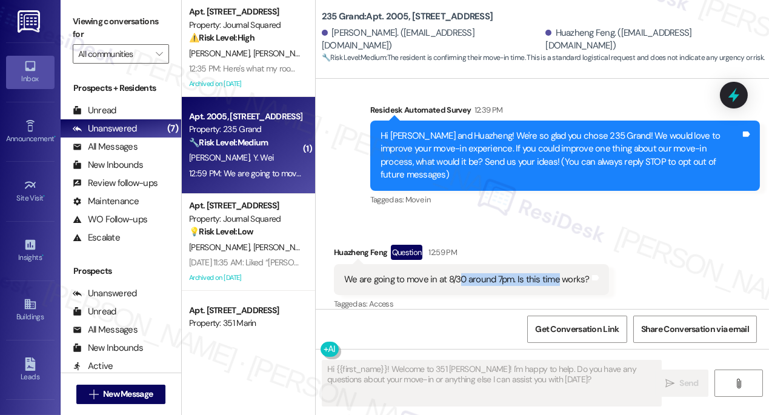
drag, startPoint x: 460, startPoint y: 267, endPoint x: 556, endPoint y: 271, distance: 96.4
click at [556, 273] on div "We are going to move in at 8/30 around 7pm. Is this time works?" at bounding box center [466, 279] width 245 height 13
click at [554, 273] on div "We are going to move in at 8/30 around 7pm. Is this time works?" at bounding box center [466, 279] width 245 height 13
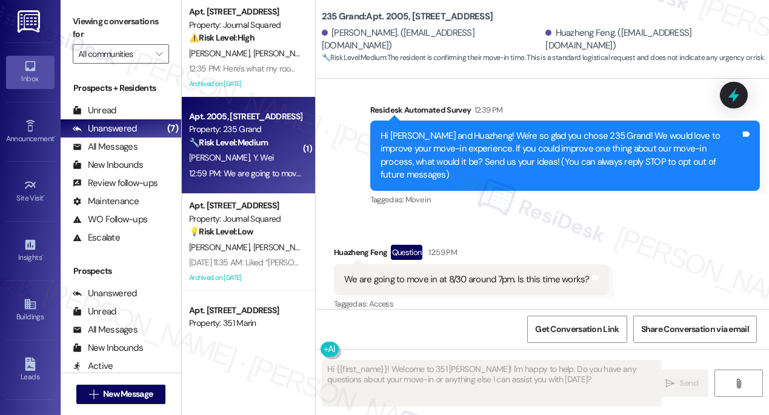
click at [532, 163] on div "Hi Yuhao and Huazheng! We're so glad you chose 235 Grand! We would love to impr…" at bounding box center [560, 156] width 360 height 52
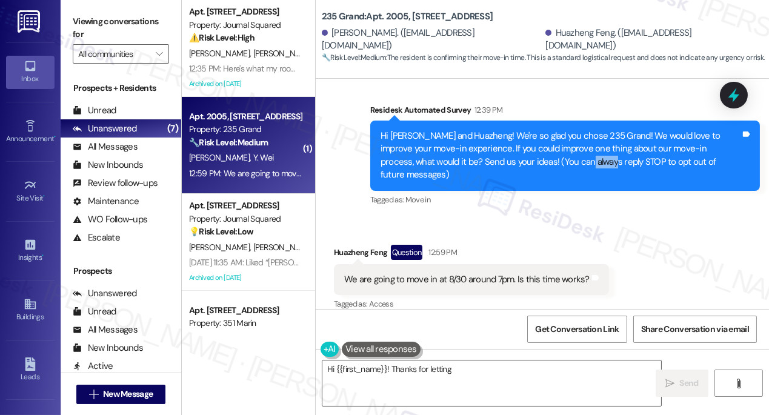
click at [532, 163] on div "Hi Yuhao and Huazheng! We're so glad you chose 235 Grand! We would love to impr…" at bounding box center [560, 156] width 360 height 52
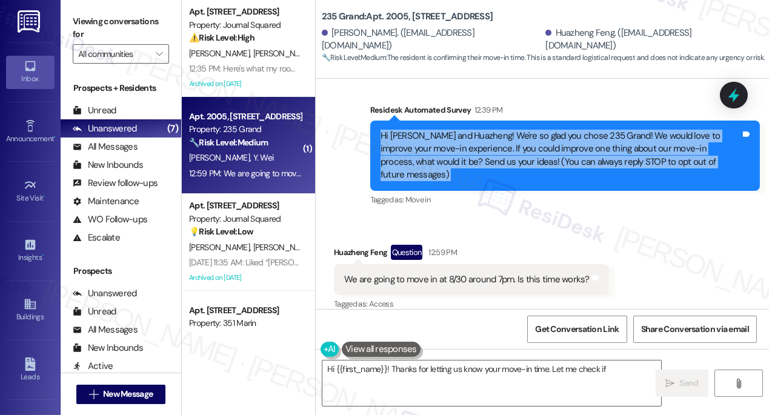
click at [532, 163] on div "Hi Yuhao and Huazheng! We're so glad you chose 235 Grand! We would love to impr…" at bounding box center [560, 156] width 360 height 52
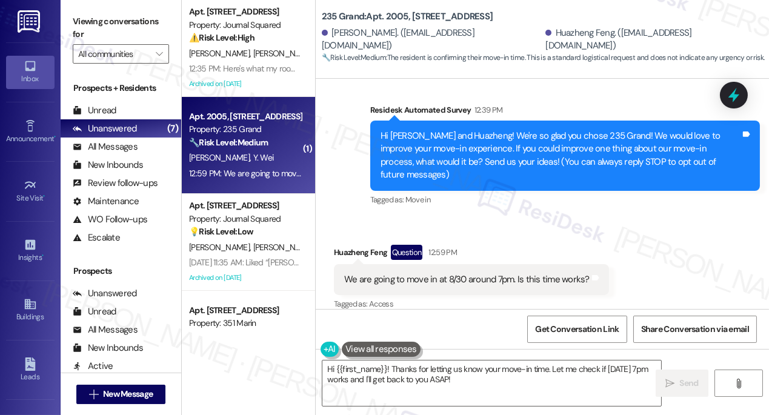
click at [441, 273] on div "We are going to move in at 8/30 around 7pm. Is this time works?" at bounding box center [466, 279] width 245 height 13
click at [486, 273] on div "We are going to move in at 8/30 around 7pm. Is this time works?" at bounding box center [466, 279] width 245 height 13
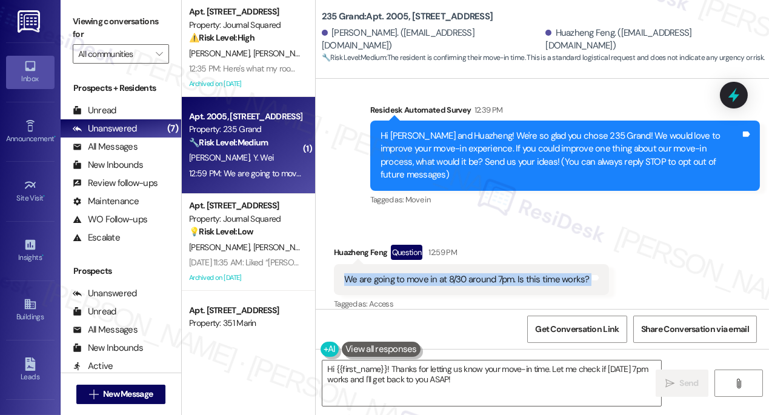
click at [486, 273] on div "We are going to move in at 8/30 around 7pm. Is this time works?" at bounding box center [466, 279] width 245 height 13
click at [477, 377] on textarea "Hi {{first_name}}! Thanks for letting us know your move-in time. Let me check i…" at bounding box center [491, 382] width 339 height 45
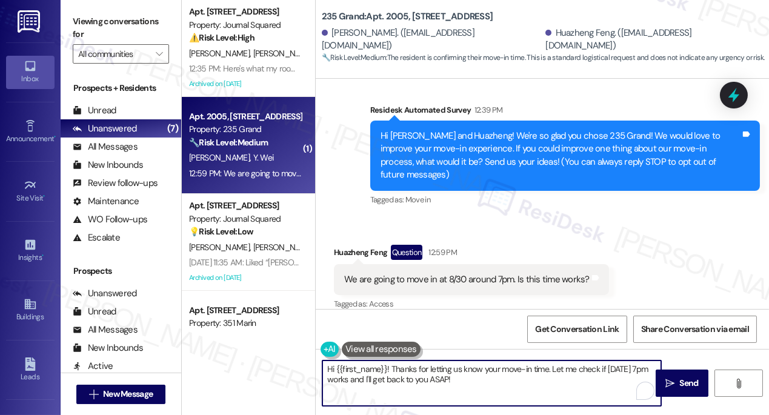
click at [477, 377] on textarea "Hi {{first_name}}! Thanks for letting us know your move-in time. Let me check i…" at bounding box center [491, 382] width 339 height 45
click at [402, 376] on textarea "Hi {{first_name}}! Thanks for letting us know your move-in time. Let me check i…" at bounding box center [491, 382] width 339 height 45
click at [441, 378] on textarea "Hi {{first_name}}! Thanks for letting us know your move-in time. Let me check i…" at bounding box center [491, 382] width 339 height 45
click at [442, 377] on textarea "Hi {{first_name}}! Thanks for letting us know your move-in time. Let me check i…" at bounding box center [491, 382] width 339 height 45
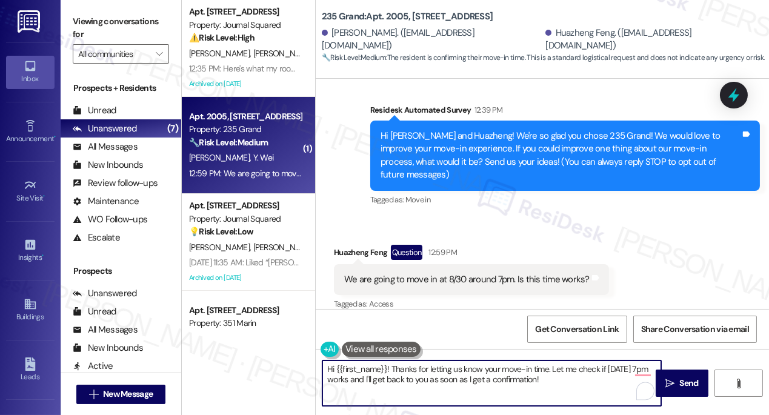
click at [391, 368] on textarea "Hi {{first_name}}! Thanks for letting us know your move-in time. Let me check i…" at bounding box center [491, 382] width 339 height 45
click at [346, 236] on div "Received via SMS Huazheng Feng Question 12:59 PM We are going to move in at 8/3…" at bounding box center [471, 279] width 293 height 87
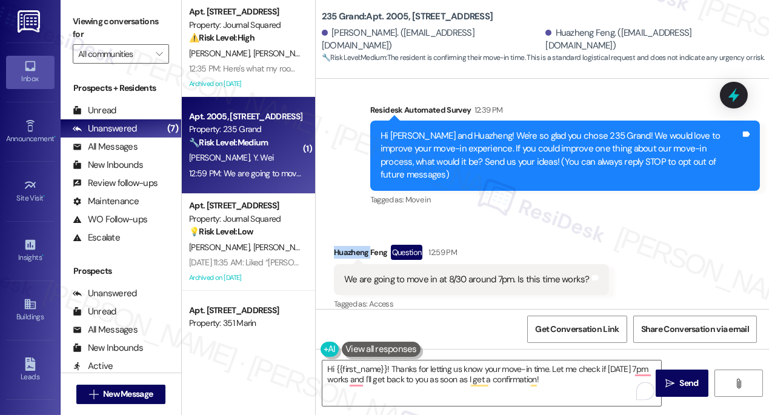
click at [346, 236] on div "Received via SMS Huazheng Feng Question 12:59 PM We are going to move in at 8/3…" at bounding box center [471, 279] width 293 height 87
copy div "Huazheng"
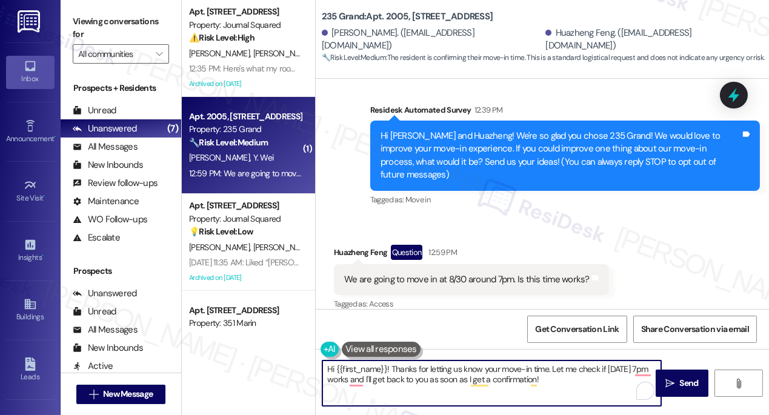
drag, startPoint x: 336, startPoint y: 370, endPoint x: 388, endPoint y: 358, distance: 53.4
click at [388, 358] on div "Hi {{first_name}}! Thanks for letting us know your move-in time. Let me check i…" at bounding box center [542, 394] width 453 height 91
paste textarea "Huazheng"
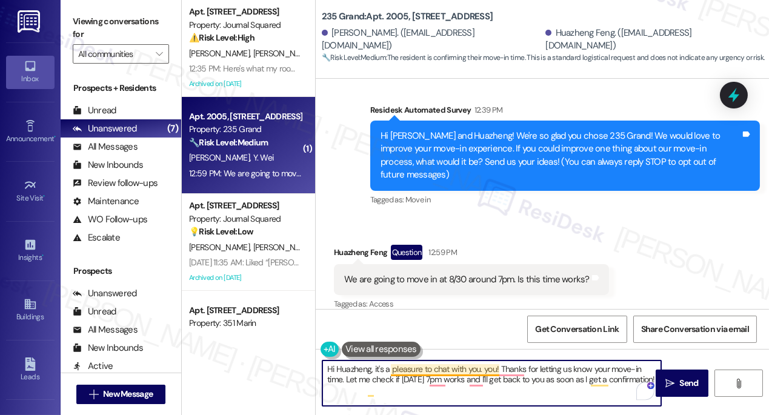
click at [488, 366] on textarea "Hi Huazheng, it's a pleasure to chat with you. you! Thanks for letting us know …" at bounding box center [491, 382] width 339 height 45
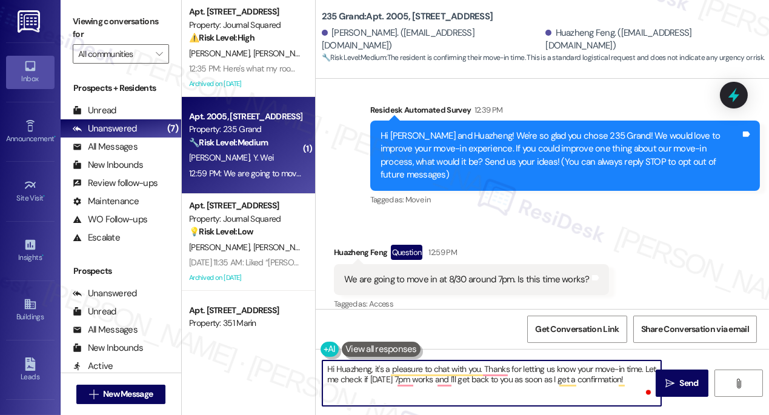
click at [618, 371] on textarea "Hi Huazheng, it's a pleasure to chat with you. Thanks for letting us know your …" at bounding box center [491, 382] width 339 height 45
drag, startPoint x: 370, startPoint y: 377, endPoint x: 402, endPoint y: 377, distance: 32.7
click at [402, 377] on textarea "Hi Huazheng, it's a pleasure to chat with you. Thanks for letting us know your …" at bounding box center [491, 382] width 339 height 45
click at [635, 376] on textarea "Hi Huazheng, it's a pleasure to chat with you. Thanks for letting us know your …" at bounding box center [491, 382] width 339 height 45
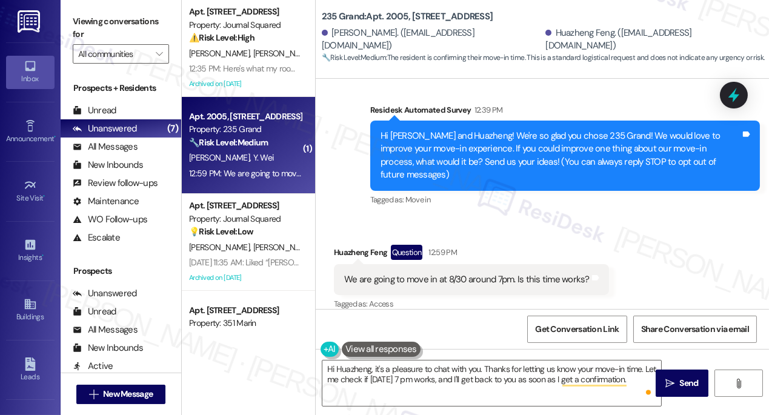
click at [107, 22] on label "Viewing conversations for" at bounding box center [121, 28] width 96 height 32
click at [78, 17] on label "Viewing conversations for" at bounding box center [121, 28] width 96 height 32
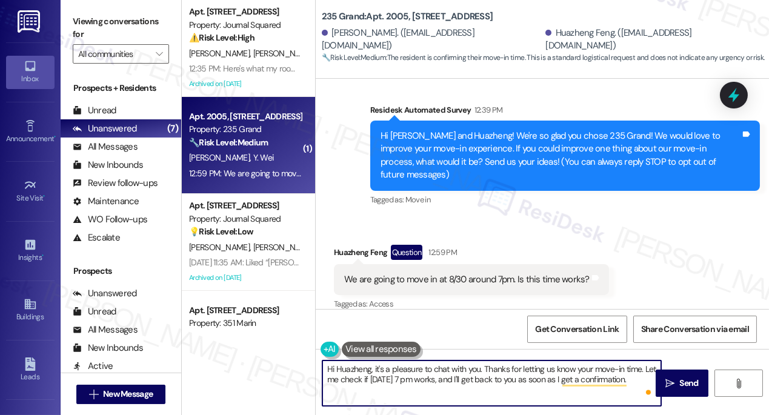
drag, startPoint x: 373, startPoint y: 380, endPoint x: 420, endPoint y: 379, distance: 46.7
click at [419, 379] on textarea "Hi Huazheng, it's a pleasure to chat with you. Thanks for letting us know your …" at bounding box center [491, 382] width 339 height 45
click at [420, 379] on textarea "Hi Huazheng, it's a pleasure to chat with you. Thanks for letting us know your …" at bounding box center [491, 382] width 339 height 45
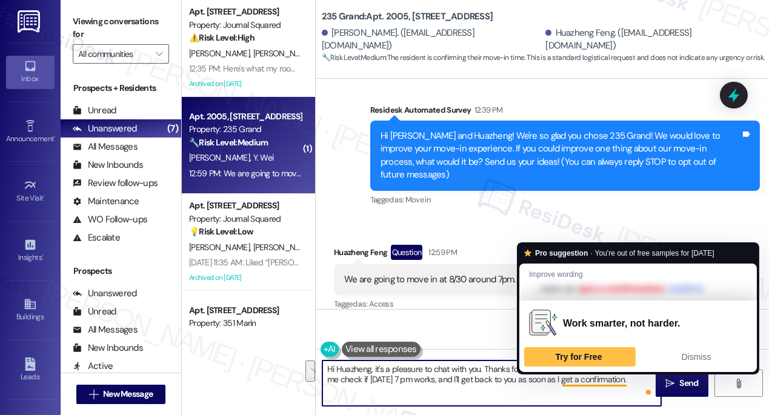
click at [640, 377] on textarea "Hi Huazheng, it's a pleasure to chat with you. Thanks for letting us know your …" at bounding box center [491, 382] width 339 height 45
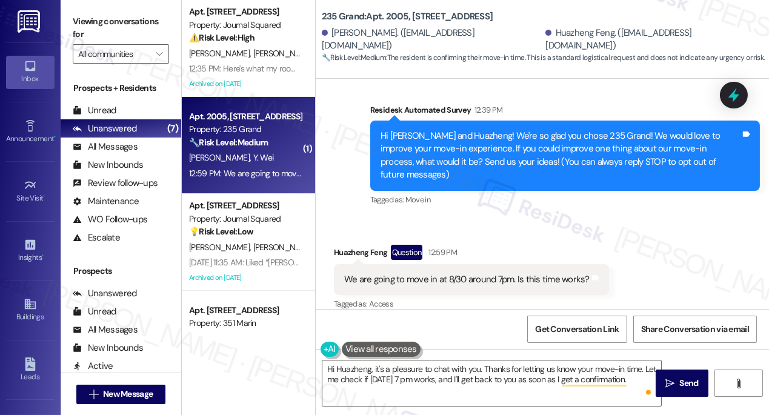
click at [108, 24] on label "Viewing conversations for" at bounding box center [121, 28] width 96 height 32
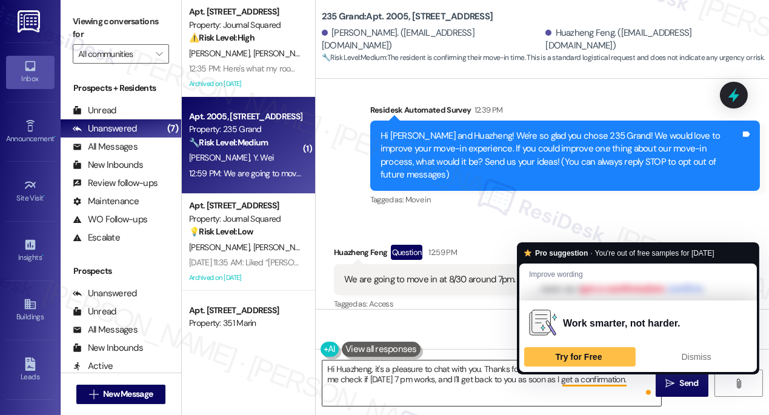
click at [635, 381] on textarea "Hi Huazheng, it's a pleasure to chat with you. Thanks for letting us know your …" at bounding box center [491, 382] width 339 height 45
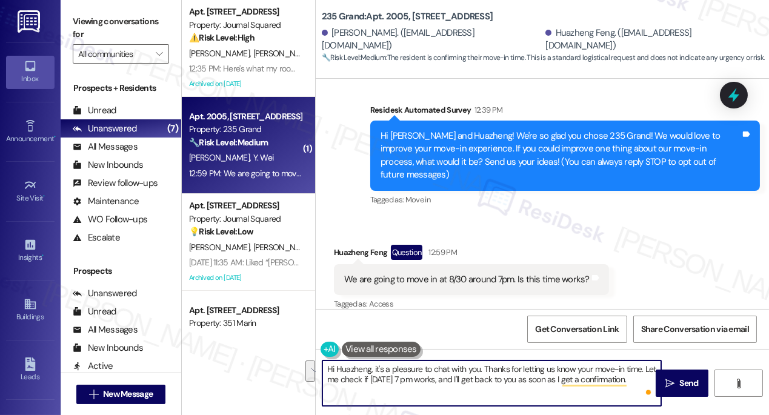
drag, startPoint x: 643, startPoint y: 369, endPoint x: 640, endPoint y: 381, distance: 12.5
click at [640, 381] on textarea "Hi Huazheng, it's a pleasure to chat with you. Thanks for letting us know your …" at bounding box center [491, 382] width 339 height 45
drag, startPoint x: 635, startPoint y: 381, endPoint x: 436, endPoint y: 379, distance: 199.3
click at [436, 379] on textarea "Hi Huazheng, it's a pleasure to chat with you. Thanks for letting us know your …" at bounding box center [491, 382] width 339 height 45
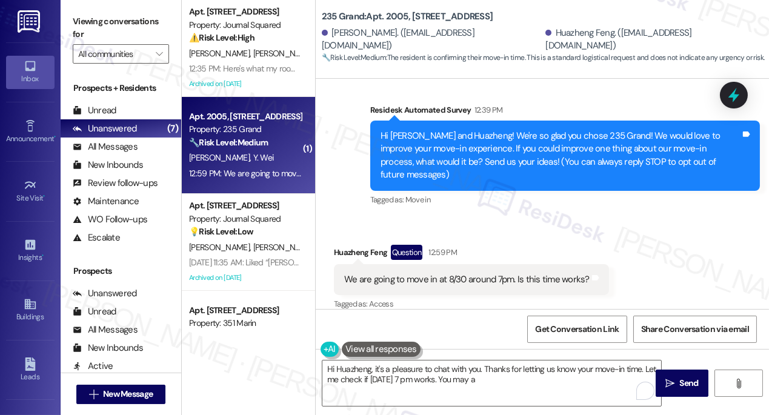
click at [102, 19] on label "Viewing conversations for" at bounding box center [121, 28] width 96 height 32
click at [94, 25] on label "Viewing conversations for" at bounding box center [121, 28] width 96 height 32
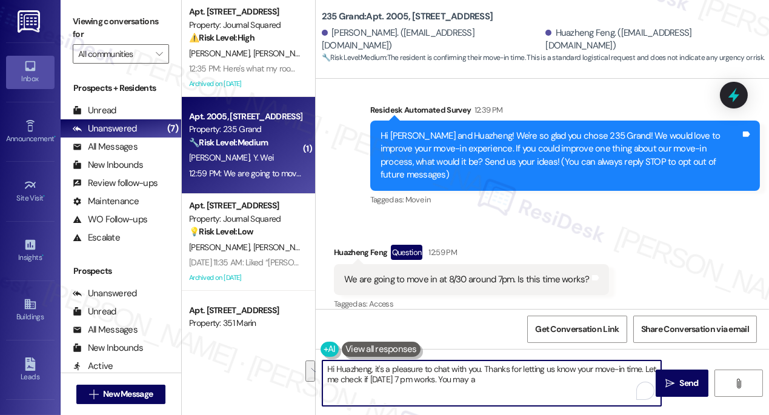
drag, startPoint x: 481, startPoint y: 382, endPoint x: 638, endPoint y: 368, distance: 158.1
click at [638, 368] on textarea "Hi Huazheng, it's a pleasure to chat with you. Thanks for letting us know your …" at bounding box center [491, 382] width 339 height 45
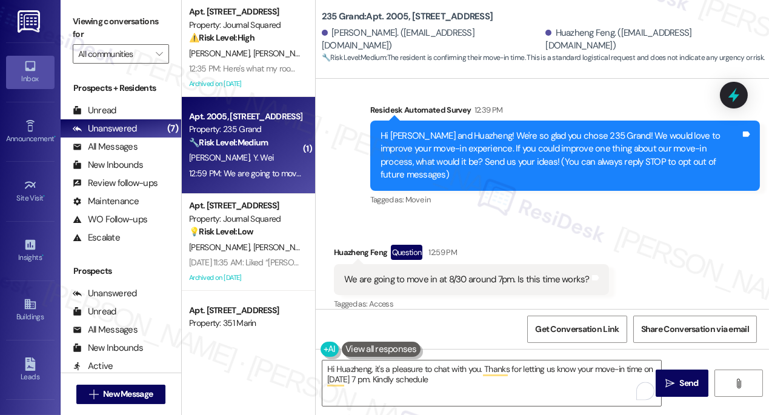
drag, startPoint x: 102, startPoint y: 23, endPoint x: 107, endPoint y: 31, distance: 9.8
click at [102, 23] on label "Viewing conversations for" at bounding box center [121, 28] width 96 height 32
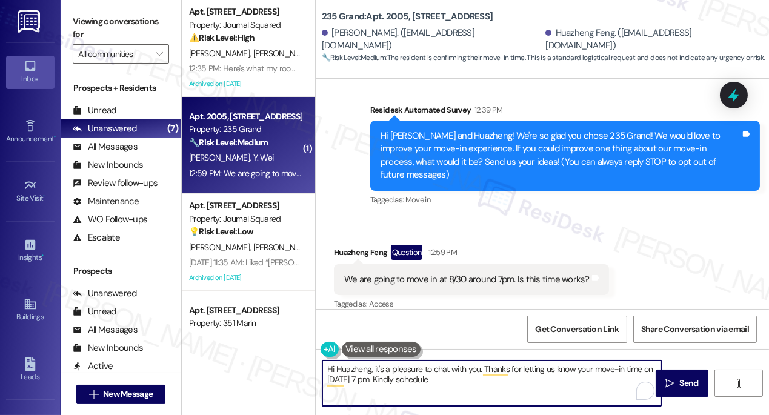
click at [413, 379] on textarea "Hi Huazheng, it's a pleasure to chat with you. Thanks for letting us know your …" at bounding box center [491, 382] width 339 height 45
click at [448, 380] on textarea "Hi Huazheng, it's a pleasure to chat with you. Thanks for letting us know your …" at bounding box center [491, 382] width 339 height 45
type textarea "Hi Huazheng, it's a pleasure to chat with you. Thanks for letting us know your …"
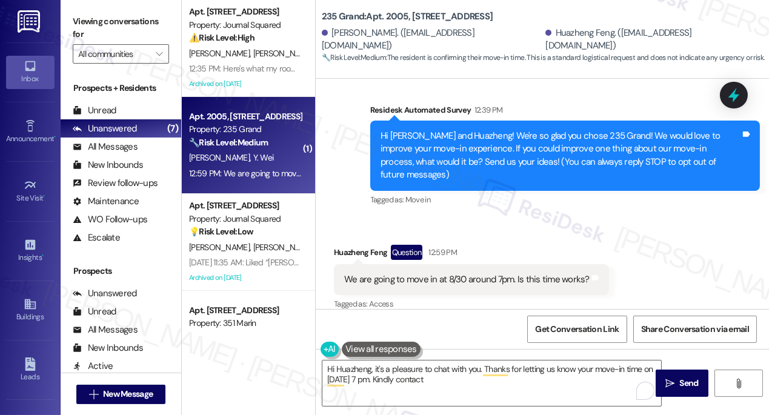
click at [96, 27] on label "Viewing conversations for" at bounding box center [121, 28] width 96 height 32
click at [450, 374] on textarea "Hi Huazheng, it's a pleasure to chat with you. Thanks for letting us know your …" at bounding box center [491, 382] width 339 height 45
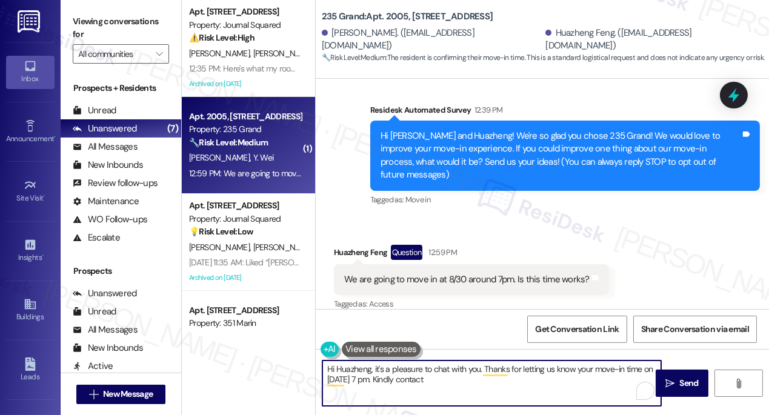
click at [523, 273] on div "We are going to move in at 8/30 around 7pm. Is this time works?" at bounding box center [466, 279] width 245 height 13
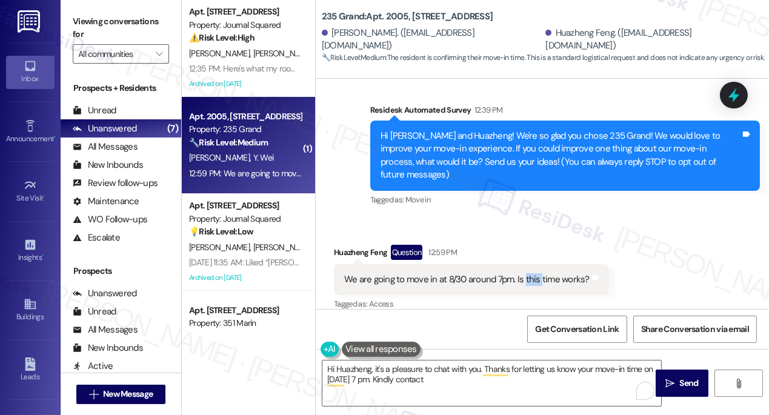
click at [523, 273] on div "We are going to move in at 8/30 around 7pm. Is this time works?" at bounding box center [466, 279] width 245 height 13
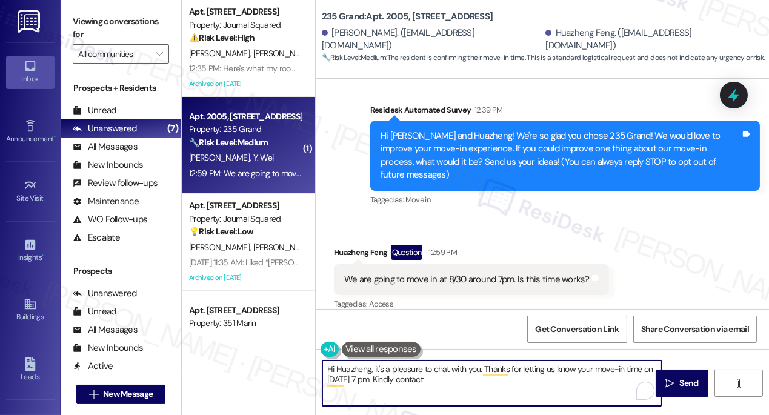
click at [447, 377] on textarea "Hi Huazheng, it's a pleasure to chat with you. Thanks for letting us know your …" at bounding box center [491, 382] width 339 height 45
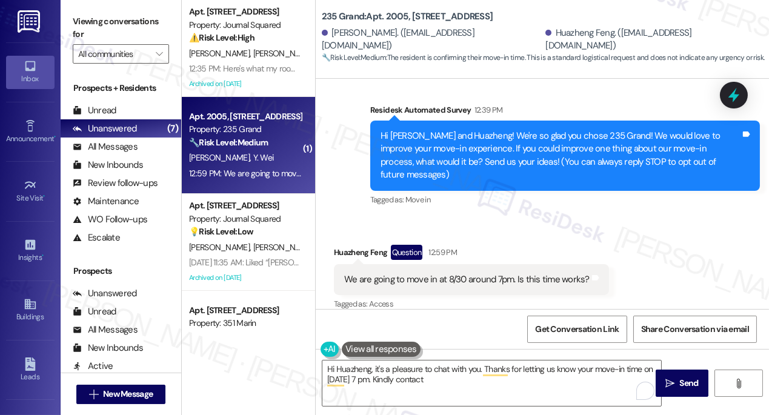
click at [352, 345] on button at bounding box center [381, 349] width 79 height 15
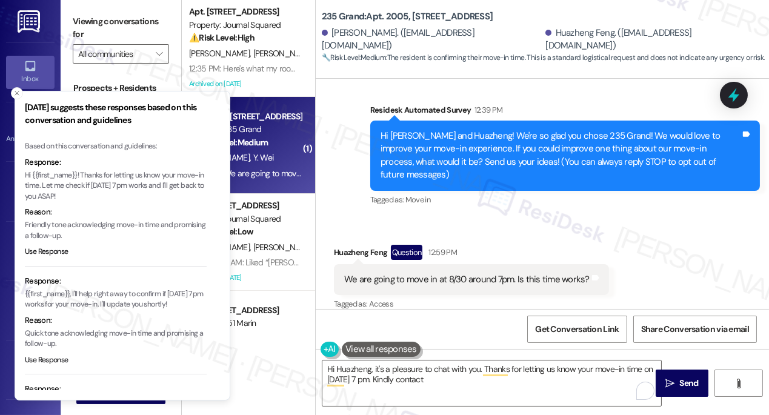
click at [65, 184] on p "Hi {{first_name}}! Thanks for letting us know your move-in time. Let me check i…" at bounding box center [116, 186] width 182 height 32
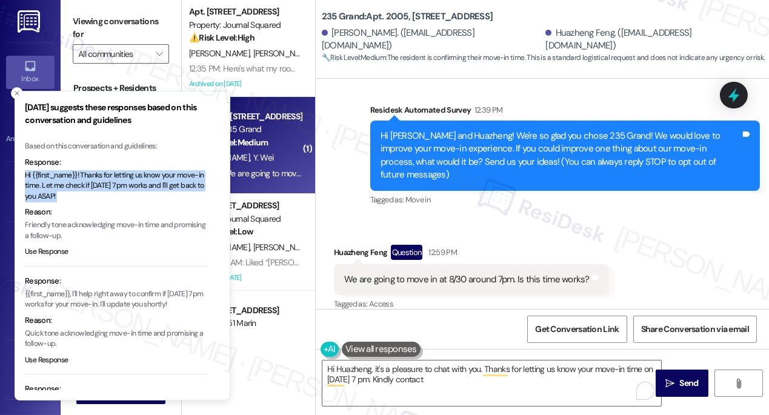
click at [65, 184] on p "Hi {{first_name}}! Thanks for letting us know your move-in time. Let me check i…" at bounding box center [116, 186] width 182 height 32
copy p "Hi {{first_name}}! Thanks for letting us know your move-in time. Let me check i…"
click at [348, 370] on textarea "Hi Huazheng, it's a pleasure to chat with you. Thanks for letting us know your …" at bounding box center [491, 382] width 339 height 45
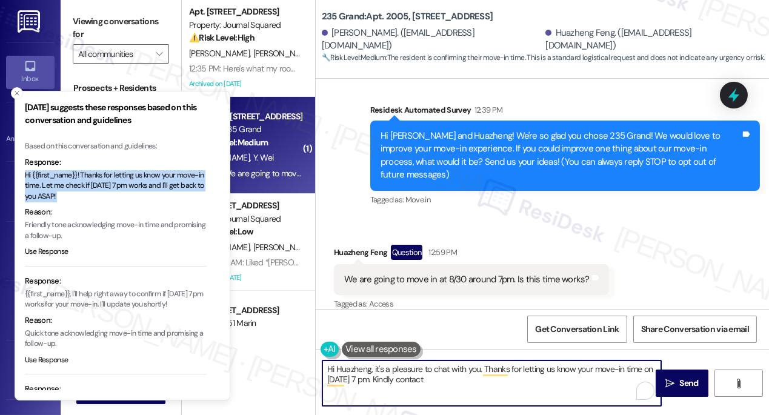
click at [348, 370] on textarea "Hi Huazheng, it's a pleasure to chat with you. Thanks for letting us know your …" at bounding box center [491, 382] width 339 height 45
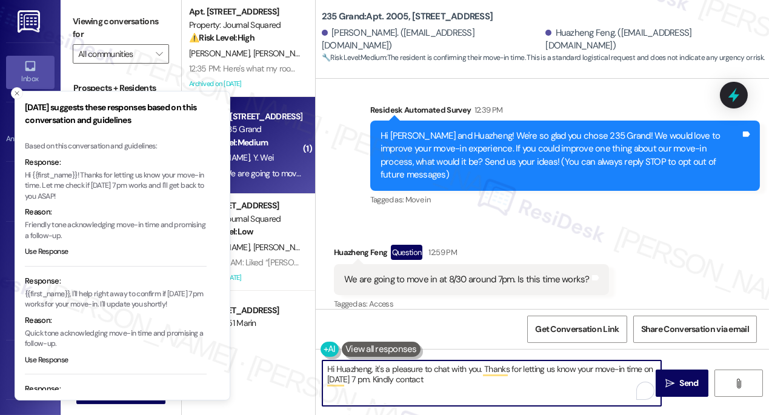
click at [348, 370] on textarea "Hi Huazheng, it's a pleasure to chat with you. Thanks for letting us know your …" at bounding box center [491, 382] width 339 height 45
paste textarea "{{first_name}}! Thanks for letting us know your move-in time. Let me check if 8…"
click at [437, 379] on textarea "Hi {{first_name}}! Thanks for letting us know your move-in time. Let me check i…" at bounding box center [491, 382] width 339 height 45
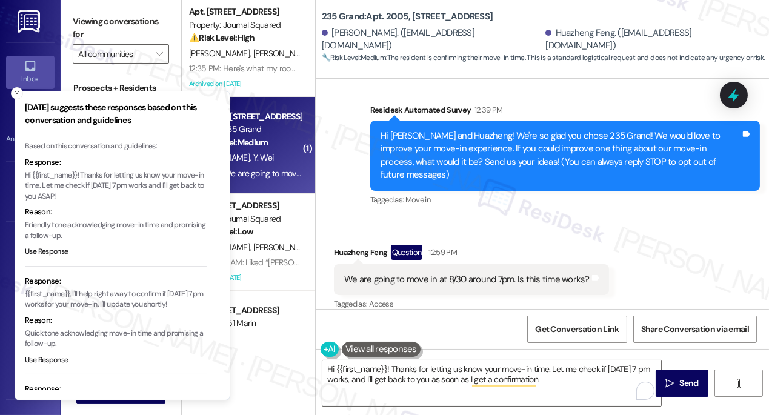
click at [90, 15] on label "Viewing conversations for" at bounding box center [121, 28] width 96 height 32
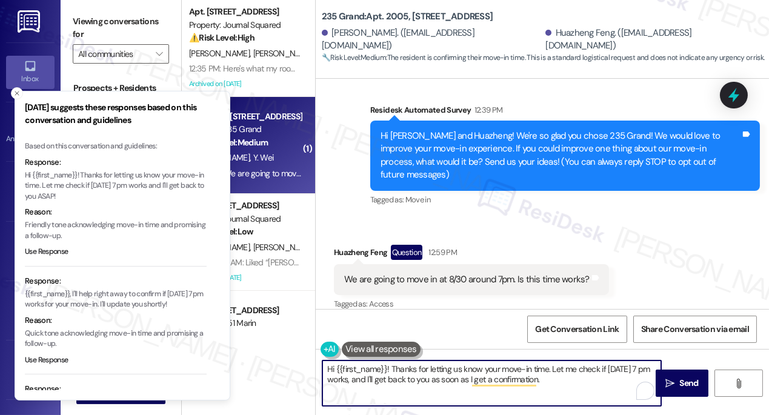
click at [559, 388] on textarea "Hi {{first_name}}! Thanks for letting us know your move-in time. Let me check i…" at bounding box center [491, 382] width 339 height 45
click at [549, 384] on textarea "Hi {{first_name}}! Thanks for letting us know your move-in time. Let me check i…" at bounding box center [491, 382] width 339 height 45
click at [559, 380] on textarea "Hi {{first_name}}! Thanks for letting us know your move-in time. Let me check i…" at bounding box center [491, 382] width 339 height 45
click at [17, 96] on icon "Close toast" at bounding box center [16, 93] width 7 height 7
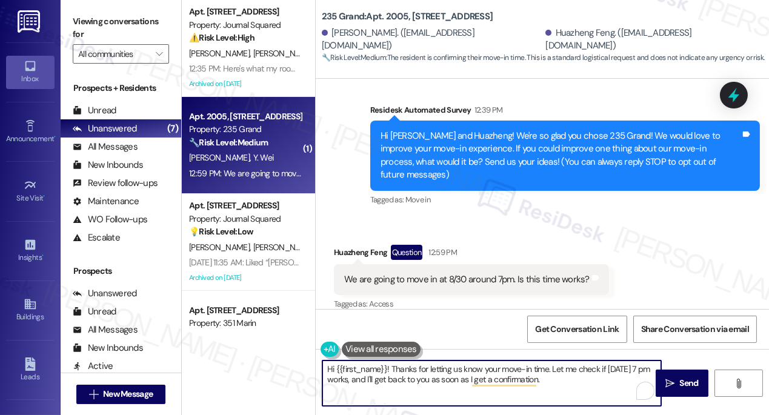
drag, startPoint x: 567, startPoint y: 385, endPoint x: 586, endPoint y: 387, distance: 18.9
click at [567, 385] on textarea "Hi {{first_name}}! Thanks for letting us know your move-in time. Let me check i…" at bounding box center [491, 382] width 339 height 45
click at [577, 387] on textarea "Hi {{first_name}}! Thanks for letting us know your move-in time. Let me check i…" at bounding box center [491, 382] width 339 height 45
click at [547, 379] on textarea "Hi {{first_name}}! Thanks for letting us know your move-in time. Let me check i…" at bounding box center [491, 382] width 339 height 45
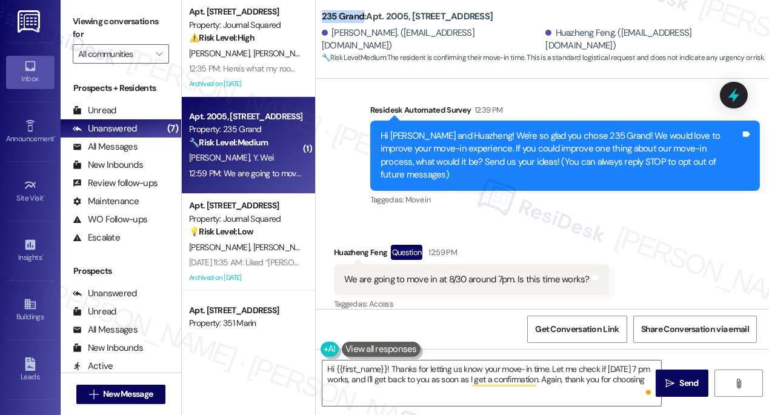
drag, startPoint x: 320, startPoint y: 15, endPoint x: 362, endPoint y: 21, distance: 42.2
click at [362, 21] on div "235 Grand: Apt. 2005, 235 Grand Street Yuhao Wei. (yuhaowei200@gmail.com) Huazh…" at bounding box center [542, 33] width 453 height 61
copy b "235 Grand"
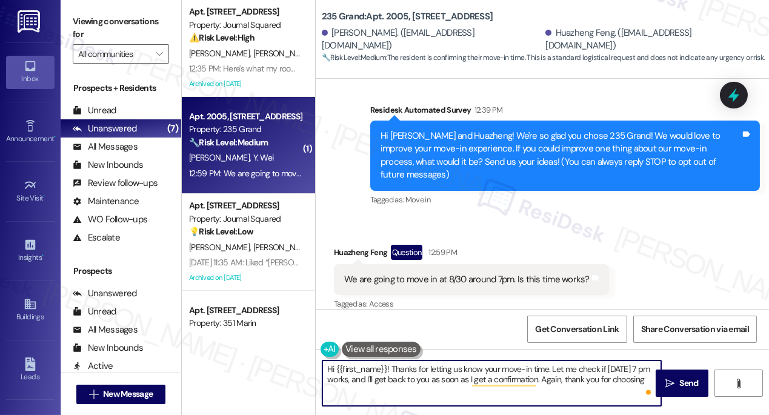
click at [647, 379] on textarea "Hi {{first_name}}! Thanks for letting us know your move-in time. Let me check i…" at bounding box center [491, 382] width 339 height 45
paste textarea "235 Grand"
click at [388, 365] on textarea "Hi {{first_name}}! Thanks for letting us know your move-in time. Let me check i…" at bounding box center [491, 382] width 339 height 45
click at [352, 245] on div "Huazheng Feng Question 12:59 PM" at bounding box center [471, 254] width 275 height 19
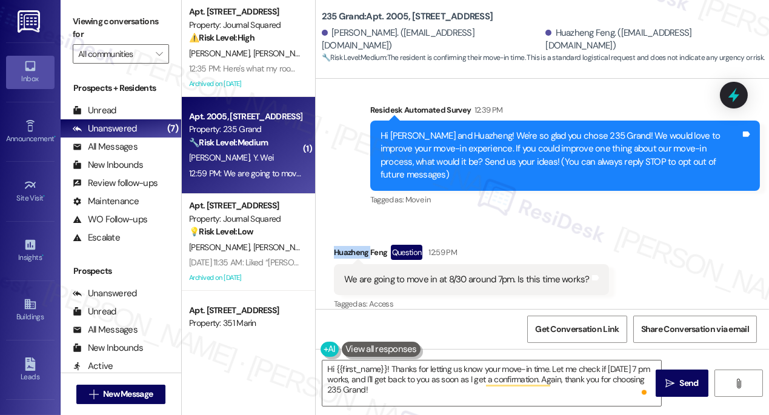
click at [352, 245] on div "Huazheng Feng Question 12:59 PM" at bounding box center [471, 254] width 275 height 19
copy div "Huazheng"
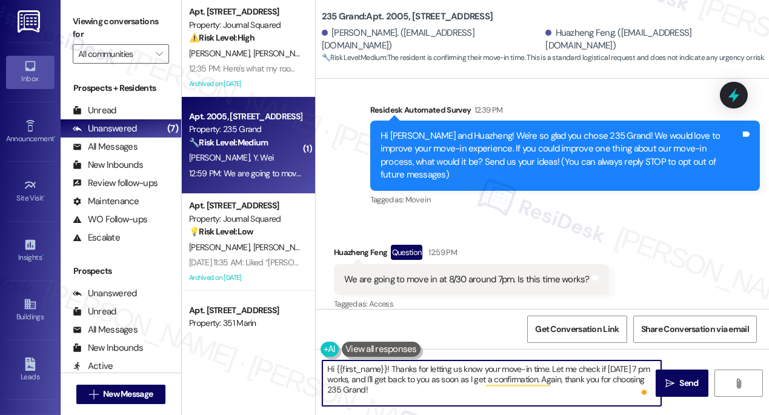
drag, startPoint x: 336, startPoint y: 365, endPoint x: 389, endPoint y: 365, distance: 52.7
click at [389, 365] on textarea "Hi {{first_name}}! Thanks for letting us know your move-in time. Let me check i…" at bounding box center [491, 382] width 339 height 45
paste textarea "Huazheng"
drag, startPoint x: 493, startPoint y: 389, endPoint x: 328, endPoint y: 389, distance: 165.4
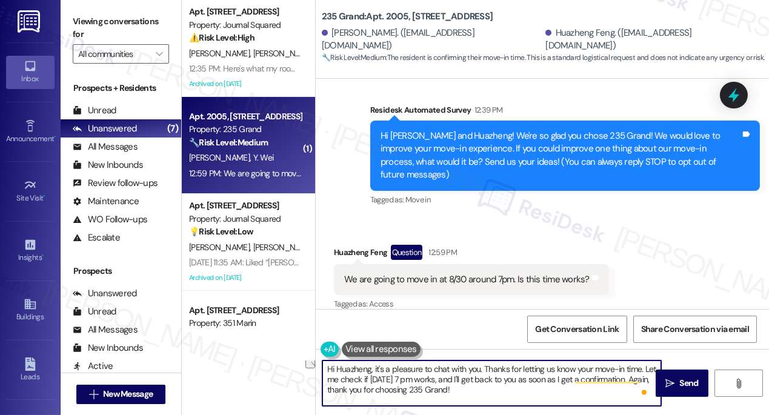
click at [328, 389] on textarea "Hi Huazheng, it's a pleasure to chat with you. Thanks for letting us know your …" at bounding box center [491, 382] width 339 height 45
drag, startPoint x: 360, startPoint y: 381, endPoint x: 369, endPoint y: 379, distance: 8.7
click at [360, 381] on textarea "Hi Huazheng, it's a pleasure to chat with you. Thanks for letting us know your …" at bounding box center [491, 382] width 339 height 45
type textarea "Hi Huazheng, it's a pleasure to chat with you. Thanks for letting us know your …"
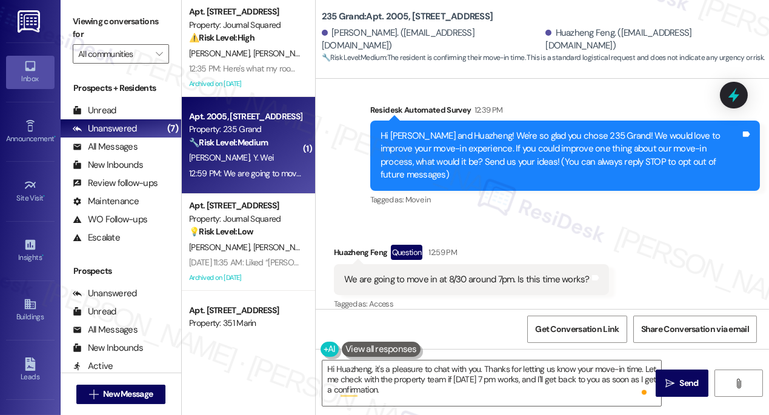
drag, startPoint x: 693, startPoint y: 382, endPoint x: 646, endPoint y: 259, distance: 131.2
click at [648, 263] on div "Lease started Aug 19, 2025 at 8:00 PM Survey, sent via SMS Residesk Automated S…" at bounding box center [542, 286] width 453 height 415
click at [646, 259] on div "Received via SMS Huazheng Feng Question 12:59 PM We are going to move in at 8/3…" at bounding box center [542, 269] width 453 height 105
click at [82, 27] on label "Viewing conversations for" at bounding box center [121, 28] width 96 height 32
click at [686, 379] on span "Send" at bounding box center [689, 383] width 19 height 13
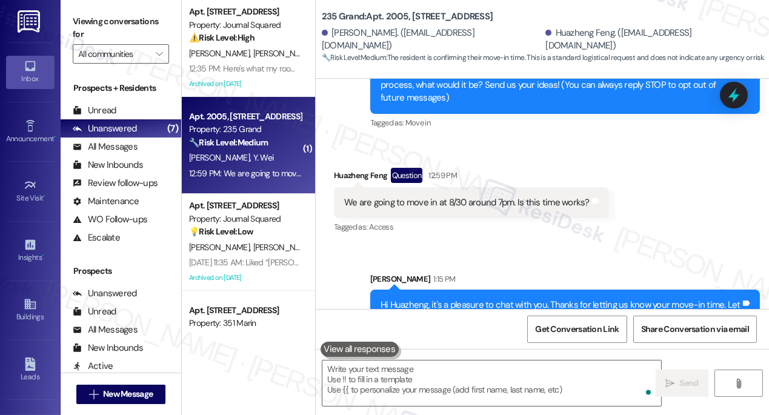
scroll to position [194, 0]
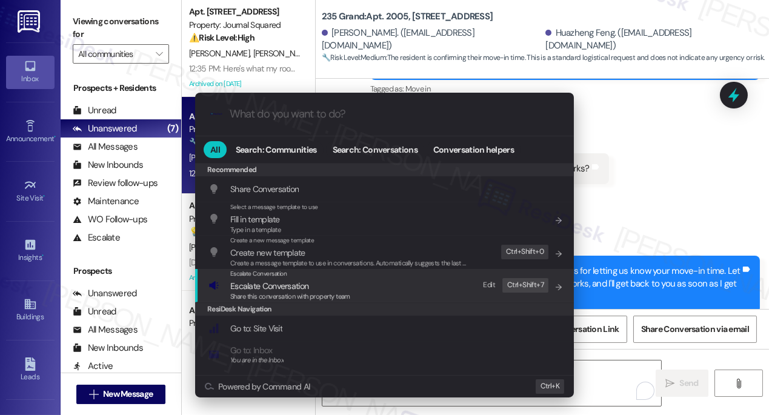
click at [292, 288] on span "Escalate Conversation" at bounding box center [269, 285] width 78 height 11
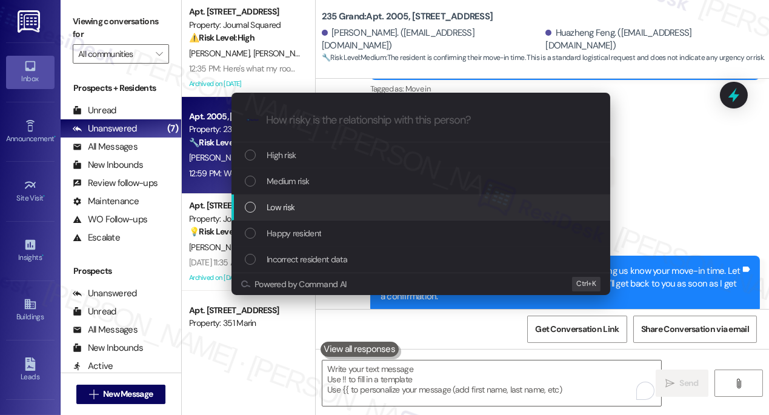
click at [284, 210] on span "Low risk" at bounding box center [281, 207] width 28 height 13
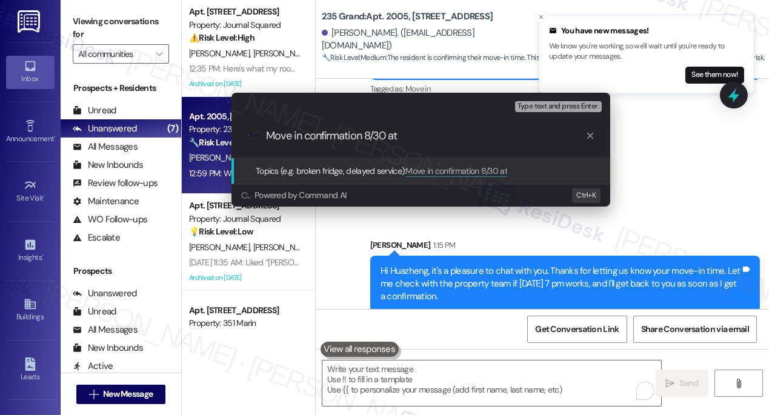
type input "Move in confirmation 8/30 at"
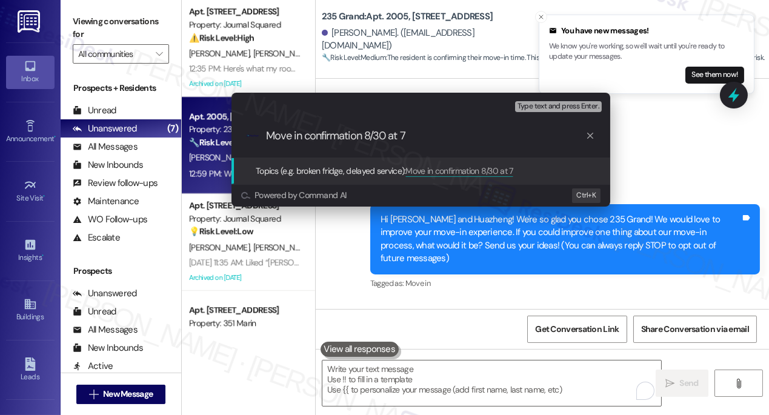
scroll to position [194, 0]
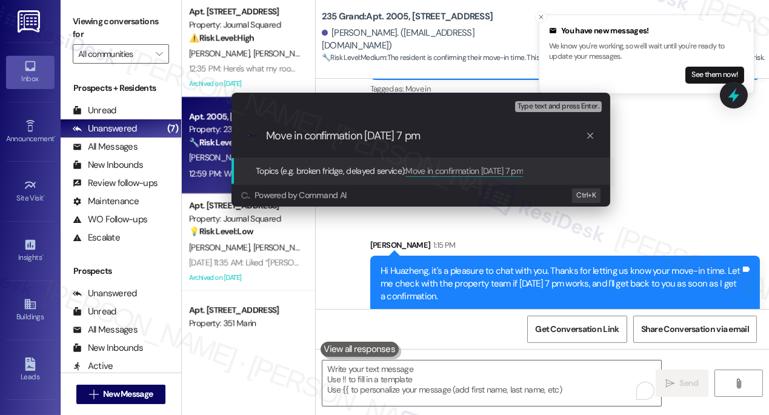
click at [638, 207] on div "Escalate Conversation Low risk Topics (e.g. broken fridge, delayed service) Any…" at bounding box center [384, 207] width 769 height 415
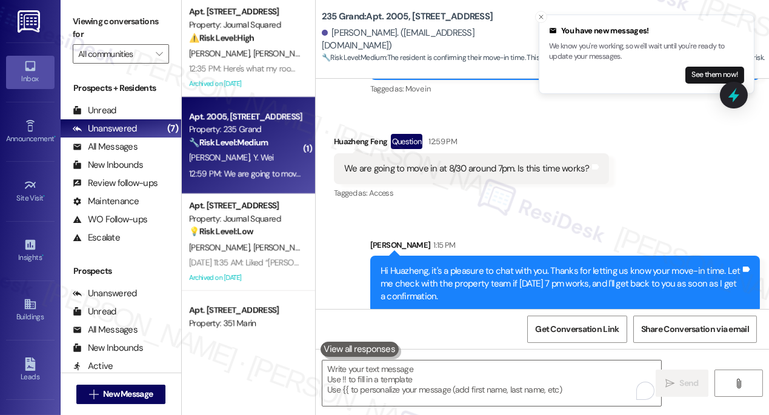
click at [453, 162] on div "We are going to move in at 8/30 around 7pm. Is this time works?" at bounding box center [466, 168] width 245 height 13
copy div "We are going to move in at 8/30 around 7pm. Is this time works? Tags and notes"
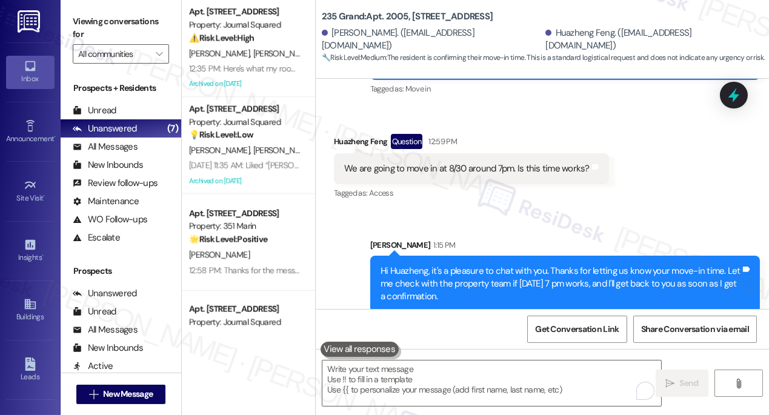
click at [113, 21] on label "Viewing conversations for" at bounding box center [121, 28] width 96 height 32
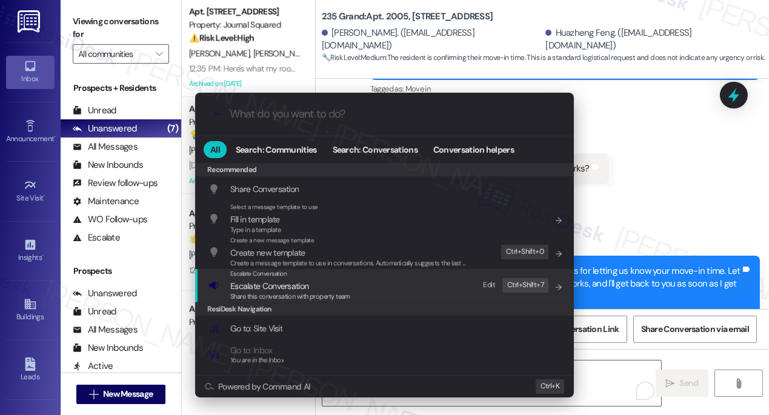
click at [344, 292] on span "Share this conversation with property team" at bounding box center [290, 296] width 120 height 8
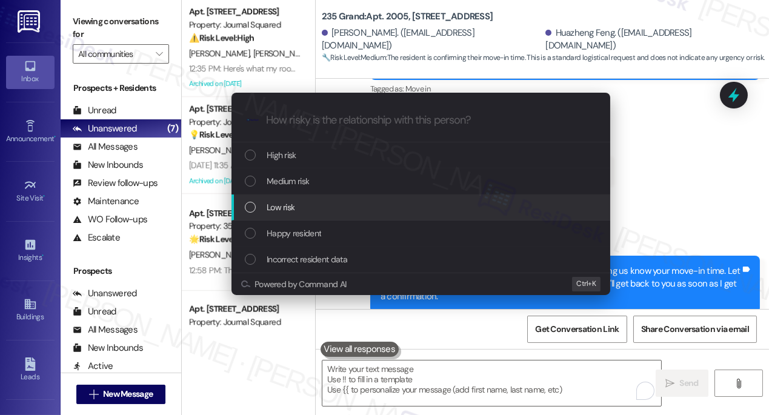
click at [297, 202] on div "Low risk" at bounding box center [422, 207] width 354 height 13
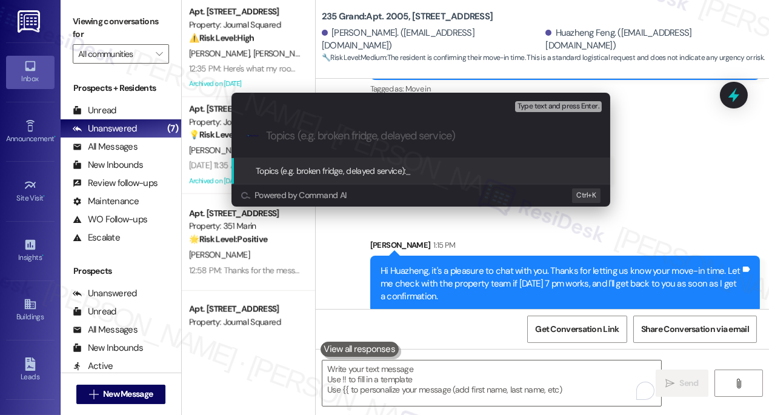
click at [654, 171] on div "Escalate Conversation Low risk Topics (e.g. broken fridge, delayed service) Any…" at bounding box center [384, 207] width 769 height 415
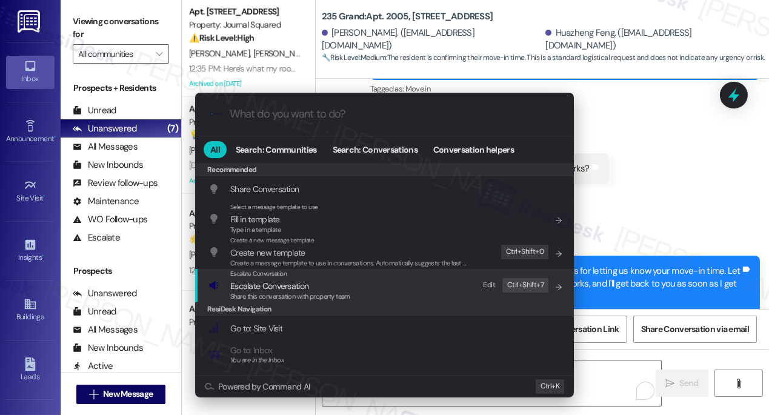
click at [315, 291] on div "Share this conversation with property team" at bounding box center [290, 296] width 120 height 11
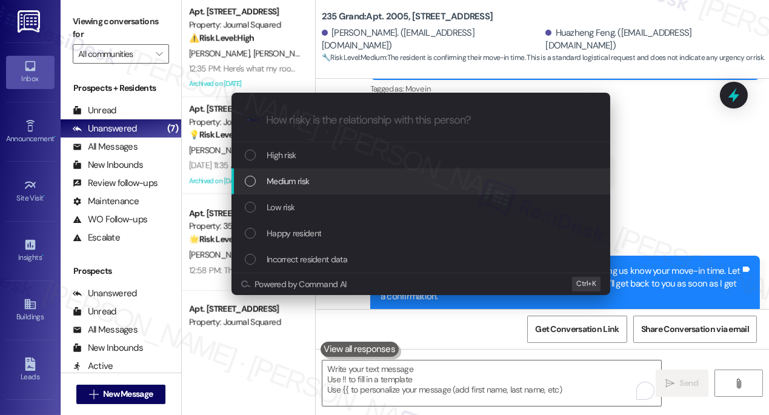
click at [339, 179] on div "Medium risk" at bounding box center [422, 180] width 354 height 13
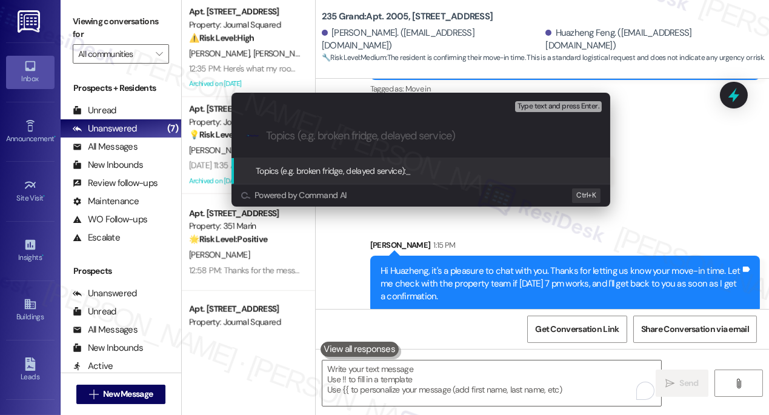
paste input "Request to Confirm Move-In Time (8/30, 7 PM)"
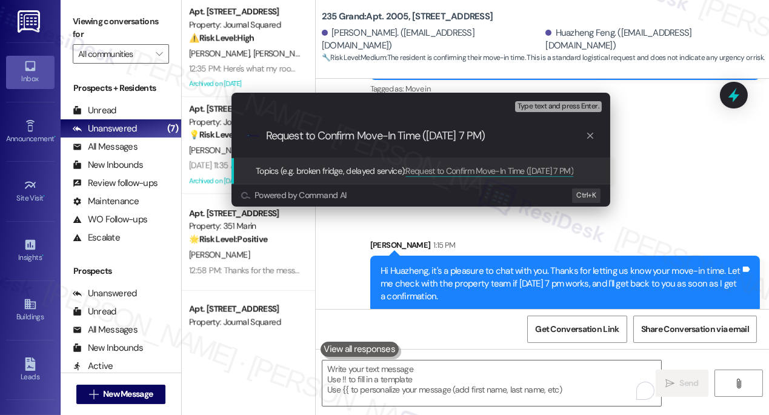
click at [425, 135] on input "Request to Confirm Move-In Time (8/30, 7 PM)" at bounding box center [425, 136] width 319 height 13
click at [462, 134] on input "Request to Confirm Move-In Time on 8/30, 7 PM)" at bounding box center [425, 136] width 319 height 13
click at [509, 133] on input "Request to Confirm Move-In Time on 8/30 at 7 PM)" at bounding box center [425, 136] width 319 height 13
type input "Request to Confirm Move-In Time on 8/30 at 7 PM"
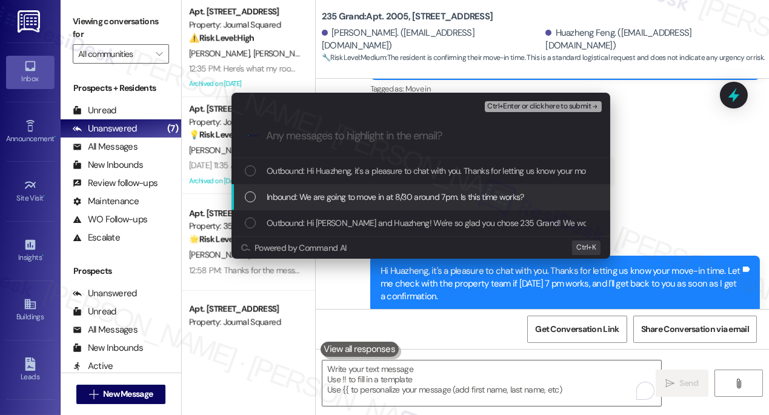
click at [436, 200] on span "Inbound: We are going to move in at 8/30 around 7pm. Is this time works?" at bounding box center [395, 196] width 257 height 13
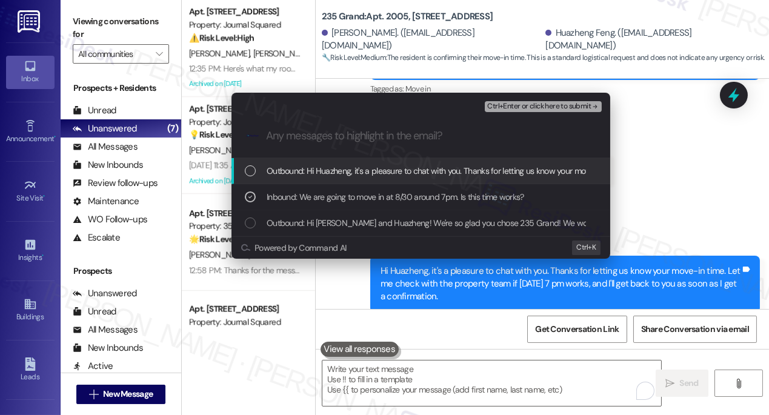
click at [533, 111] on button "Ctrl+Enter or click here to submit" at bounding box center [543, 106] width 117 height 11
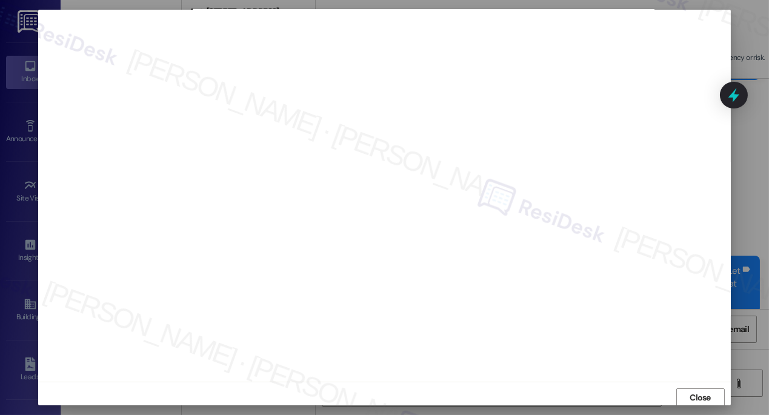
scroll to position [0, 0]
click at [697, 395] on span "Close" at bounding box center [699, 399] width 21 height 13
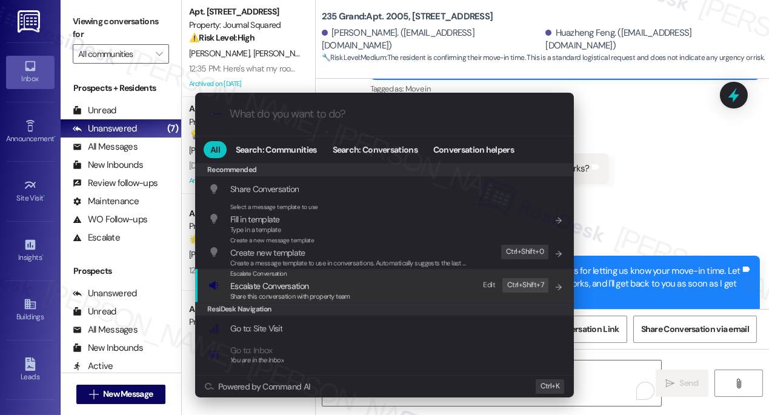
click at [341, 284] on span "Escalate Conversation" at bounding box center [290, 285] width 120 height 13
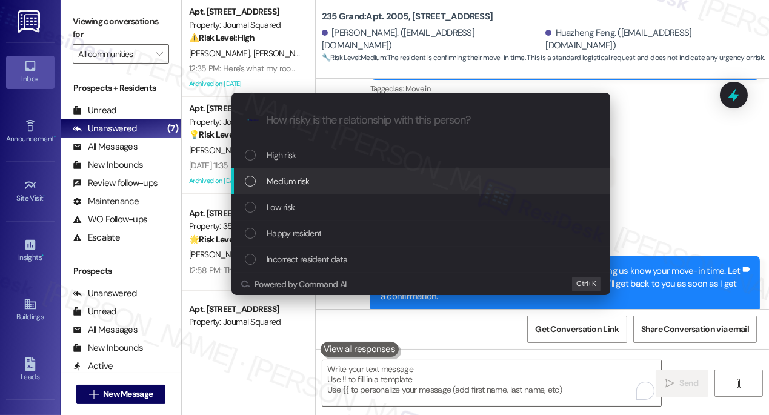
click at [291, 179] on span "Medium risk" at bounding box center [288, 180] width 42 height 13
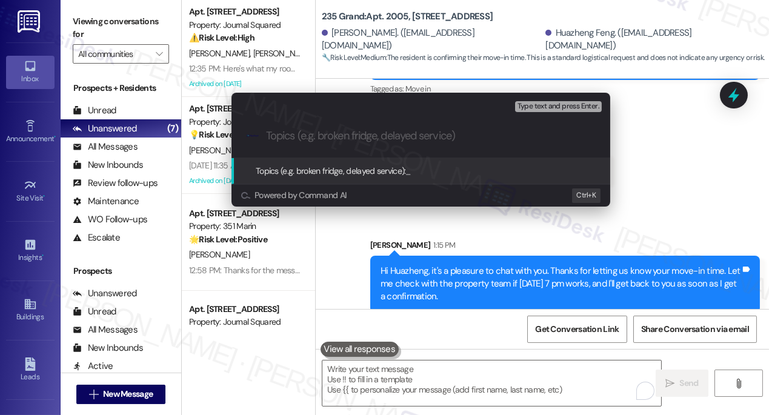
paste input "Request to Confirm Move-In Time on 8/30 at 7 PM"
type input "Request to Confirm Move-In Time on 8/30 at 7 PM"
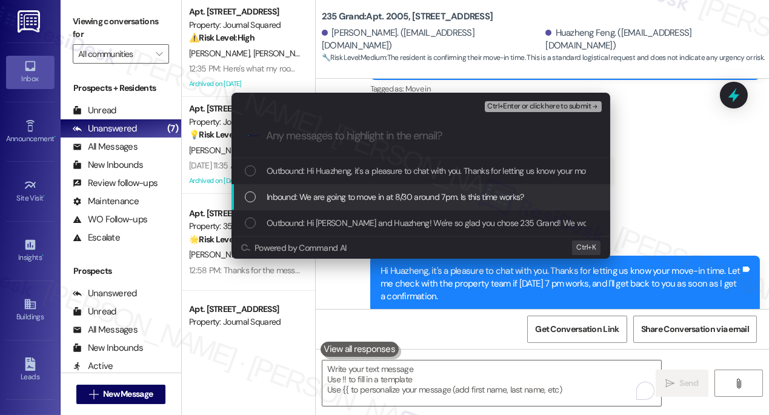
click at [337, 190] on span "Inbound: We are going to move in at 8/30 around 7pm. Is this time works?" at bounding box center [395, 196] width 257 height 13
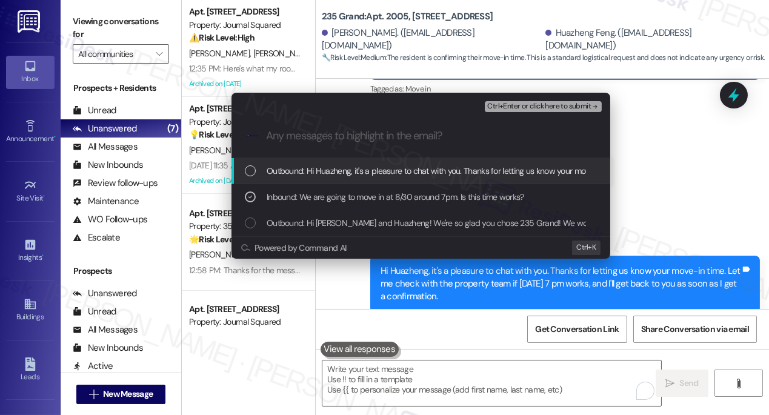
click at [553, 106] on span "Ctrl+Enter or click here to submit" at bounding box center [539, 106] width 104 height 8
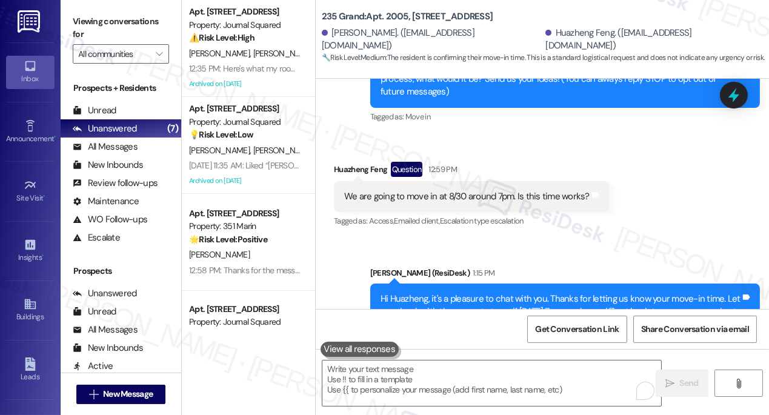
scroll to position [212, 0]
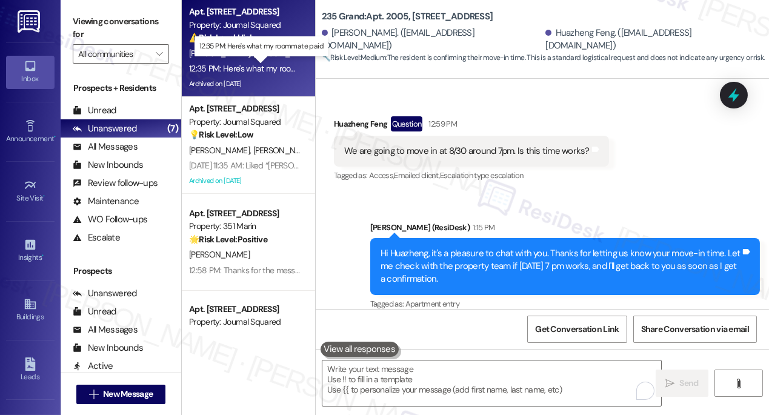
click at [239, 63] on div "12:35 PM: Here's what my roommate paid 12:35 PM: Here's what my roommate paid" at bounding box center [261, 68] width 144 height 11
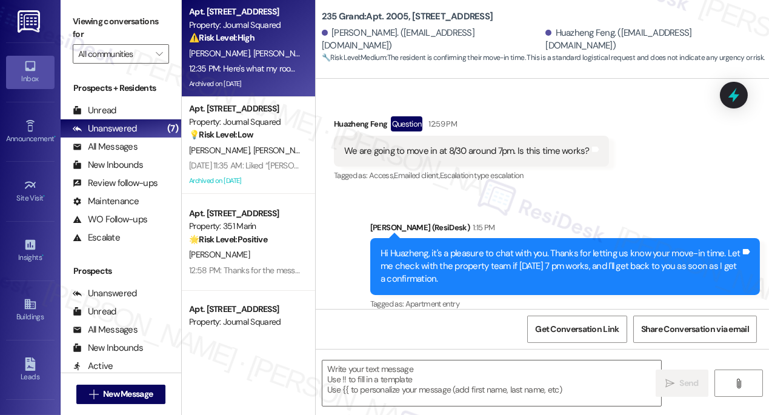
type textarea "Fetching suggested responses. Please feel free to read through the conversation…"
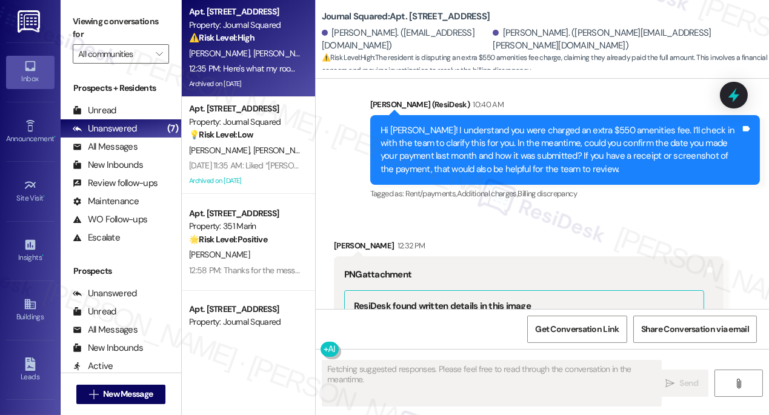
scroll to position [10371, 0]
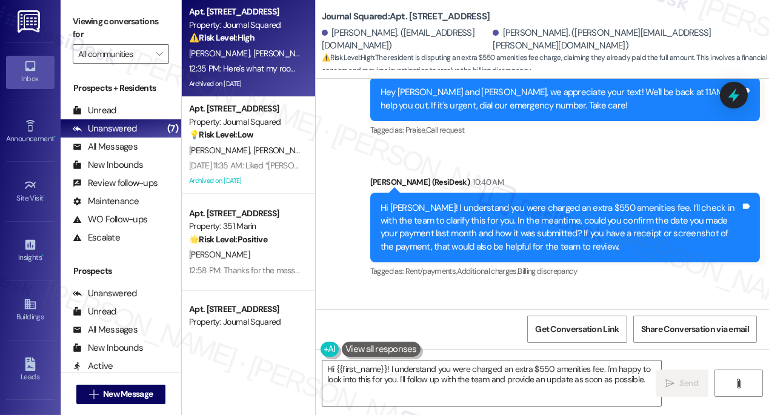
click at [472, 202] on div "Hi Yifan! I understand you were charged an extra $550 amenities fee. I’ll check…" at bounding box center [560, 228] width 360 height 52
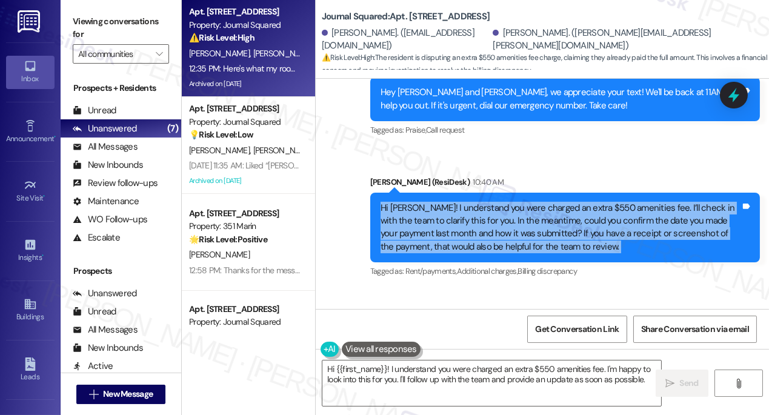
click at [472, 202] on div "Hi Yifan! I understand you were charged an extra $550 amenities fee. I’ll check…" at bounding box center [560, 228] width 360 height 52
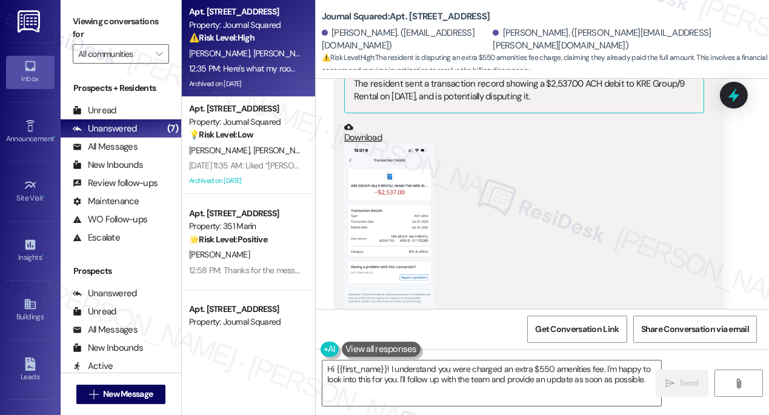
click at [374, 148] on button "Zoom image" at bounding box center [389, 242] width 91 height 197
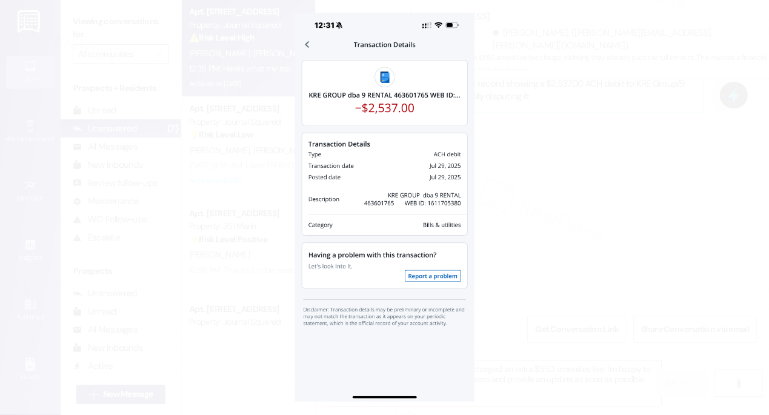
click at [512, 171] on button "Unzoom image" at bounding box center [384, 207] width 769 height 415
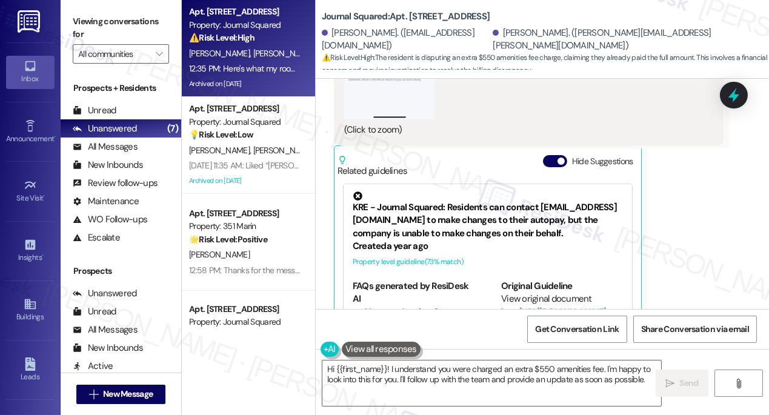
scroll to position [11087, 0]
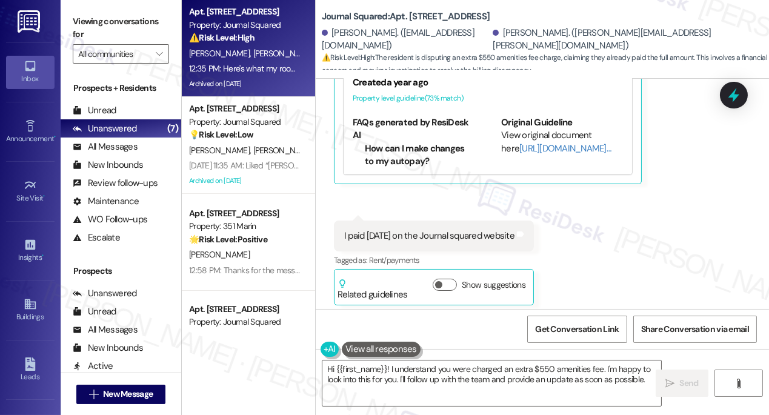
click at [403, 230] on div "I paid july 27th on the Journal squared website" at bounding box center [429, 236] width 170 height 13
click at [391, 351] on div "Here's what my roommate paid" at bounding box center [403, 357] width 119 height 13
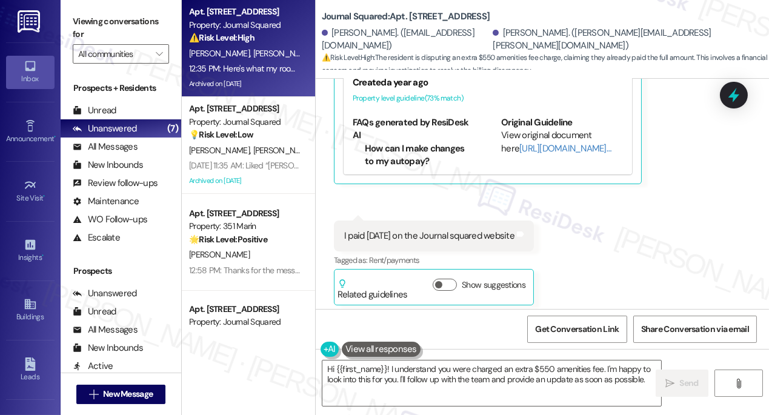
click at [391, 351] on div "Here's what my roommate paid" at bounding box center [403, 357] width 119 height 13
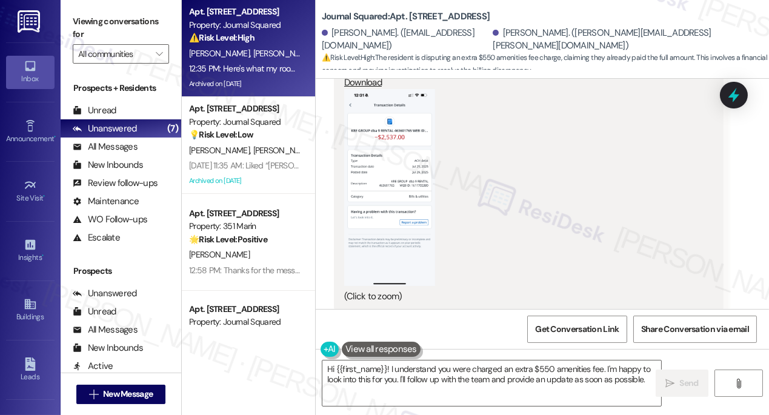
scroll to position [10701, 0]
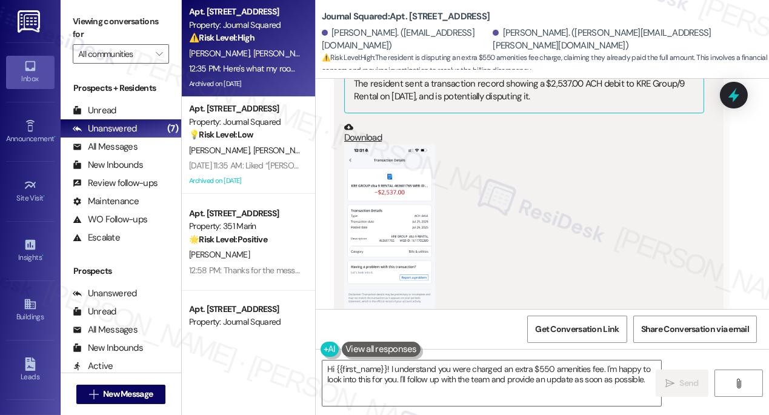
click at [380, 150] on button "Zoom image" at bounding box center [389, 242] width 91 height 197
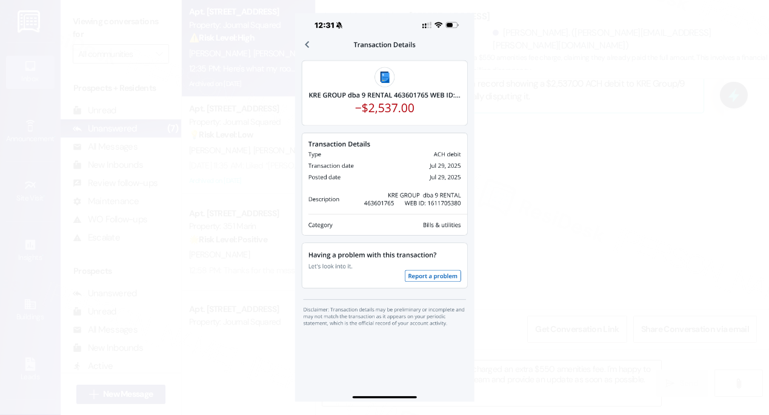
click at [580, 133] on button "Unzoom image" at bounding box center [384, 207] width 769 height 415
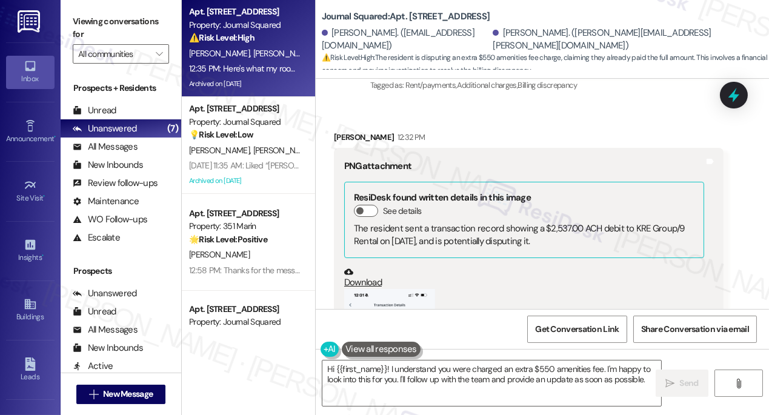
scroll to position [10371, 0]
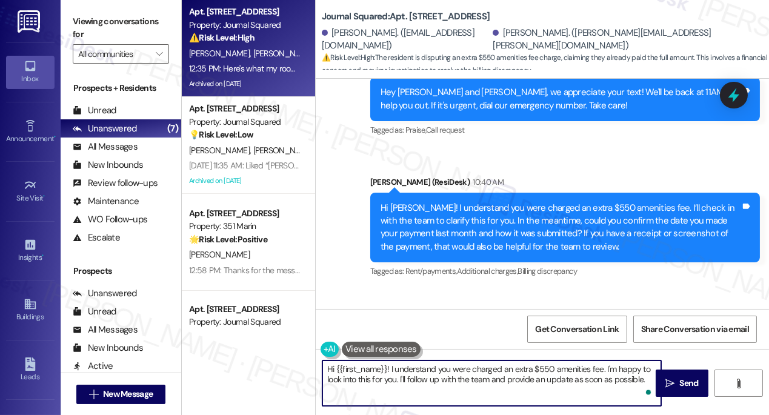
drag, startPoint x: 600, startPoint y: 367, endPoint x: 280, endPoint y: 362, distance: 319.9
click at [280, 362] on div "Apt. 4907, 615 Pavonia Avenue Property: Journal Squared ⚠️ Risk Level: High The…" at bounding box center [475, 207] width 587 height 415
drag, startPoint x: 509, startPoint y: 382, endPoint x: 475, endPoint y: 369, distance: 36.8
click at [475, 369] on textarea "Thank you for sending us the screenshot. I'm happy to look into this for you. I…" at bounding box center [491, 382] width 339 height 45
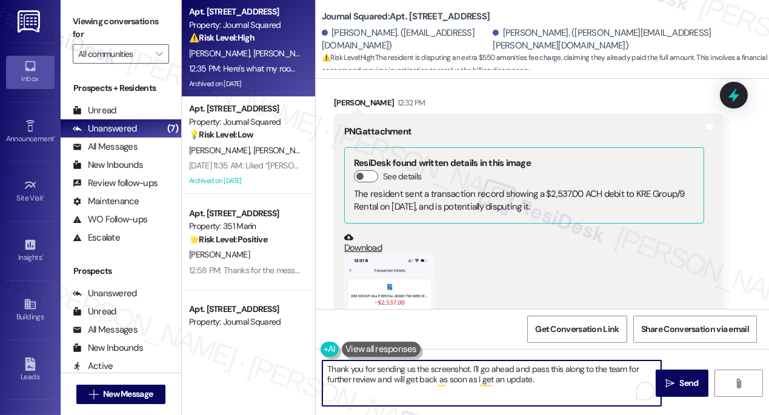
type textarea "Thank you for sending us the screenshot. I'll go ahead and pass this along to t…"
click at [354, 254] on button "Zoom image" at bounding box center [389, 352] width 91 height 197
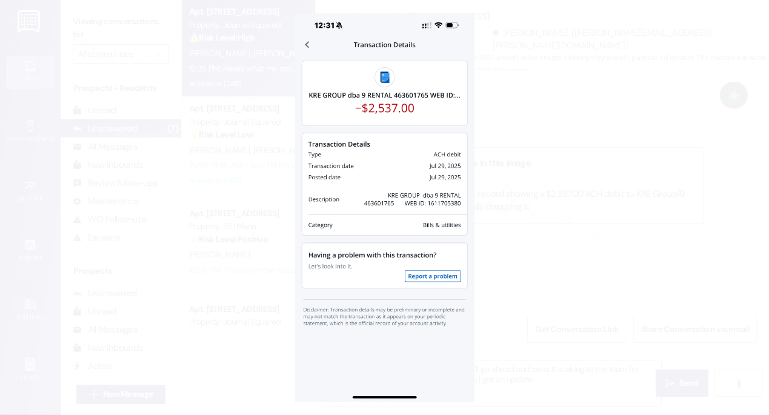
click at [529, 201] on button "Unzoom image" at bounding box center [384, 207] width 769 height 415
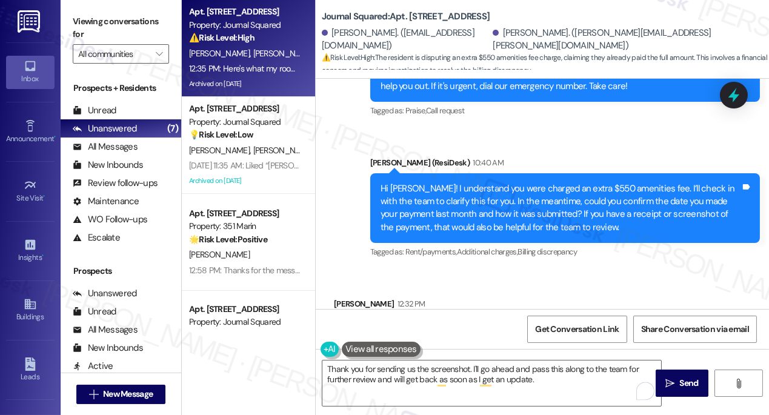
scroll to position [10316, 0]
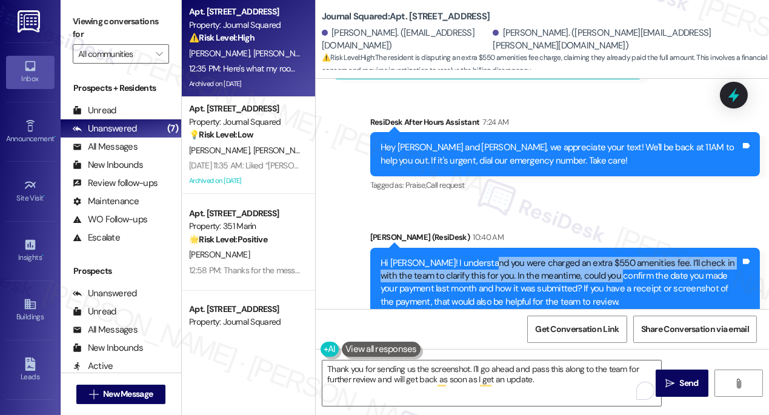
drag, startPoint x: 483, startPoint y: 174, endPoint x: 594, endPoint y: 179, distance: 110.4
click at [594, 257] on div "Hi Yifan! I understand you were charged an extra $550 amenities fee. I’ll check…" at bounding box center [560, 283] width 360 height 52
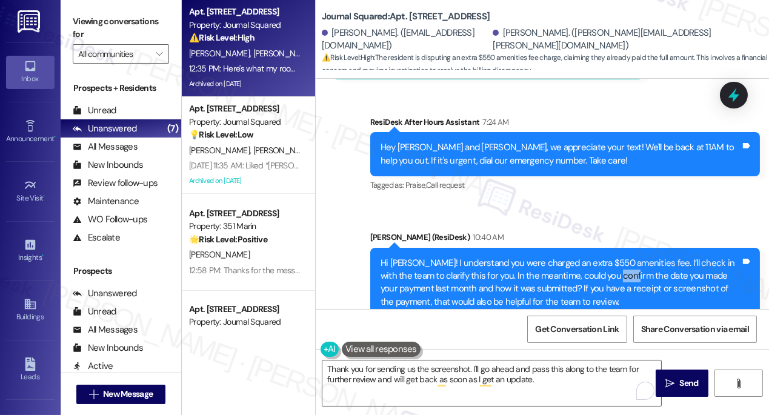
click at [594, 257] on div "Hi Yifan! I understand you were charged an extra $550 amenities fee. I’ll check…" at bounding box center [560, 283] width 360 height 52
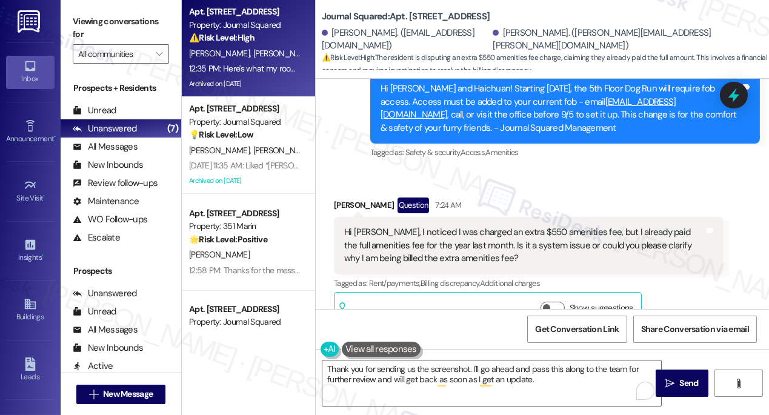
scroll to position [10041, 0]
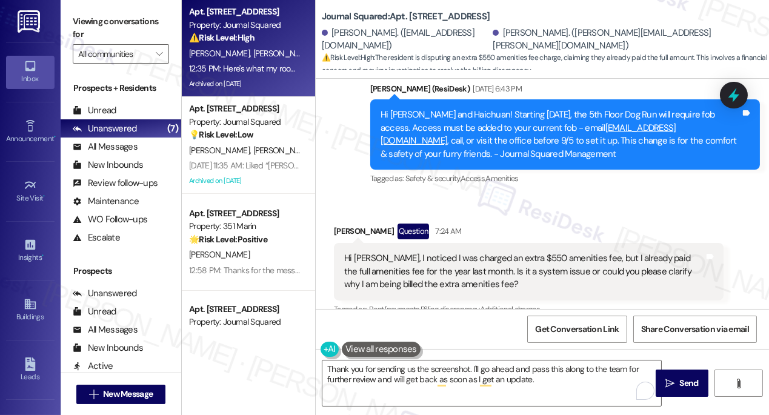
click at [433, 252] on div "Hi Jane, I noticed I was charged an extra $550 amenities fee, but I already pai…" at bounding box center [524, 271] width 360 height 39
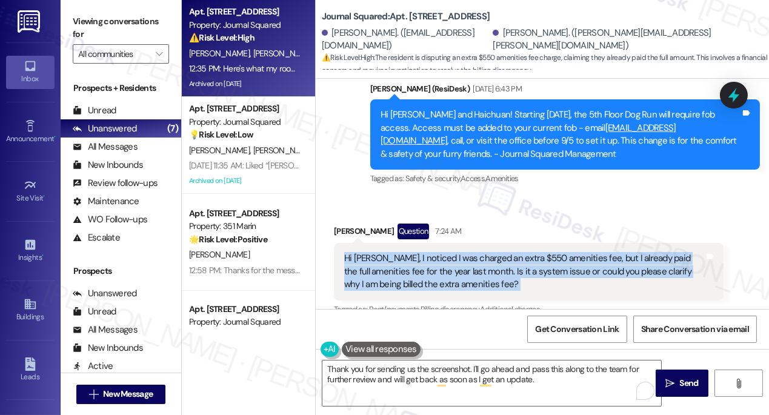
click at [433, 252] on div "Hi Jane, I noticed I was charged an extra $550 amenities fee, but I already pai…" at bounding box center [524, 271] width 360 height 39
copy div "Hi Jane, I noticed I was charged an extra $550 amenities fee, but I already pai…"
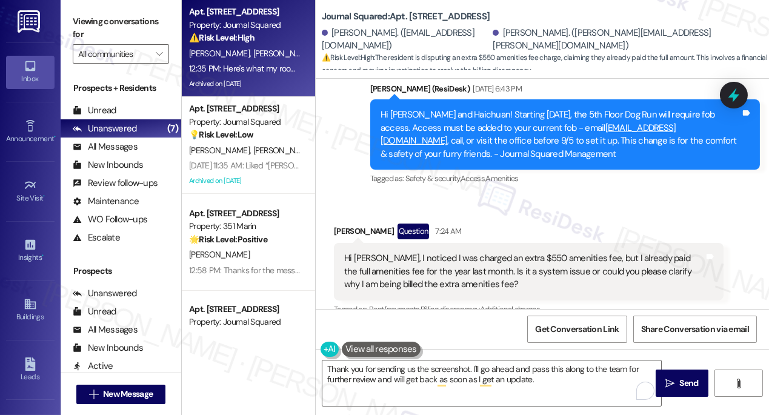
drag, startPoint x: 101, startPoint y: 27, endPoint x: 133, endPoint y: 35, distance: 33.1
click at [101, 27] on label "Viewing conversations for" at bounding box center [121, 28] width 96 height 32
click at [599, 252] on div "Hi Jane, I noticed I was charged an extra $550 amenities fee, but I already pai…" at bounding box center [524, 271] width 360 height 39
click at [433, 252] on div "Hi Jane, I noticed I was charged an extra $550 amenities fee, but I already pai…" at bounding box center [524, 271] width 360 height 39
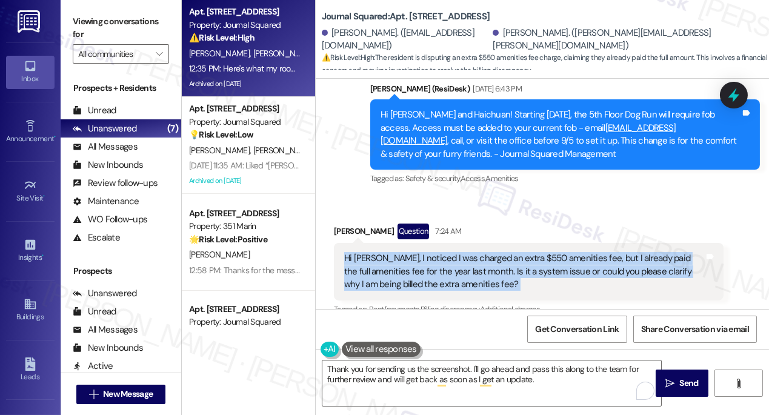
click at [433, 252] on div "Hi Jane, I noticed I was charged an extra $550 amenities fee, but I already pai…" at bounding box center [524, 271] width 360 height 39
click at [483, 252] on div "Hi Jane, I noticed I was charged an extra $550 amenities fee, but I already pai…" at bounding box center [524, 271] width 360 height 39
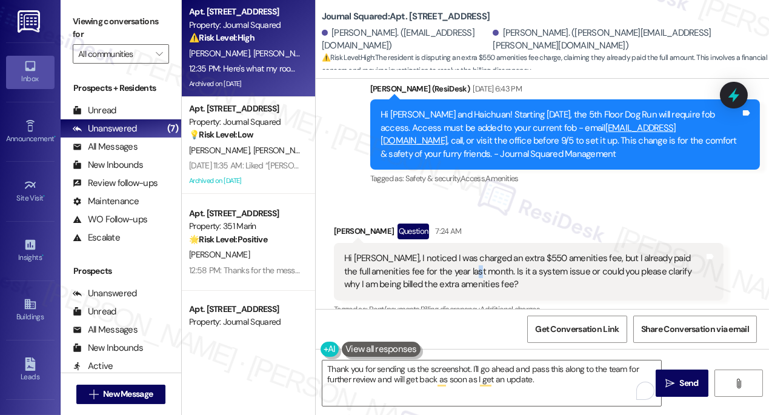
click at [483, 252] on div "Hi Jane, I noticed I was charged an extra $550 amenities fee, but I already pai…" at bounding box center [524, 271] width 360 height 39
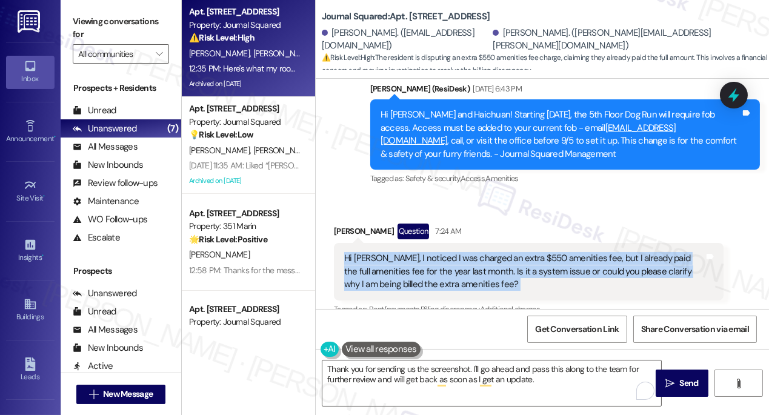
click at [483, 252] on div "Hi Jane, I noticed I was charged an extra $550 amenities fee, but I already pai…" at bounding box center [524, 271] width 360 height 39
click at [700, 252] on div "Hi Jane, I noticed I was charged an extra $550 amenities fee, but I already pai…" at bounding box center [524, 271] width 360 height 39
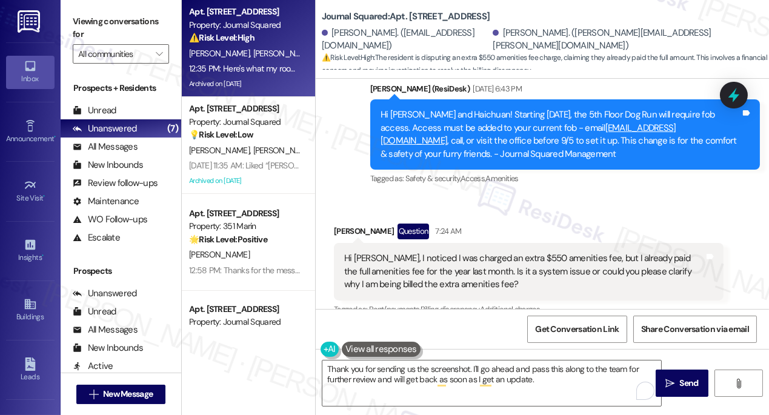
click at [740, 96] on icon at bounding box center [734, 95] width 16 height 16
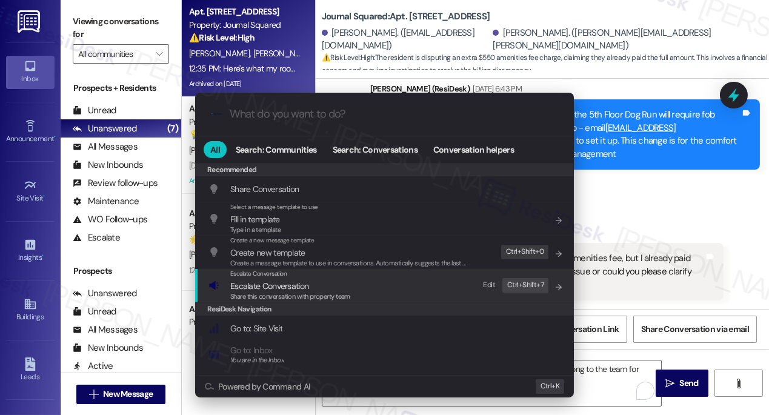
click at [324, 283] on span "Escalate Conversation" at bounding box center [290, 285] width 120 height 13
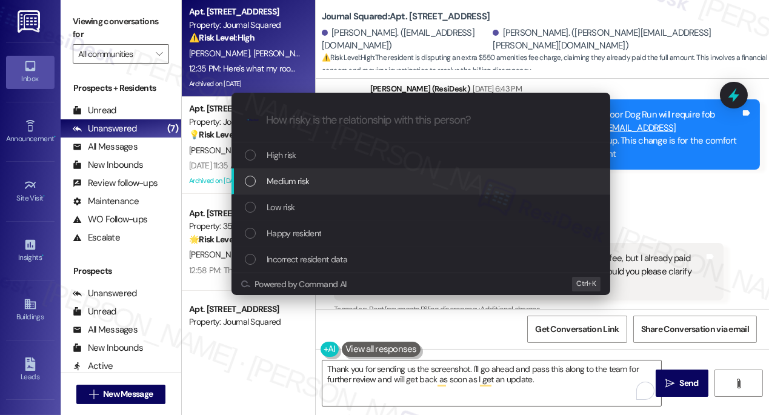
click at [303, 184] on span "Medium risk" at bounding box center [288, 180] width 42 height 13
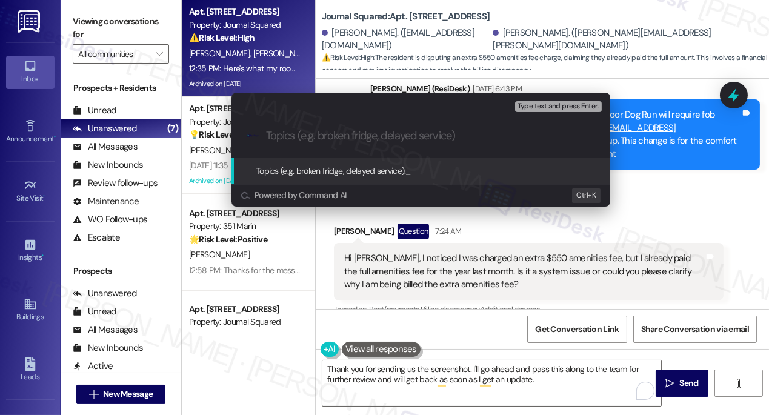
paste input "Clarification Needed on Extra $550 Amenities Fee"
type input "Clarification Needed on Extra $550 Amenities Fee"
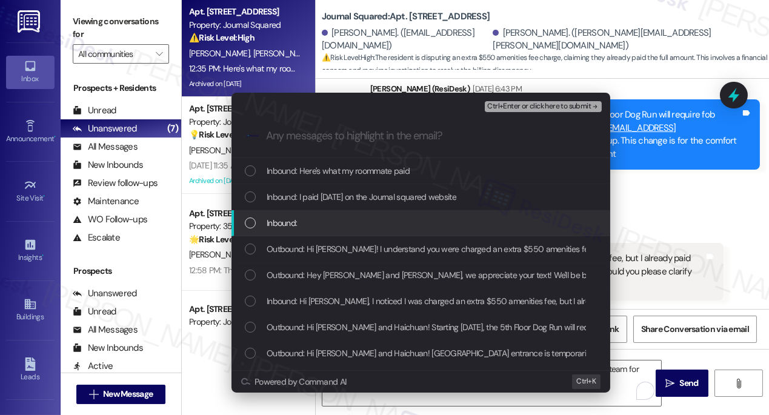
click at [329, 212] on div "Inbound:" at bounding box center [420, 223] width 379 height 26
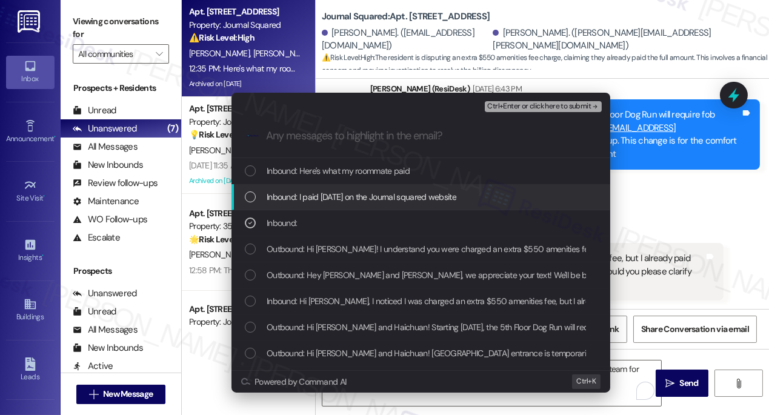
click at [336, 189] on div "Inbound: I paid july 27th on the Journal squared website" at bounding box center [420, 197] width 379 height 26
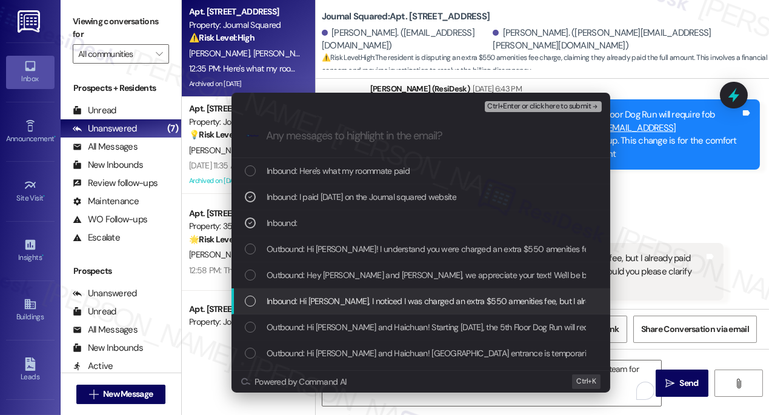
click at [325, 292] on div "Inbound: Hi Jane, I noticed I was charged an extra $550 amenities fee, but I al…" at bounding box center [420, 301] width 379 height 26
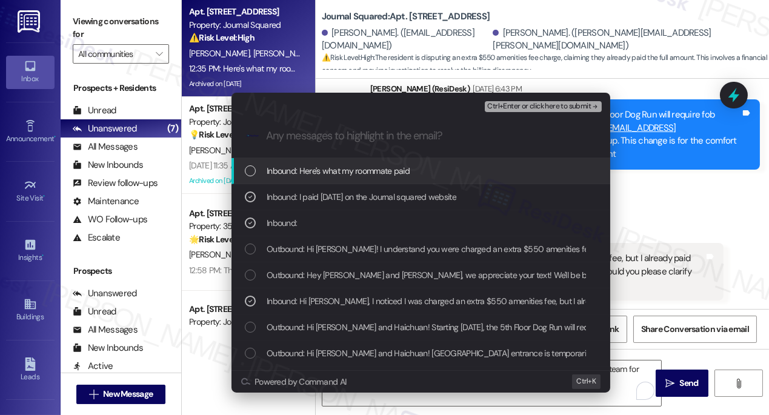
click at [523, 104] on span "Ctrl+Enter or click here to submit" at bounding box center [539, 106] width 104 height 8
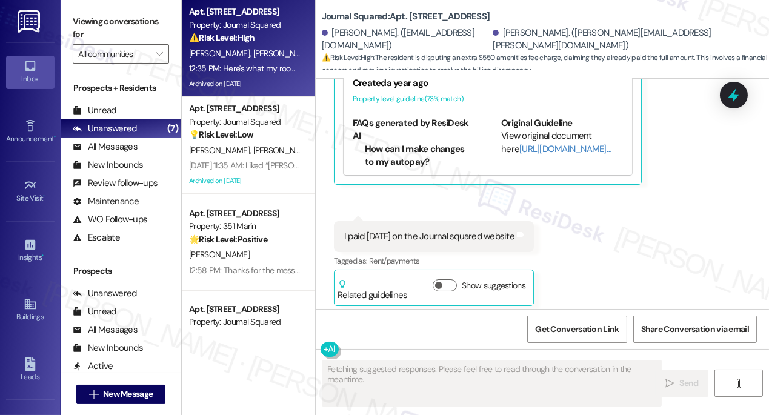
scroll to position [11087, 0]
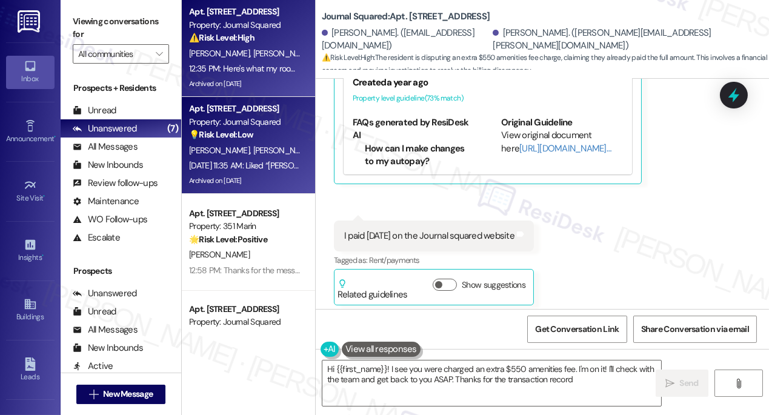
type textarea "Hi {{first_name}}! I see you were charged an extra $550 amenities fee. I'm on i…"
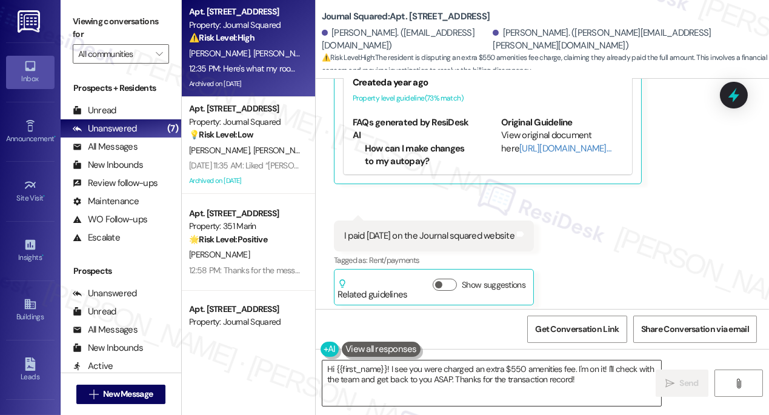
click at [426, 376] on textarea "Hi {{first_name}}! I see you were charged an extra $550 amenities fee. I'm on i…" at bounding box center [491, 382] width 339 height 45
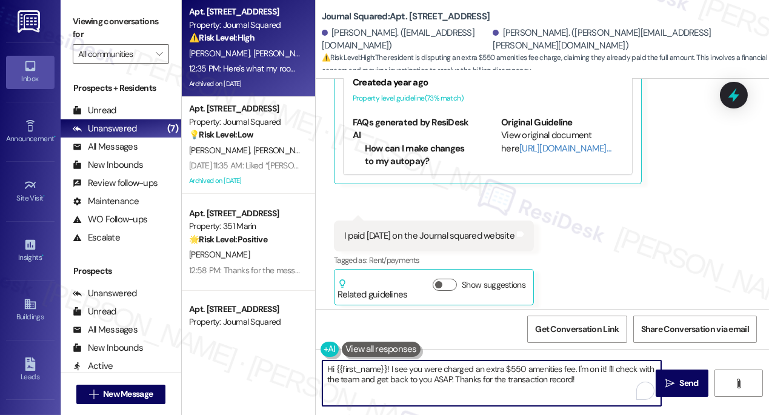
click at [426, 376] on textarea "Hi {{first_name}}! I see you were charged an extra $550 amenities fee. I'm on i…" at bounding box center [491, 382] width 339 height 45
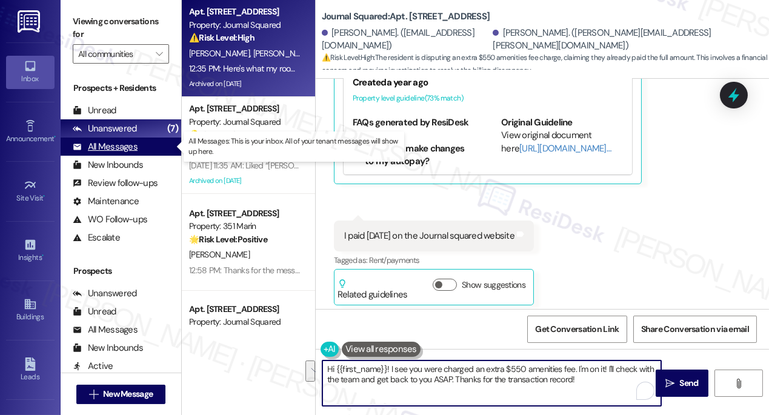
click at [127, 144] on div "All Messages" at bounding box center [105, 147] width 65 height 13
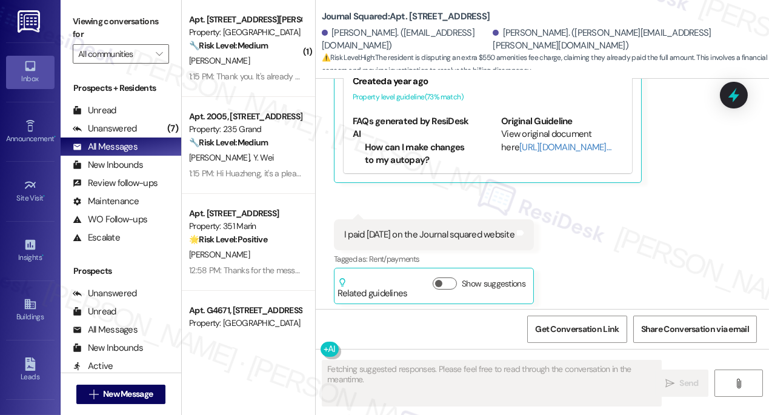
scroll to position [11086, 0]
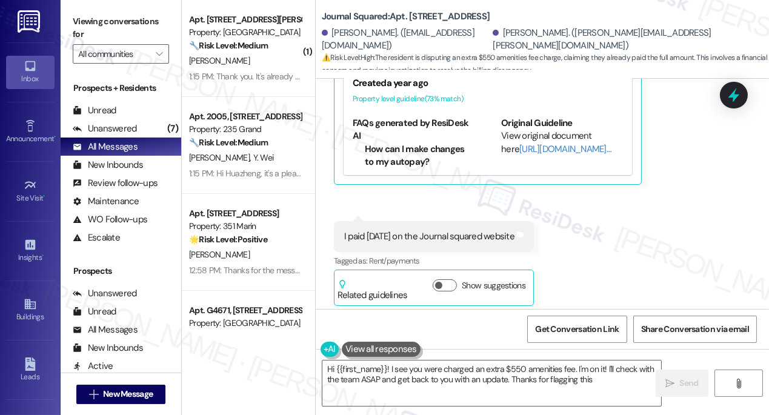
type textarea "Hi {{first_name}}! I see you were charged an extra $550 amenities fee. I'm on i…"
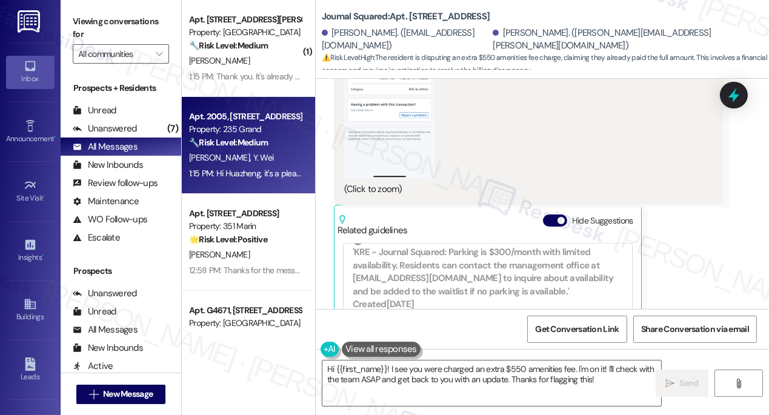
scroll to position [385, 0]
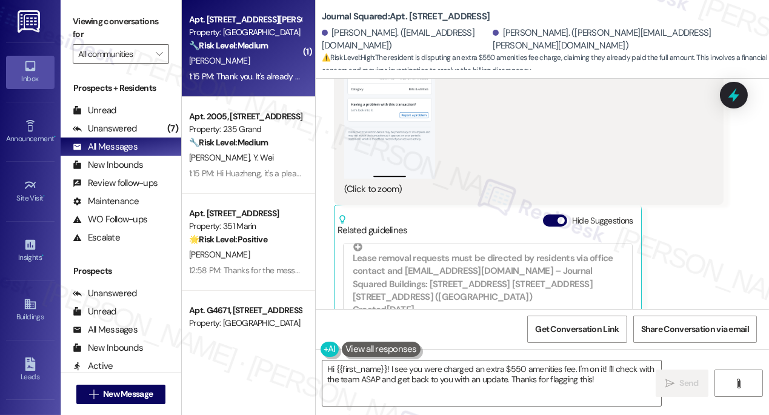
click at [245, 62] on div "R. Fehnel Jr" at bounding box center [245, 60] width 114 height 15
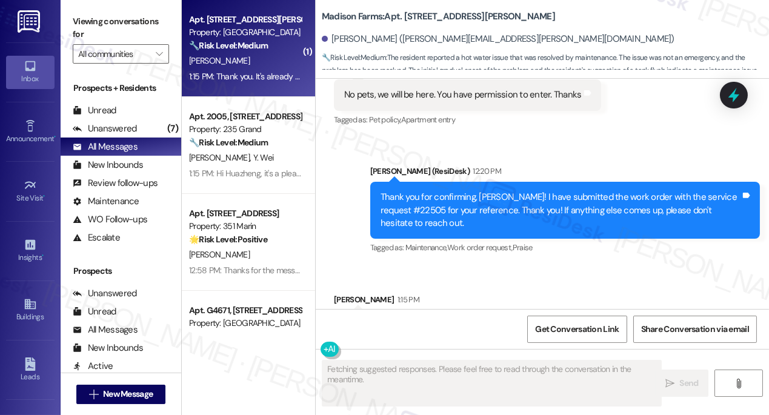
scroll to position [3334, 0]
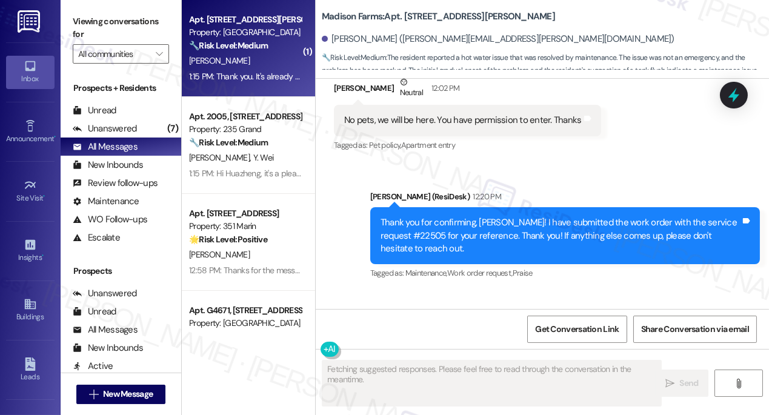
click at [479, 216] on div "Thank you for confirming, Robert! I have submitted the work order with the serv…" at bounding box center [560, 235] width 360 height 39
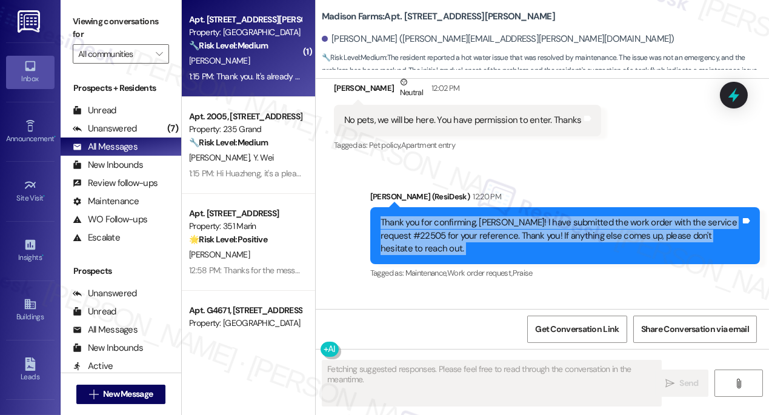
click at [479, 216] on div "Thank you for confirming, Robert! I have submitted the work order with the serv…" at bounding box center [560, 235] width 360 height 39
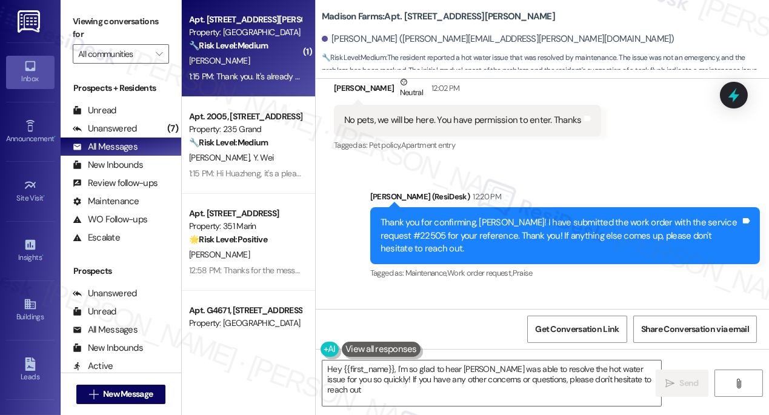
click at [461, 336] on div "Thank you. It's already done. Sammy came next door, flushed, checked filter, an…" at bounding box center [529, 358] width 390 height 44
click at [462, 345] on div "Thank you. It's already done. Sammy came next door, flushed, checked filter, an…" at bounding box center [524, 358] width 360 height 26
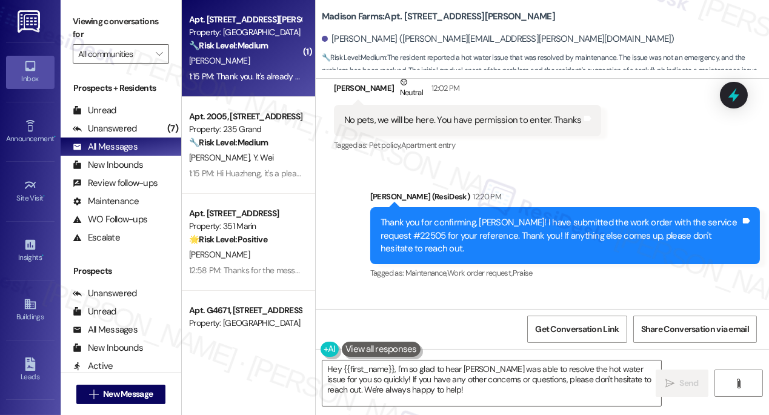
click at [451, 216] on div "Thank you for confirming, Robert! I have submitted the work order with the serv…" at bounding box center [560, 235] width 360 height 39
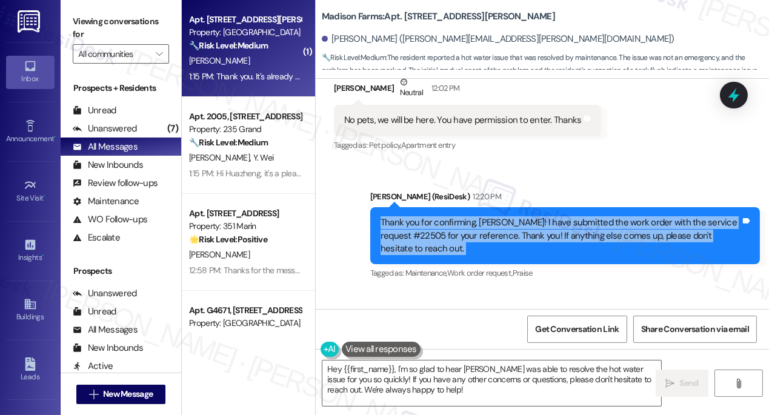
click at [451, 216] on div "Thank you for confirming, Robert! I have submitted the work order with the serv…" at bounding box center [560, 235] width 360 height 39
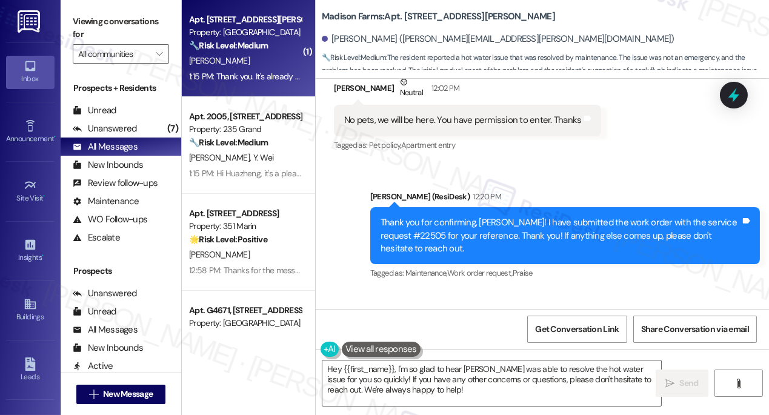
click at [597, 181] on div "Sent via SMS Jane (ResiDesk) 12:20 PM Thank you for confirming, Robert! I have …" at bounding box center [565, 236] width 408 height 110
click at [416, 216] on div "Thank you for confirming, Robert! I have submitted the work order with the serv…" at bounding box center [560, 235] width 360 height 39
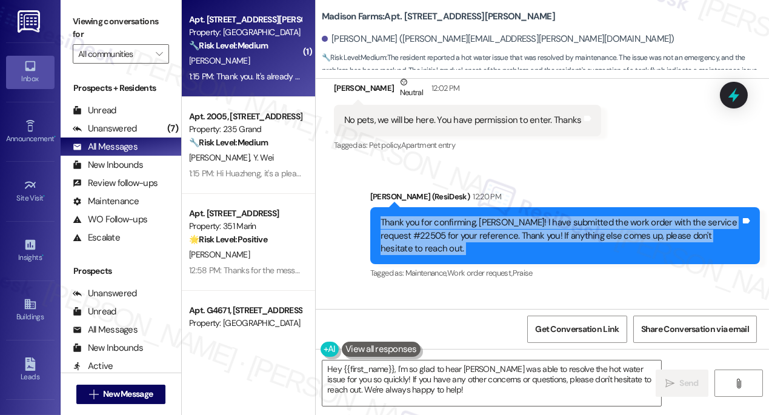
click at [416, 216] on div "Thank you for confirming, Robert! I have submitted the work order with the serv…" at bounding box center [560, 235] width 360 height 39
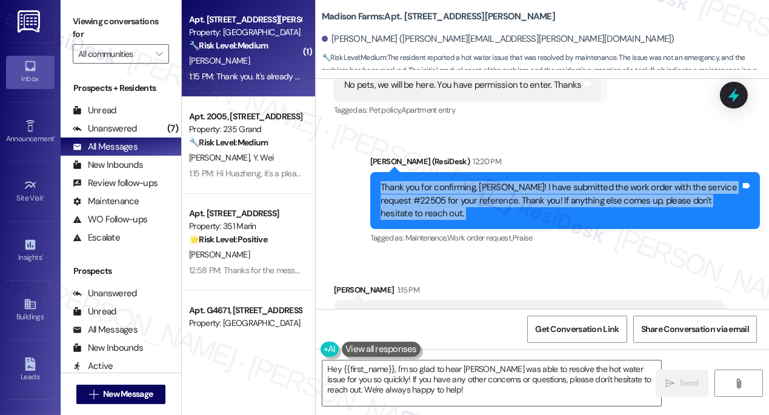
scroll to position [3444, 0]
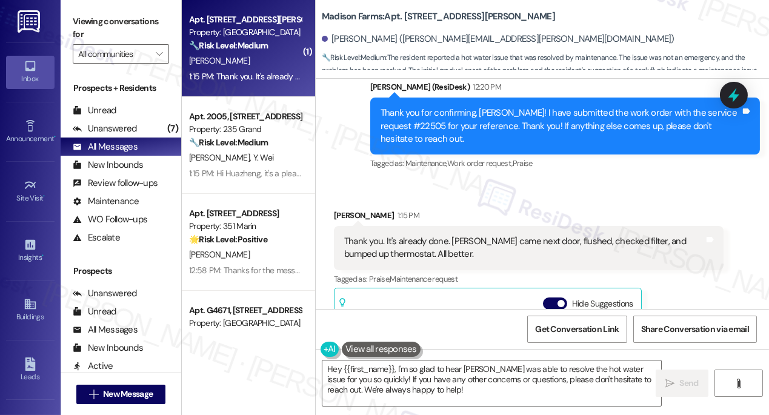
click at [413, 235] on div "Thank you. It's already done. Sammy came next door, flushed, checked filter, an…" at bounding box center [524, 248] width 360 height 26
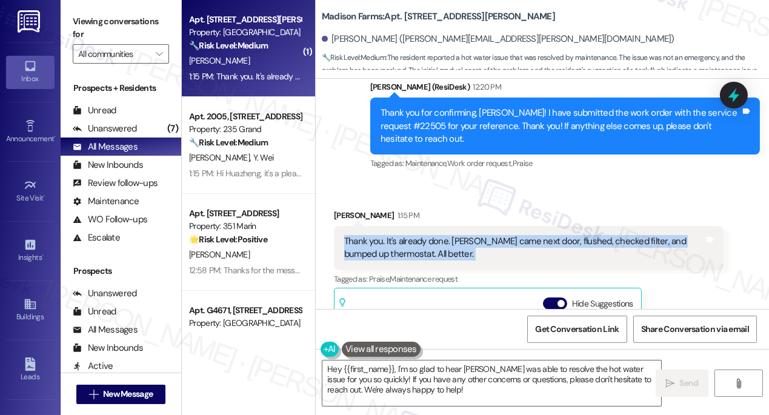
click at [413, 235] on div "Thank you. It's already done. Sammy came next door, flushed, checked filter, an…" at bounding box center [524, 248] width 360 height 26
click at [526, 235] on div "Thank you. It's already done. Sammy came next door, flushed, checked filter, an…" at bounding box center [524, 248] width 360 height 26
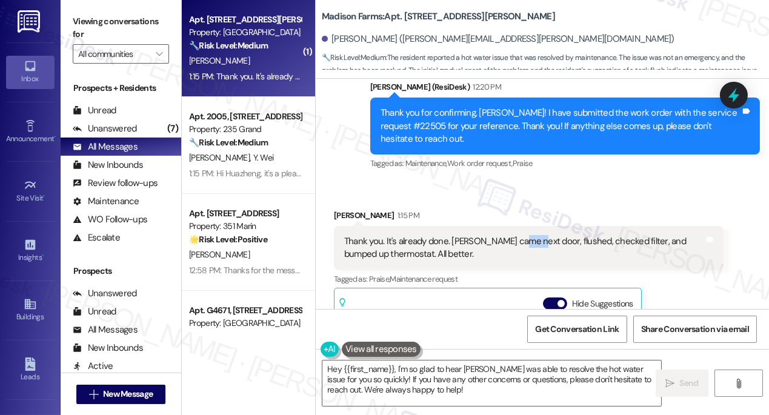
click at [526, 235] on div "Thank you. It's already done. Sammy came next door, flushed, checked filter, an…" at bounding box center [524, 248] width 360 height 26
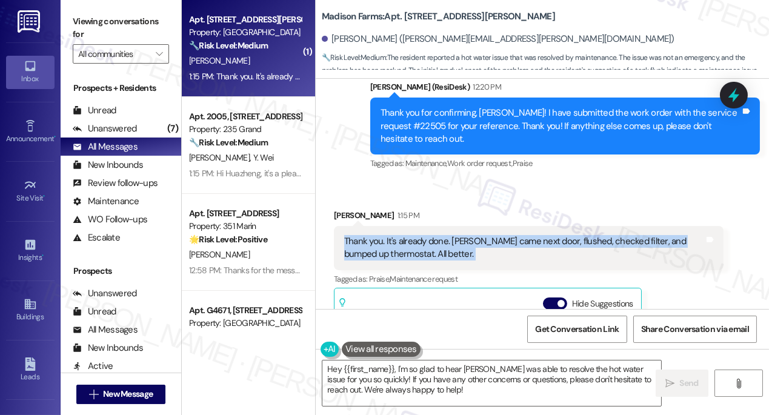
click at [526, 235] on div "Thank you. It's already done. Sammy came next door, flushed, checked filter, an…" at bounding box center [524, 248] width 360 height 26
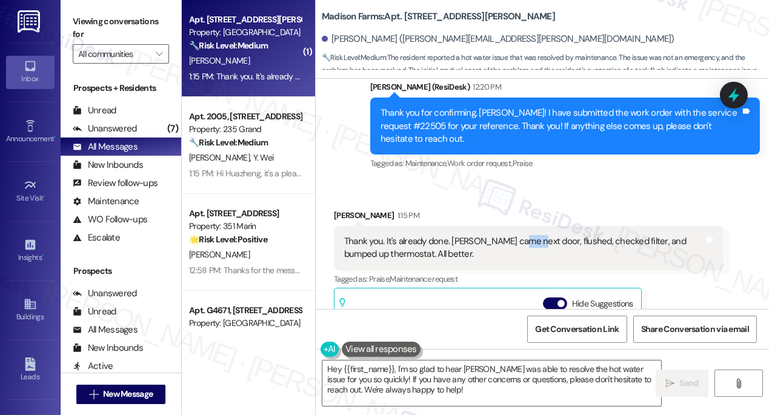
click at [526, 235] on div "Thank you. It's already done. Sammy came next door, flushed, checked filter, an…" at bounding box center [524, 248] width 360 height 26
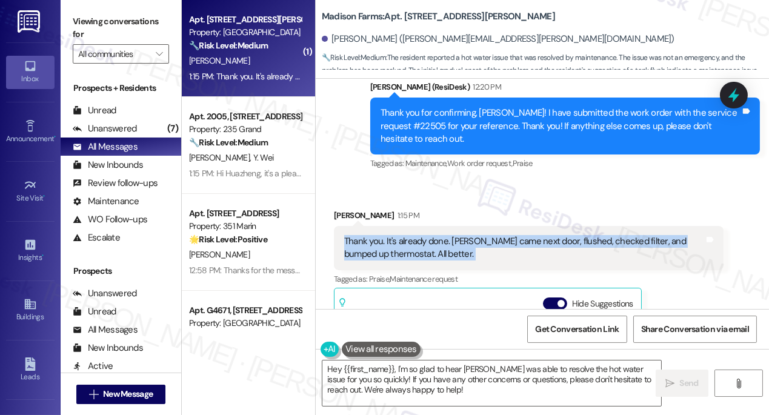
click at [526, 235] on div "Thank you. It's already done. Sammy came next door, flushed, checked filter, an…" at bounding box center [524, 248] width 360 height 26
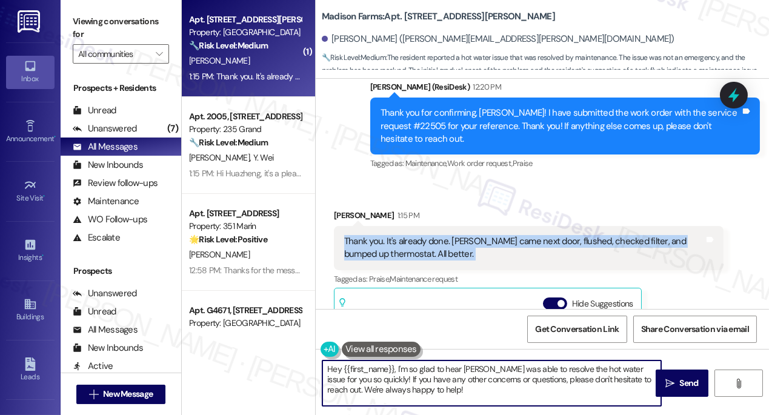
drag, startPoint x: 396, startPoint y: 366, endPoint x: 216, endPoint y: 337, distance: 182.8
click at [216, 337] on div "( 1 ) Apt. B2115, 4883 Riley Road Property: Madison Farms 🔧 Risk Level: Medium …" at bounding box center [475, 207] width 587 height 415
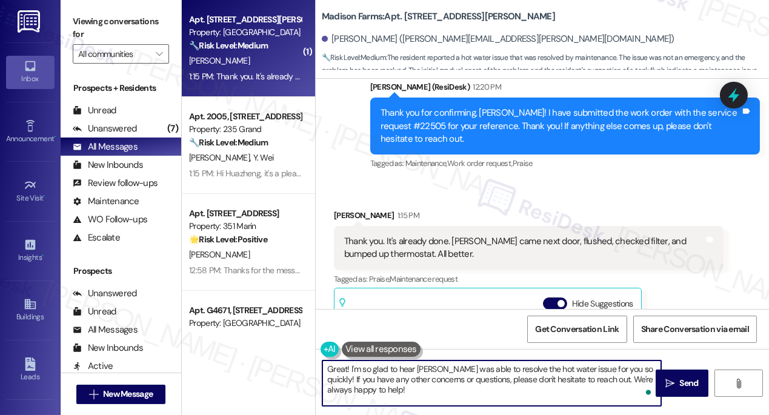
click at [366, 368] on textarea "Great! I'm so glad to hear Sammy was able to resolve the hot water issue for yo…" at bounding box center [491, 382] width 339 height 45
drag, startPoint x: 365, startPoint y: 367, endPoint x: 373, endPoint y: 366, distance: 7.9
click at [366, 368] on textarea "Great! I'm so glad to hear Sammy was able to resolve the hot water issue for yo…" at bounding box center [491, 382] width 339 height 45
click at [451, 394] on textarea "Great! I'm glad to hear Sammy was able to resolve the hot water issue for you s…" at bounding box center [491, 382] width 339 height 45
type textarea "Great! I'm glad to hear Sammy was able to resolve the hot water issue for you s…"
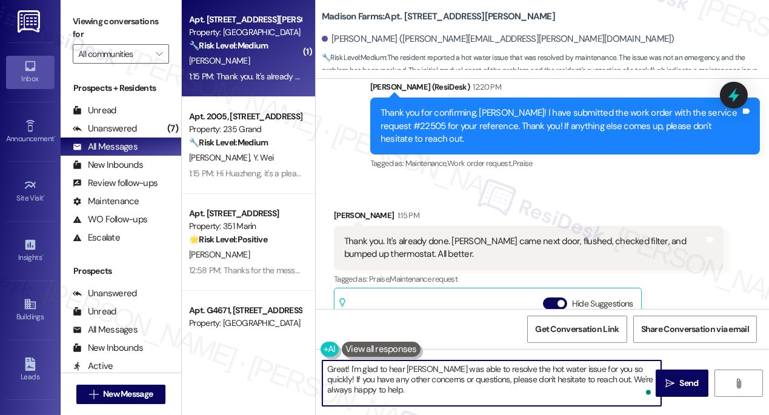
click at [421, 393] on textarea "Great! I'm glad to hear Sammy was able to resolve the hot water issue for you s…" at bounding box center [491, 382] width 339 height 45
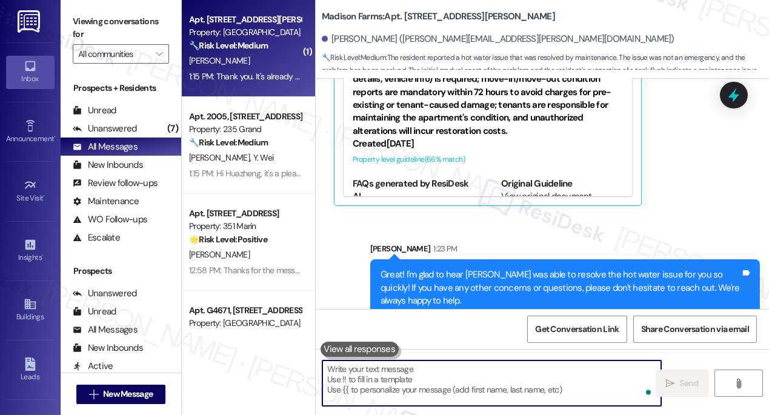
scroll to position [3775, 0]
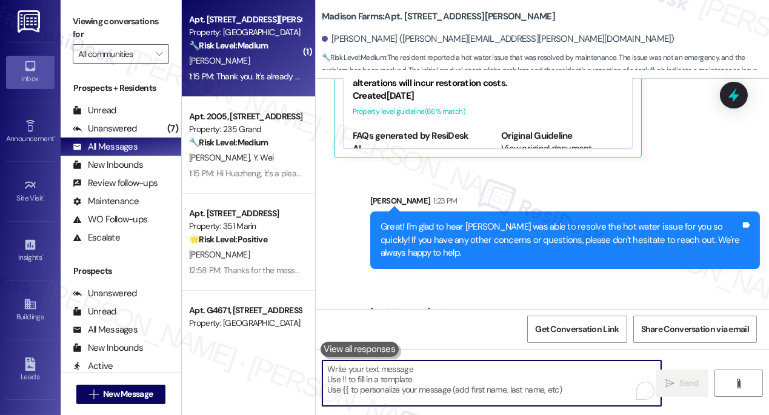
click at [465, 220] on div "Great! I'm glad to hear Sammy was able to resolve the hot water issue for you s…" at bounding box center [560, 239] width 360 height 39
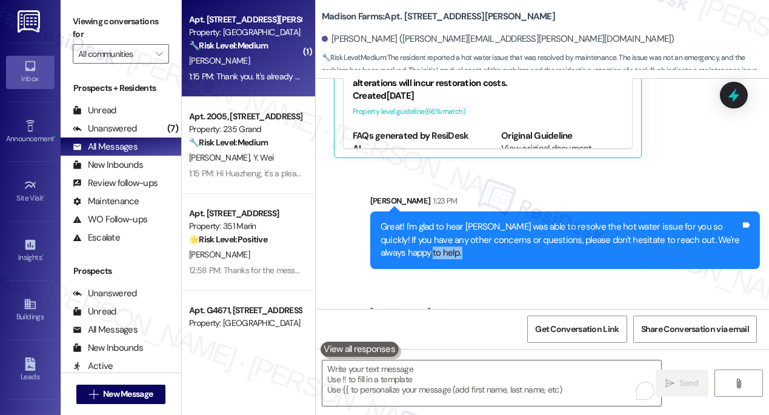
click at [465, 220] on div "Great! I'm glad to hear Sammy was able to resolve the hot water issue for you s…" at bounding box center [560, 239] width 360 height 39
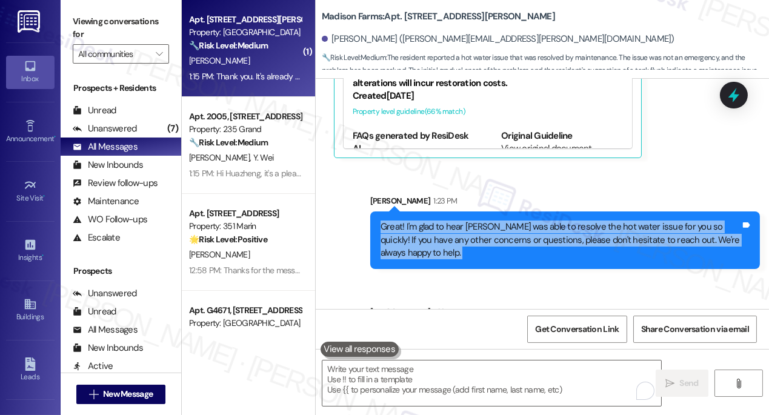
click at [465, 220] on div "Great! I'm glad to hear Sammy was able to resolve the hot water issue for you s…" at bounding box center [560, 239] width 360 height 39
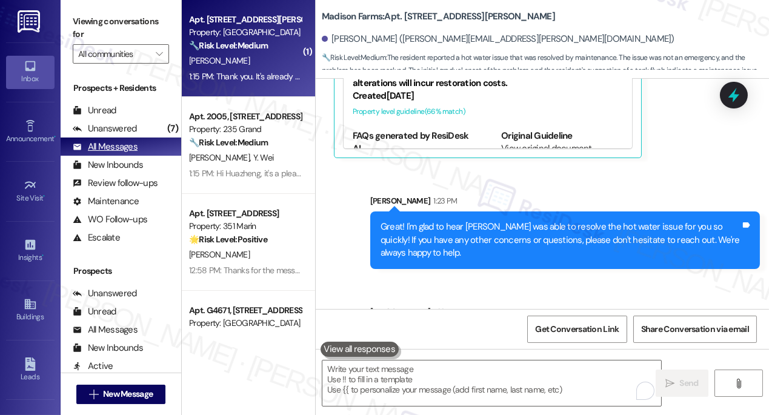
click at [131, 148] on div "All Messages" at bounding box center [105, 147] width 65 height 13
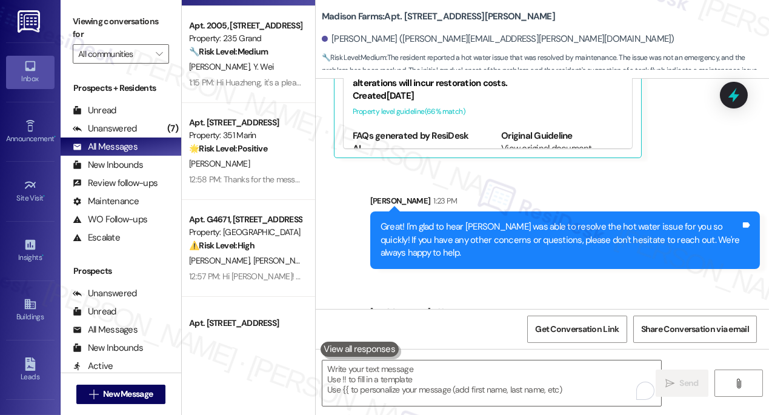
scroll to position [165, 0]
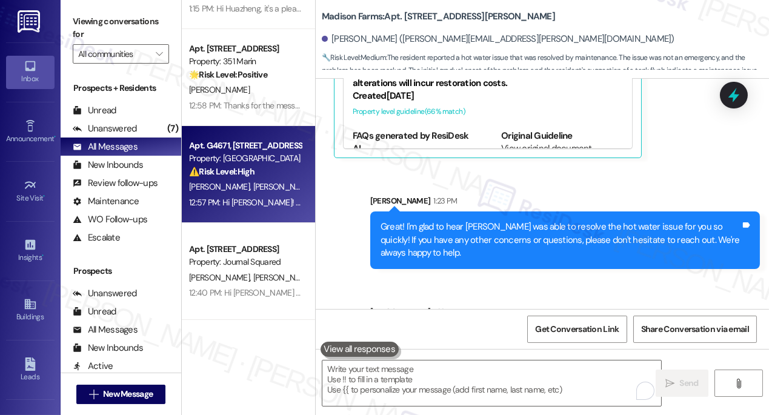
click at [268, 202] on div "12:57 PM: Hi Trevor! Thanks for the update. I've added the leak information to …" at bounding box center [678, 202] width 978 height 11
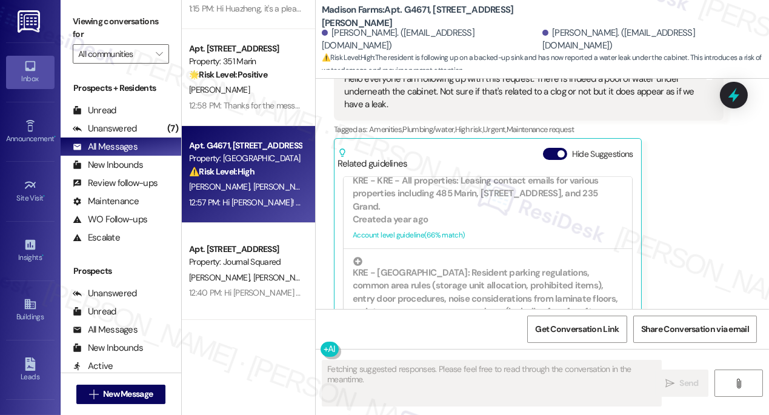
scroll to position [2439, 0]
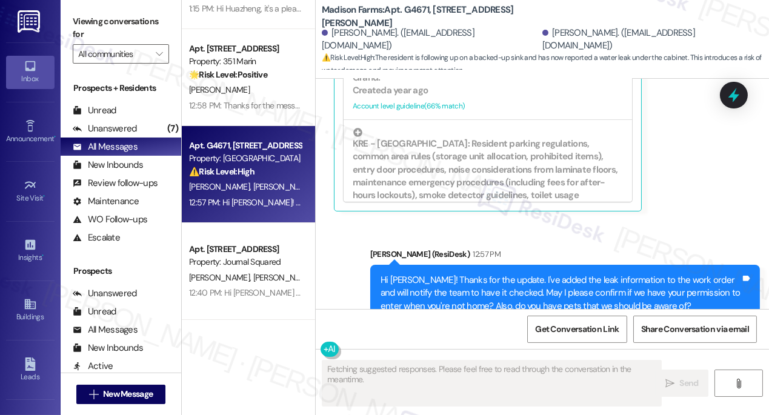
click at [472, 274] on div "Hi Trevor! Thanks for the update. I've added the leak information to the work o…" at bounding box center [560, 293] width 360 height 39
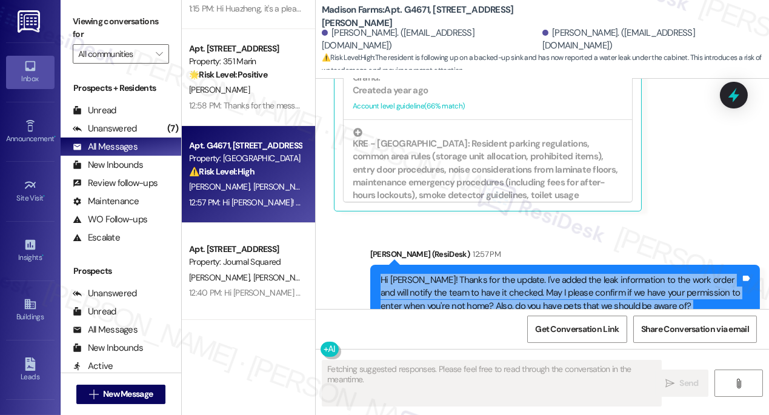
click at [472, 274] on div "Hi Trevor! Thanks for the update. I've added the leak information to the work o…" at bounding box center [560, 293] width 360 height 39
click at [588, 274] on div "Hi Trevor! Thanks for the update. I've added the leak information to the work o…" at bounding box center [560, 293] width 360 height 39
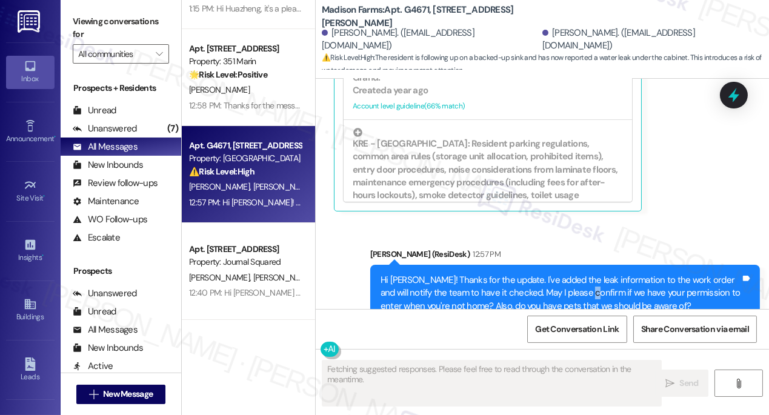
click at [588, 274] on div "Hi Trevor! Thanks for the update. I've added the leak information to the work o…" at bounding box center [560, 293] width 360 height 39
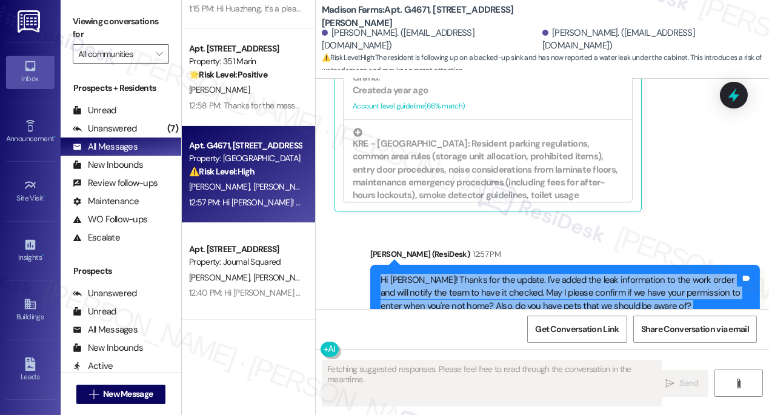
click at [588, 274] on div "Hi Trevor! Thanks for the update. I've added the leak information to the work o…" at bounding box center [560, 293] width 360 height 39
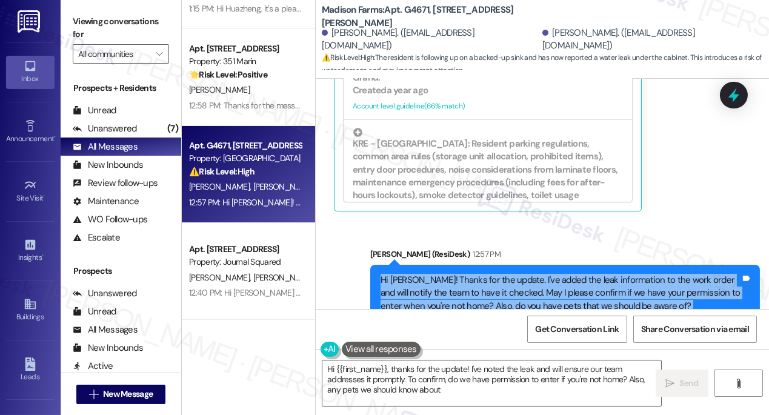
type textarea "Hi {{first_name}}, thanks for the update! I've noted the leak and will ensure o…"
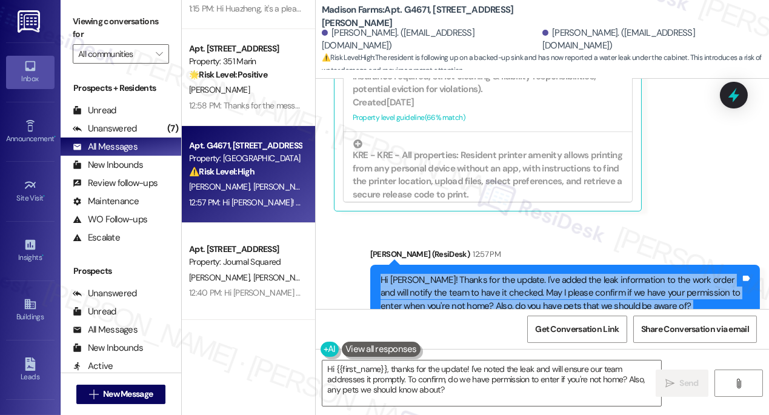
click at [588, 274] on div "Hi Trevor! Thanks for the update. I've added the leak information to the work o…" at bounding box center [560, 293] width 360 height 39
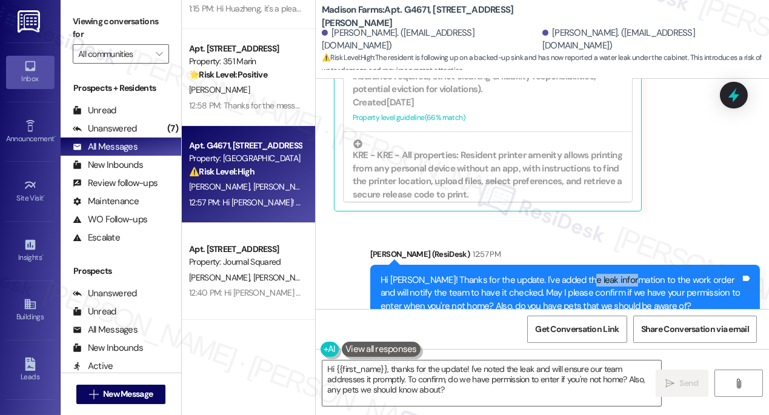
click at [588, 274] on div "Hi Trevor! Thanks for the update. I've added the leak information to the work o…" at bounding box center [560, 293] width 360 height 39
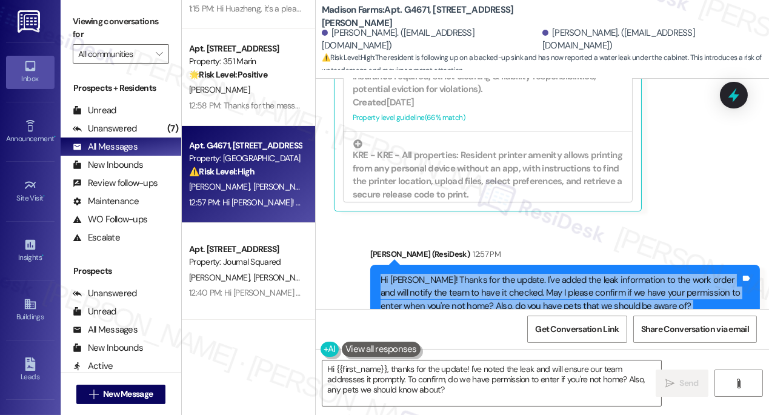
click at [588, 274] on div "Hi Trevor! Thanks for the update. I've added the leak information to the work o…" at bounding box center [560, 293] width 360 height 39
click at [499, 274] on div "Hi Trevor! Thanks for the update. I've added the leak information to the work o…" at bounding box center [560, 293] width 360 height 39
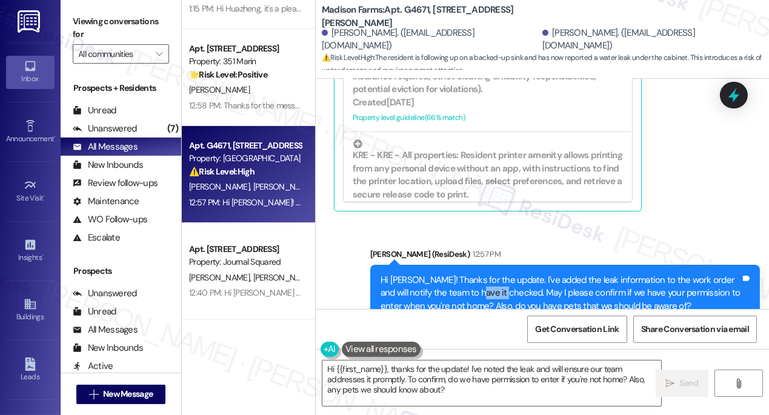
click at [499, 274] on div "Hi Trevor! Thanks for the update. I've added the leak information to the work o…" at bounding box center [560, 293] width 360 height 39
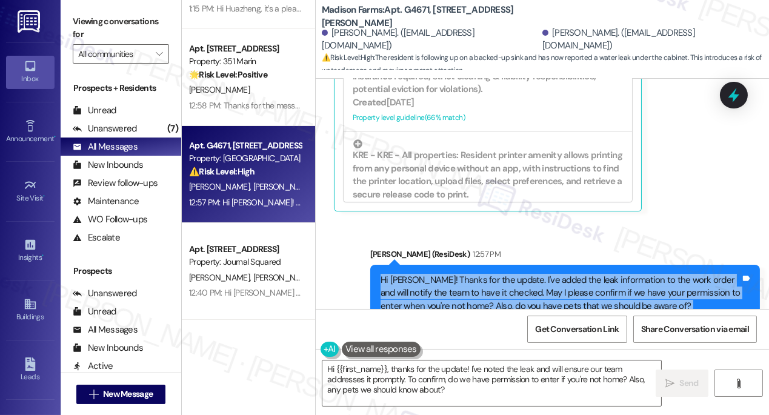
click at [499, 274] on div "Hi Trevor! Thanks for the update. I've added the leak information to the work o…" at bounding box center [560, 293] width 360 height 39
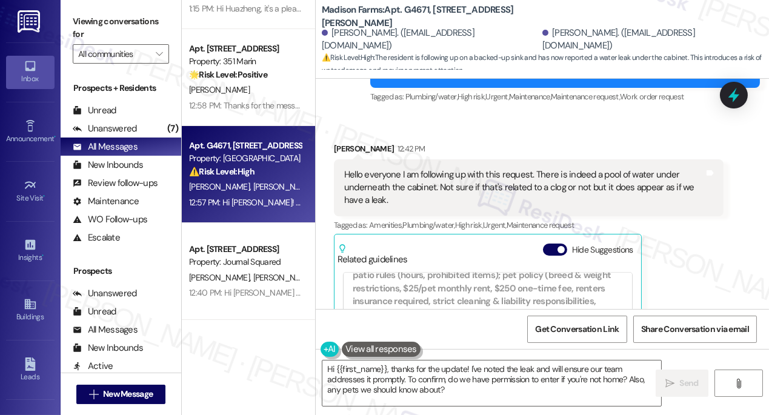
scroll to position [2218, 0]
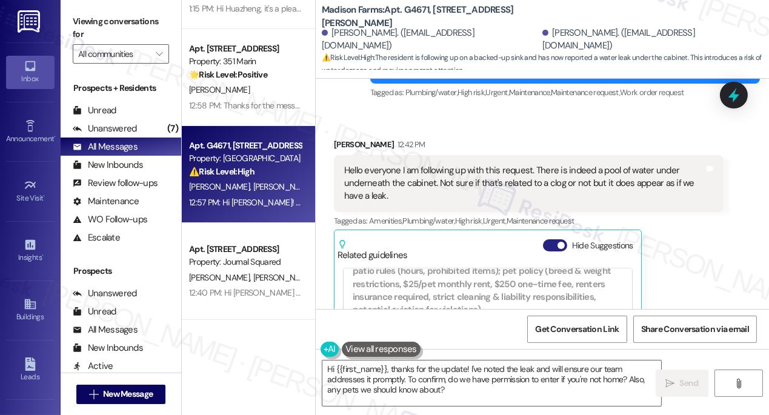
click at [552, 239] on button "Hide Suggestions" at bounding box center [555, 245] width 24 height 12
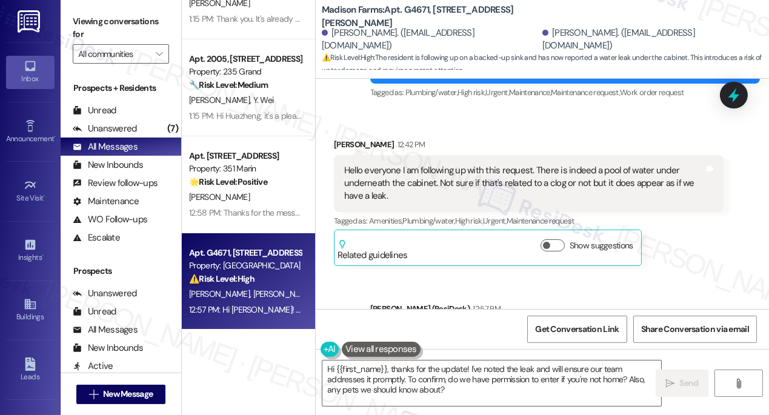
scroll to position [0, 0]
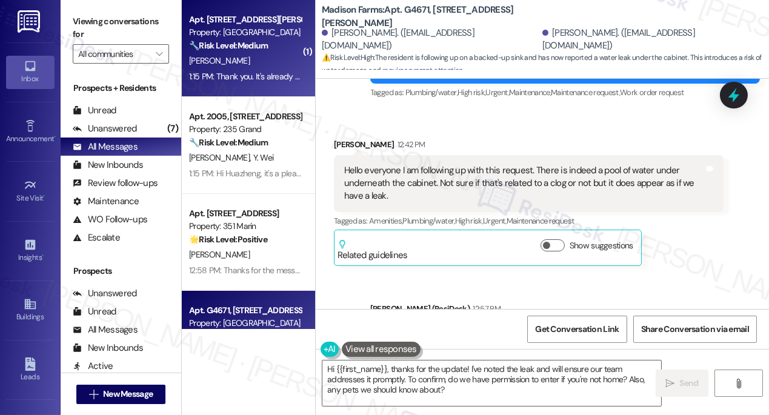
click at [255, 81] on div "1:15 PM: Thank you. It's already done. Sammy came next door, flushed, checked f…" at bounding box center [421, 76] width 464 height 11
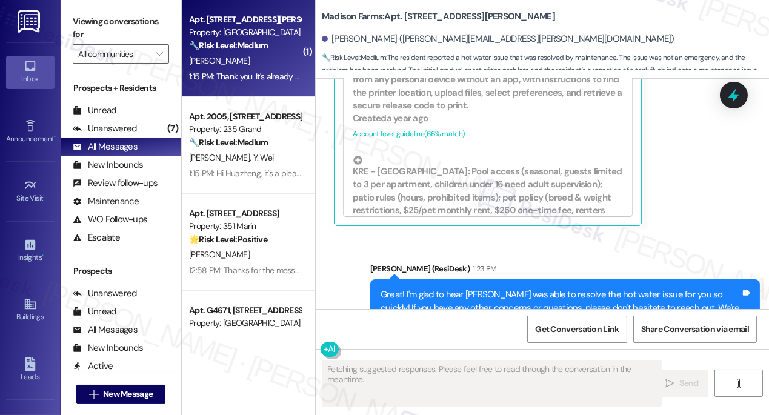
scroll to position [3794, 0]
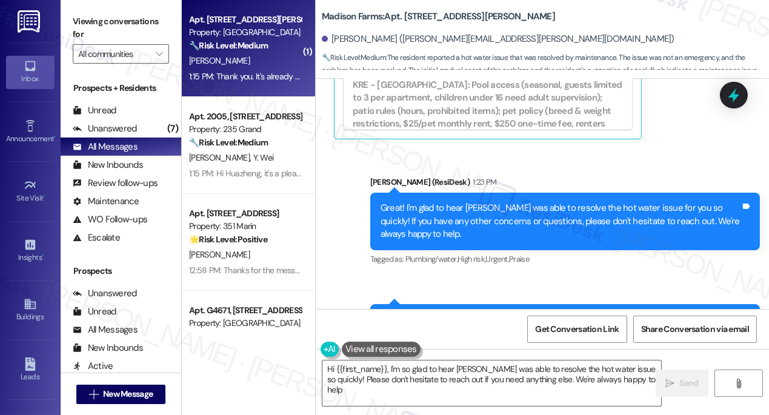
type textarea "Hi {{first_name}}, I'm so glad to hear Sammy was able to resolve the hot water …"
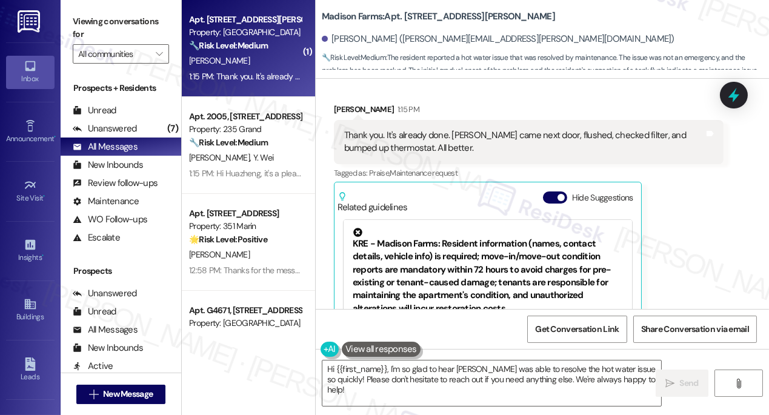
scroll to position [3463, 0]
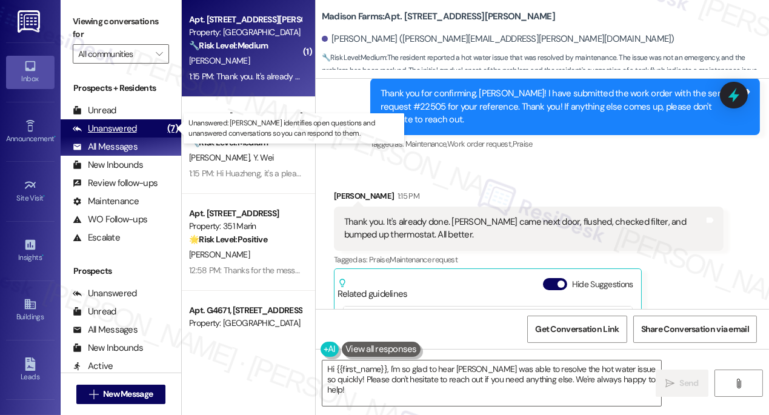
click at [142, 125] on div "Unanswered (7)" at bounding box center [121, 128] width 121 height 18
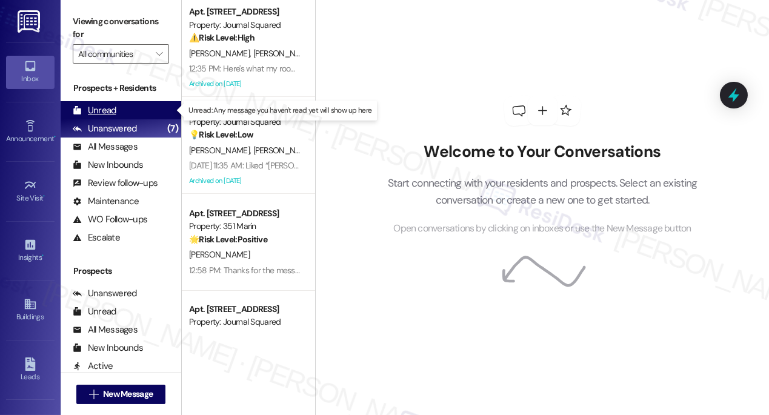
click at [139, 106] on div "Unread (0)" at bounding box center [121, 110] width 121 height 18
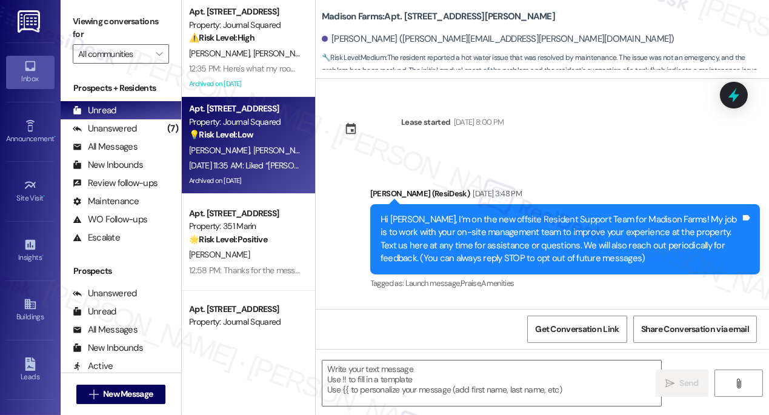
scroll to position [0, 0]
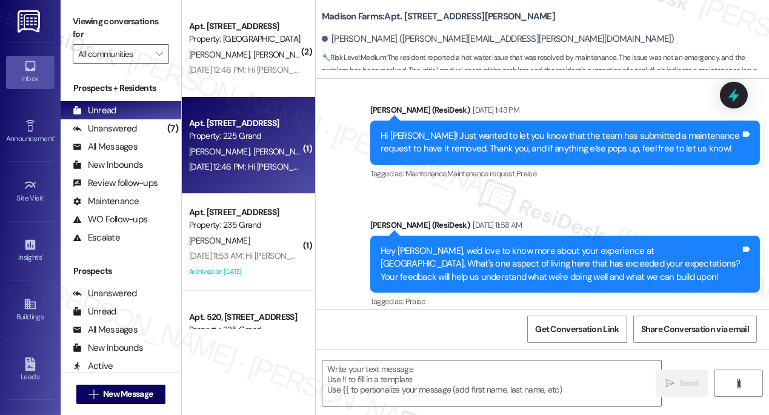
type textarea "Fetching suggested responses. Please feel free to read through the conversation…"
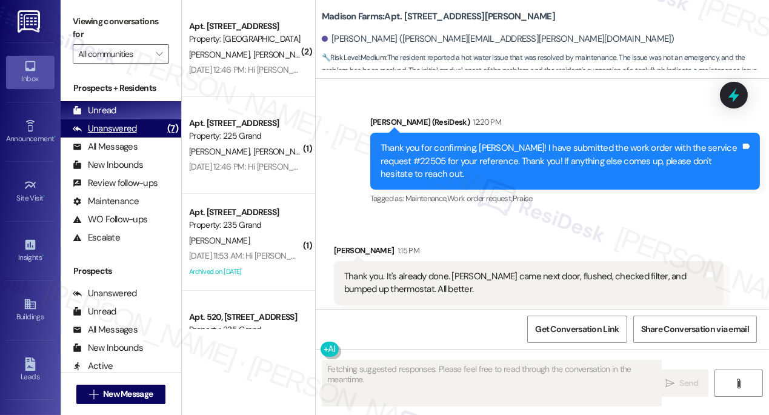
scroll to position [3554, 0]
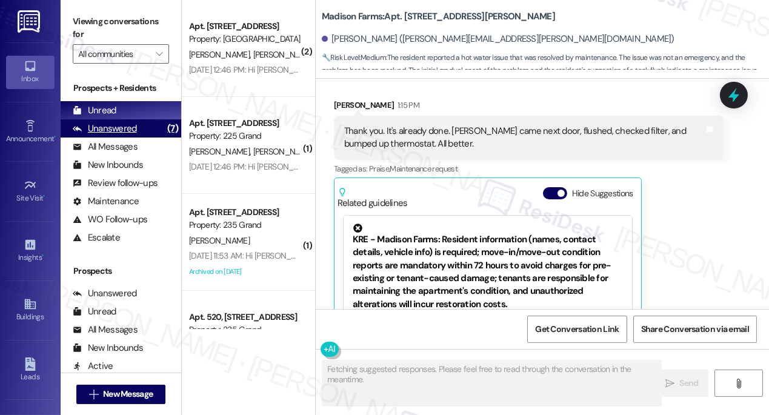
click at [149, 128] on div "Unanswered (7)" at bounding box center [121, 128] width 121 height 18
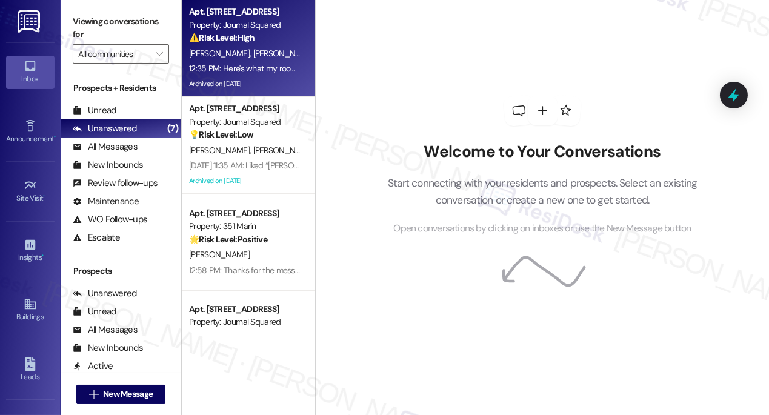
click at [245, 59] on div "H. Xu Y. Zhang" at bounding box center [245, 53] width 114 height 15
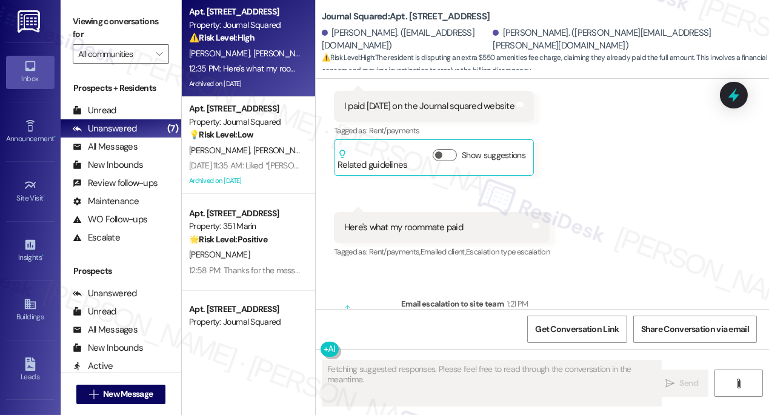
scroll to position [11249, 0]
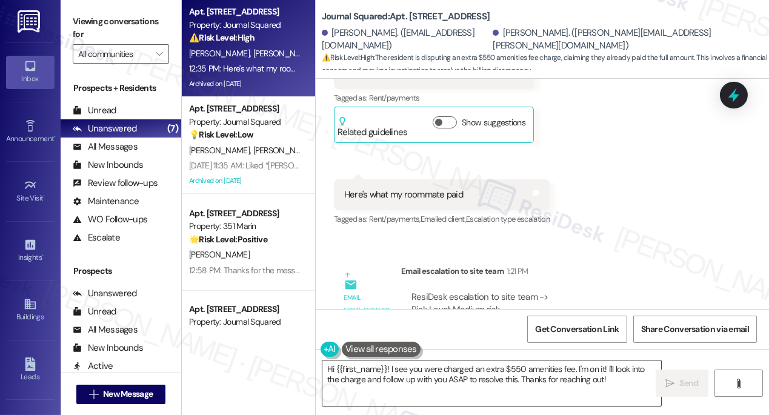
click at [377, 380] on textarea "Hi {{first_name}}! I see you were charged an extra $550 amenities fee. I'm on i…" at bounding box center [491, 382] width 339 height 45
click at [555, 374] on textarea "Hi {{first_name}}! I see you were charged an extra $550 amenities fee. I'm on i…" at bounding box center [491, 382] width 339 height 45
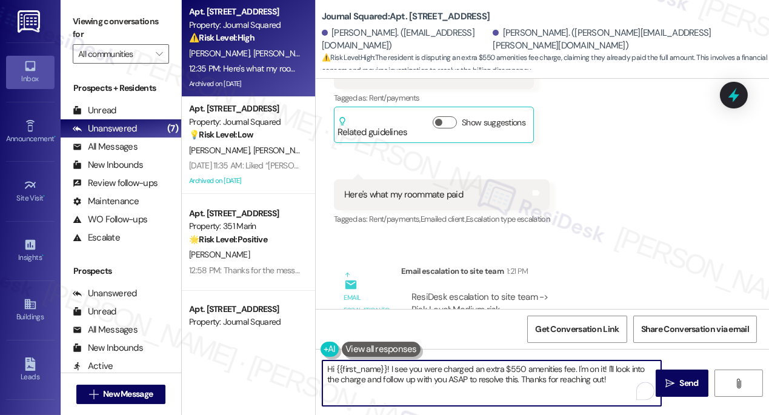
click at [555, 374] on textarea "Hi {{first_name}}! I see you were charged an extra $550 amenities fee. I'm on i…" at bounding box center [491, 382] width 339 height 45
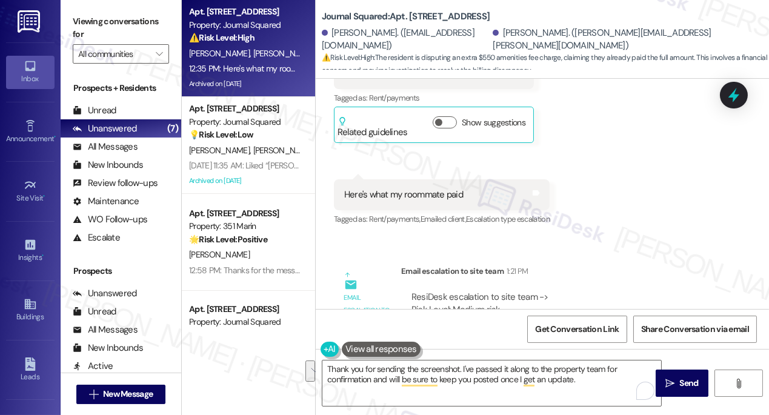
click at [97, 28] on label "Viewing conversations for" at bounding box center [121, 28] width 96 height 32
click at [100, 27] on label "Viewing conversations for" at bounding box center [121, 28] width 96 height 32
click at [436, 368] on textarea "Thank you for sending the screenshot. I've passed it along to the property team…" at bounding box center [491, 382] width 339 height 45
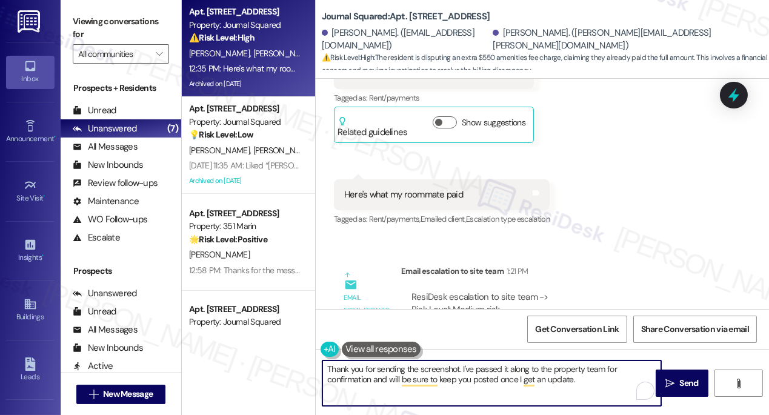
click at [436, 368] on textarea "Thank you for sending the screenshot. I've passed it along to the property team…" at bounding box center [491, 382] width 339 height 45
paste textarea "s so much for sending the screenshot! I’ve shared it with the property team for…"
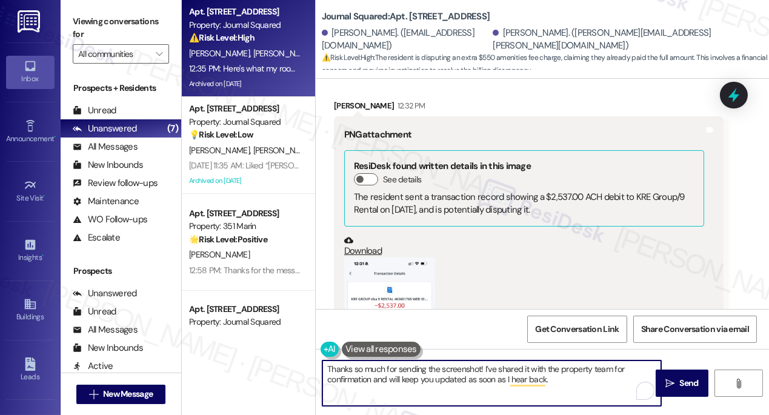
scroll to position [10423, 0]
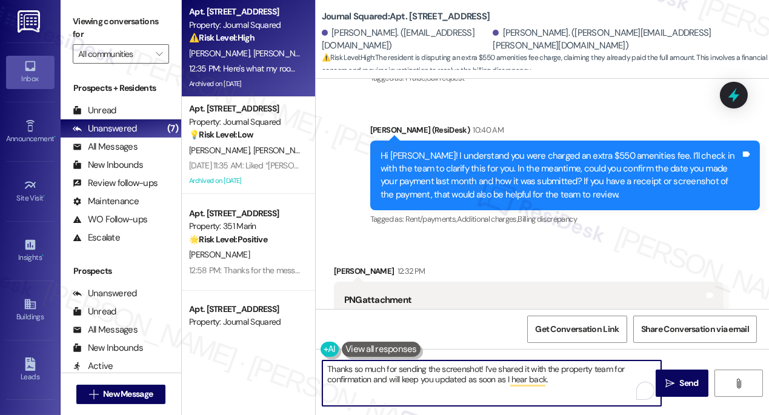
click at [344, 265] on div "Yifan Zhang 12:32 PM" at bounding box center [529, 273] width 390 height 17
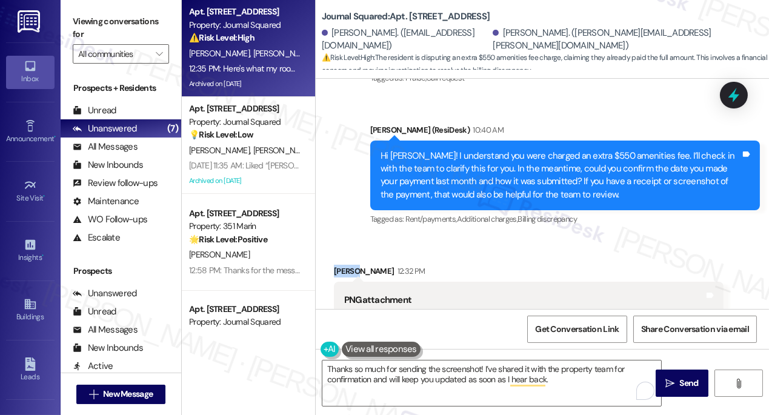
click at [344, 265] on div "Yifan Zhang 12:32 PM" at bounding box center [529, 273] width 390 height 17
copy div "Yifan"
click at [479, 369] on textarea "Thanks so much for sending the screenshot! I’ve shared it with the property tea…" at bounding box center [491, 382] width 339 height 45
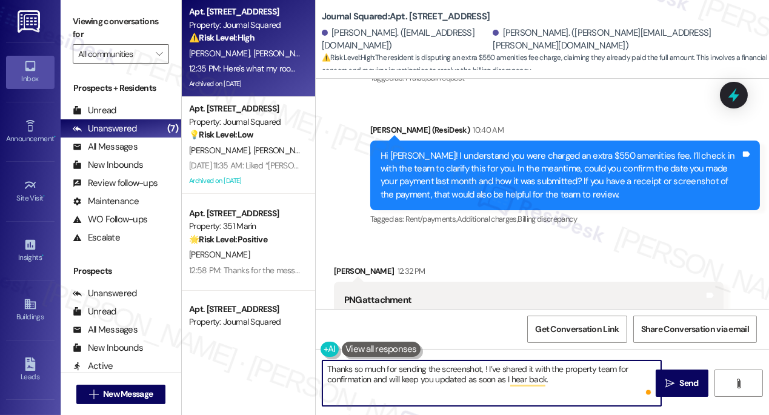
paste textarea "Yifan"
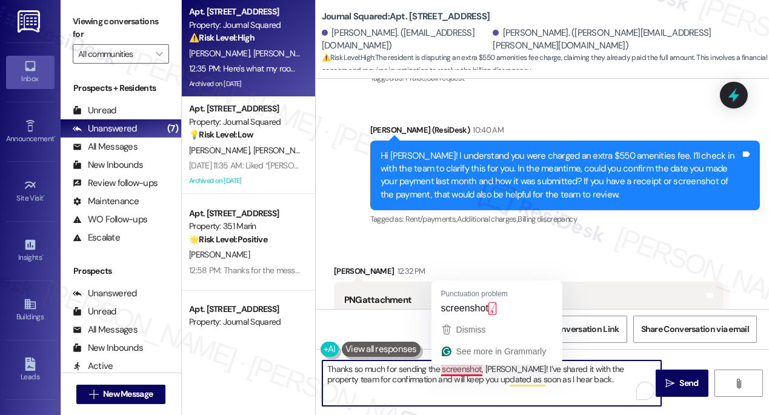
click at [573, 367] on textarea "Thanks so much for sending the screenshot, Yifan! I’ve shared it with the prope…" at bounding box center [491, 382] width 339 height 45
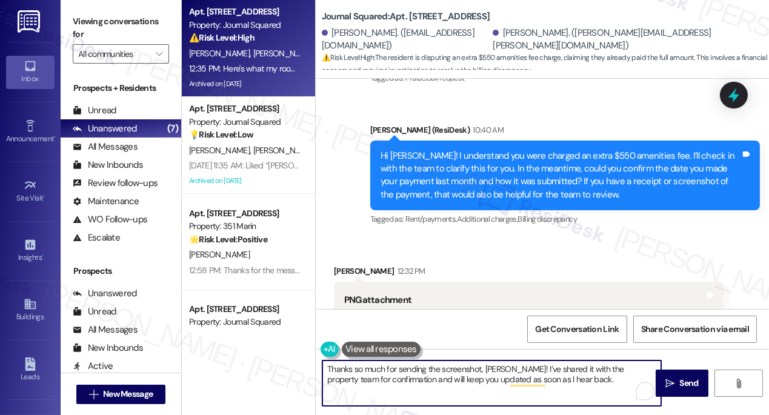
drag, startPoint x: 573, startPoint y: 380, endPoint x: 563, endPoint y: 381, distance: 9.7
click at [573, 380] on textarea "Thanks so much for sending the screenshot, Yifan! I’ve shared it with the prope…" at bounding box center [491, 382] width 339 height 45
click at [594, 382] on textarea "Thanks so much for sending the screenshot, Yifan! I’ve shared it with the prope…" at bounding box center [491, 382] width 339 height 45
click at [351, 379] on textarea "Thanks so much for sending the screenshot, Yifan! I’ve shared it with the prope…" at bounding box center [491, 382] width 339 height 45
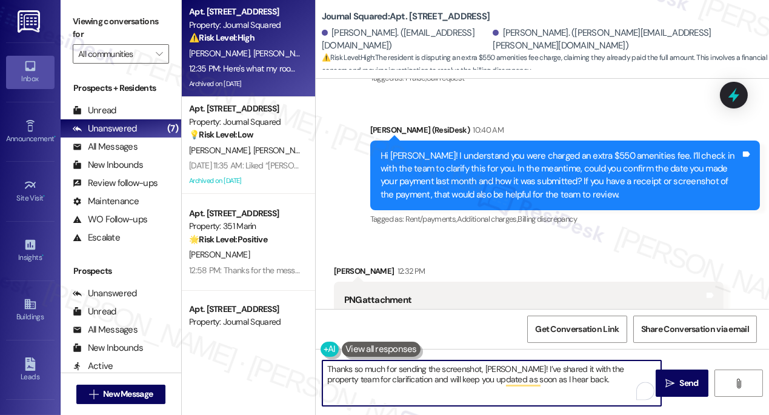
click at [571, 384] on textarea "Thanks so much for sending the screenshot, Yifan! I’ve shared it with the prope…" at bounding box center [491, 382] width 339 height 45
type textarea "Thanks so much for sending the screenshot, Yifan! I’ve shared it with the prope…"
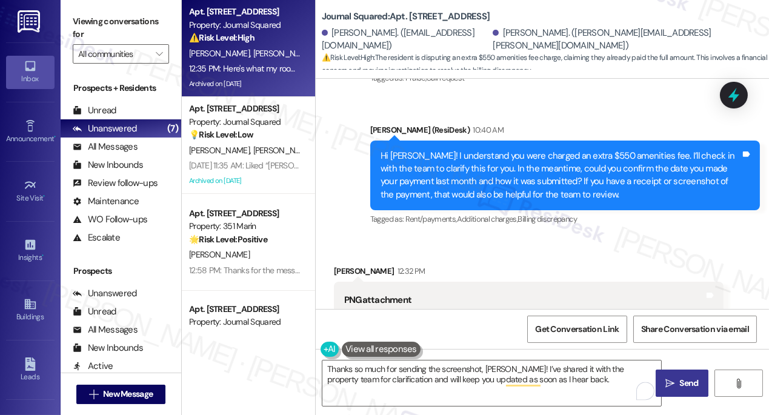
click at [686, 375] on button " Send" at bounding box center [681, 383] width 53 height 27
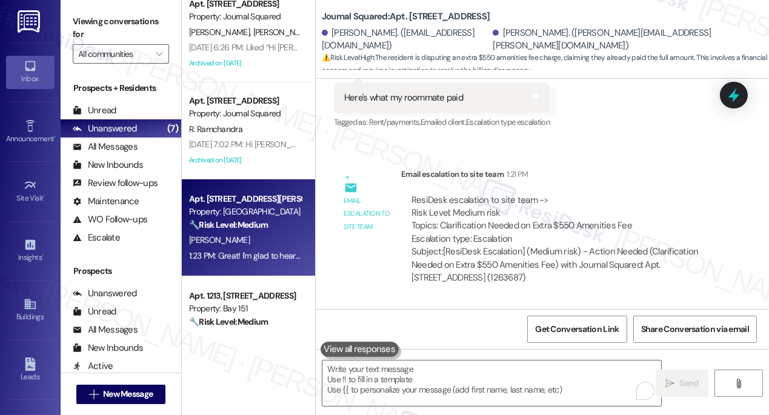
scroll to position [349, 0]
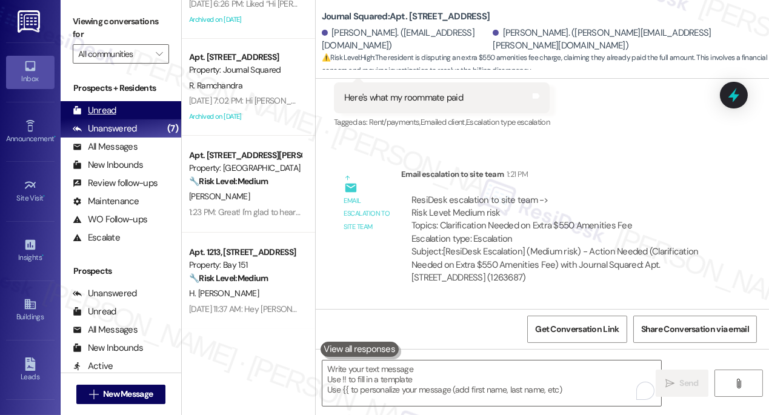
click at [127, 114] on div "Unread (0)" at bounding box center [121, 110] width 121 height 18
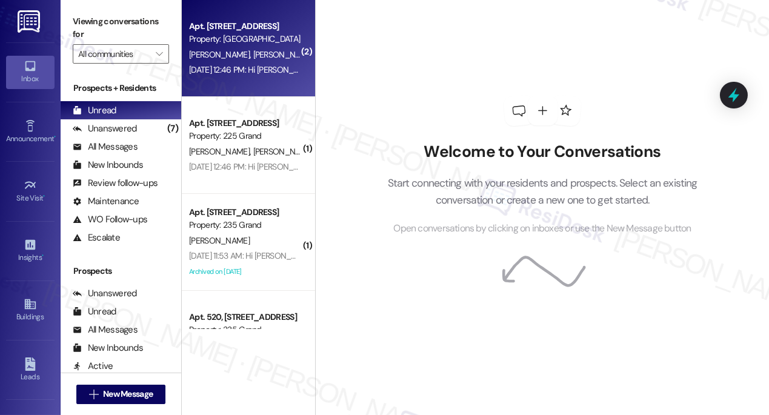
click at [274, 78] on div "Apt. 2710, 100 C. Columbus Drive Property: Grove Pointe V. Dholakia P. Bhakta J…" at bounding box center [248, 48] width 133 height 97
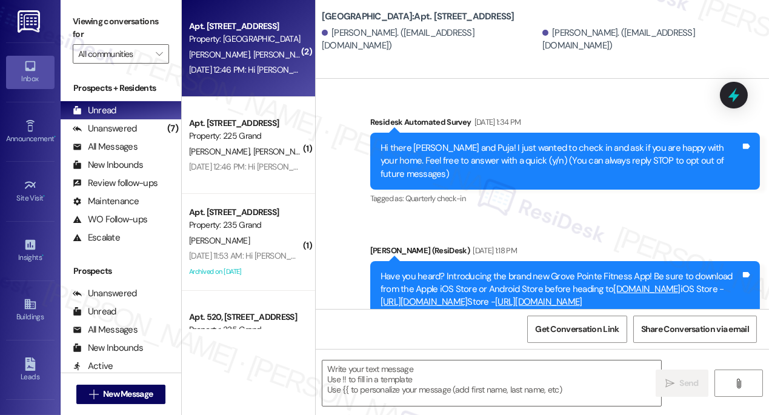
scroll to position [2974, 0]
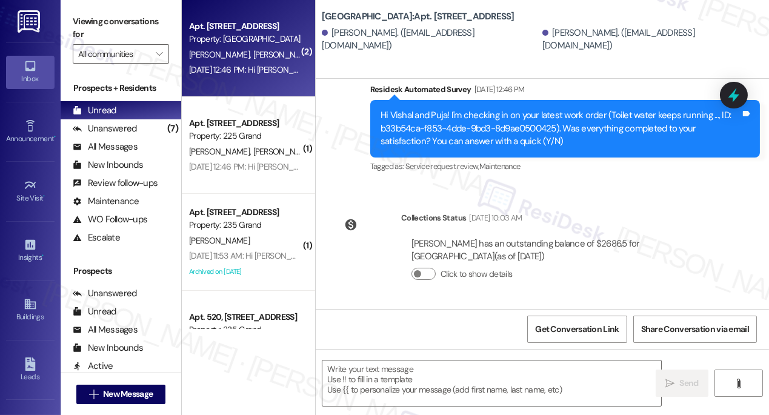
type textarea "Fetching suggested responses. Please feel free to read through the conversation…"
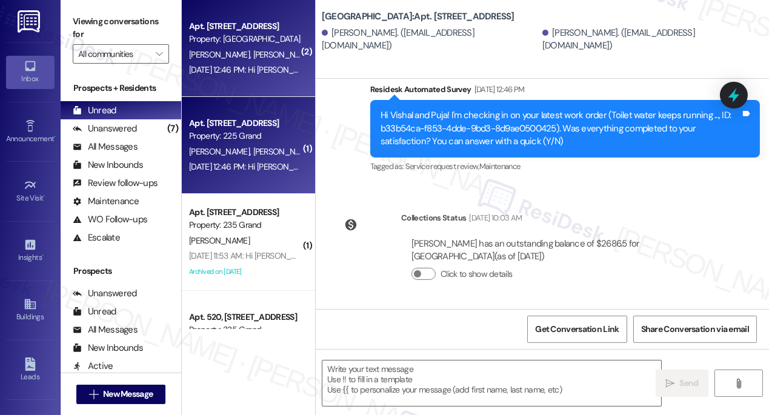
click at [244, 159] on div "Jul 02, 2025 at 12:46 PM: Hi Baila and Samuel! I'm checking in on your latest w…" at bounding box center [245, 166] width 114 height 15
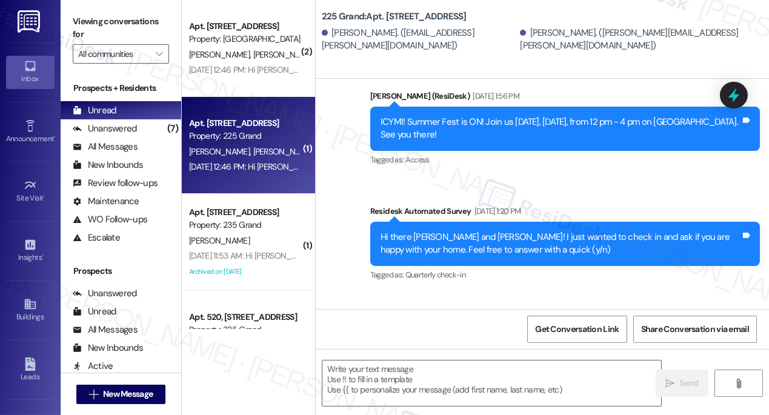
type textarea "Fetching suggested responses. Please feel free to read through the conversation…"
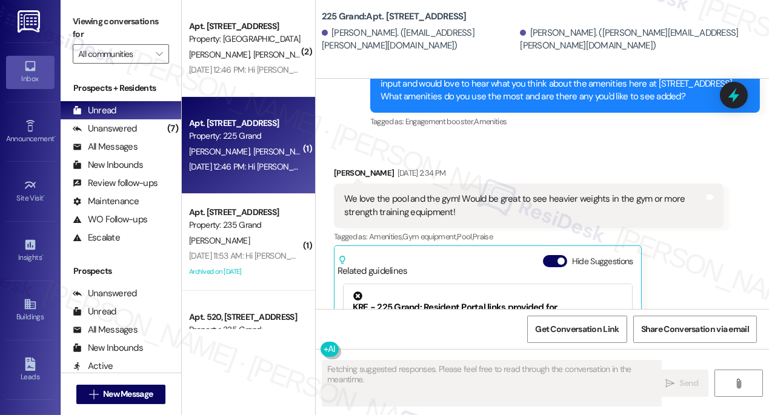
scroll to position [2396, 0]
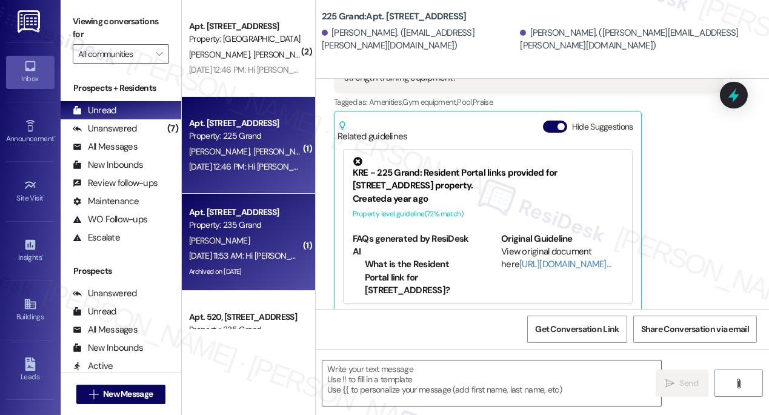
click at [267, 235] on div "H. Sajer" at bounding box center [245, 240] width 114 height 15
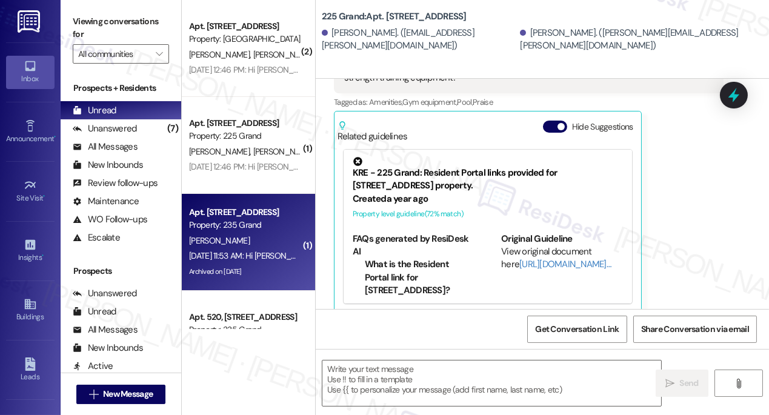
type textarea "Fetching suggested responses. Please feel free to read through the conversation…"
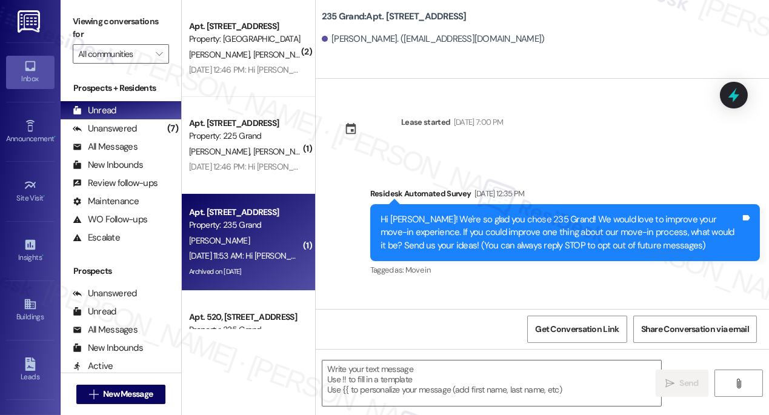
scroll to position [7708, 0]
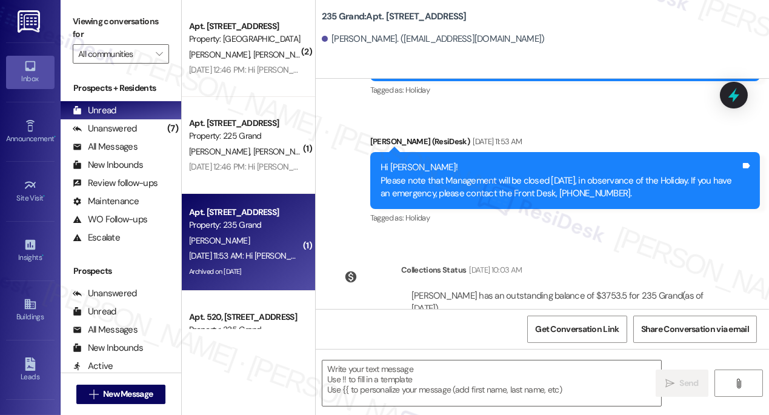
type textarea "Fetching suggested responses. Please feel free to read through the conversation…"
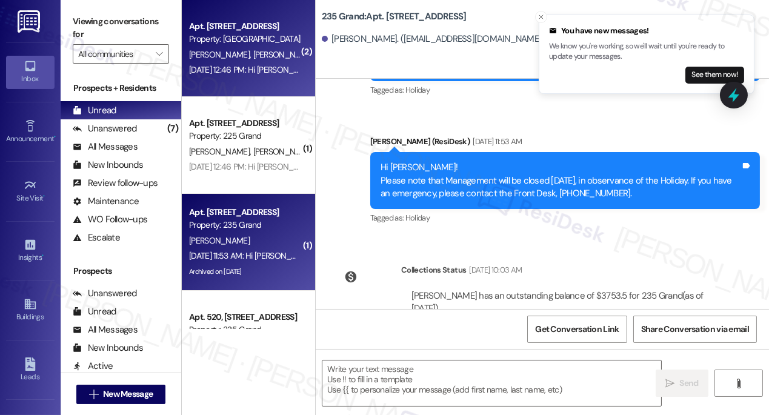
click at [240, 65] on div "Jul 02, 2025 at 12:46 PM: Hi Vishal and Puja! I'm checking in on your latest wo…" at bounding box center [633, 69] width 889 height 11
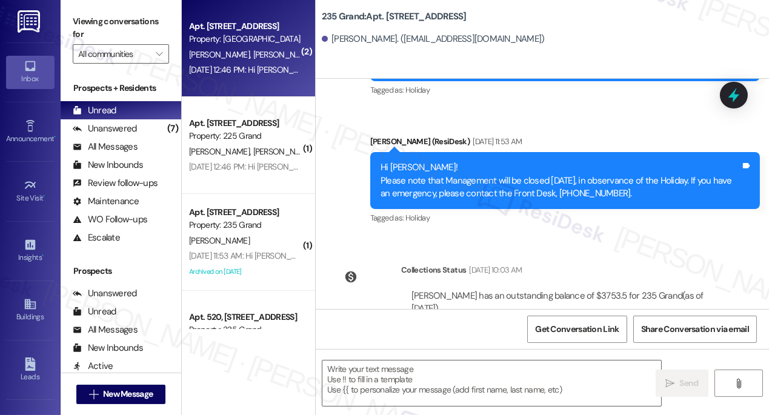
type textarea "Fetching suggested responses. Please feel free to read through the conversation…"
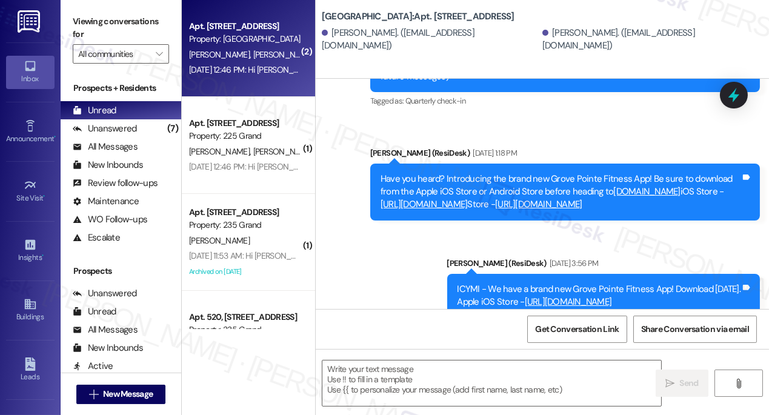
type textarea "Fetching suggested responses. Please feel free to read through the conversation…"
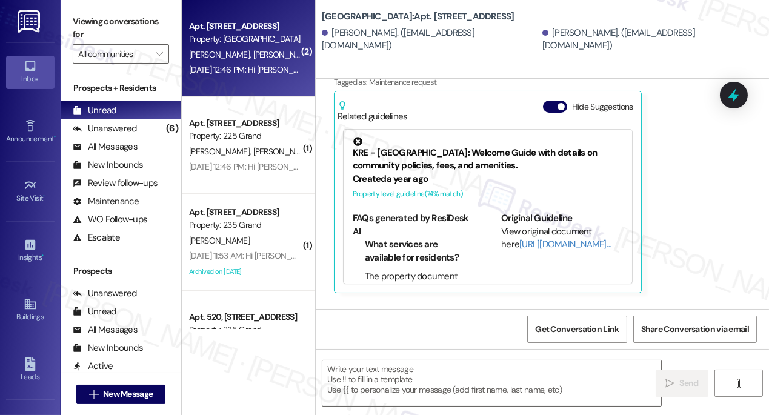
scroll to position [1313, 0]
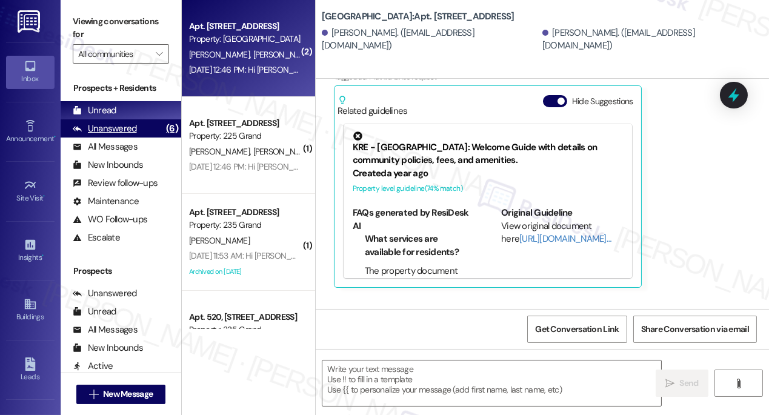
click at [132, 134] on div "Unanswered" at bounding box center [105, 128] width 64 height 13
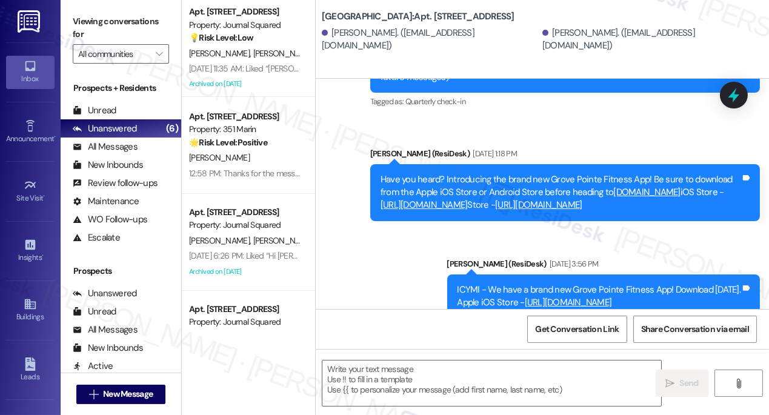
type textarea "Fetching suggested responses. Please feel free to read through the conversation…"
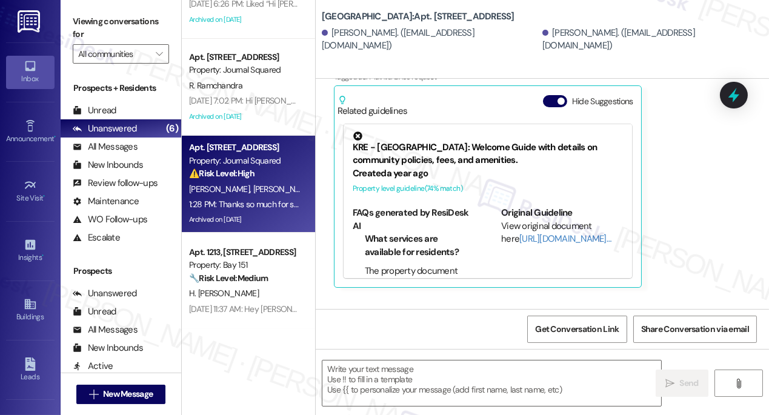
click at [265, 191] on div "H. Xu Y. Zhang" at bounding box center [245, 189] width 114 height 15
type textarea "Fetching suggested responses. Please feel free to read through the conversation…"
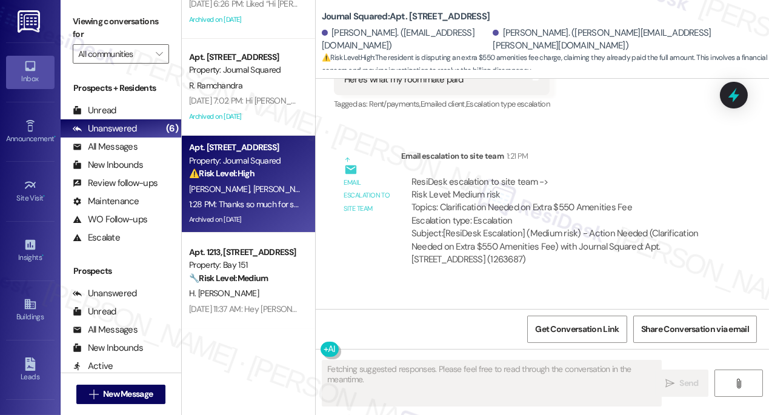
scroll to position [11364, 0]
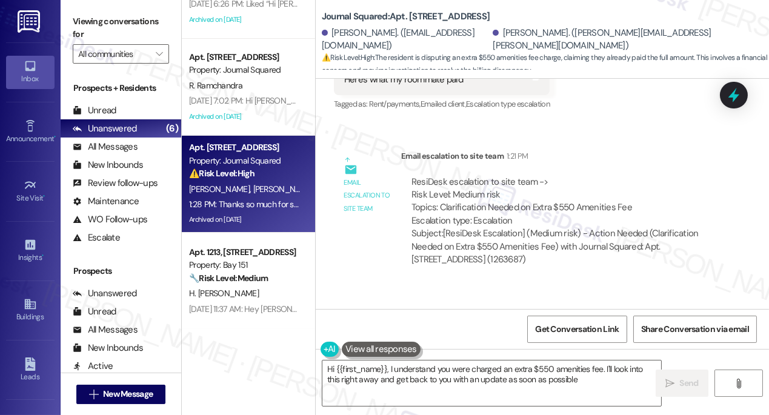
type textarea "Hi {{first_name}}, I understand you were charged an extra $550 amenities fee. I…"
click at [85, 22] on label "Viewing conversations for" at bounding box center [121, 28] width 96 height 32
click at [494, 337] on div "Thanks so much for sending the screenshot, Yifan! I’ve shared it with the prope…" at bounding box center [560, 350] width 360 height 26
click at [493, 337] on div "Thanks so much for sending the screenshot, Yifan! I’ve shared it with the prope…" at bounding box center [560, 350] width 360 height 26
click at [492, 337] on div "Thanks so much for sending the screenshot, Yifan! I’ve shared it with the prope…" at bounding box center [560, 350] width 360 height 26
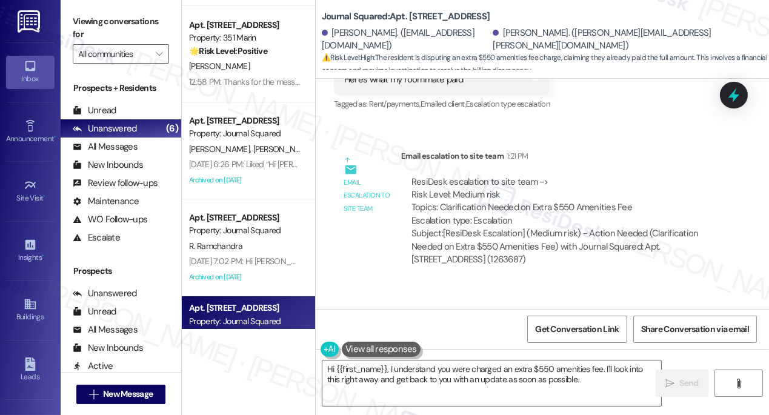
scroll to position [0, 0]
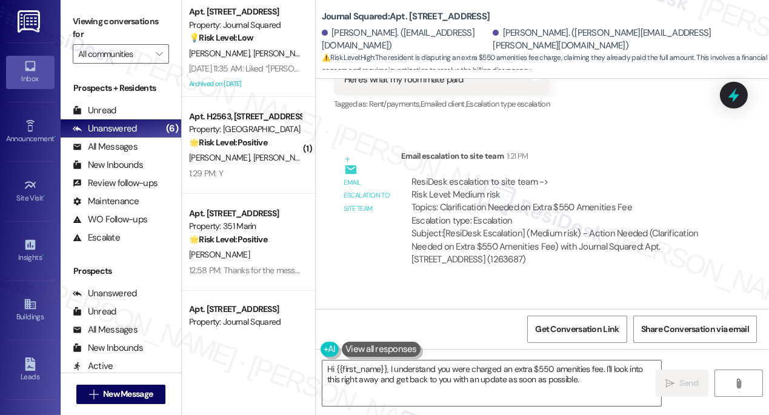
click at [446, 337] on div "Thanks so much for sending the screenshot, Yifan! I’ve shared it with the prope…" at bounding box center [560, 350] width 360 height 26
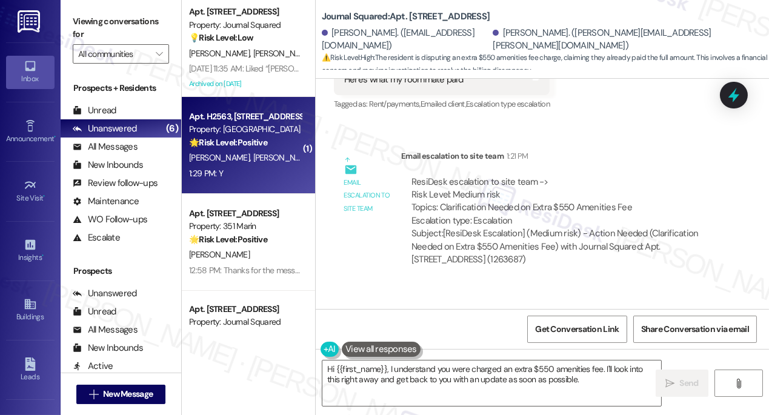
click at [277, 149] on div "Apt. H2563, 4883 Riley Road Property: Madison Farms 🌟 Risk Level: Positive The …" at bounding box center [245, 129] width 114 height 41
type textarea "Fetching suggested responses. Please feel free to read through the conversation…"
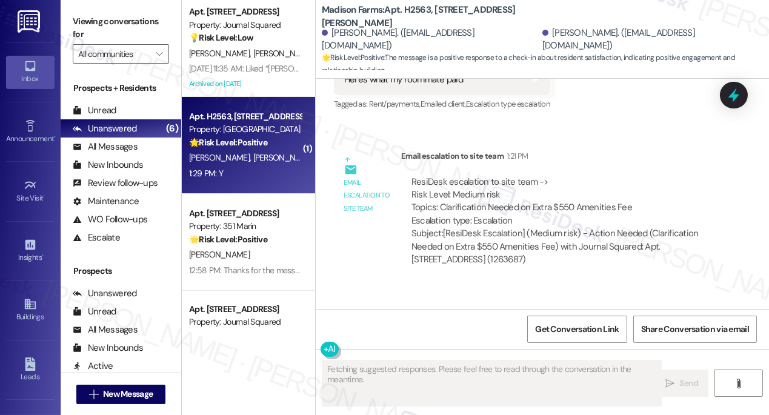
scroll to position [358, 0]
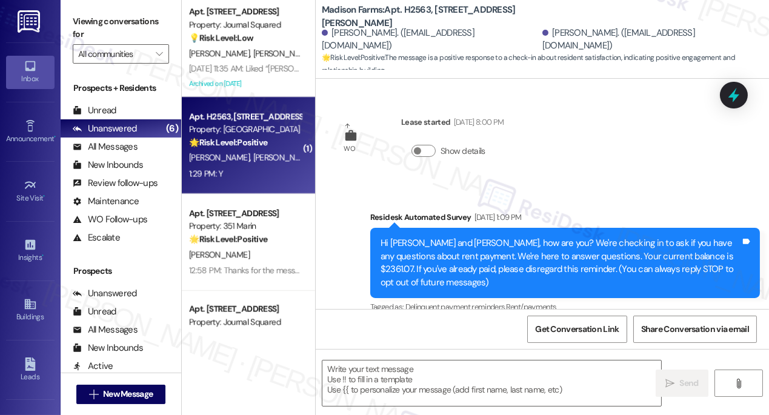
scroll to position [358, 0]
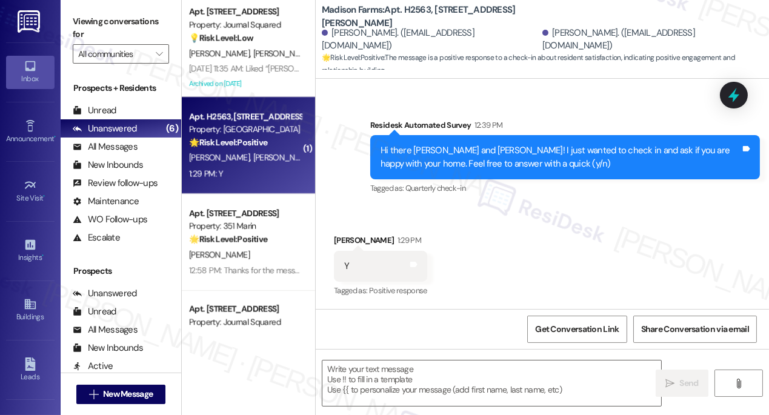
click at [75, 19] on label "Viewing conversations for" at bounding box center [121, 28] width 96 height 32
click at [406, 374] on textarea at bounding box center [491, 382] width 339 height 45
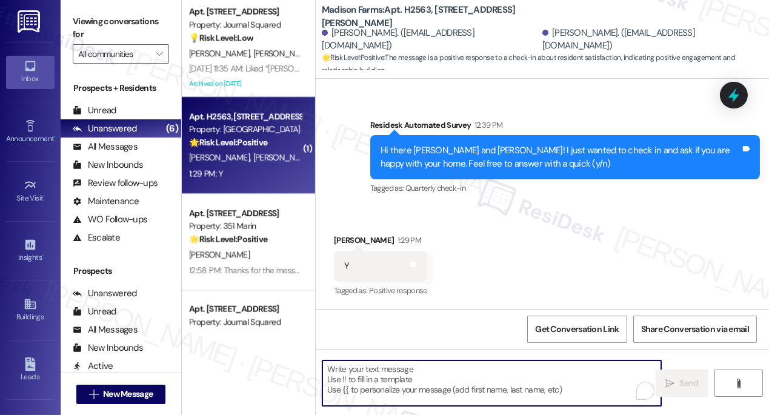
paste textarea "To enrich screen reader interactions, please activate Accessibility in Grammarl…"
click at [405, 375] on textarea "To enrich screen reader interactions, please activate Accessibility in Grammarl…" at bounding box center [491, 382] width 339 height 45
paste textarea "To enrich screen reader interactions, please activate Accessibility in Grammarl…"
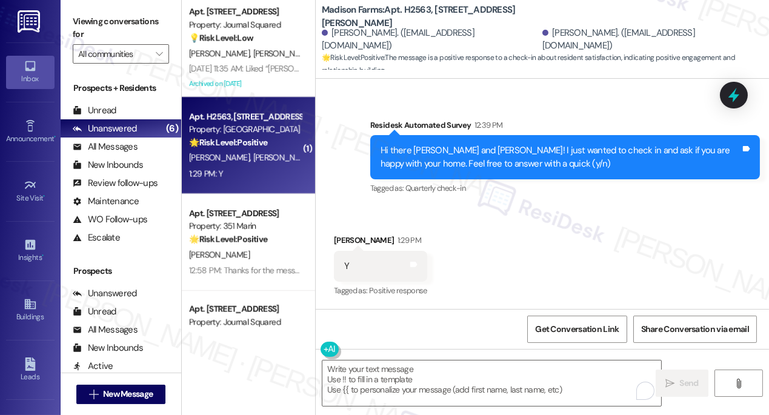
click at [96, 27] on label "Viewing conversations for" at bounding box center [121, 28] width 96 height 32
click at [95, 3] on div "Viewing conversations for All communities " at bounding box center [121, 38] width 121 height 76
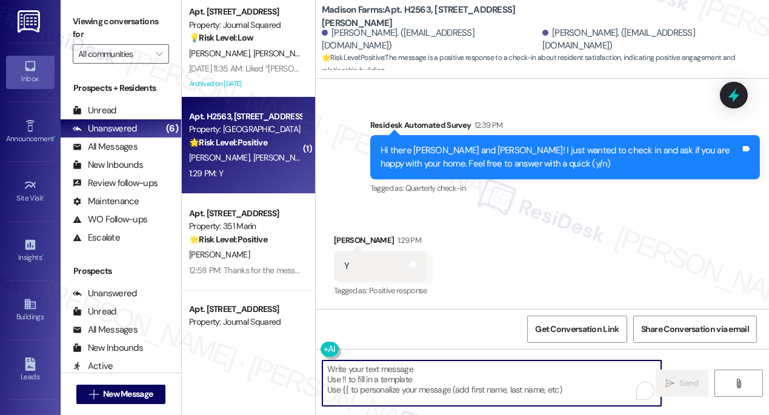
click at [377, 389] on textarea "To enrich screen reader interactions, please activate Accessibility in Grammarl…" at bounding box center [491, 382] width 339 height 45
paste textarea "Hi {{first_name}}! I'm glad to hear that you're happy with your home. If I may …"
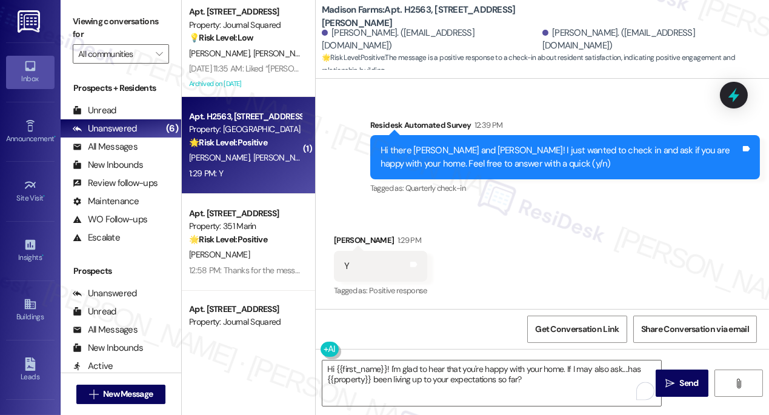
click at [333, 236] on div "Received via SMS [PERSON_NAME] 1:29 PM Y Tags and notes Tagged as: Positive res…" at bounding box center [380, 267] width 111 height 84
click at [334, 236] on div "[PERSON_NAME] 1:29 PM" at bounding box center [380, 242] width 93 height 17
copy div "[PERSON_NAME]"
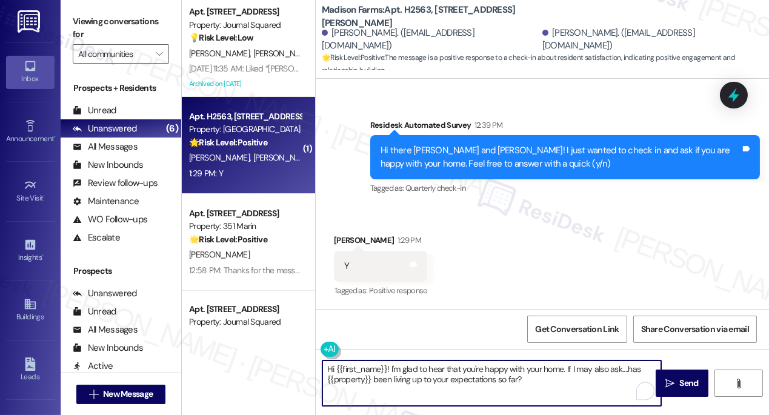
drag, startPoint x: 334, startPoint y: 366, endPoint x: 360, endPoint y: 366, distance: 25.4
click at [353, 366] on textarea "Hi {{first_name}}! I'm glad to hear that you're happy with your home. If I may …" at bounding box center [491, 382] width 339 height 45
click at [374, 366] on textarea "Hi {{first_name}}! I'm glad to hear that you're happy with your home. If I may …" at bounding box center [491, 382] width 339 height 45
drag, startPoint x: 386, startPoint y: 370, endPoint x: 336, endPoint y: 366, distance: 50.4
click at [336, 366] on textarea "Hi {{first_name}}! I'm glad to hear that you're happy with your home. If I may …" at bounding box center [491, 382] width 339 height 45
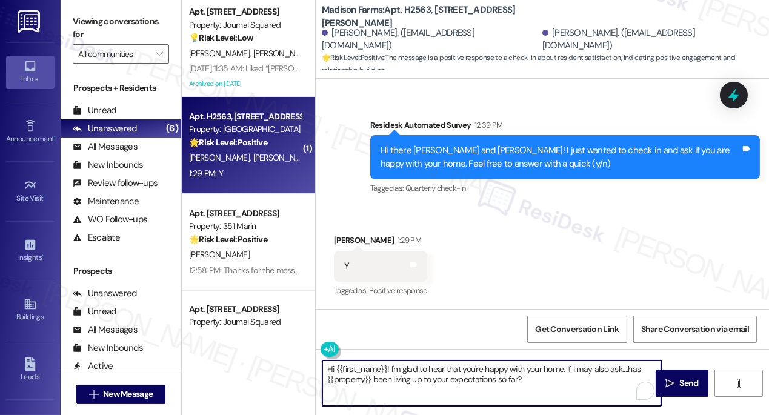
paste textarea "[PERSON_NAME]"
click at [499, 384] on textarea "Hi [PERSON_NAME]! I'm glad to hear that you're happy with your home. If I may a…" at bounding box center [491, 382] width 339 height 45
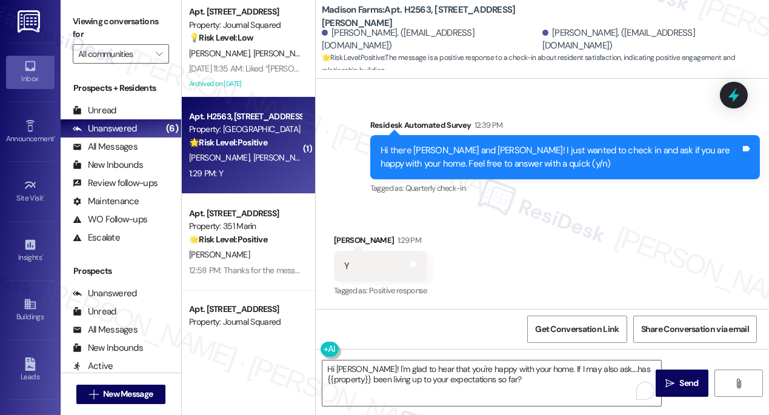
click at [87, 4] on div "Viewing conversations for All communities " at bounding box center [121, 38] width 121 height 76
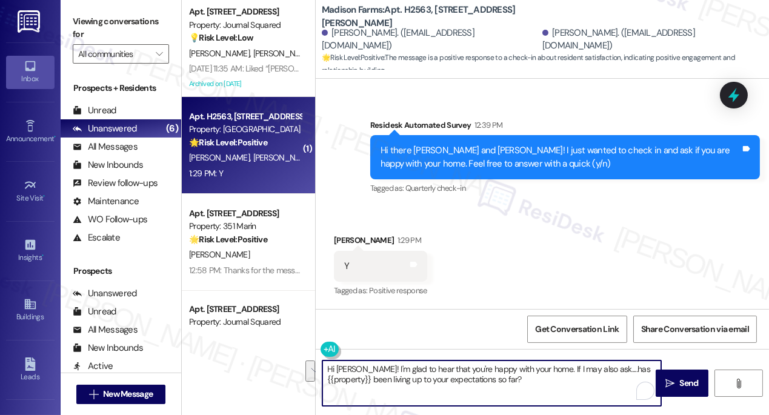
drag, startPoint x: 517, startPoint y: 385, endPoint x: 531, endPoint y: 364, distance: 24.9
click at [531, 364] on textarea "Hi [PERSON_NAME]! I'm glad to hear that you're happy with your home. If I may a…" at bounding box center [491, 382] width 339 height 45
paste textarea ""Could I also take this chance to ask about your living experience? Has {{prope…"
click at [534, 366] on textarea "Hi [PERSON_NAME]! I'm glad to hear that you're happy with your home. "Could I a…" at bounding box center [491, 382] width 339 height 45
click at [613, 382] on textarea "Hi [PERSON_NAME]! I'm glad to hear that you're happy with your home. Could I al…" at bounding box center [491, 382] width 339 height 45
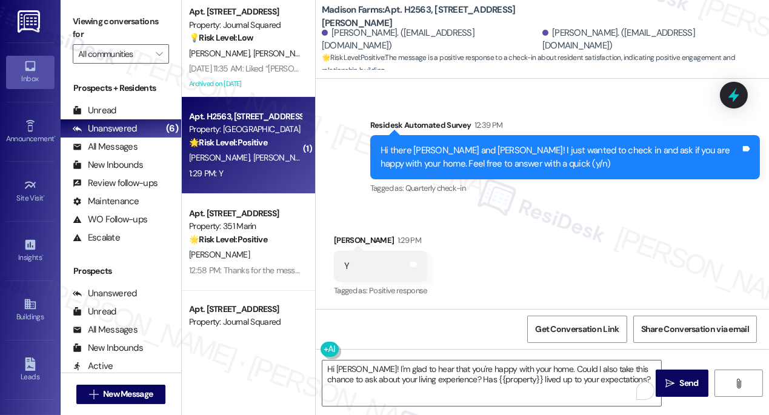
drag, startPoint x: 672, startPoint y: 376, endPoint x: 476, endPoint y: 225, distance: 247.1
click at [476, 225] on div "WO Lease started [DATE] 8:00 PM Show details Survey, sent via SMS Residesk Auto…" at bounding box center [542, 286] width 453 height 415
drag, startPoint x: 110, startPoint y: 14, endPoint x: 117, endPoint y: 18, distance: 8.1
click at [110, 14] on label "Viewing conversations for" at bounding box center [121, 28] width 96 height 32
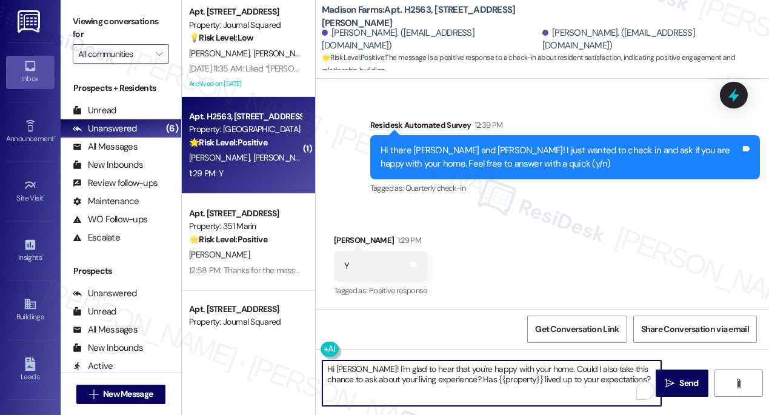
click at [519, 370] on textarea "Hi [PERSON_NAME]! I'm glad to hear that you're happy with your home. Could I al…" at bounding box center [491, 382] width 339 height 45
paste textarea ""Could I also take this chance to ask about your living experience? Has {{prope…"
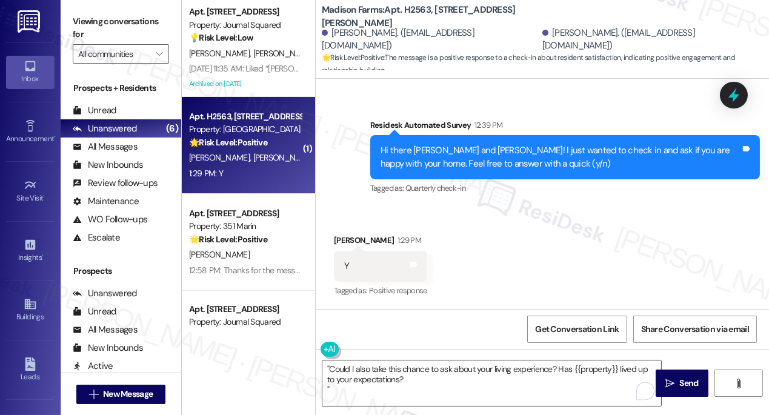
drag, startPoint x: 91, startPoint y: 16, endPoint x: 109, endPoint y: 24, distance: 19.8
click at [91, 16] on label "Viewing conversations for" at bounding box center [121, 28] width 96 height 32
click at [474, 368] on textarea ""Could I also take this chance to ask about your living experience? Has {{prope…" at bounding box center [491, 382] width 339 height 45
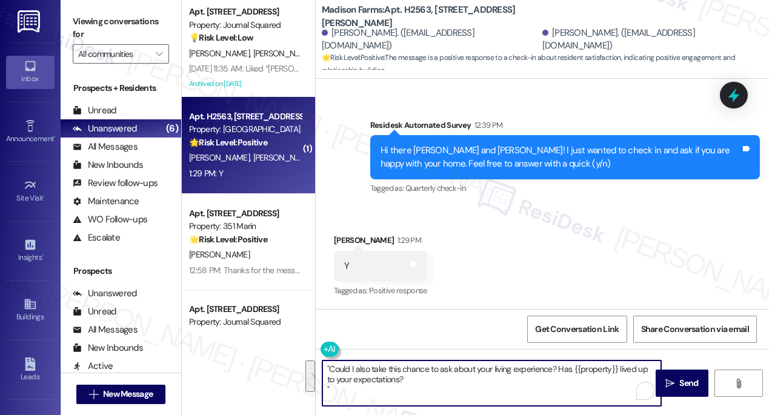
paste textarea "That’s awesome to hear, [PERSON_NAME]! Thank you! If you don’t mind, would you …"
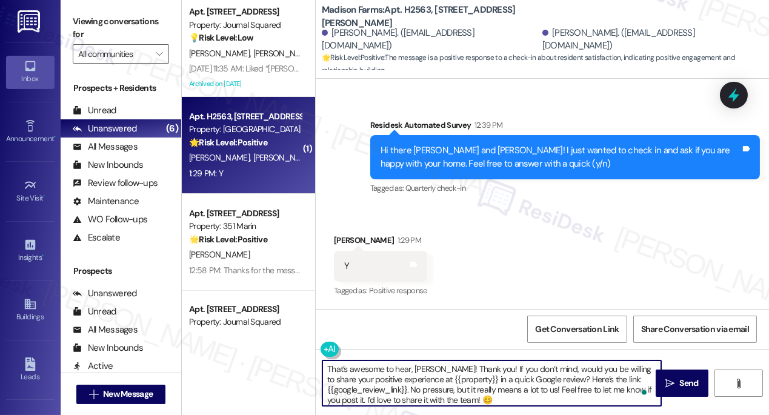
click at [345, 242] on div "[PERSON_NAME] 1:29 PM" at bounding box center [380, 242] width 93 height 17
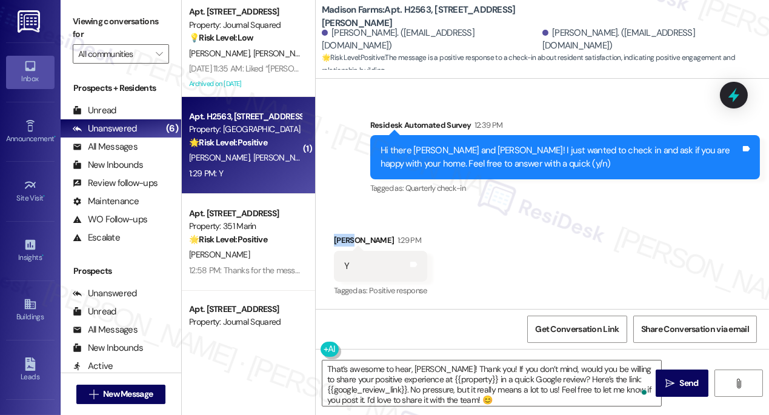
copy div "[PERSON_NAME]"
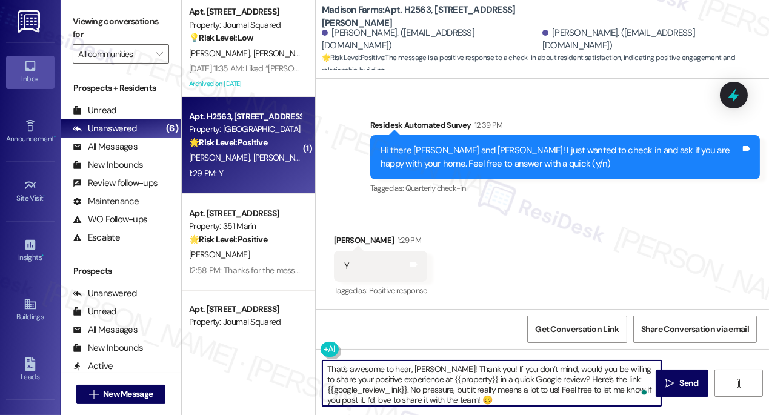
click at [425, 373] on textarea "That’s awesome to hear, [PERSON_NAME]! Thank you! If you don’t mind, would you …" at bounding box center [491, 382] width 339 height 45
paste textarea "[PERSON_NAME]"
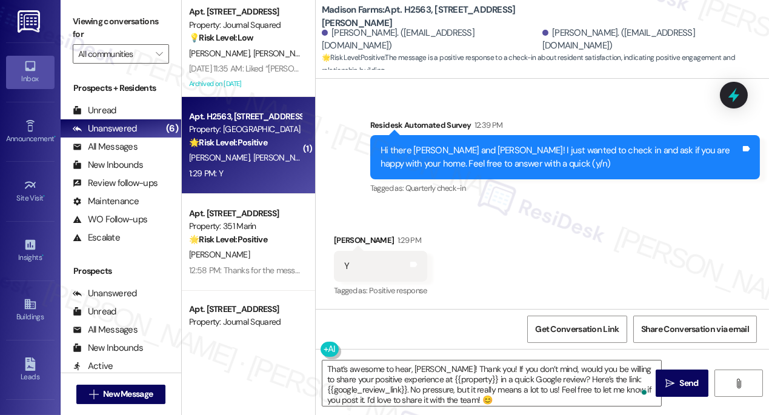
drag, startPoint x: 82, startPoint y: 21, endPoint x: 105, endPoint y: 35, distance: 26.7
click at [82, 21] on label "Viewing conversations for" at bounding box center [121, 28] width 96 height 32
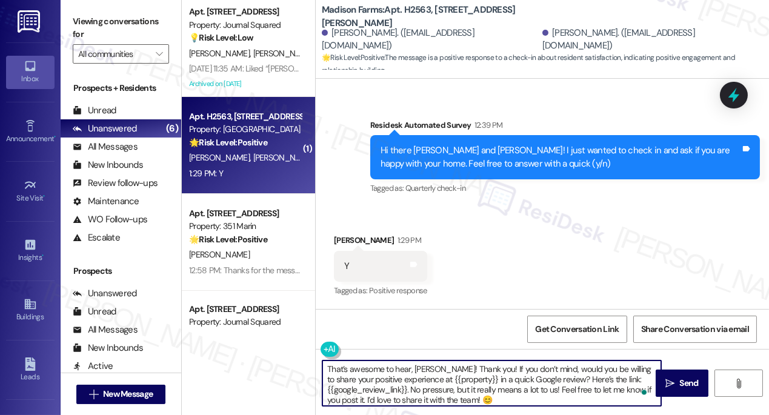
click at [353, 370] on textarea "That’s awesome to hear, [PERSON_NAME]! Thank you! If you don’t mind, would you …" at bounding box center [491, 382] width 339 height 45
drag, startPoint x: 434, startPoint y: 368, endPoint x: 471, endPoint y: 366, distance: 37.0
click at [471, 366] on textarea "That’s awesome to hear, [PERSON_NAME]! Thank you! If you don’t mind, would you …" at bounding box center [491, 382] width 339 height 45
paste textarea "I'm glad to hear that you're happy with your home"
drag, startPoint x: 434, startPoint y: 368, endPoint x: 442, endPoint y: 366, distance: 8.1
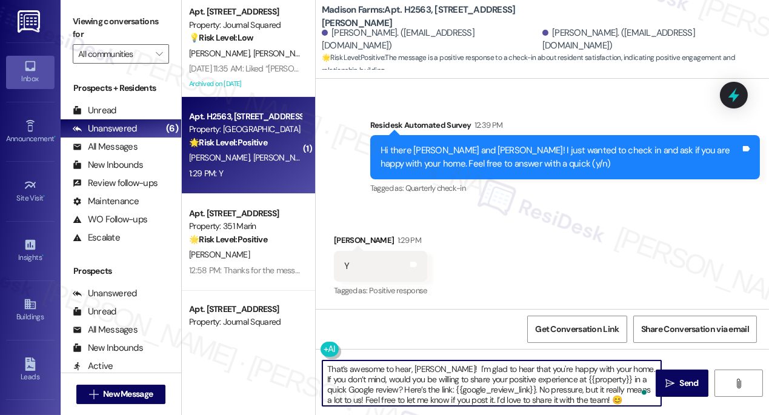
click at [434, 368] on textarea "That’s awesome to hear, [PERSON_NAME]! I'm glad to hear that you're happy with …" at bounding box center [491, 382] width 339 height 45
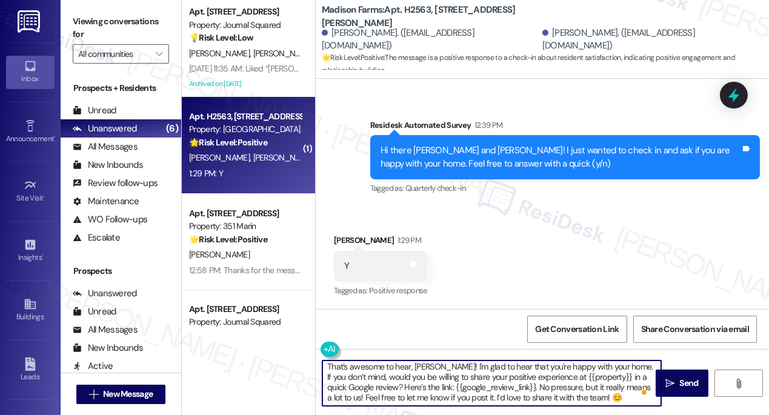
scroll to position [3, 0]
click at [551, 384] on textarea "That’s awesome to hear, [PERSON_NAME]! I'm glad to hear that you're happy with …" at bounding box center [491, 382] width 339 height 45
type textarea "That’s awesome to hear, [PERSON_NAME]! I'm glad to hear that you're happy with …"
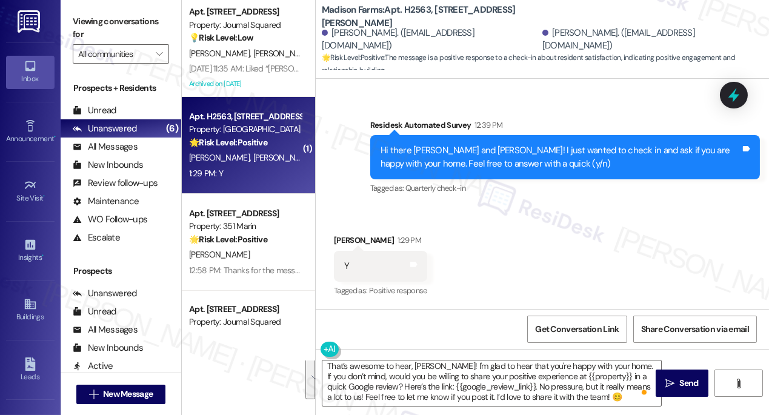
click at [513, 230] on div "Received via SMS [PERSON_NAME] 1:29 PM Y Tags and notes Tagged as: Positive res…" at bounding box center [542, 258] width 453 height 102
click at [677, 371] on button " Send" at bounding box center [681, 383] width 53 height 27
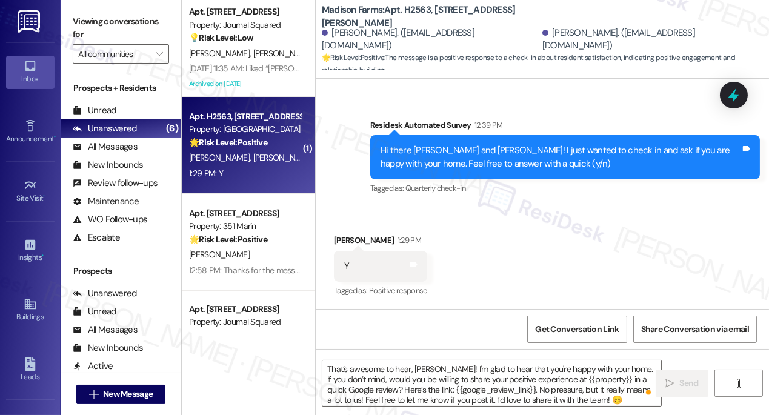
scroll to position [494, 0]
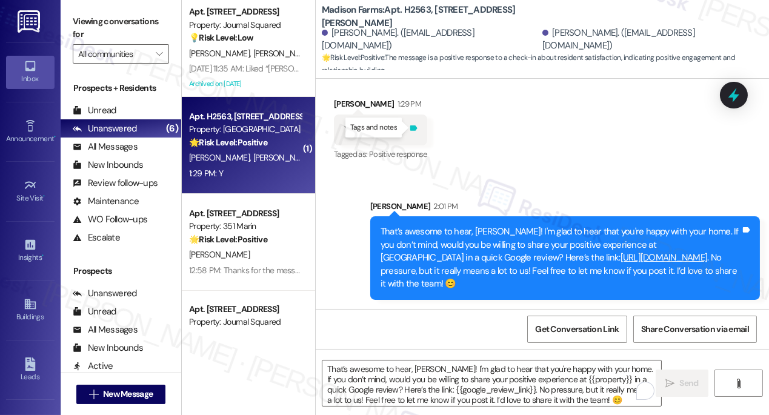
click at [417, 126] on icon at bounding box center [413, 128] width 9 height 9
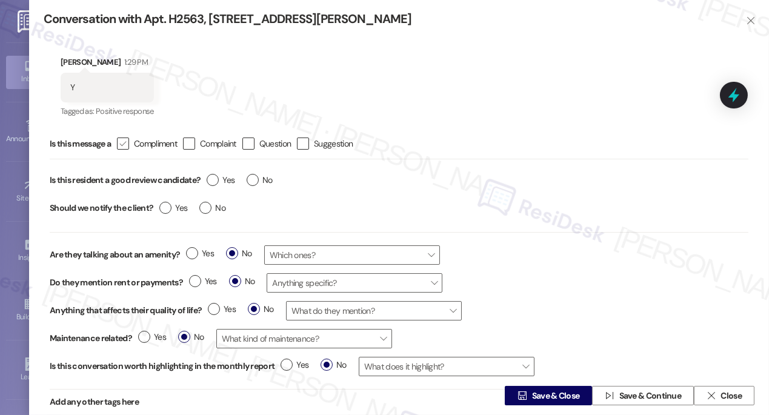
click at [127, 140] on icon "" at bounding box center [123, 144] width 8 height 13
click at [119, 140] on input " Compliment" at bounding box center [115, 144] width 8 height 8
checkbox input "true"
click at [214, 179] on label "Yes" at bounding box center [221, 180] width 28 height 13
click at [214, 179] on input "Yes" at bounding box center [221, 182] width 28 height 16
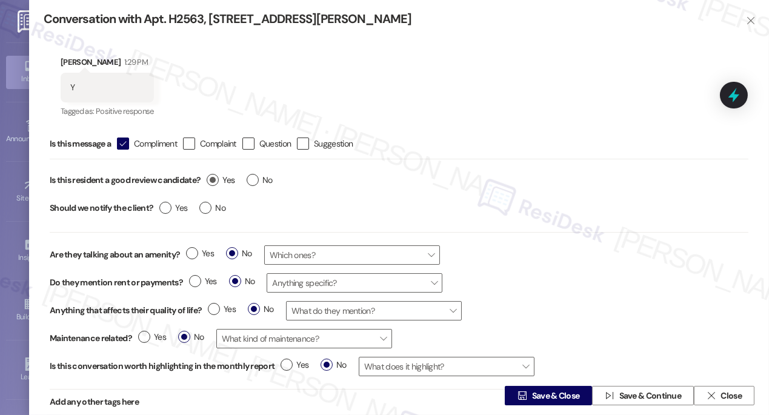
radio input "true"
click at [213, 207] on span "No" at bounding box center [212, 208] width 26 height 13
click at [213, 207] on input "No" at bounding box center [212, 210] width 26 height 16
radio input "true"
click at [533, 397] on span "Save & Close" at bounding box center [556, 396] width 48 height 13
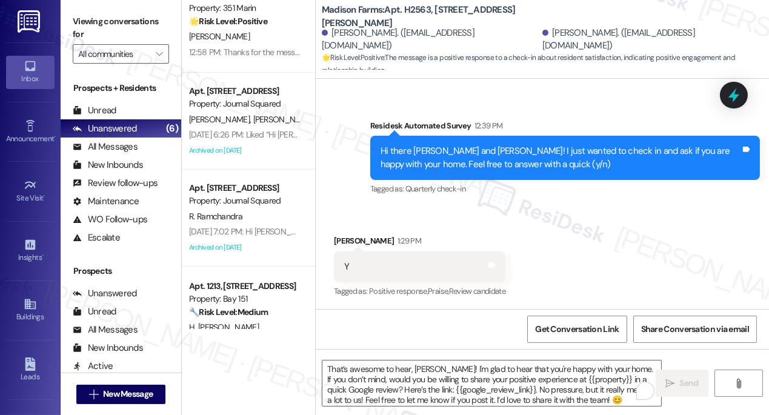
scroll to position [252, 0]
